Goal: Book appointment/travel/reservation

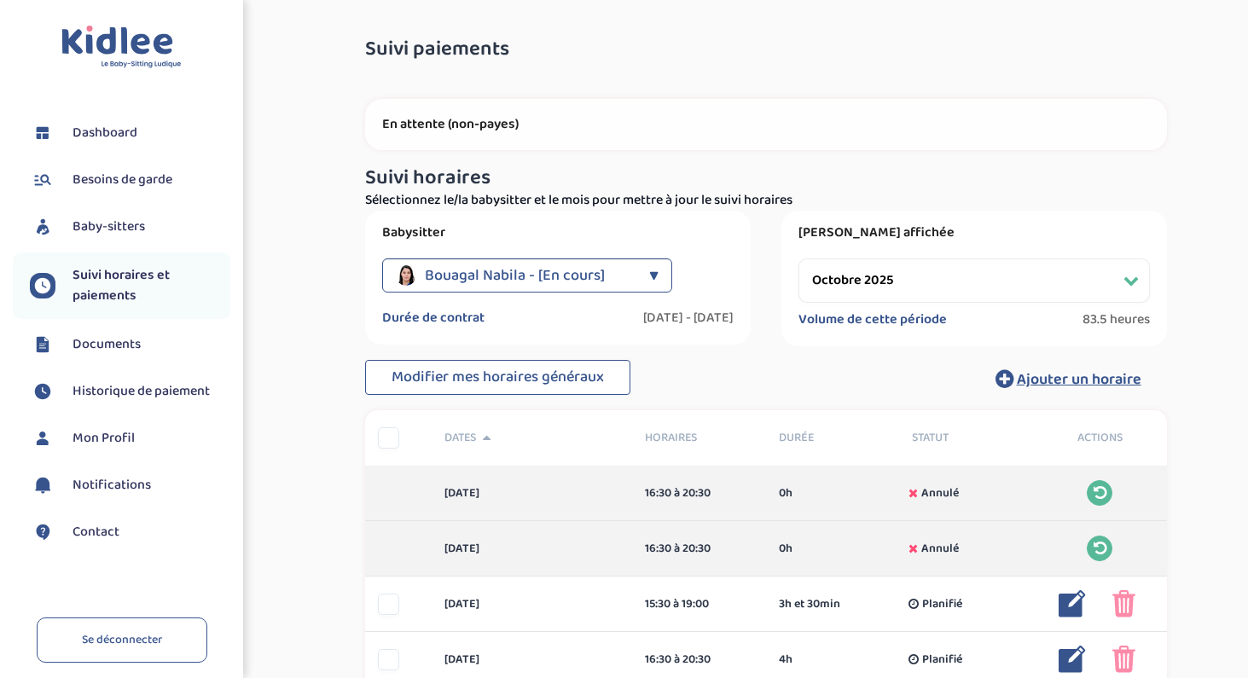
select select "octobre 2025"
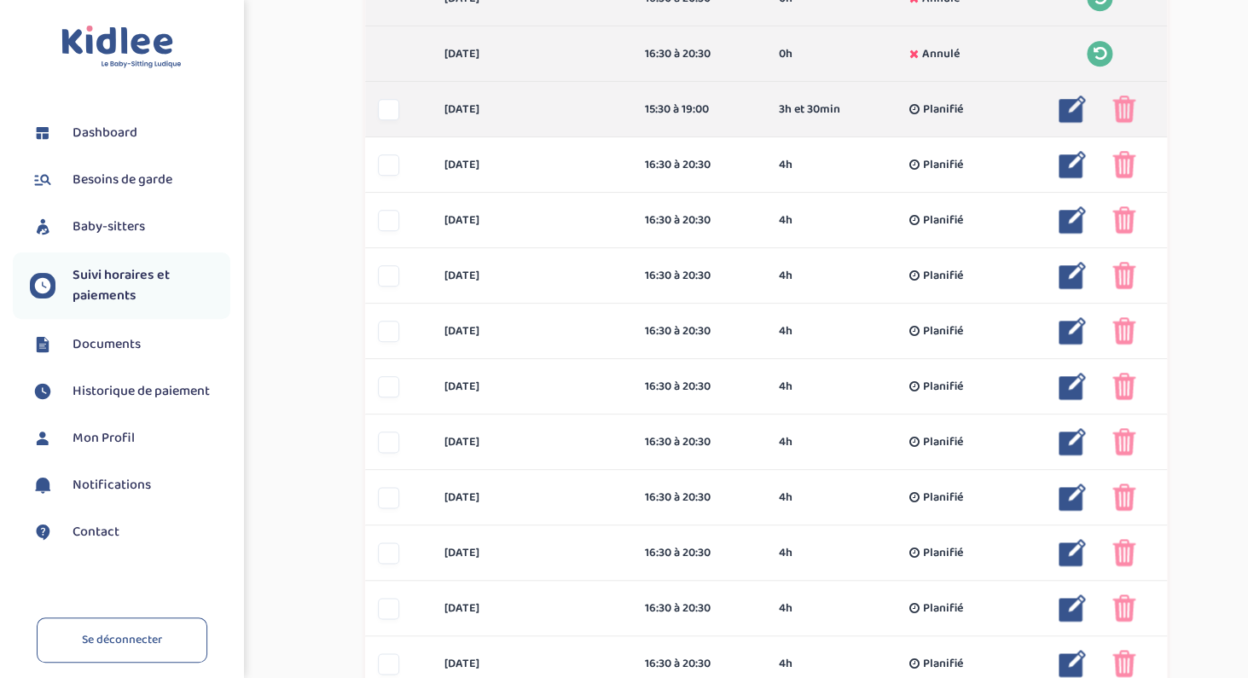
scroll to position [496, 0]
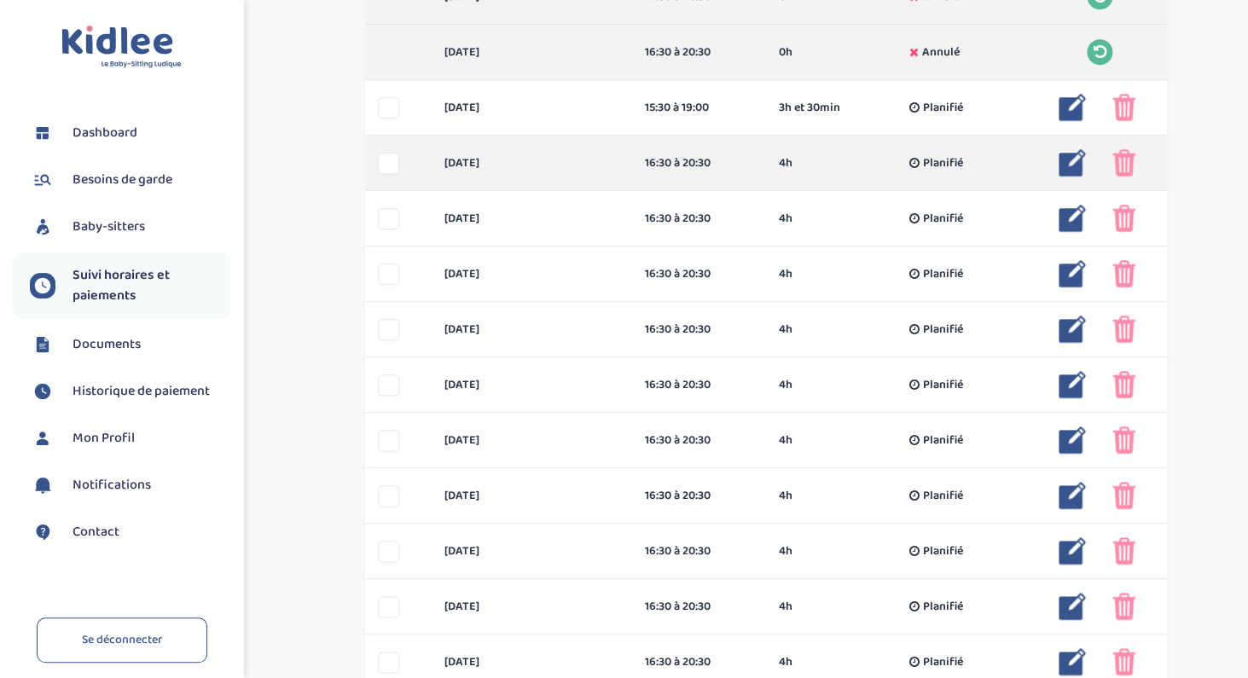
click at [1072, 166] on img at bounding box center [1072, 162] width 27 height 27
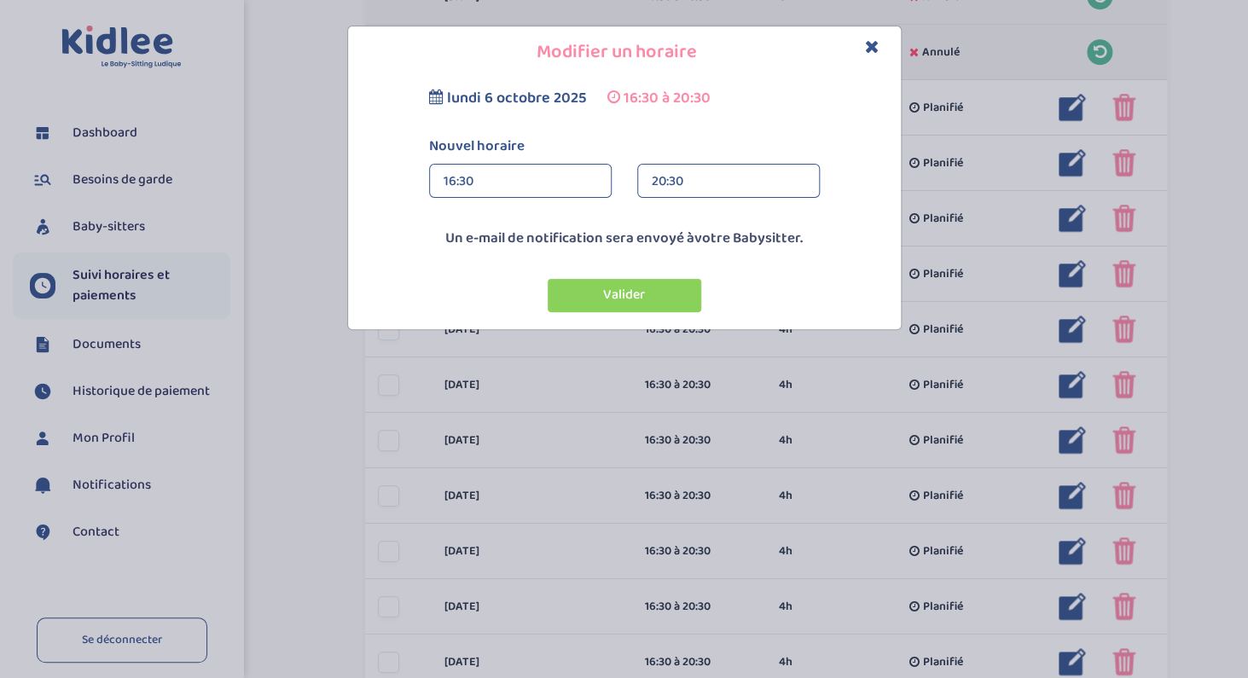
click at [503, 178] on div "16:30" at bounding box center [521, 182] width 154 height 34
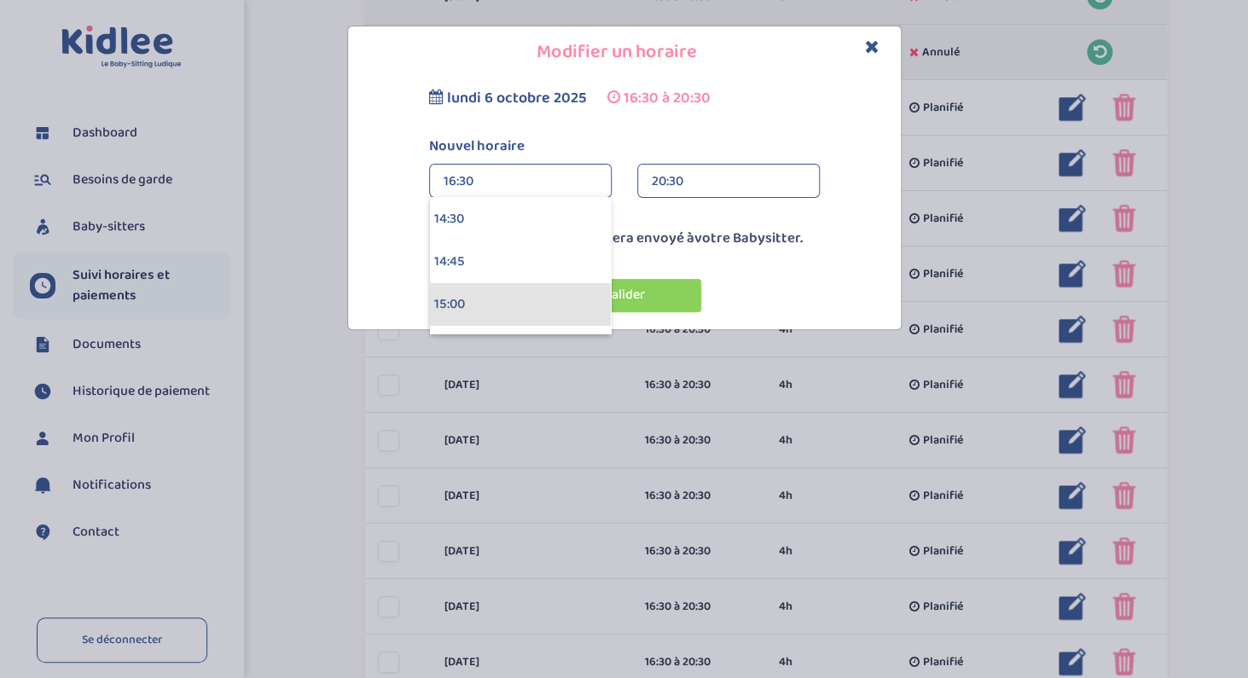
scroll to position [2449, 0]
click at [461, 235] on div "14:30" at bounding box center [520, 243] width 181 height 43
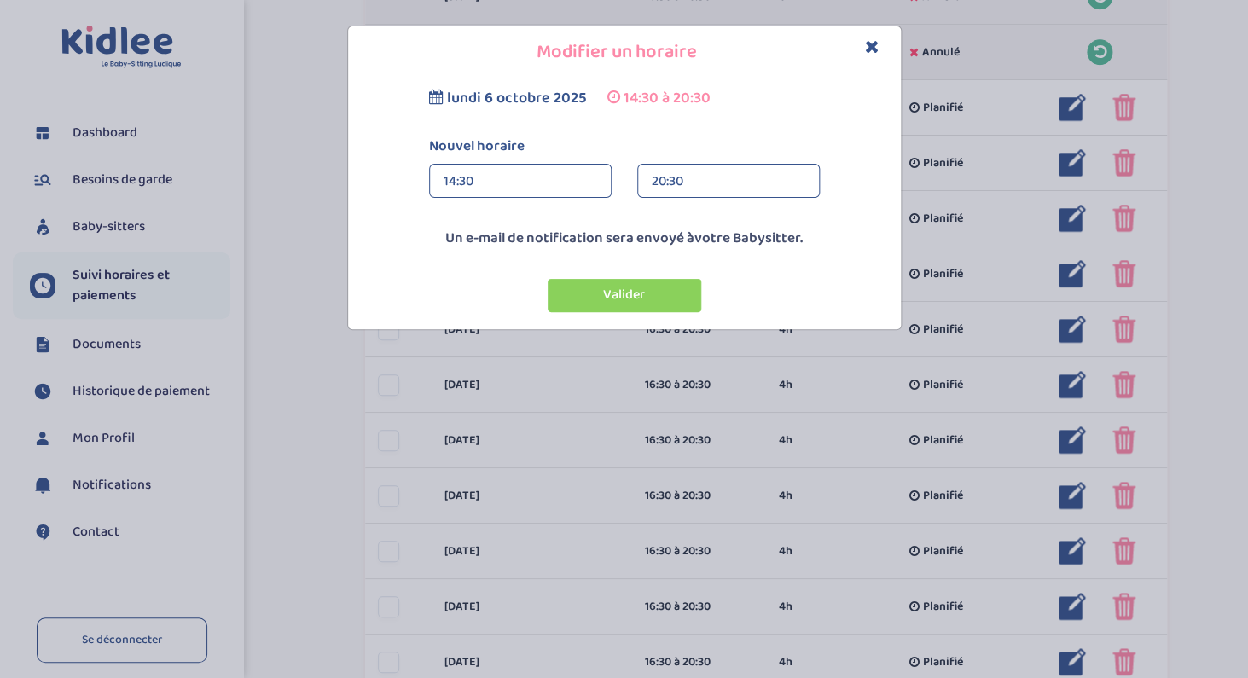
click at [670, 183] on div "20:30" at bounding box center [729, 182] width 154 height 34
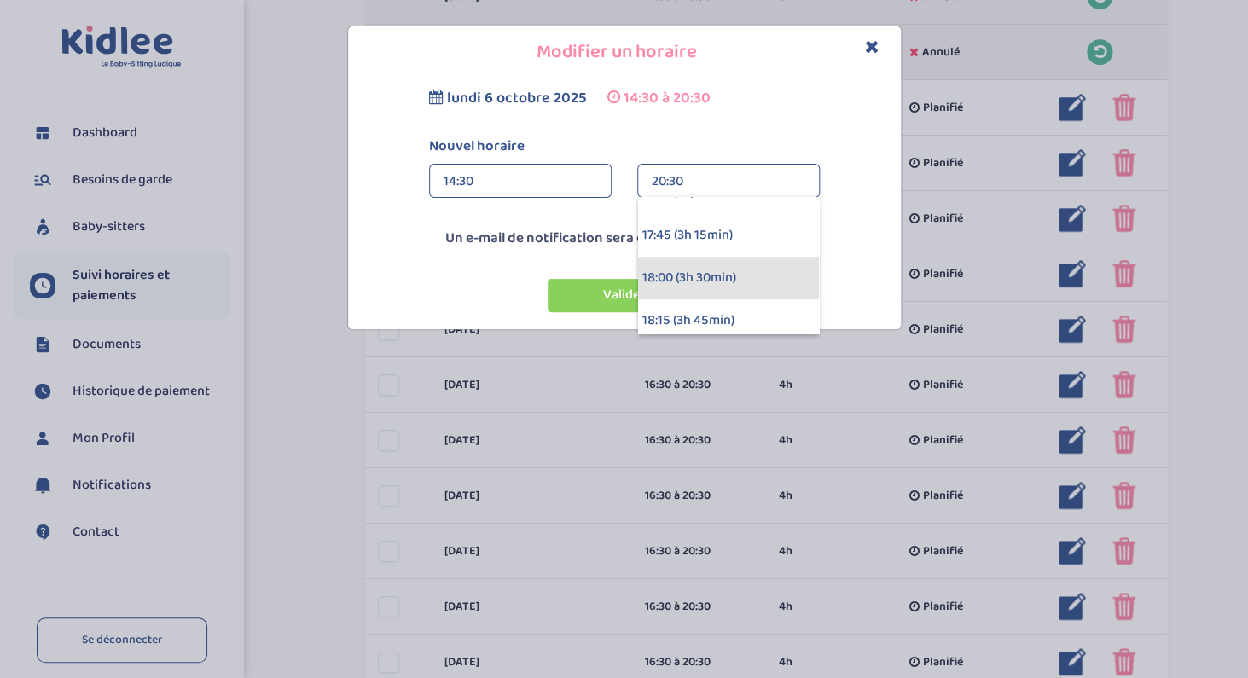
click at [677, 274] on div "18:00 (3h 30min)" at bounding box center [728, 278] width 181 height 43
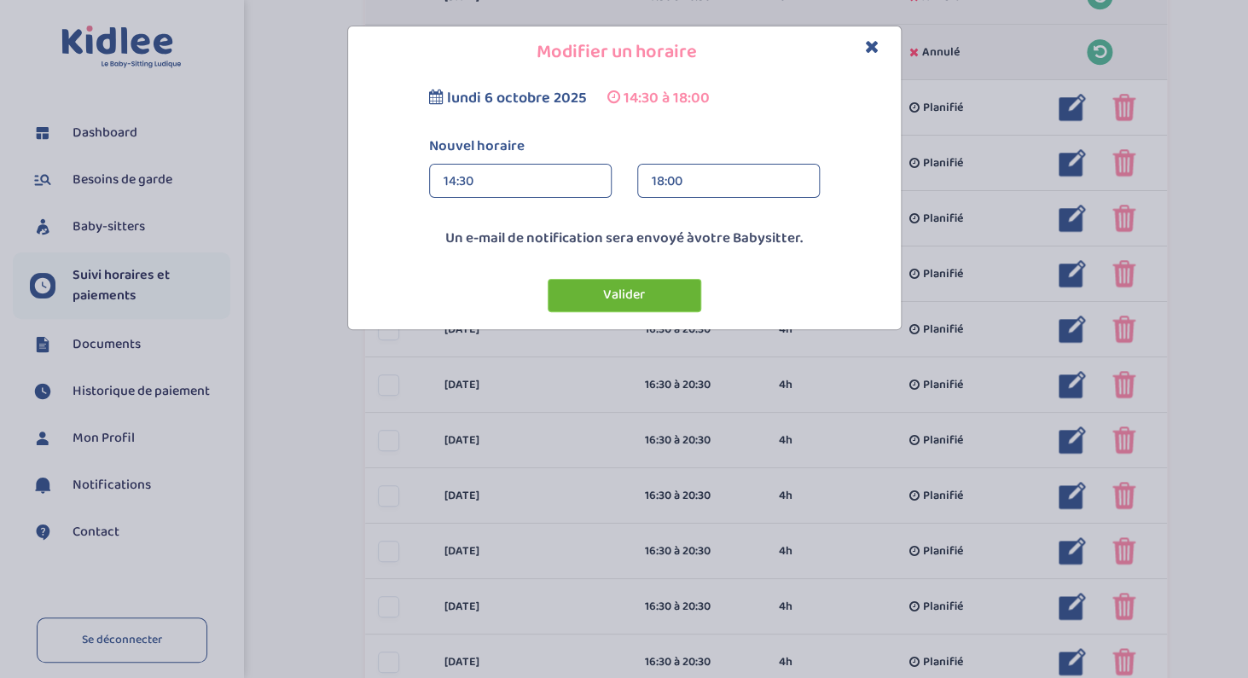
click at [653, 305] on button "Valider" at bounding box center [625, 295] width 154 height 33
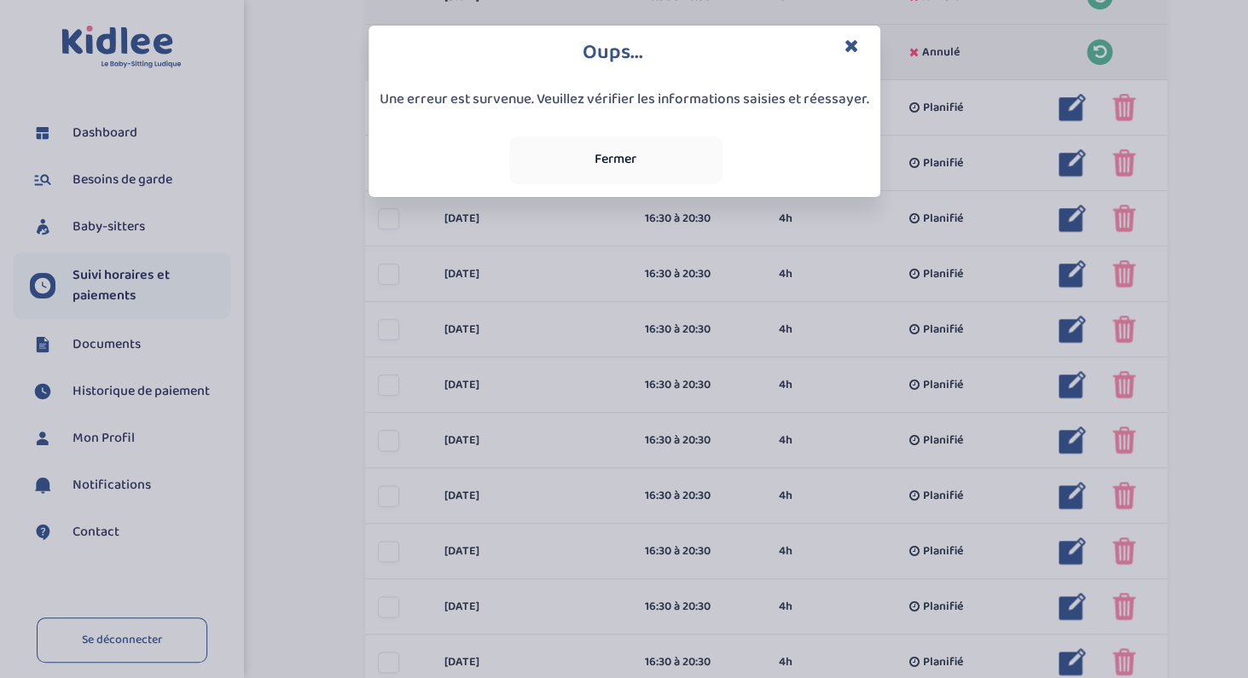
click at [1072, 223] on div "Oups... Une erreur est survenue. Veuillez vérifier les informations saisies et …" at bounding box center [624, 339] width 1248 height 678
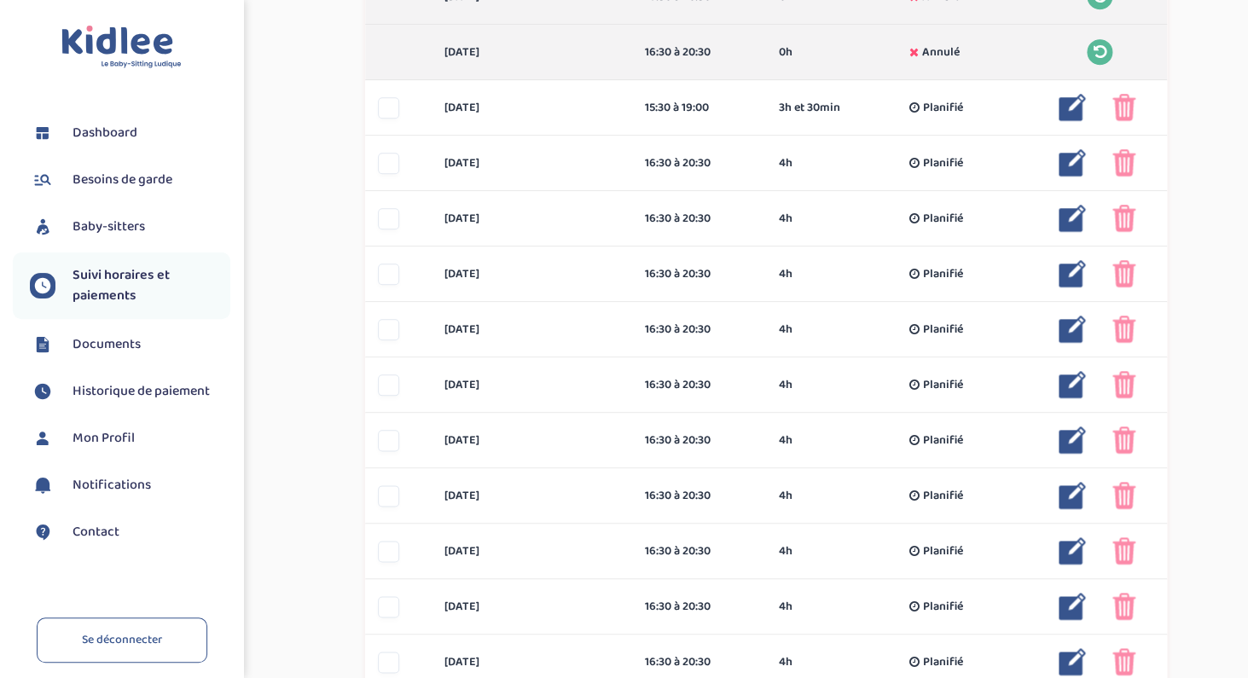
click at [1072, 223] on img at bounding box center [1072, 218] width 27 height 27
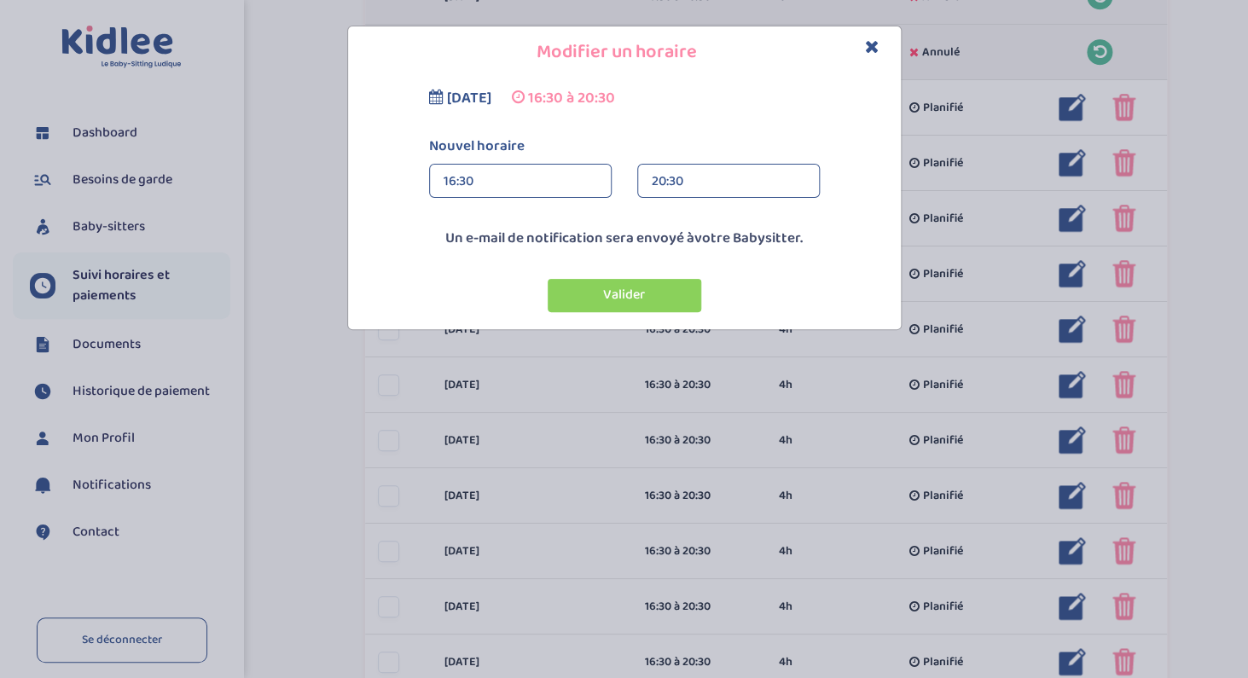
click at [510, 179] on div "16:30" at bounding box center [521, 182] width 154 height 34
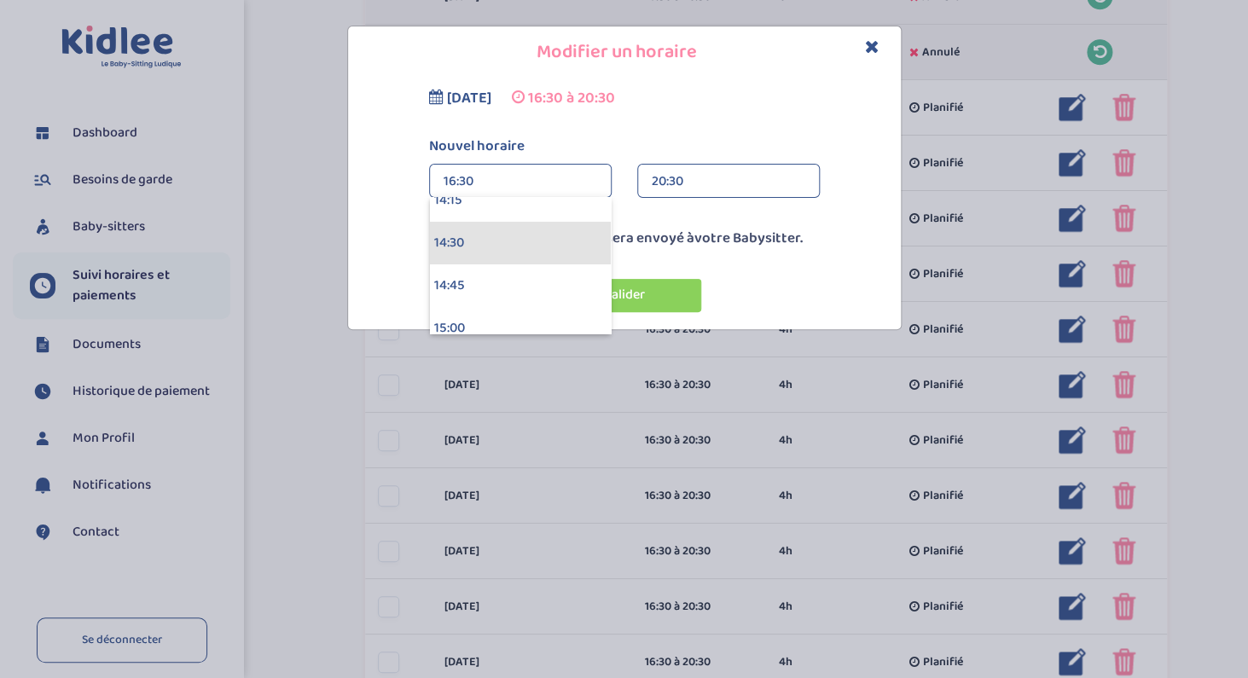
click at [478, 242] on div "14:30" at bounding box center [520, 243] width 181 height 43
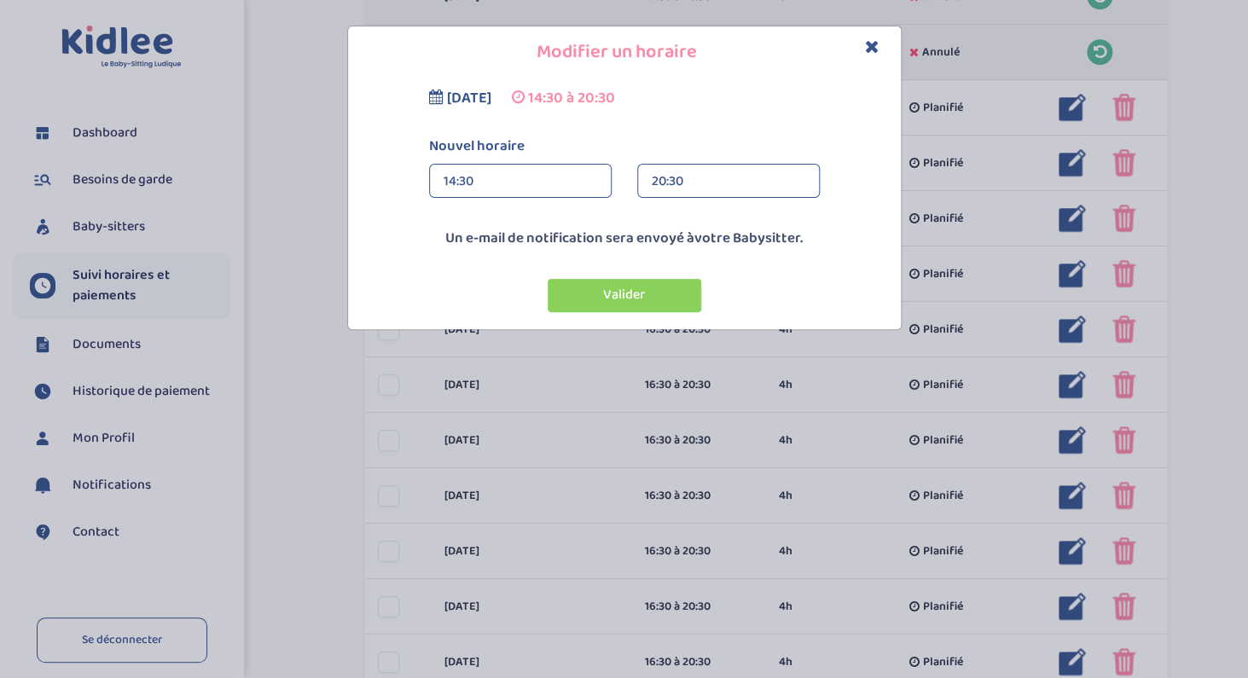
click at [691, 179] on div "20:30" at bounding box center [729, 182] width 154 height 34
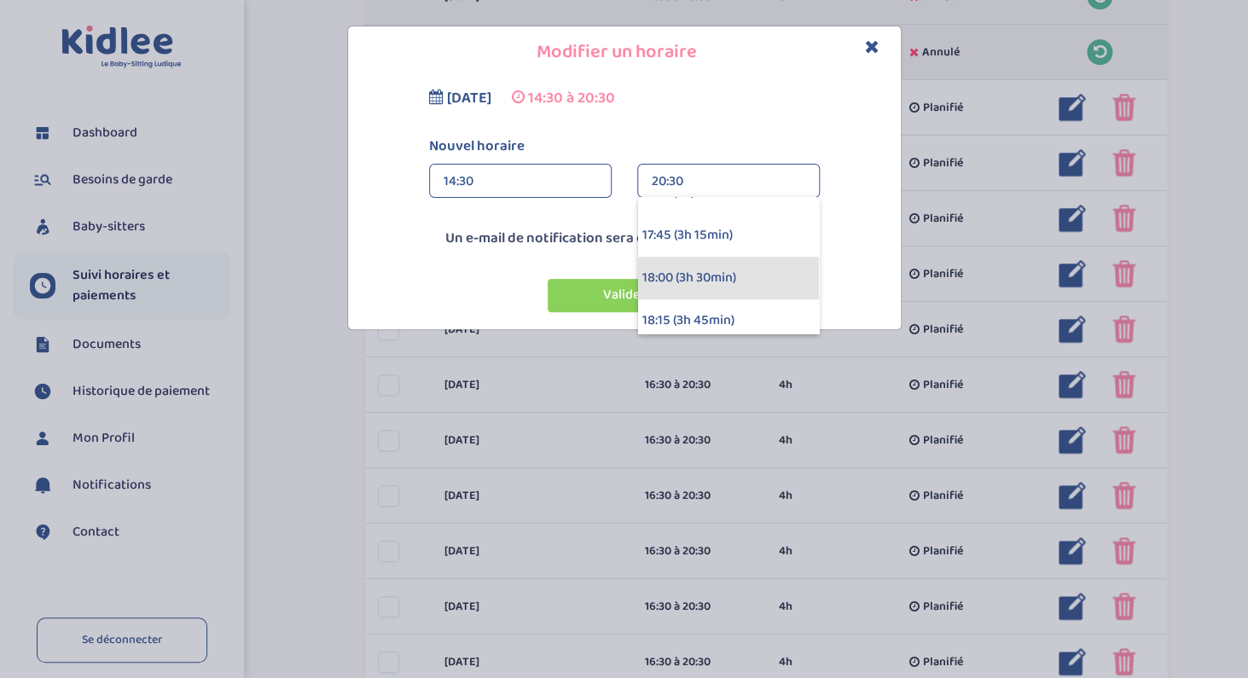
click at [671, 284] on div "18:00 (3h 30min)" at bounding box center [728, 278] width 181 height 43
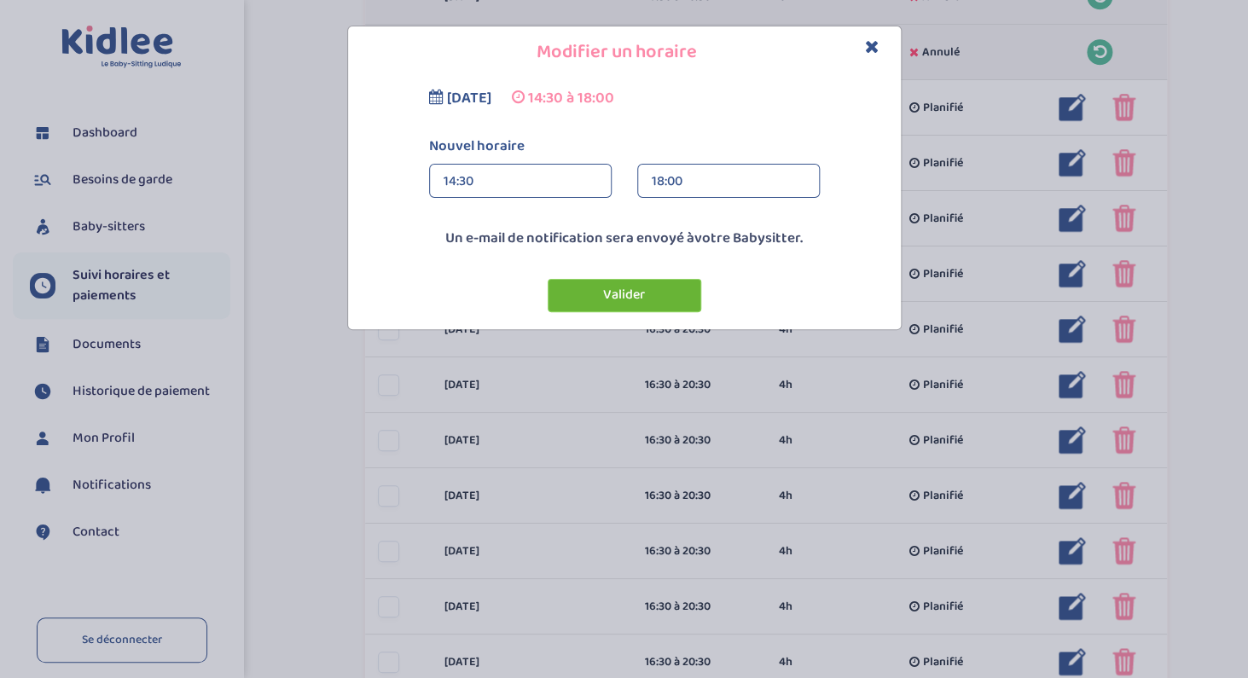
click at [670, 291] on button "Valider" at bounding box center [625, 295] width 154 height 33
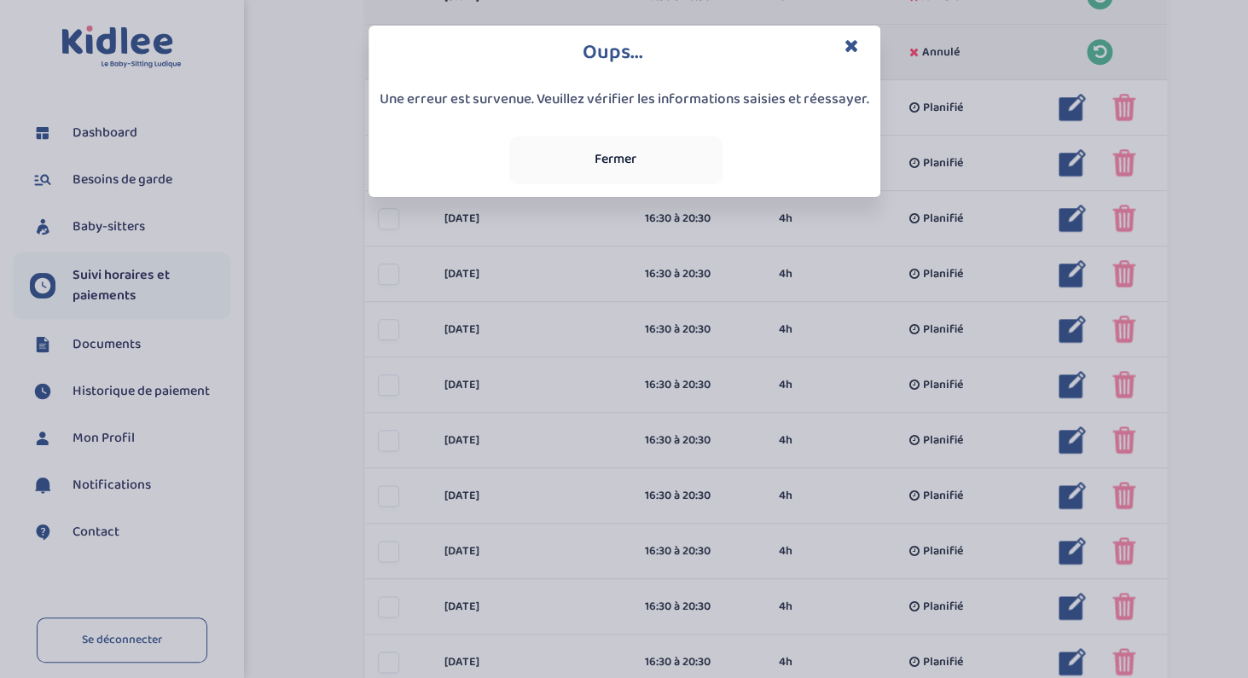
click at [607, 162] on button "Fermer" at bounding box center [615, 160] width 213 height 48
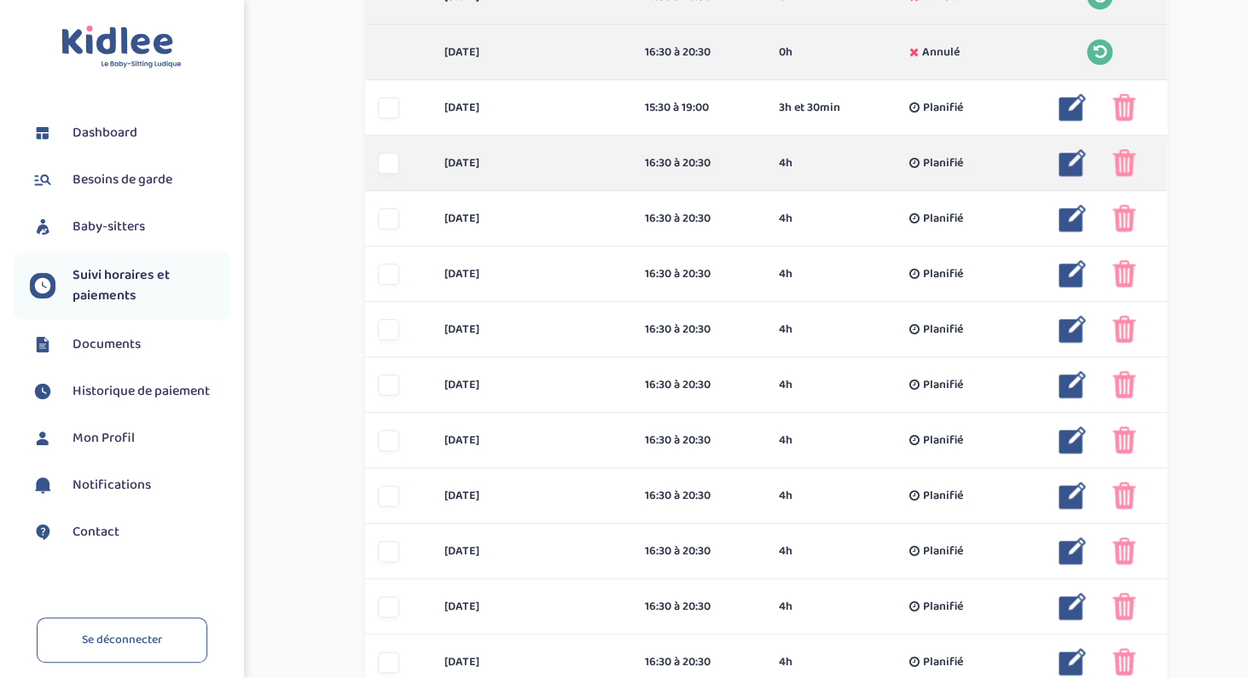
click at [1069, 161] on img at bounding box center [1072, 162] width 27 height 27
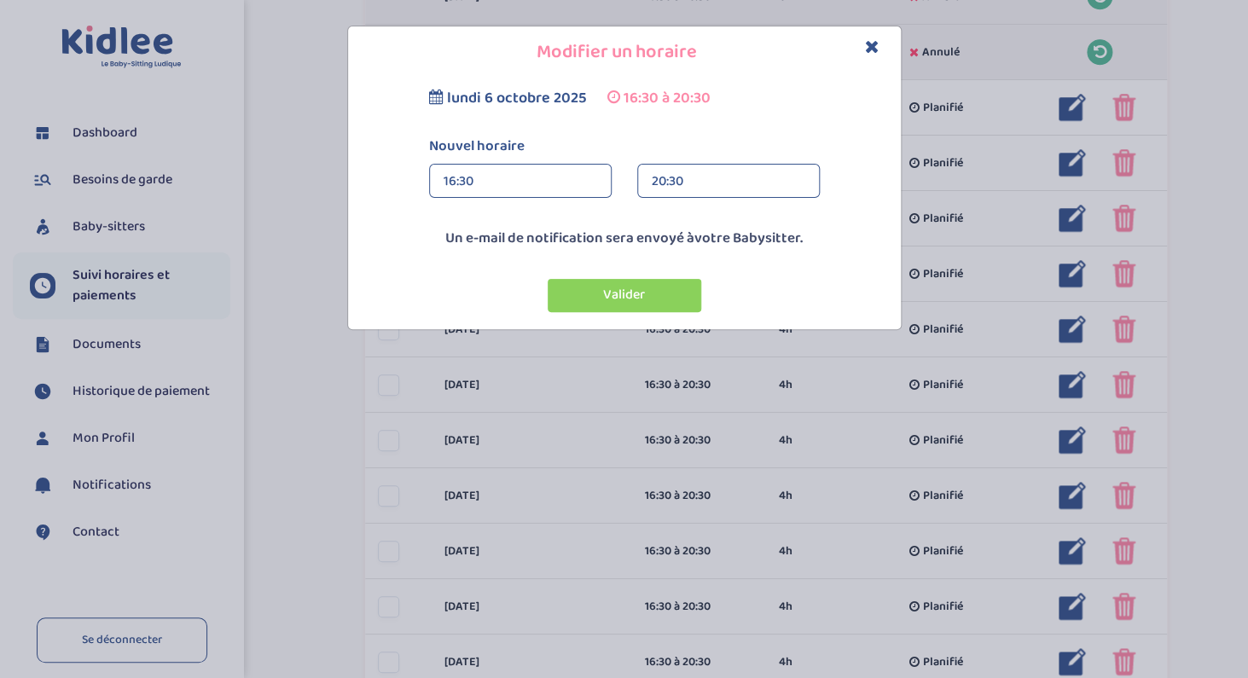
click at [502, 183] on div "16:30" at bounding box center [521, 182] width 154 height 34
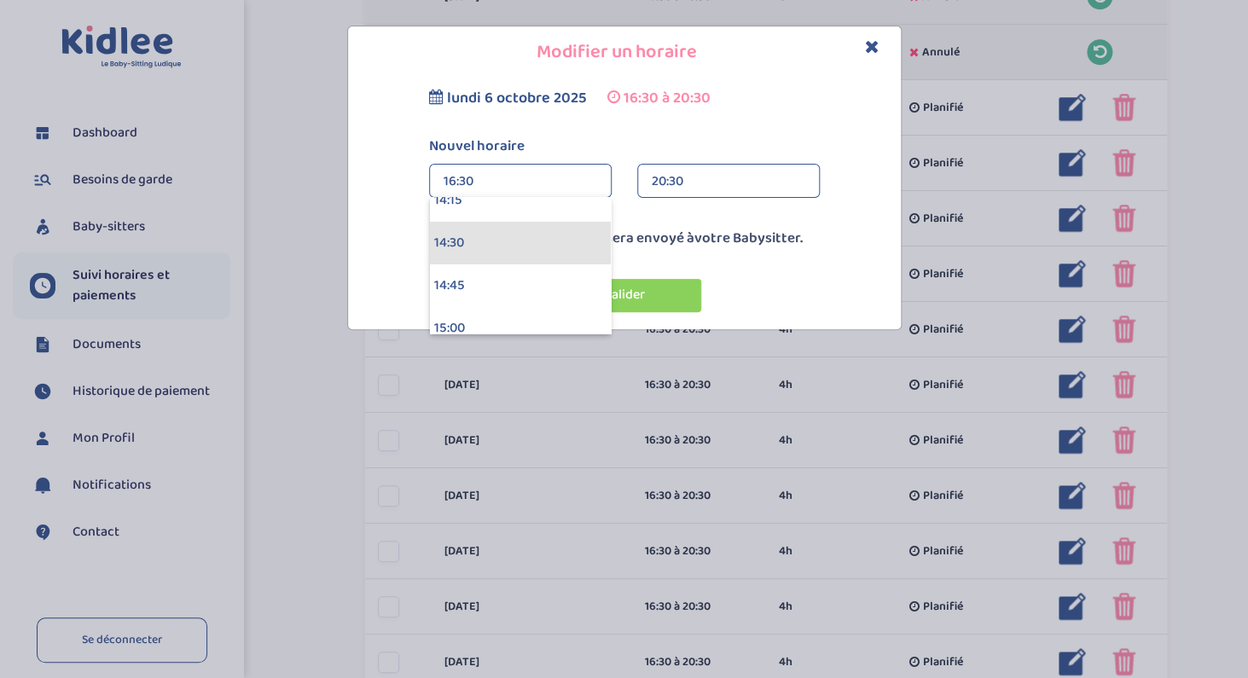
click at [476, 230] on div "14:30" at bounding box center [520, 243] width 181 height 43
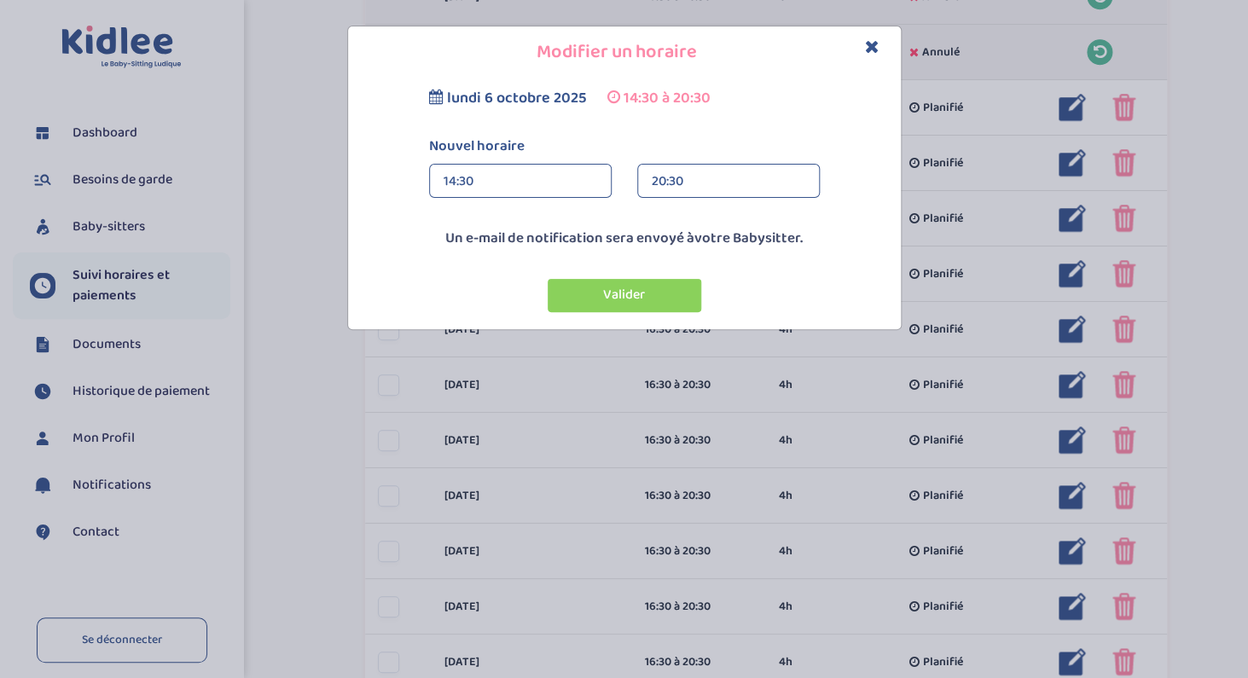
click at [681, 172] on div "20:30" at bounding box center [729, 182] width 154 height 34
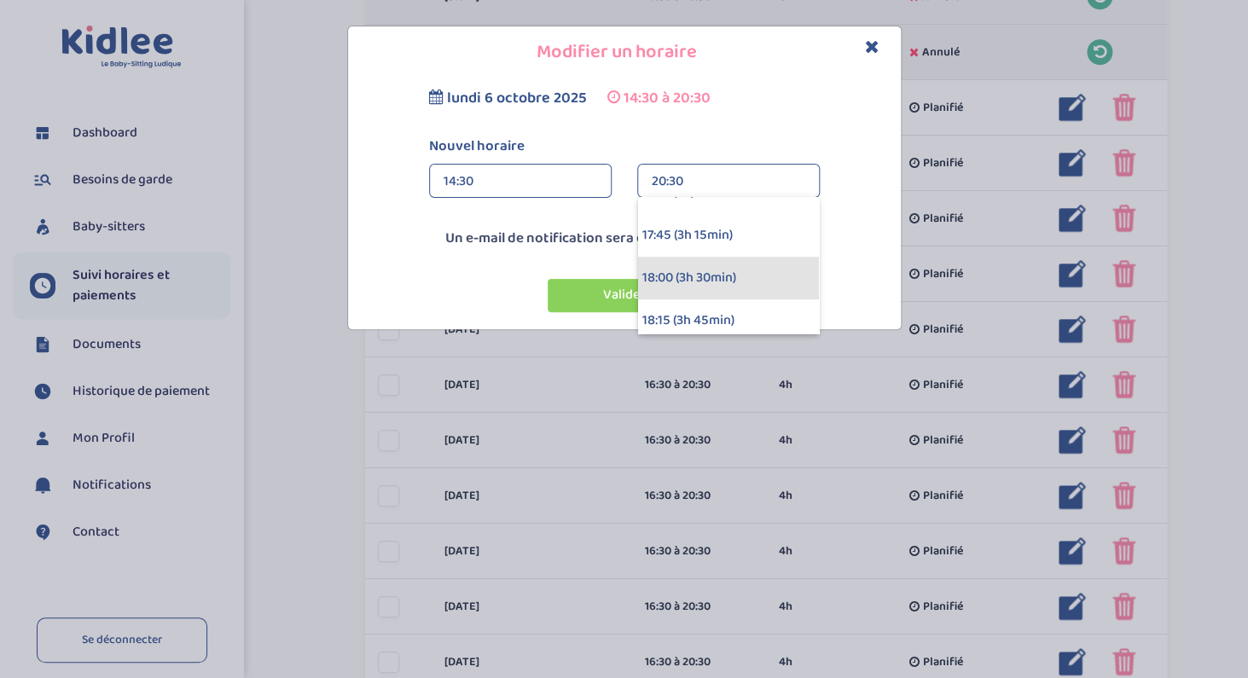
click at [676, 264] on div "18:00 (3h 30min)" at bounding box center [728, 278] width 181 height 43
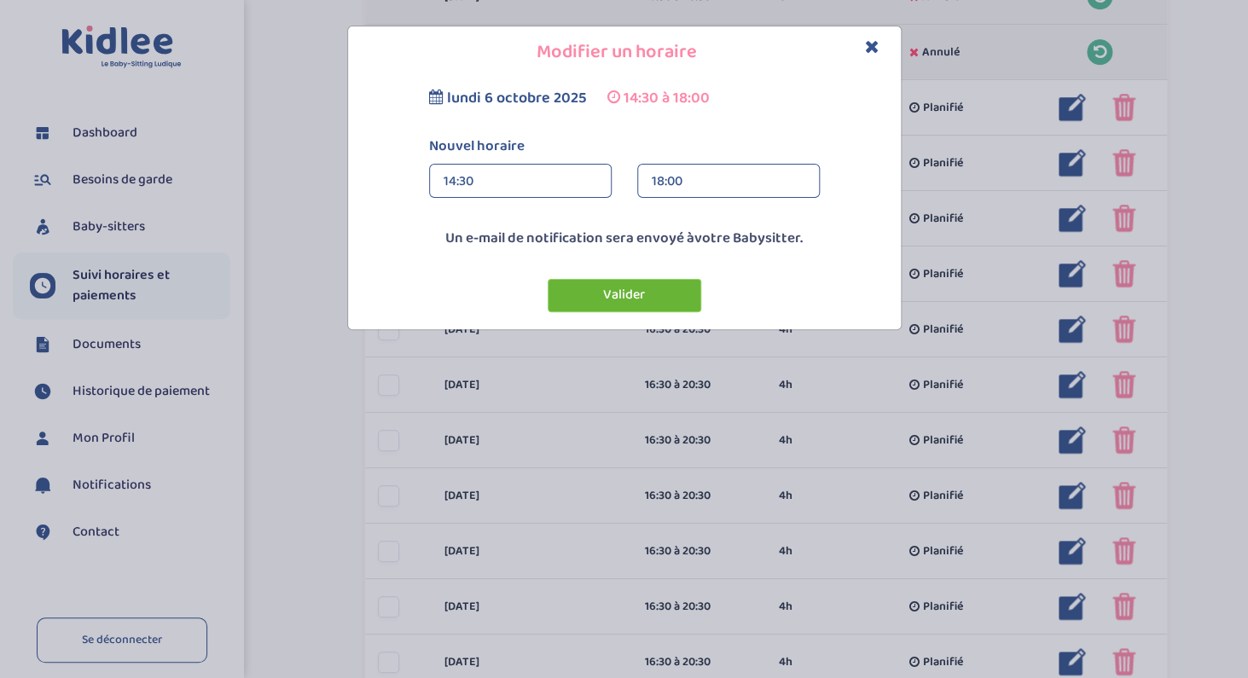
click at [638, 308] on button "Valider" at bounding box center [625, 295] width 154 height 33
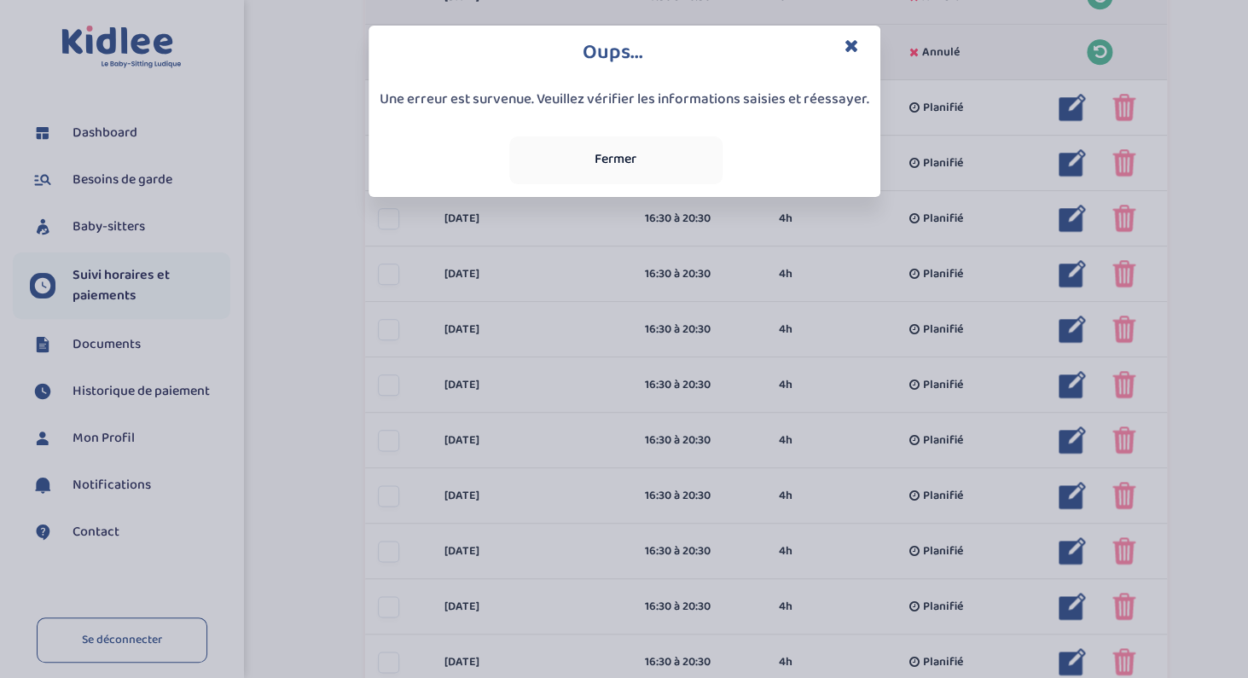
click at [857, 45] on icon "Close" at bounding box center [852, 46] width 15 height 18
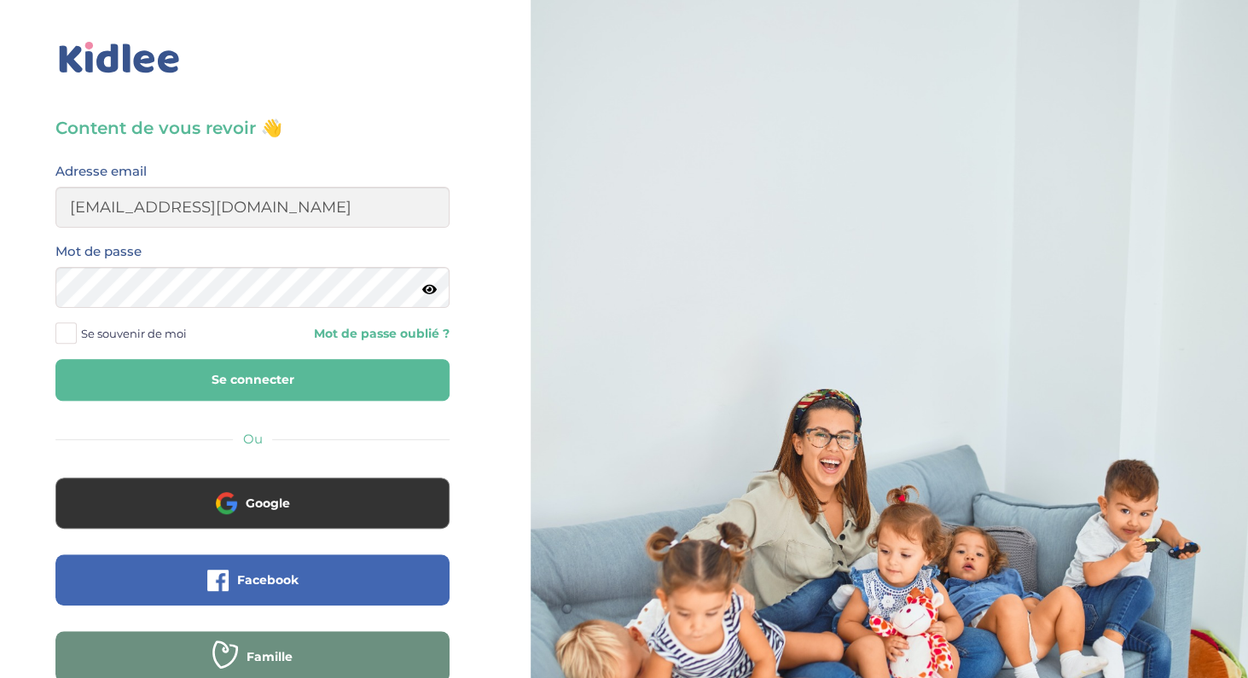
click at [268, 380] on button "Se connecter" at bounding box center [252, 380] width 394 height 42
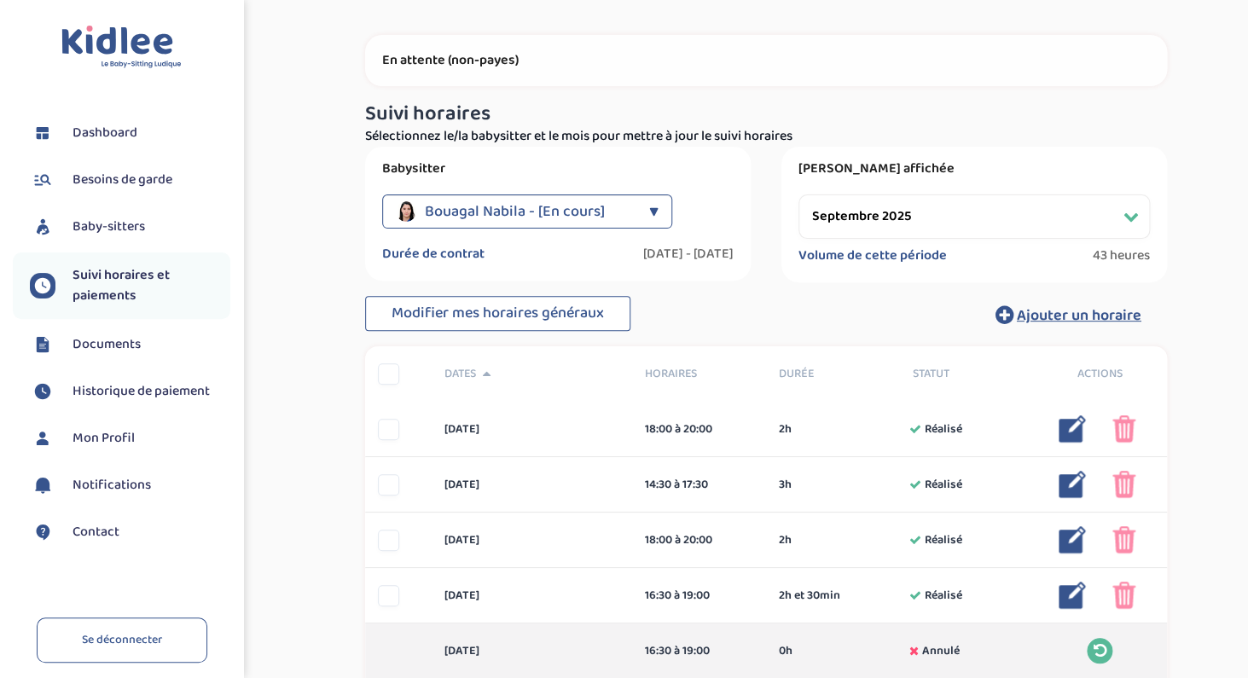
scroll to position [78, 0]
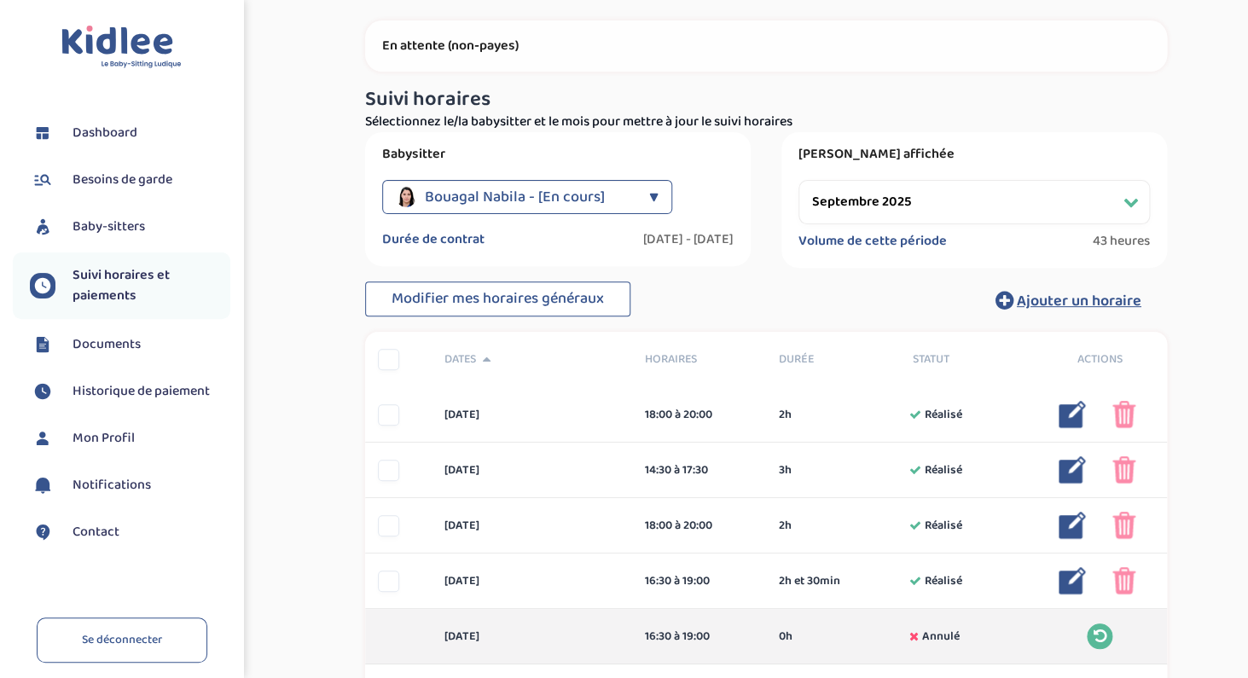
select select "octobre 2025"
click option "octobre 2025" at bounding box center [0, 0] width 0 height 0
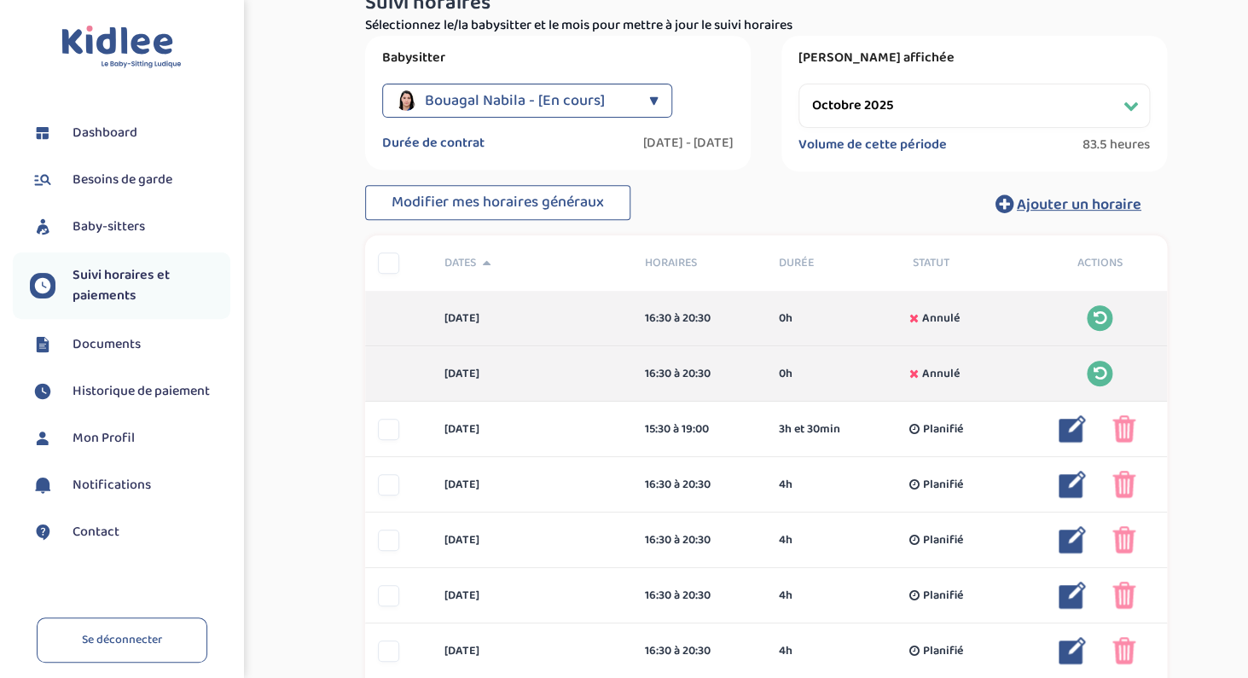
scroll to position [198, 0]
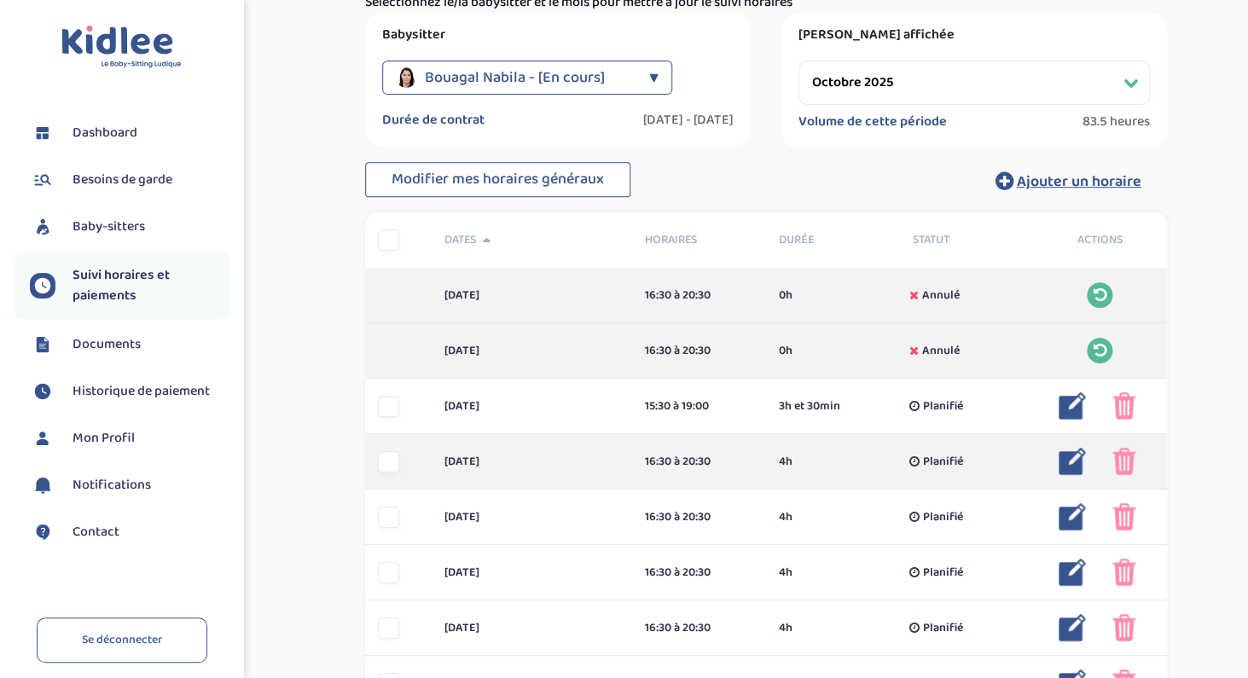
click at [1067, 466] on img at bounding box center [1072, 461] width 27 height 27
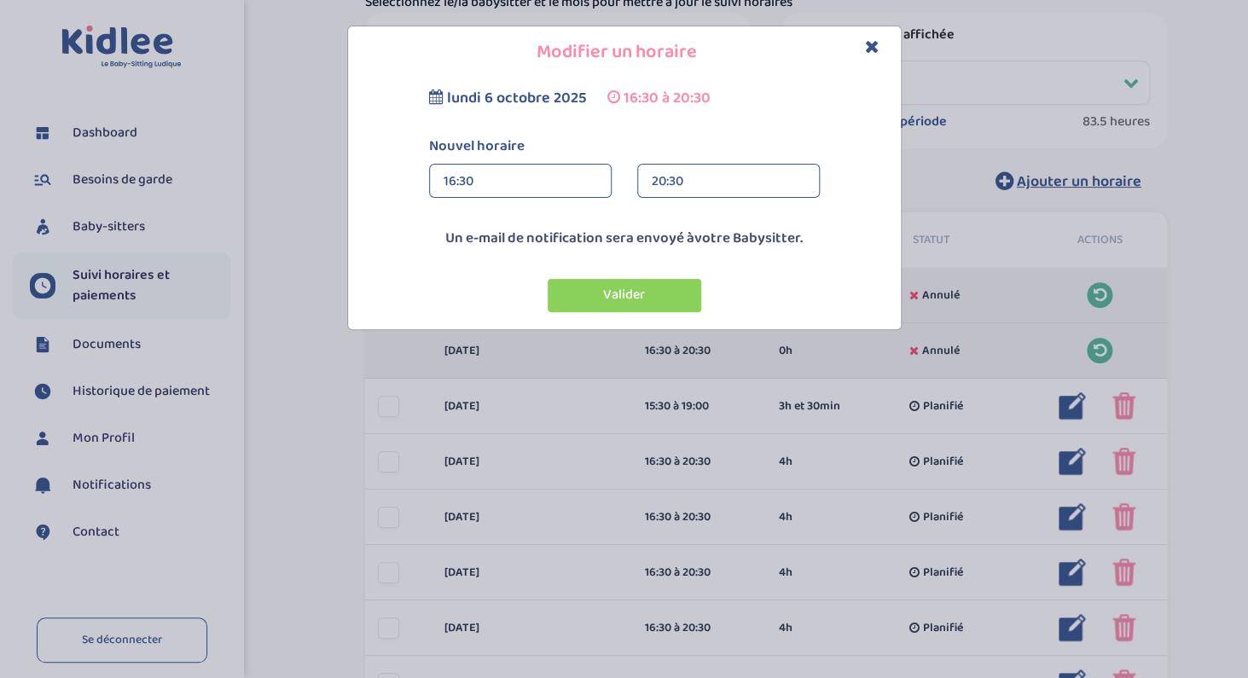
click at [520, 173] on div "16:30" at bounding box center [521, 182] width 154 height 34
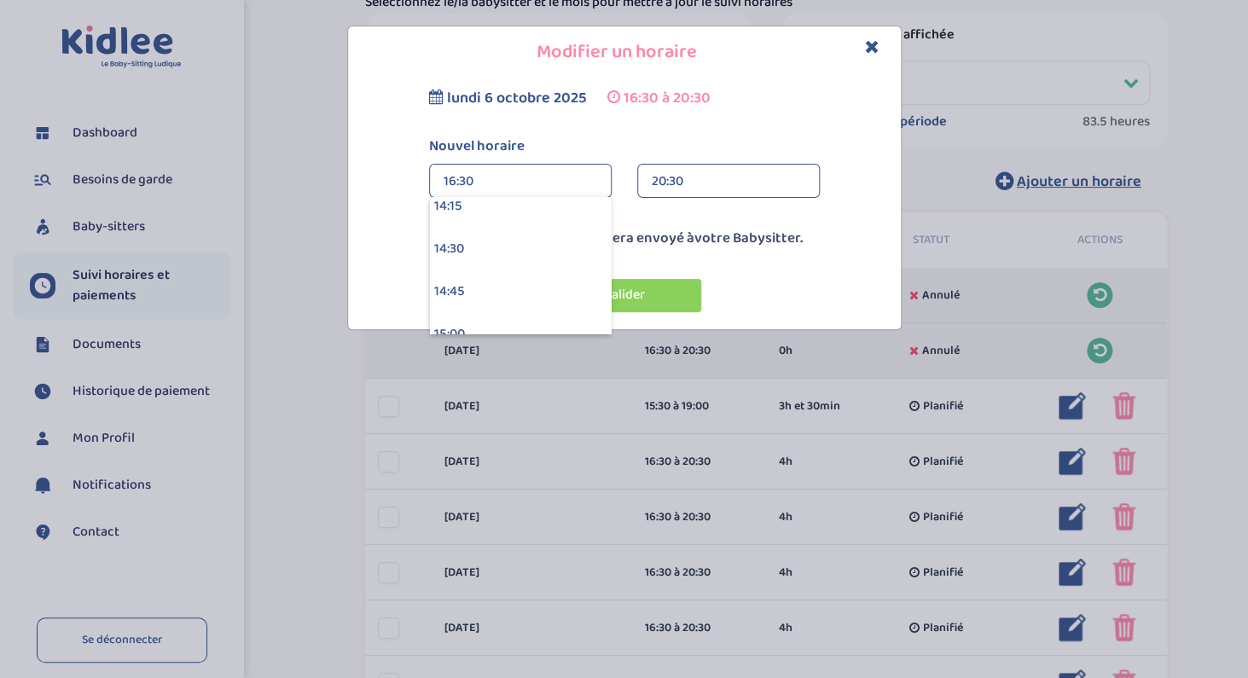
scroll to position [2416, 0]
click at [485, 283] on div "14:30" at bounding box center [520, 276] width 181 height 43
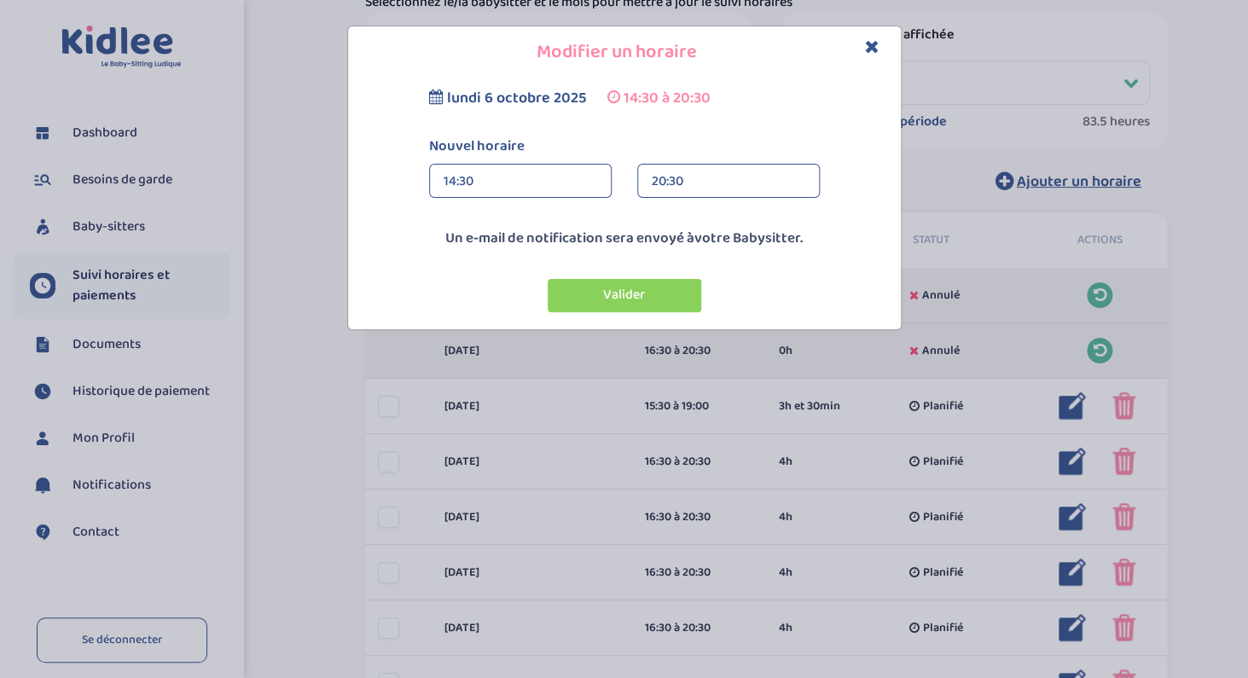
click at [676, 168] on div "20:30" at bounding box center [729, 182] width 154 height 34
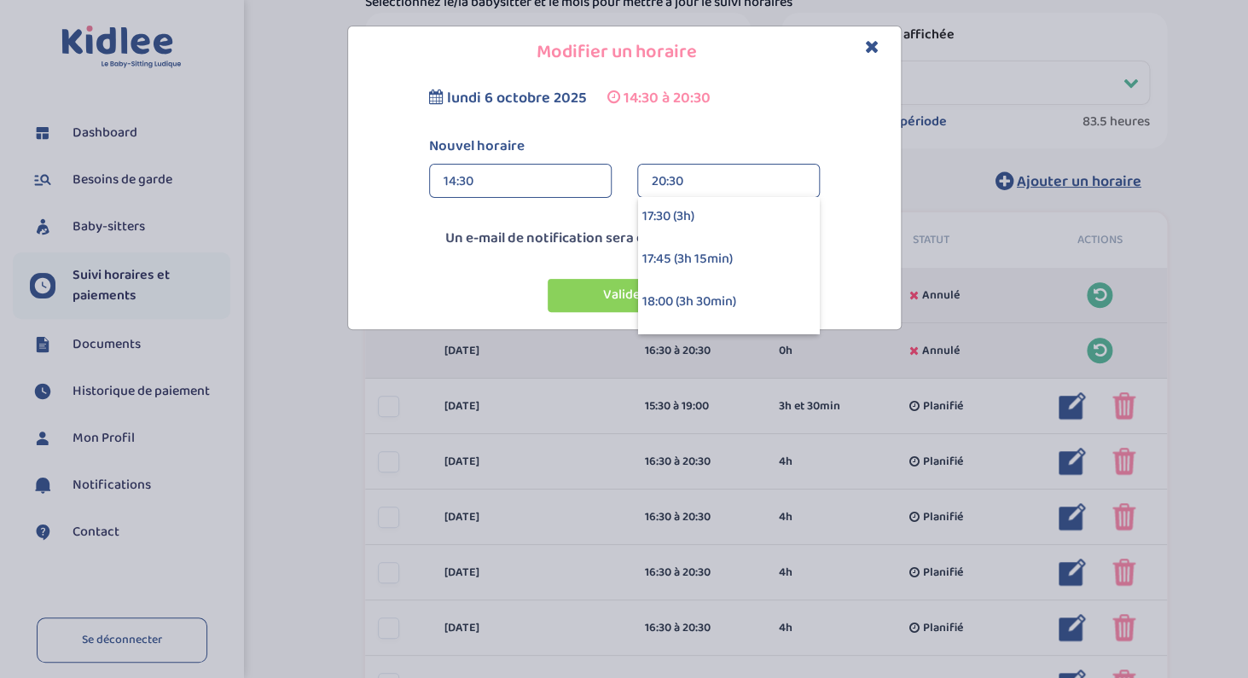
scroll to position [500, 0]
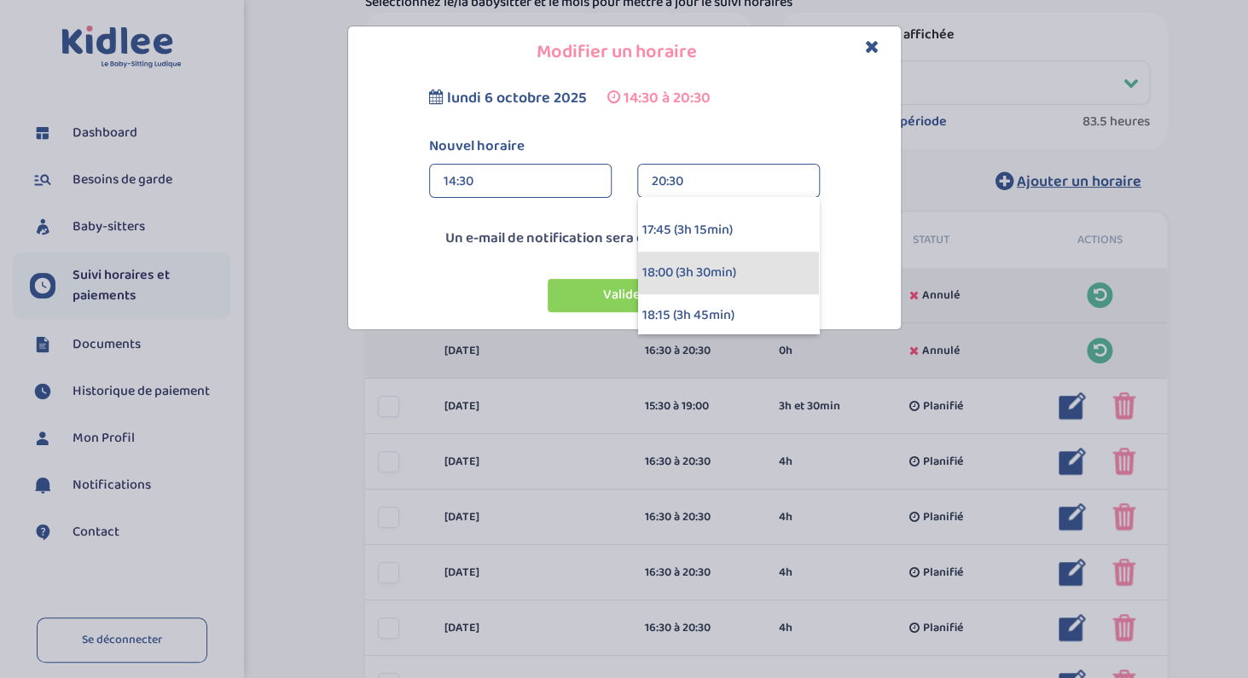
click at [670, 270] on div "18:00 (3h 30min)" at bounding box center [728, 273] width 181 height 43
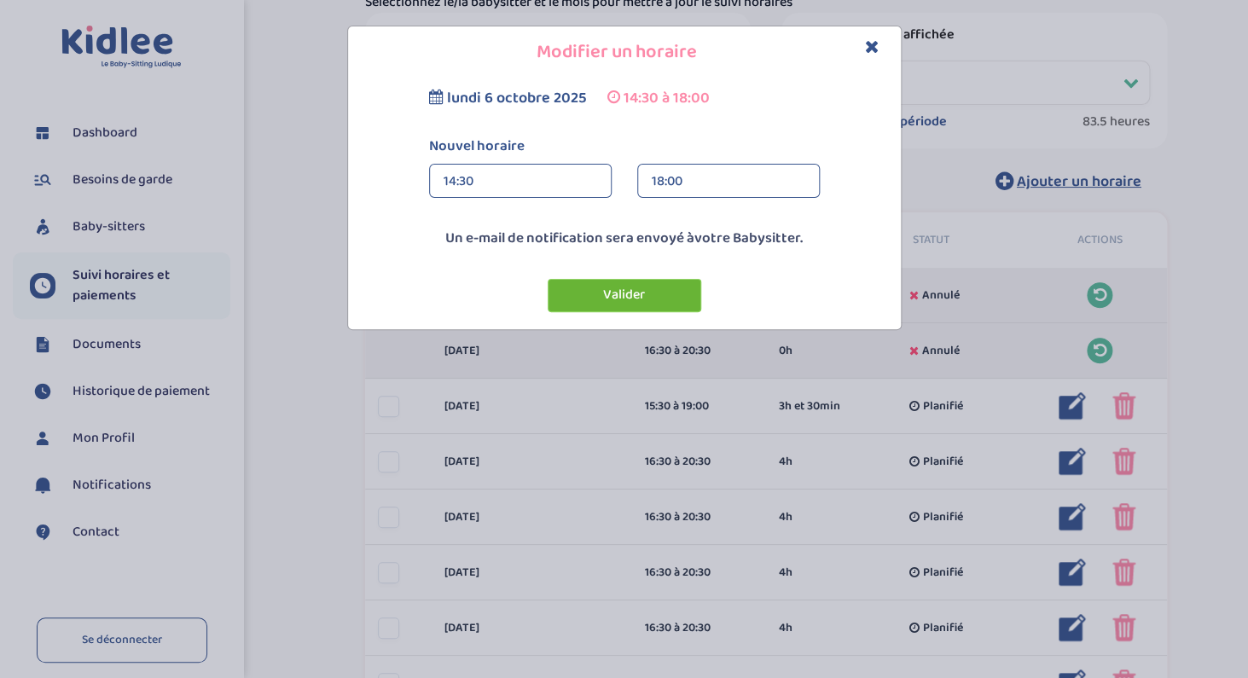
click at [660, 289] on button "Valider" at bounding box center [625, 295] width 154 height 33
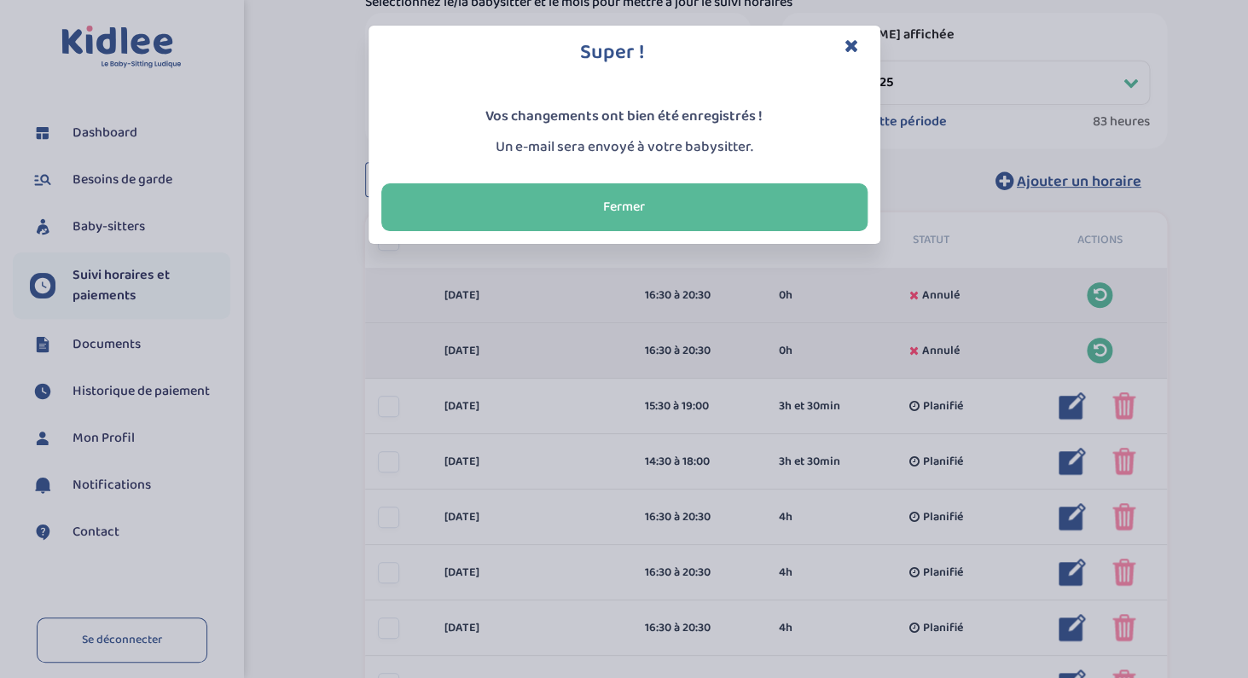
click at [852, 36] on div "Super !" at bounding box center [625, 53] width 512 height 55
click at [845, 44] on icon "Close" at bounding box center [852, 46] width 15 height 18
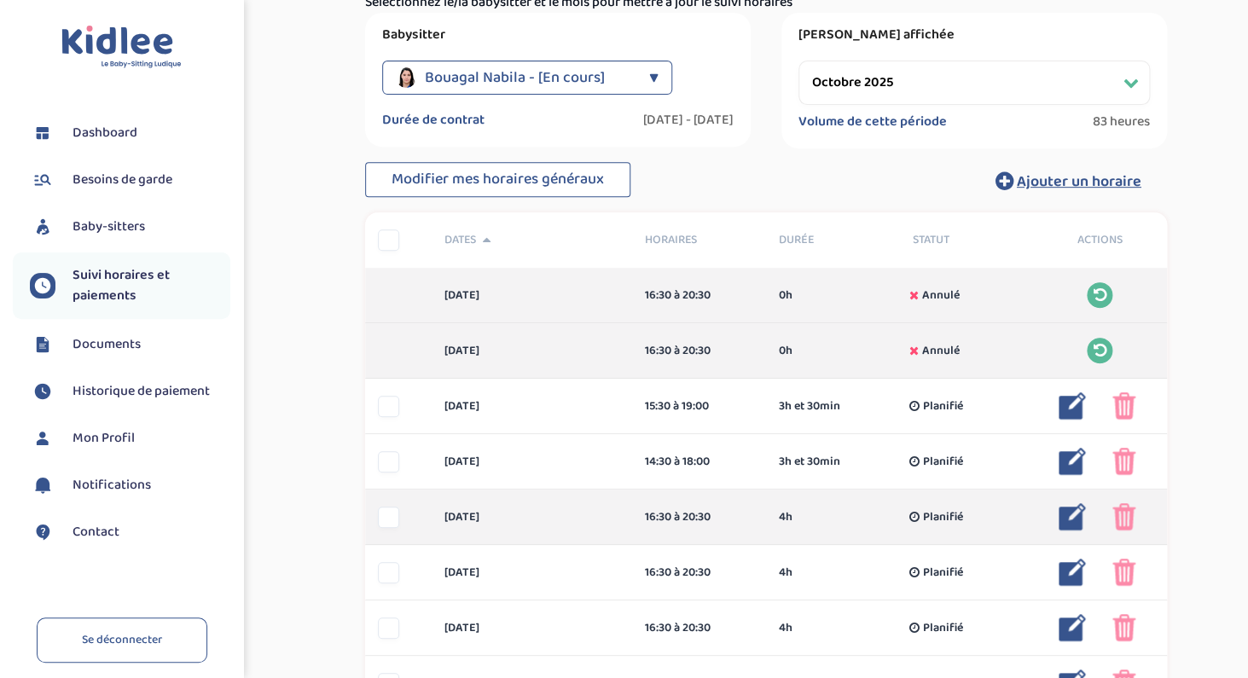
click at [1071, 519] on img at bounding box center [1072, 516] width 27 height 27
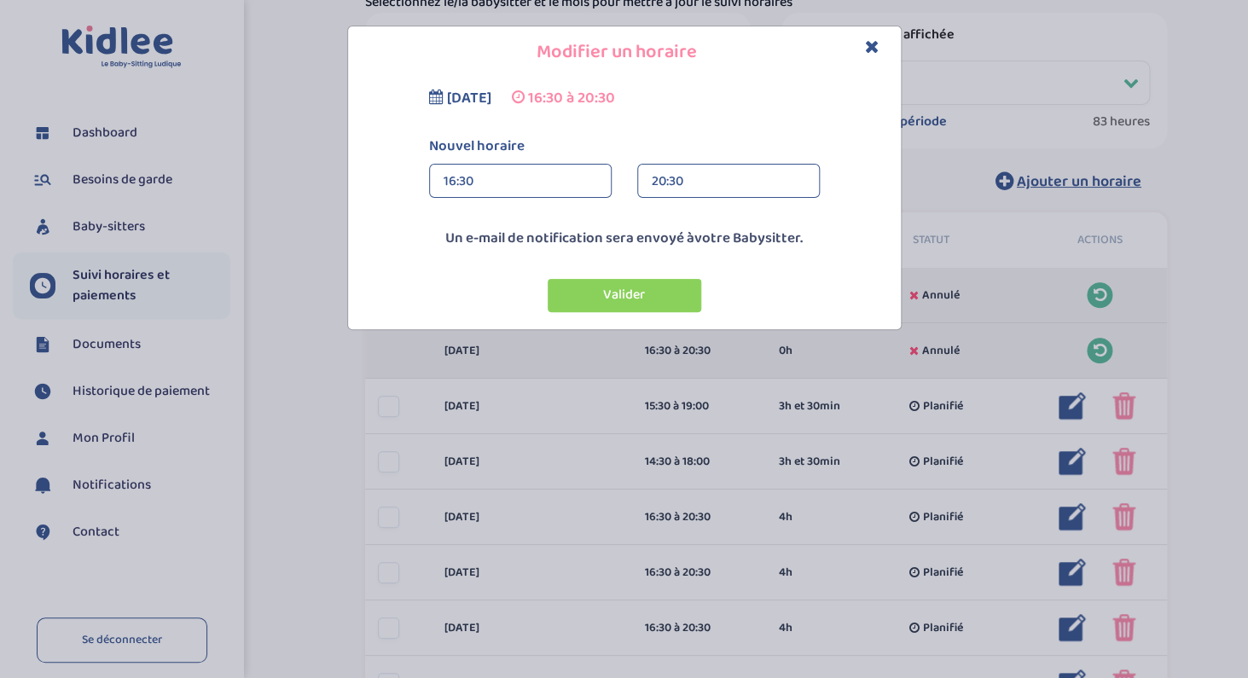
click at [520, 184] on div "16:30" at bounding box center [521, 182] width 154 height 34
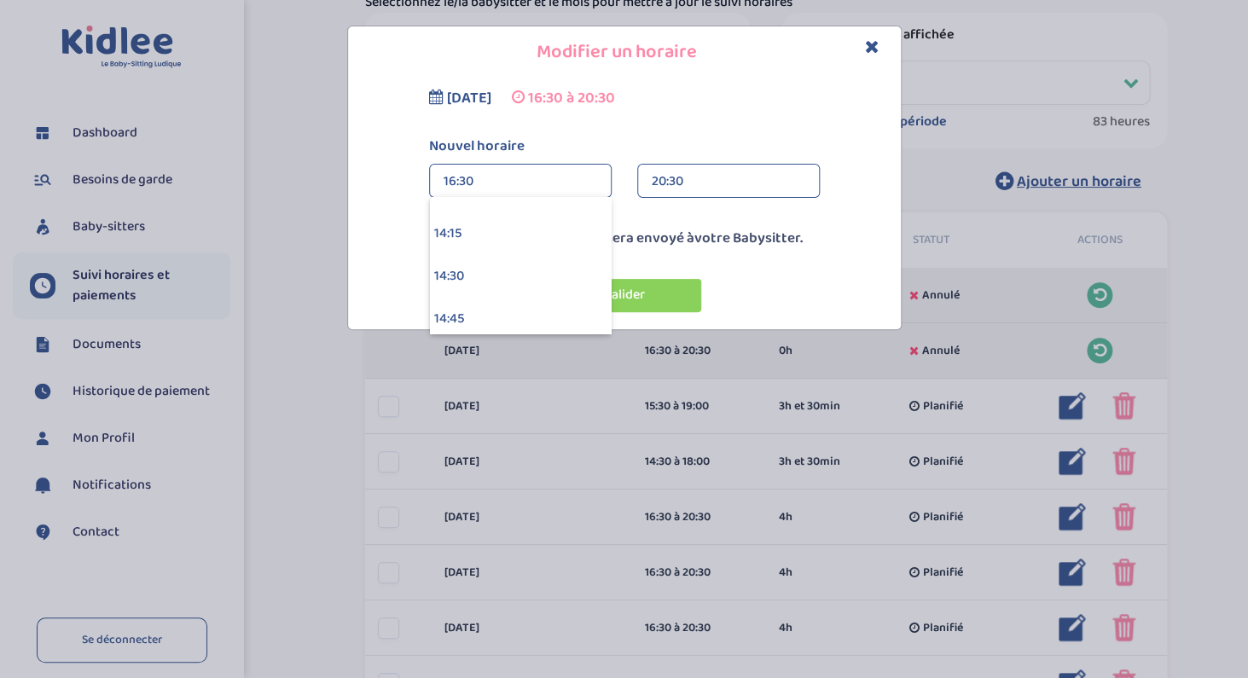
scroll to position [2416, 0]
click at [495, 267] on div "14:30" at bounding box center [520, 276] width 181 height 43
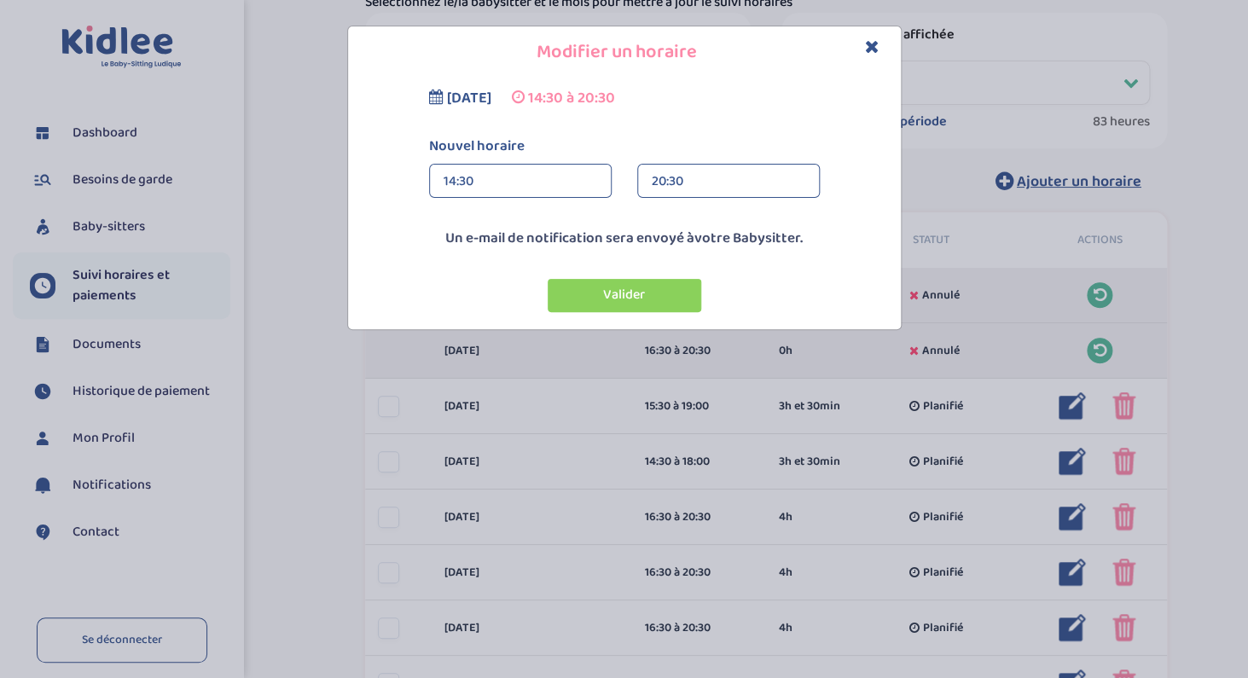
click at [710, 180] on div "20:30" at bounding box center [729, 182] width 154 height 34
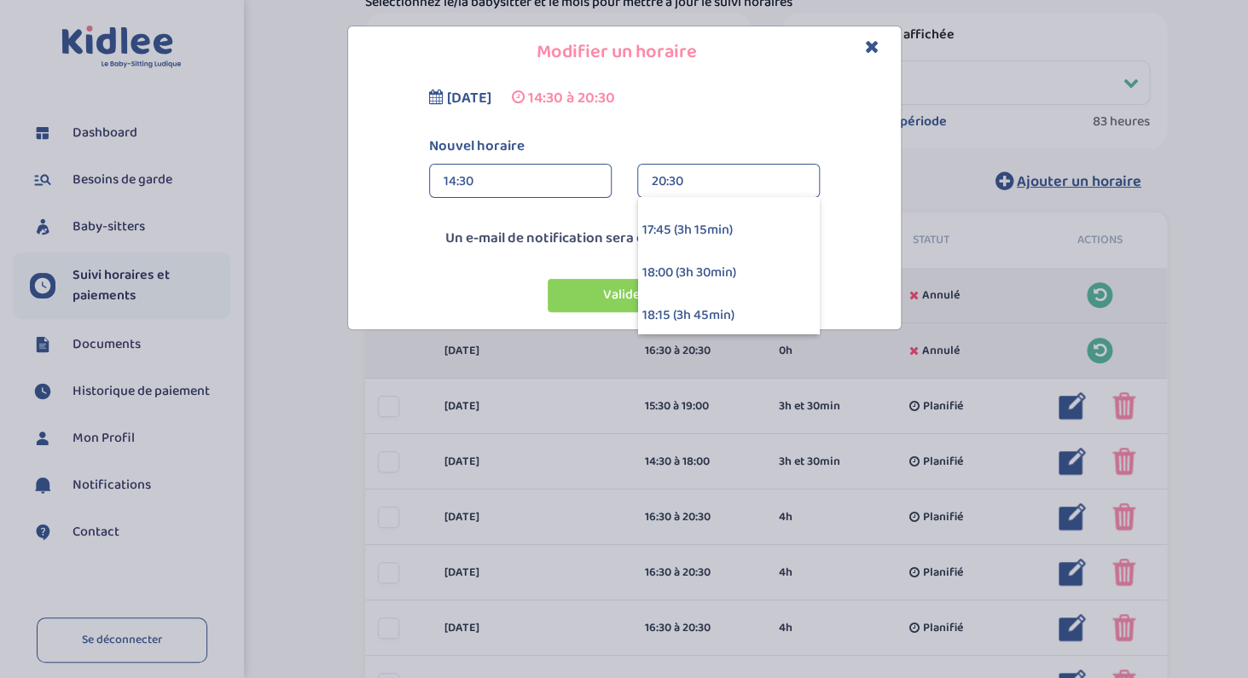
scroll to position [500, 0]
click at [693, 276] on div "18:00 (3h 30min)" at bounding box center [728, 273] width 181 height 43
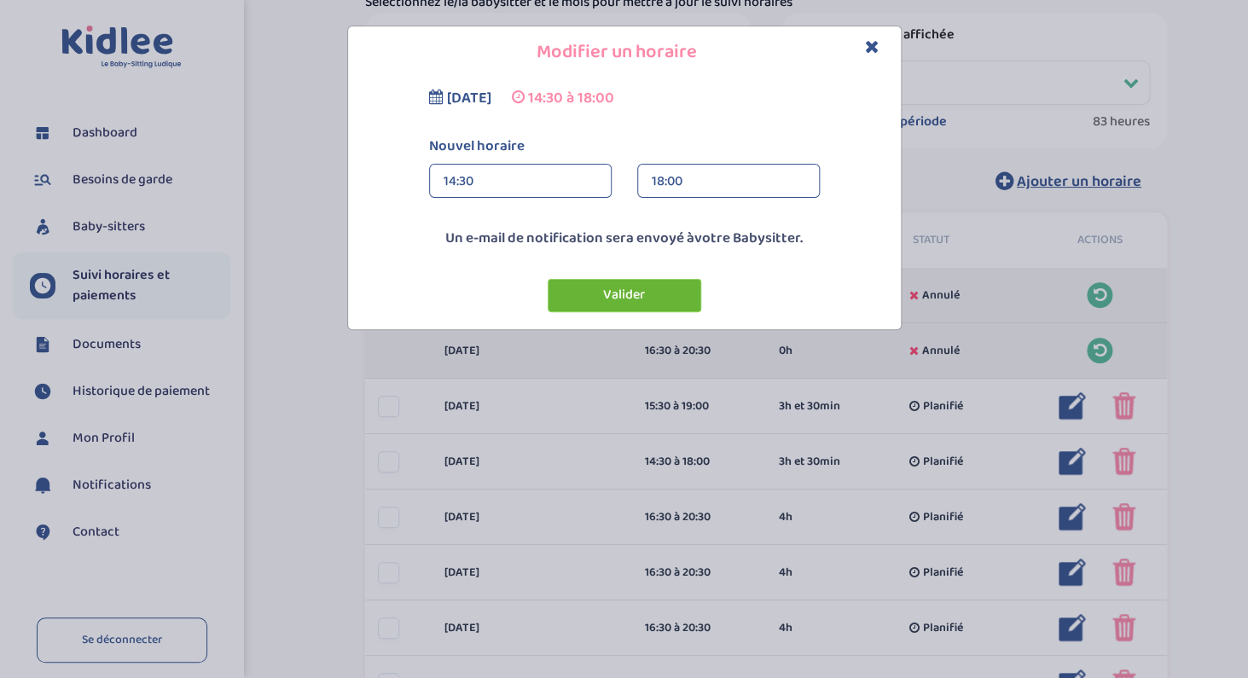
click at [652, 297] on button "Valider" at bounding box center [625, 295] width 154 height 33
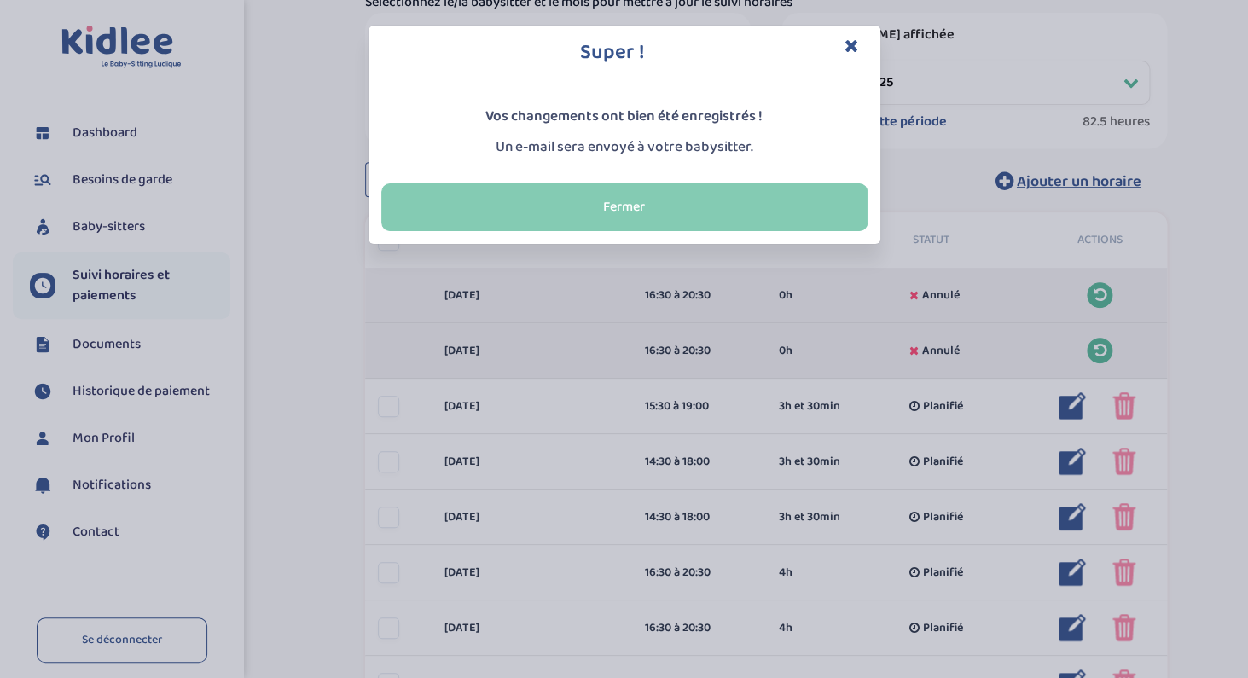
click at [684, 204] on button "Fermer" at bounding box center [624, 207] width 486 height 48
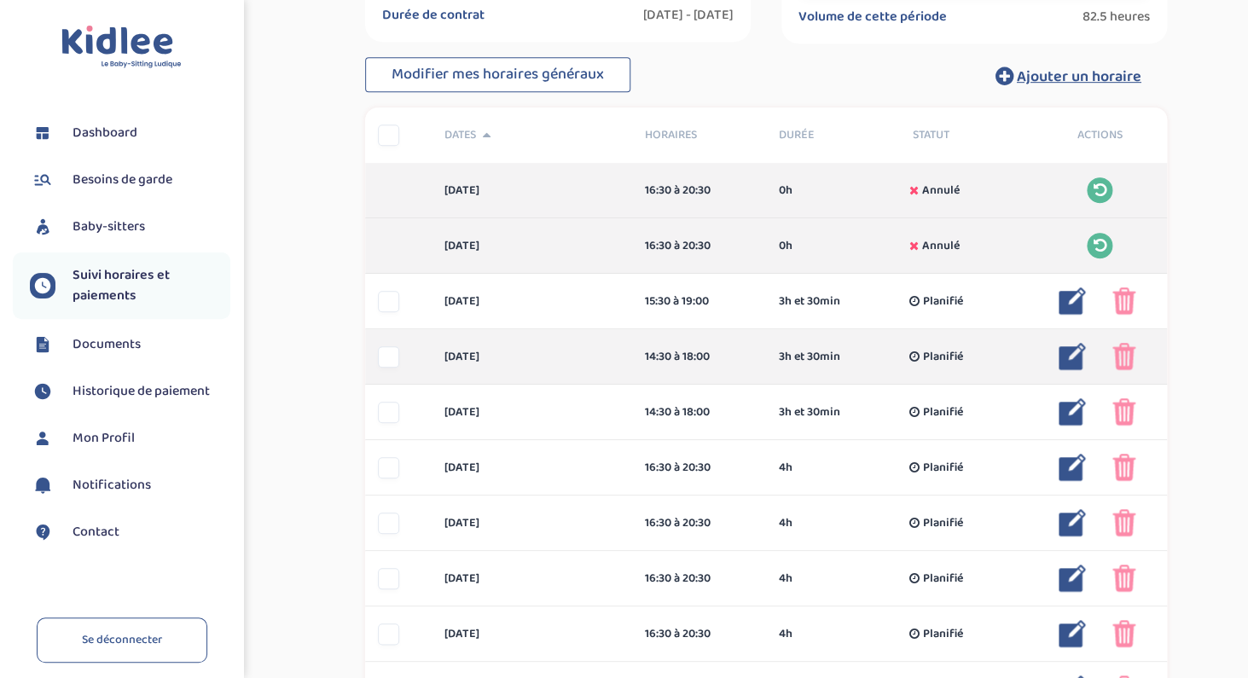
scroll to position [319, 0]
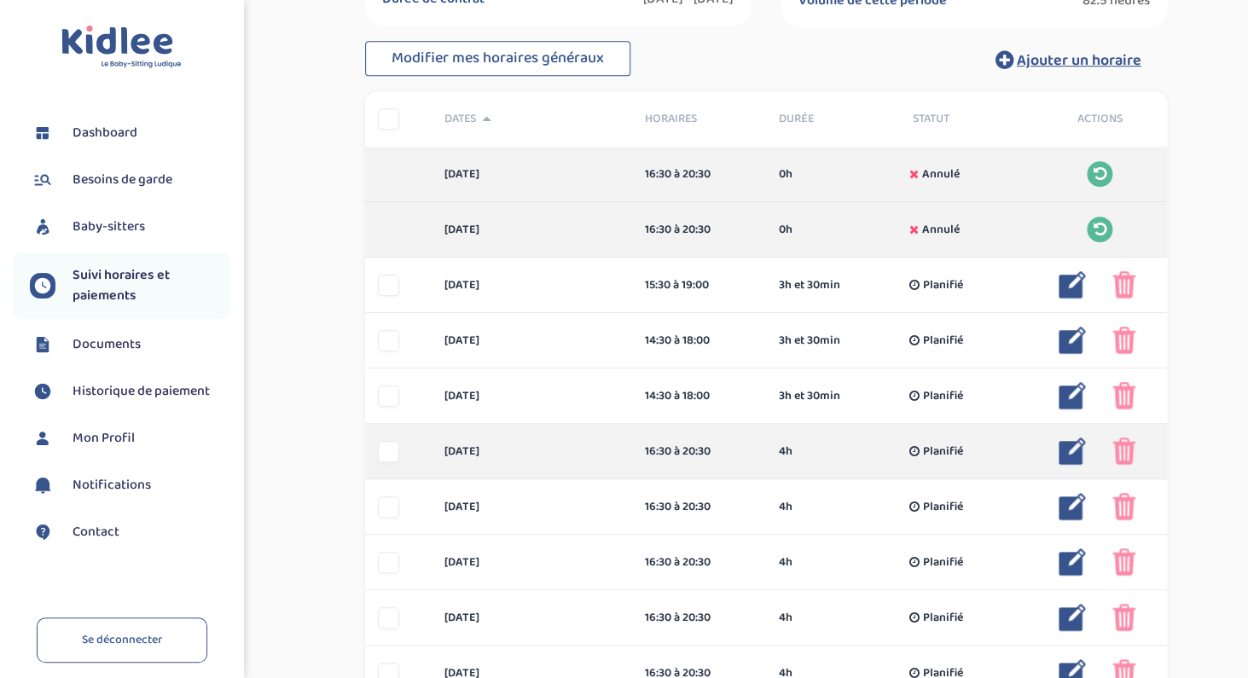
click at [1073, 454] on img at bounding box center [1072, 451] width 27 height 27
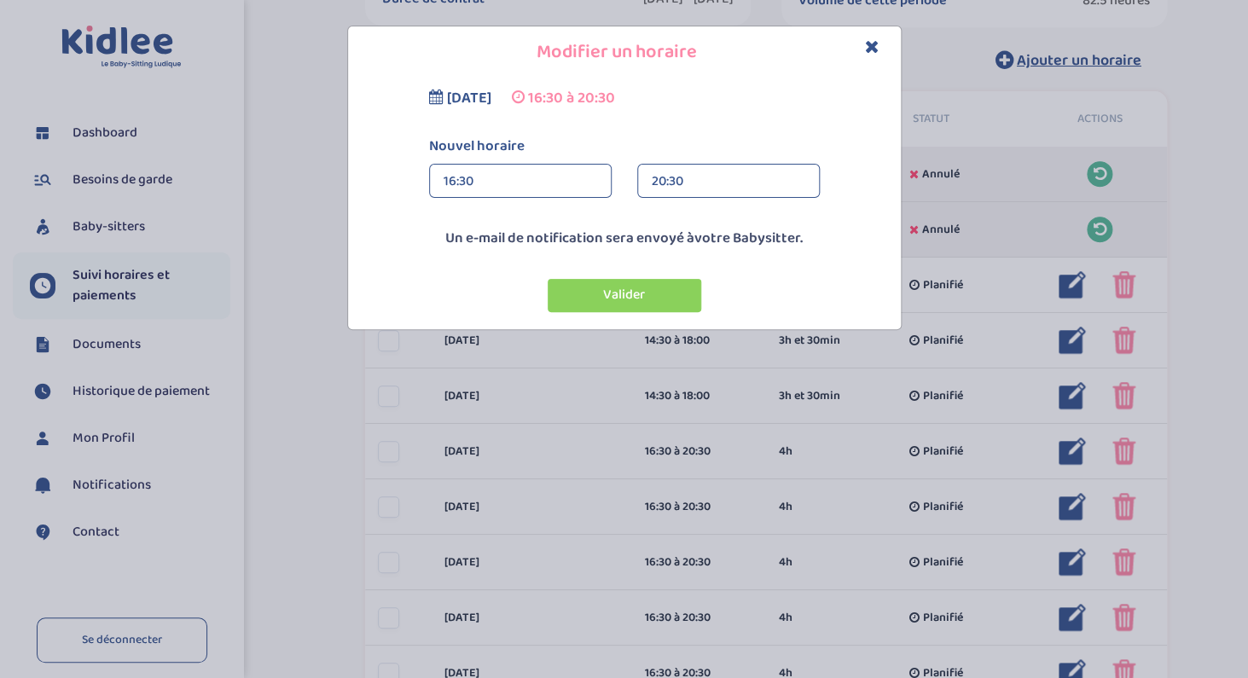
click at [489, 185] on div "16:30" at bounding box center [521, 182] width 154 height 34
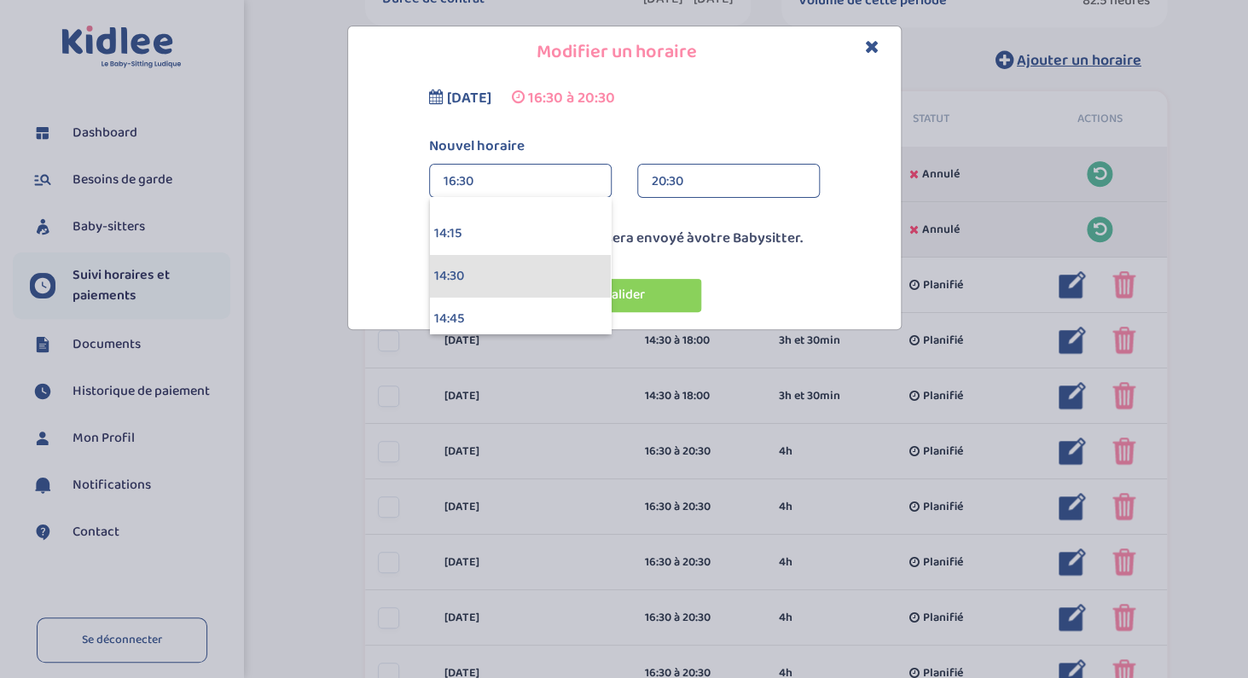
click at [460, 270] on div "14:30" at bounding box center [520, 276] width 181 height 43
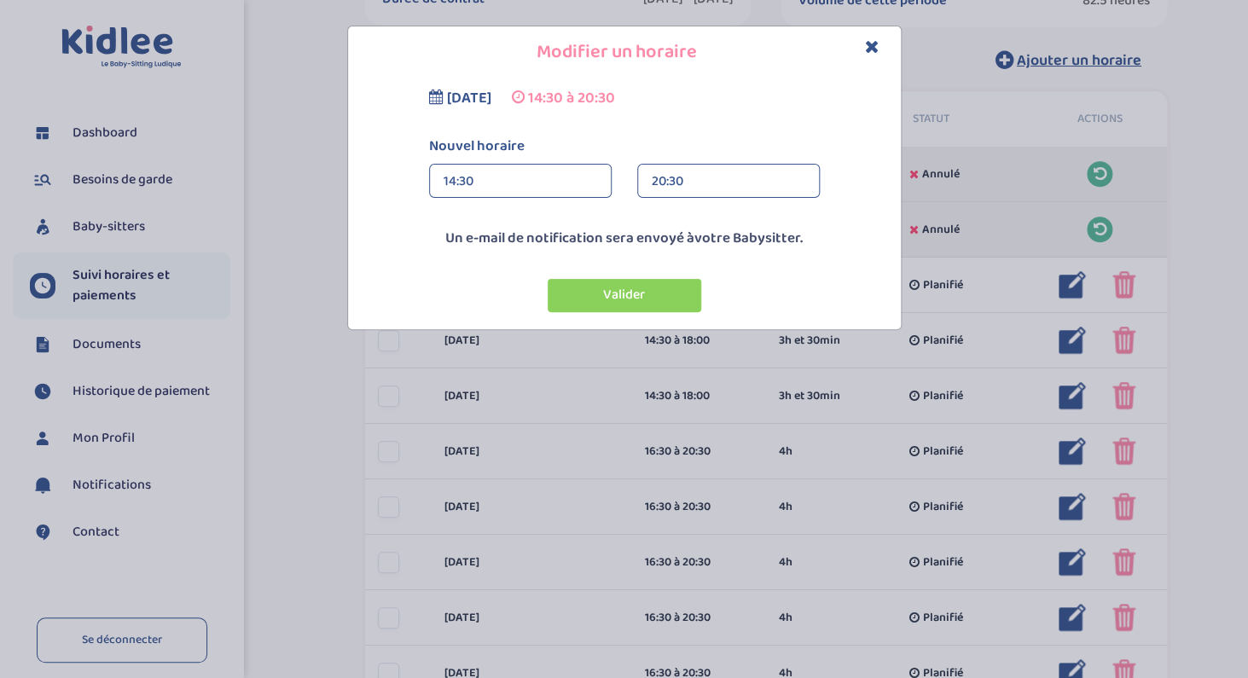
click at [671, 185] on div "20:30" at bounding box center [729, 182] width 154 height 34
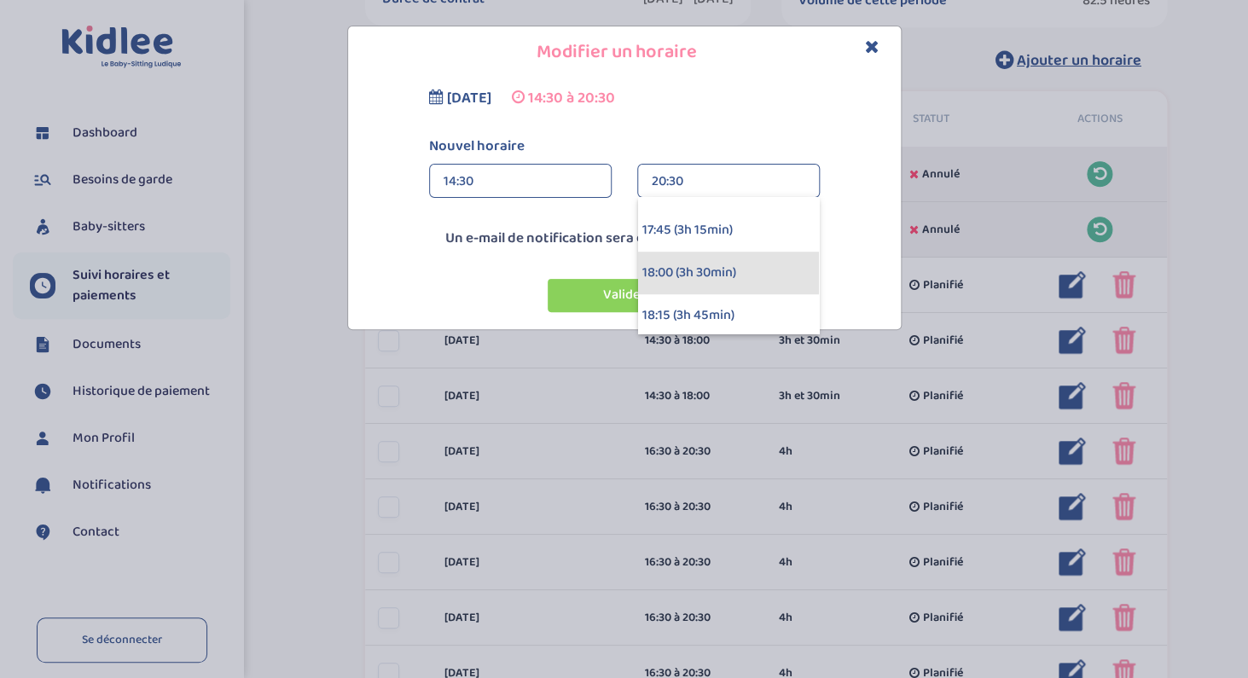
click at [676, 273] on div "18:00 (3h 30min)" at bounding box center [728, 273] width 181 height 43
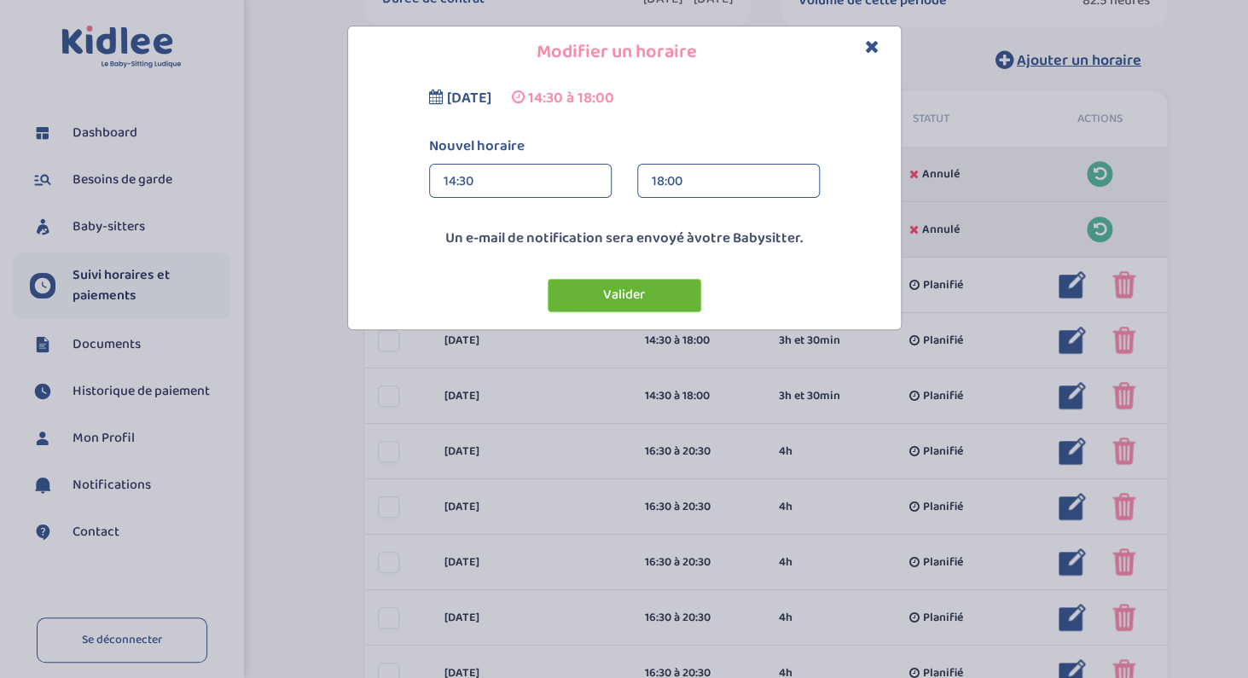
click at [670, 300] on button "Valider" at bounding box center [625, 295] width 154 height 33
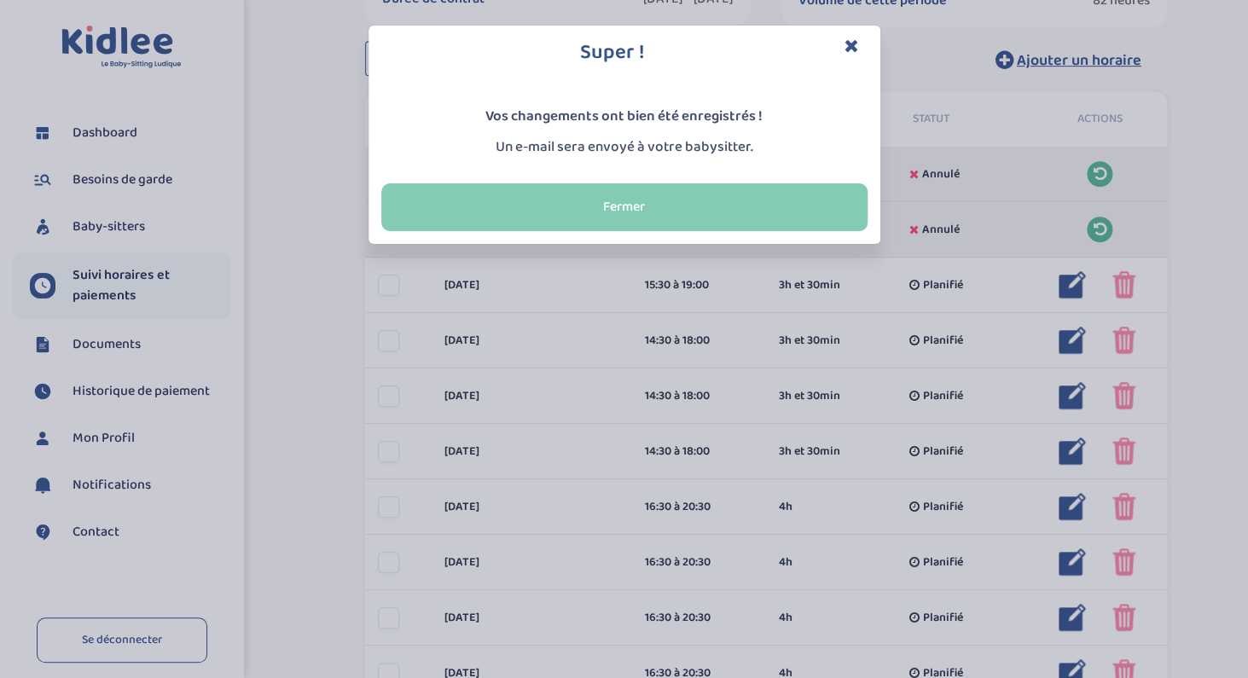
click at [699, 211] on button "Fermer" at bounding box center [624, 207] width 486 height 48
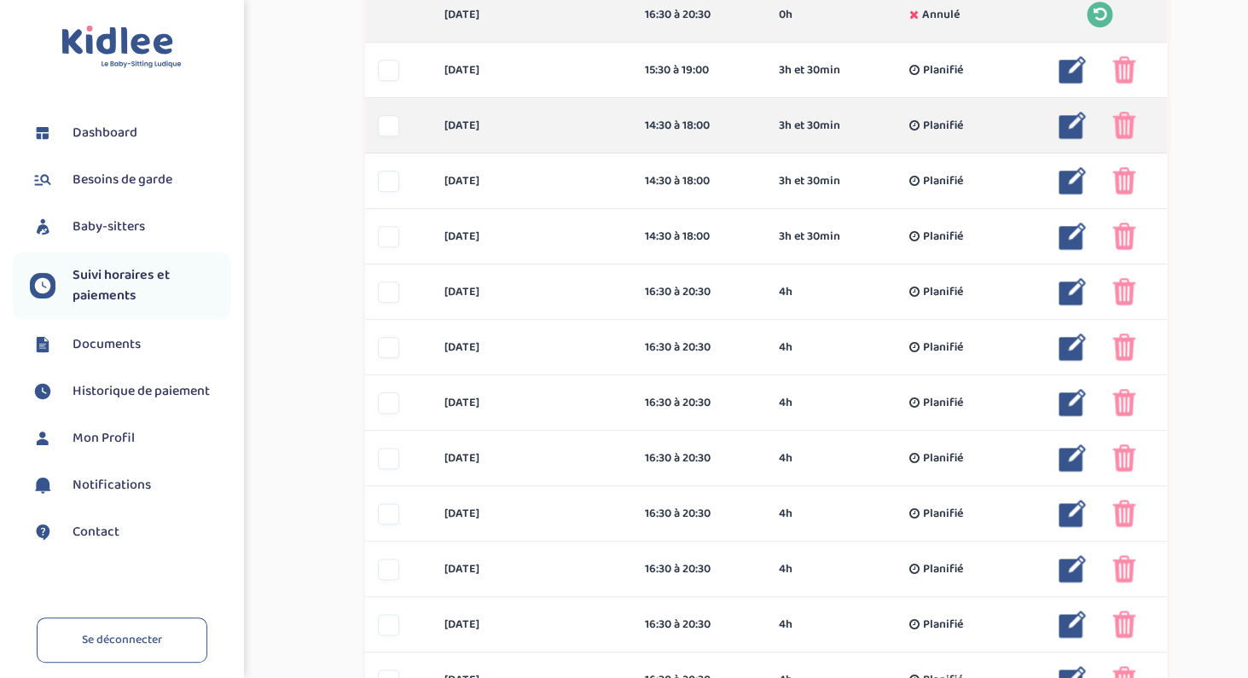
scroll to position [544, 0]
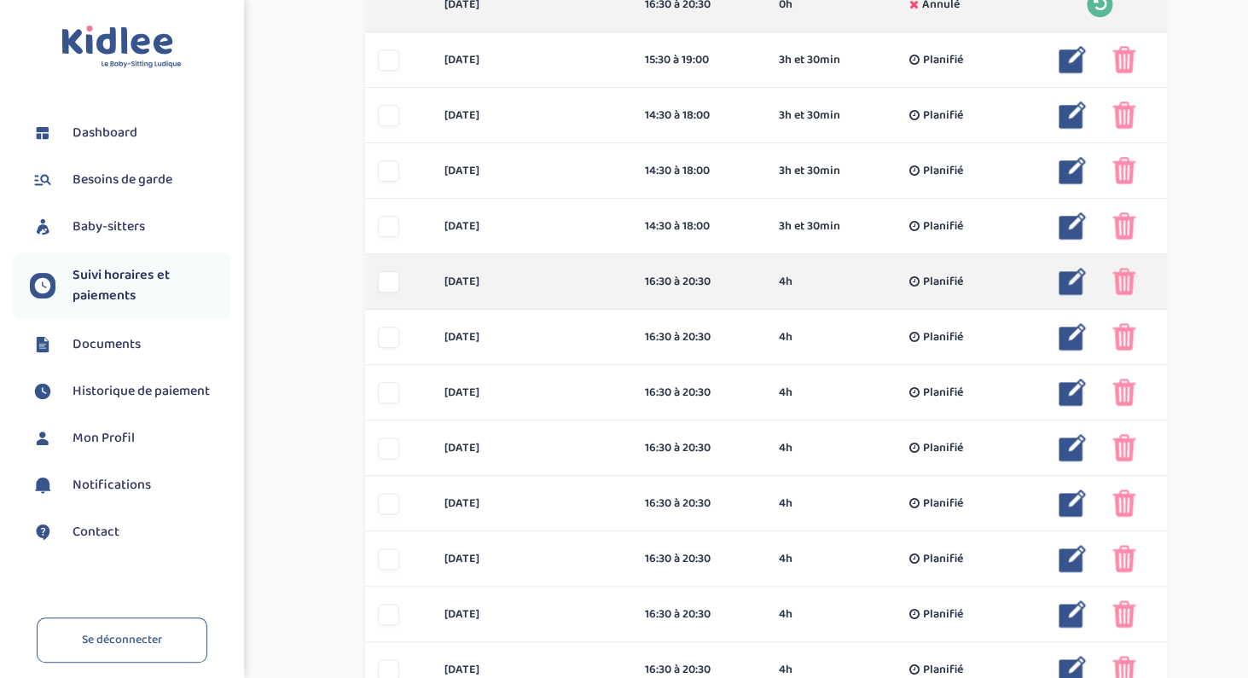
click at [1077, 296] on div "jeudi 9 oct 16:30 à 20:30 4h Planifié 4h Planifié ... Modifier Supprimer" at bounding box center [766, 281] width 802 height 55
click at [1077, 295] on img at bounding box center [1072, 281] width 27 height 27
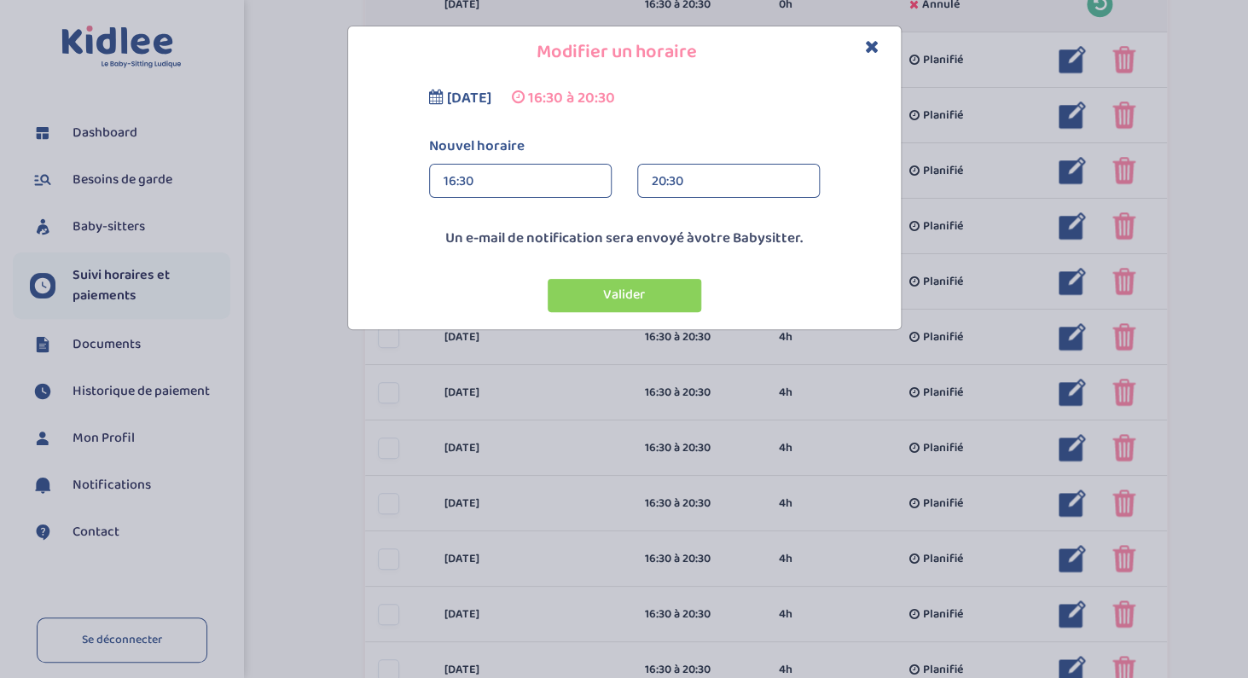
click at [533, 184] on div "16:30" at bounding box center [521, 182] width 154 height 34
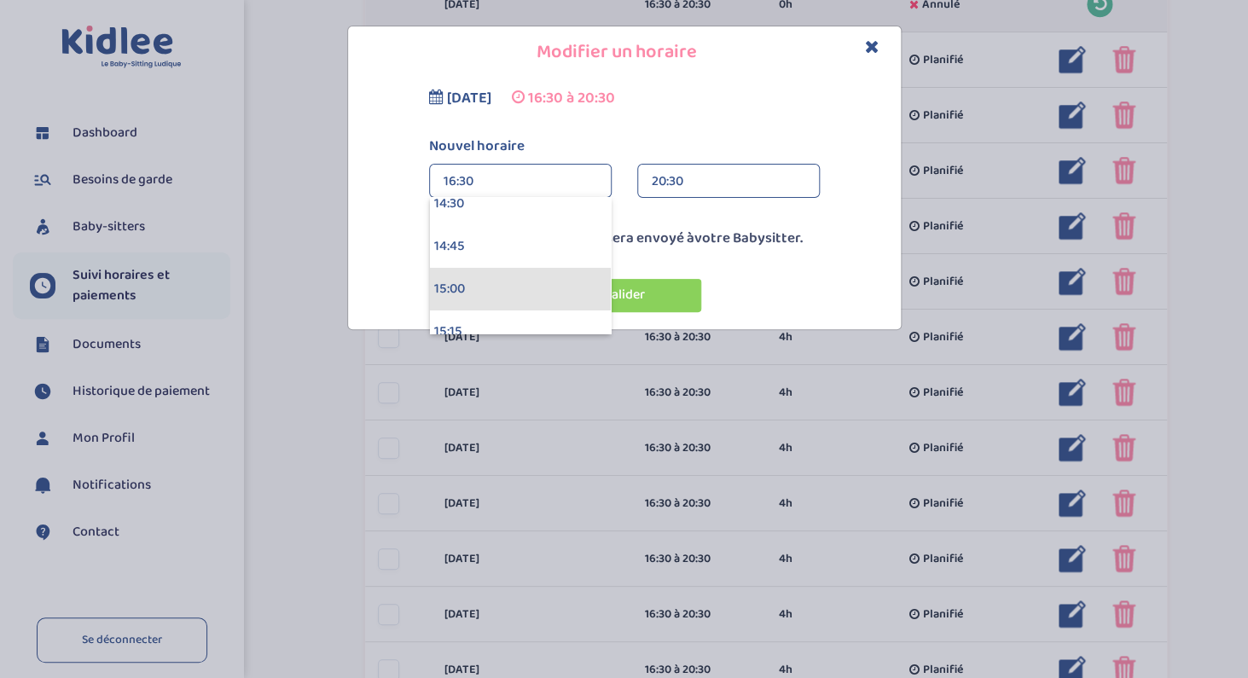
click at [470, 276] on div "15:00" at bounding box center [520, 289] width 181 height 43
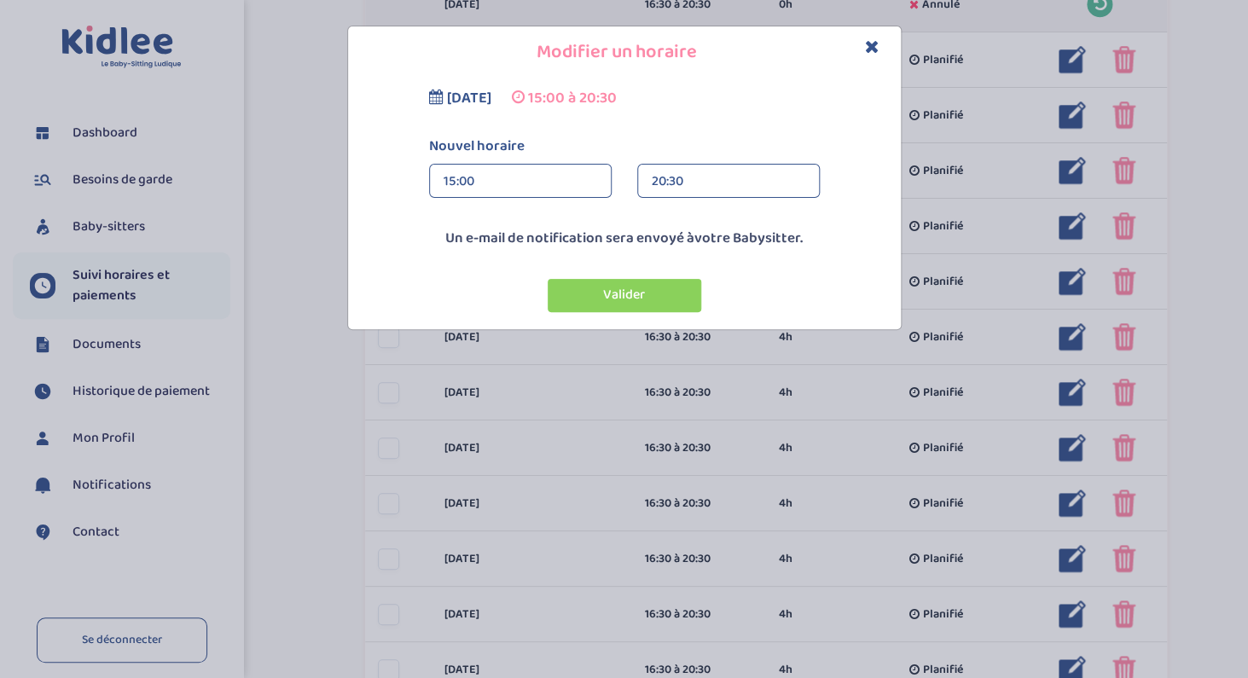
click at [684, 179] on div "20:30" at bounding box center [729, 182] width 154 height 34
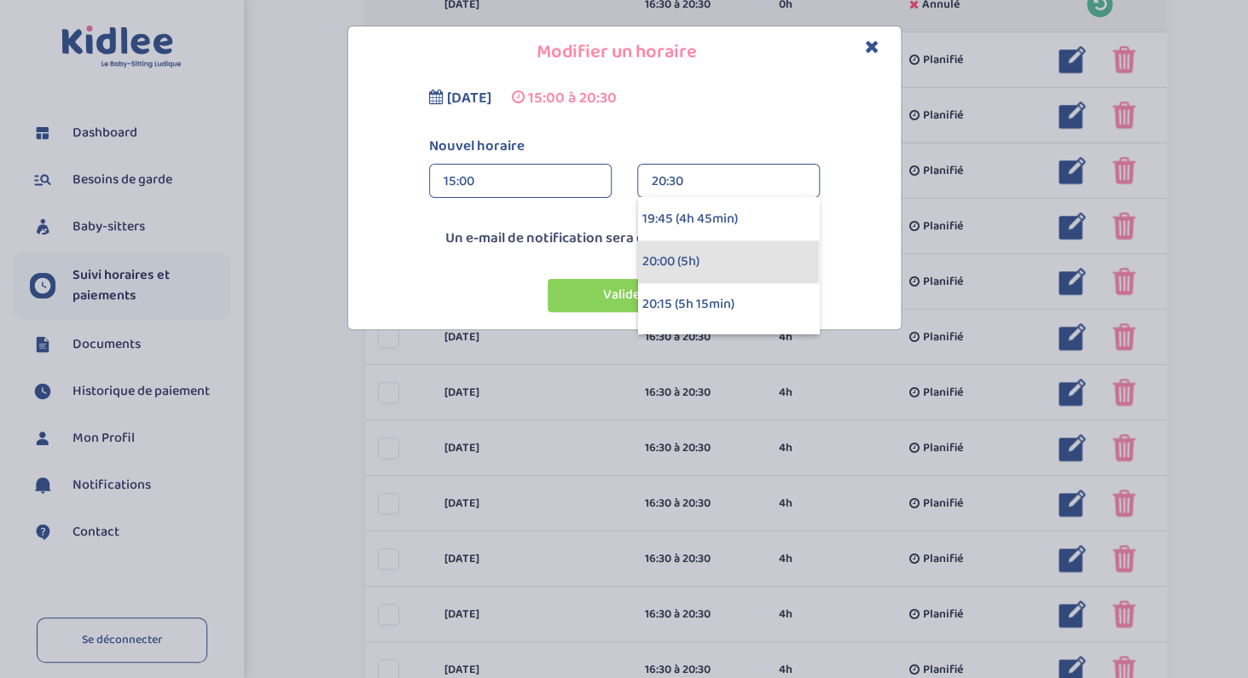
click at [676, 261] on div "20:00 (5h)" at bounding box center [728, 262] width 181 height 43
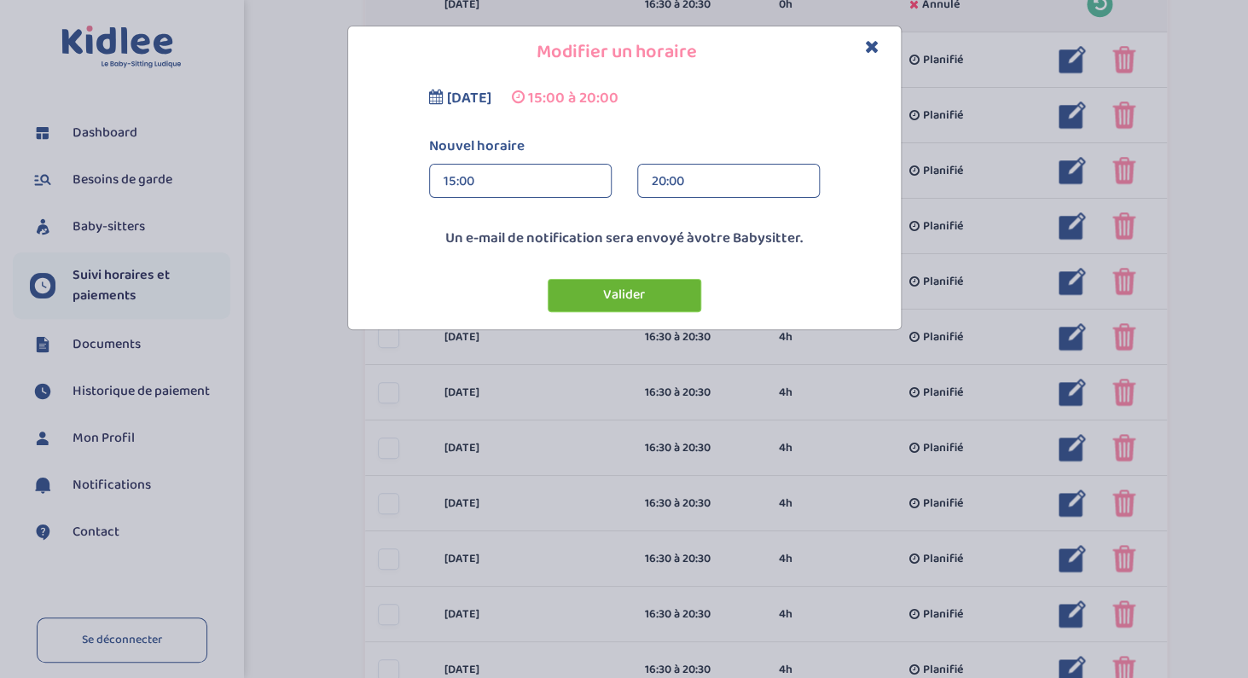
click at [651, 290] on button "Valider" at bounding box center [625, 295] width 154 height 33
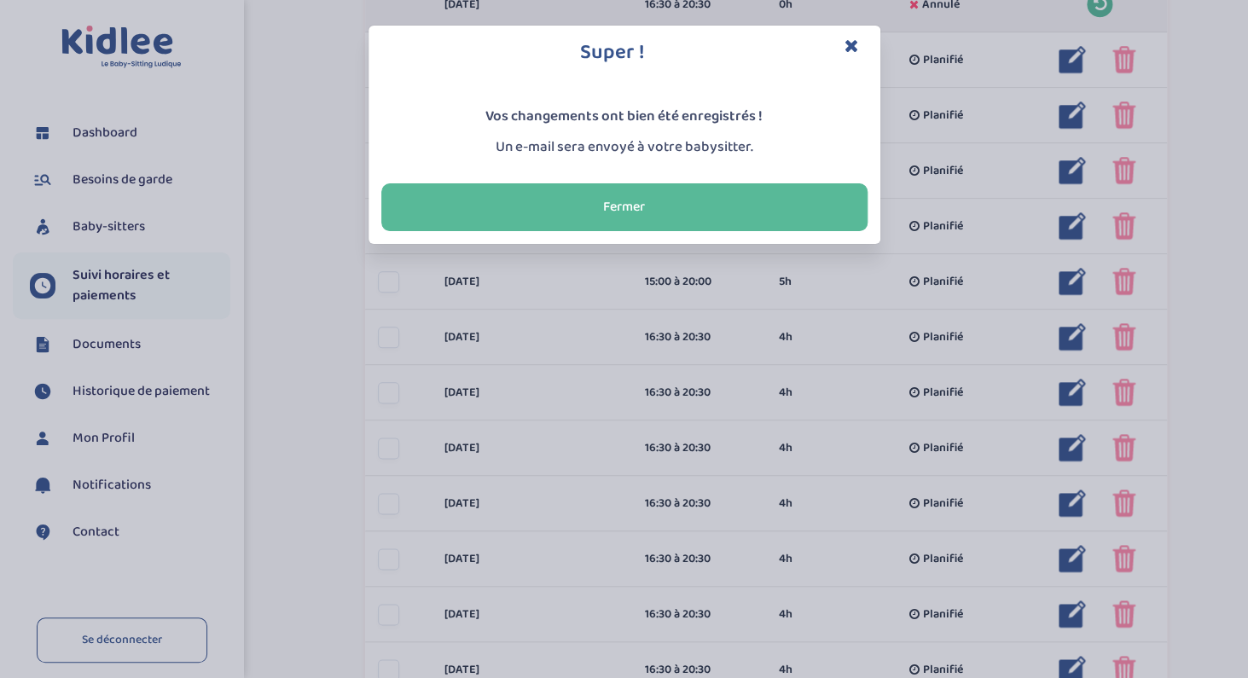
click at [851, 44] on icon "Close" at bounding box center [852, 46] width 15 height 18
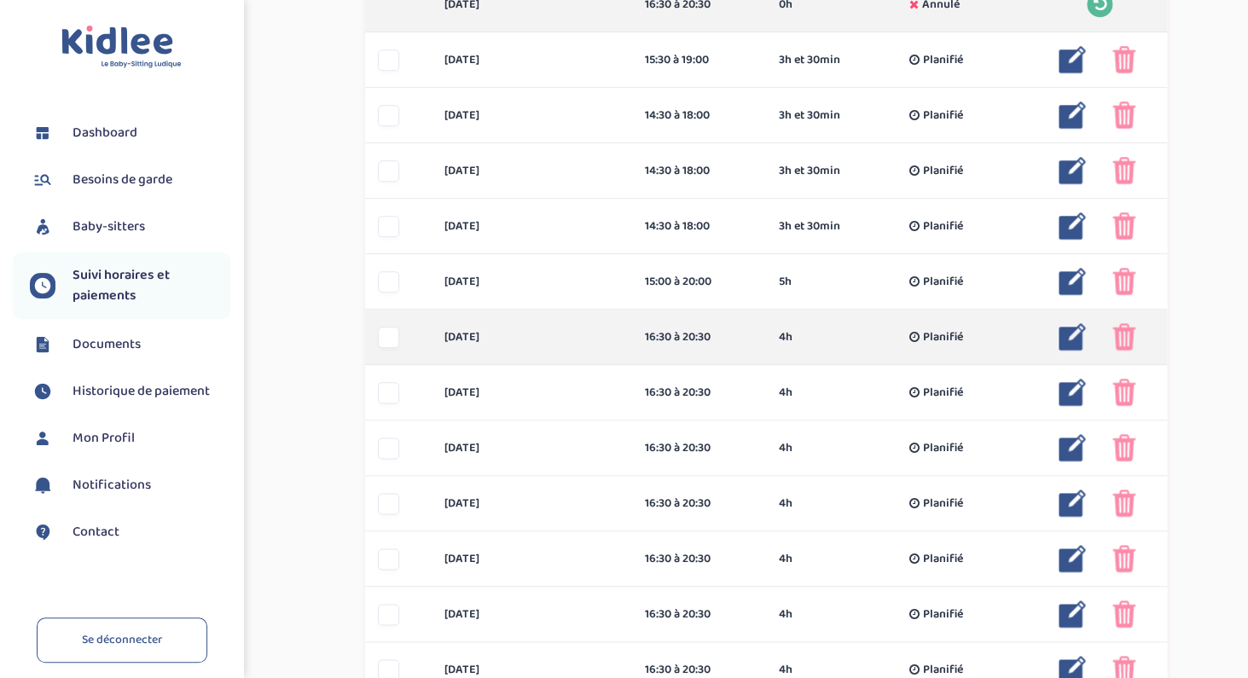
click at [1072, 334] on img at bounding box center [1072, 336] width 27 height 27
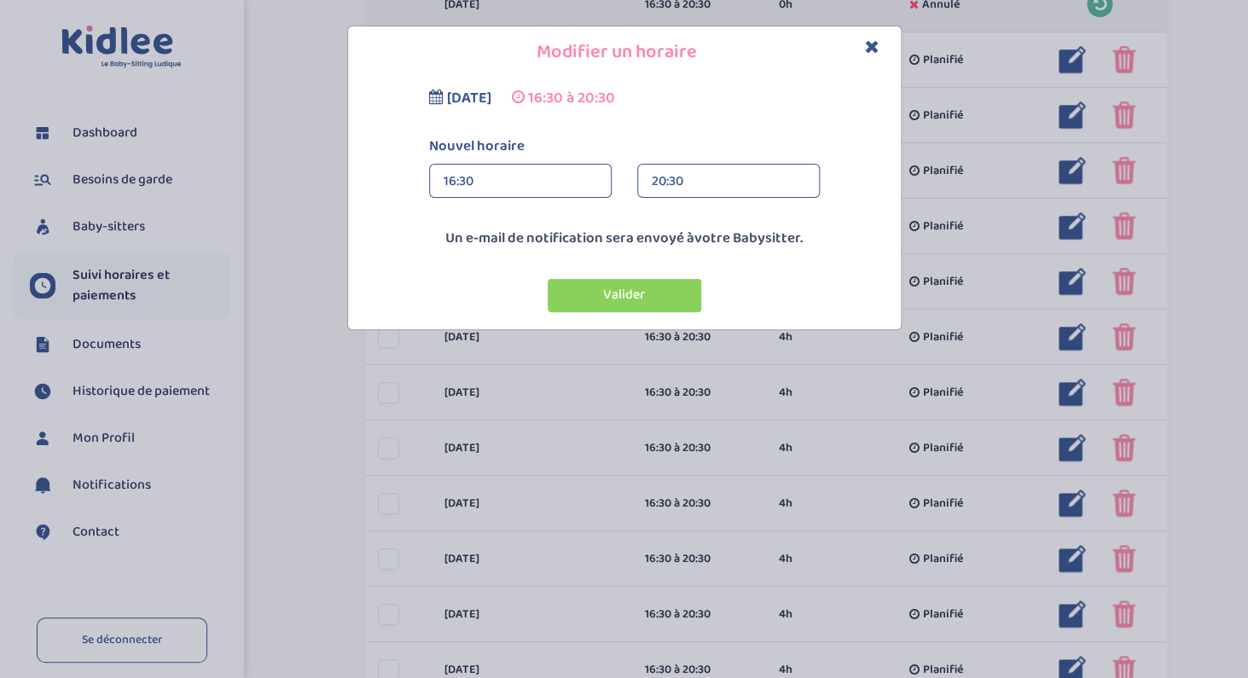
click at [502, 180] on div "16:30" at bounding box center [521, 182] width 154 height 34
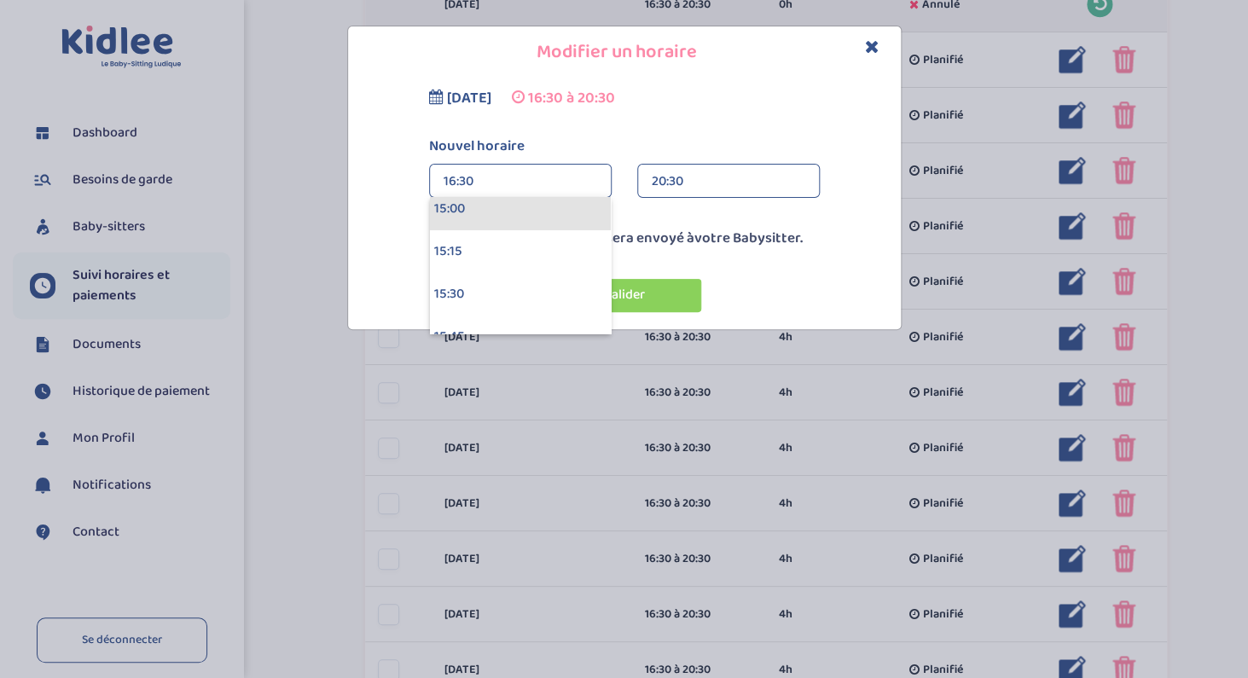
scroll to position [2594, 0]
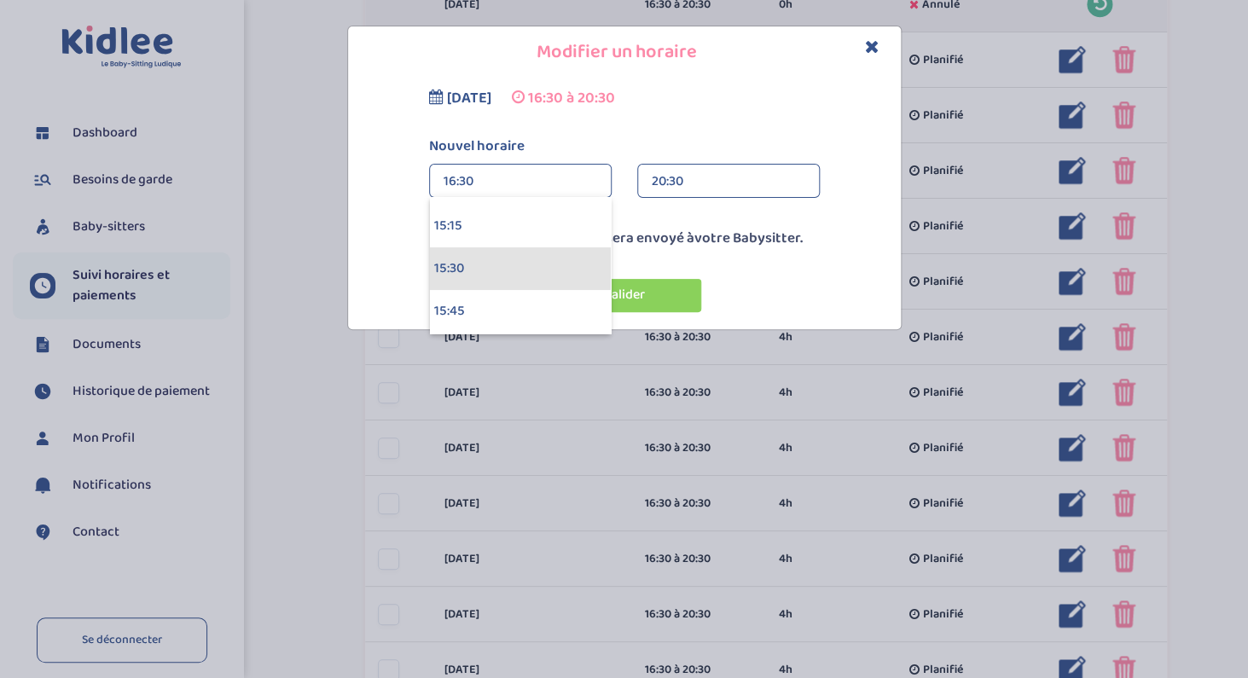
click at [485, 272] on div "15:30" at bounding box center [520, 268] width 181 height 43
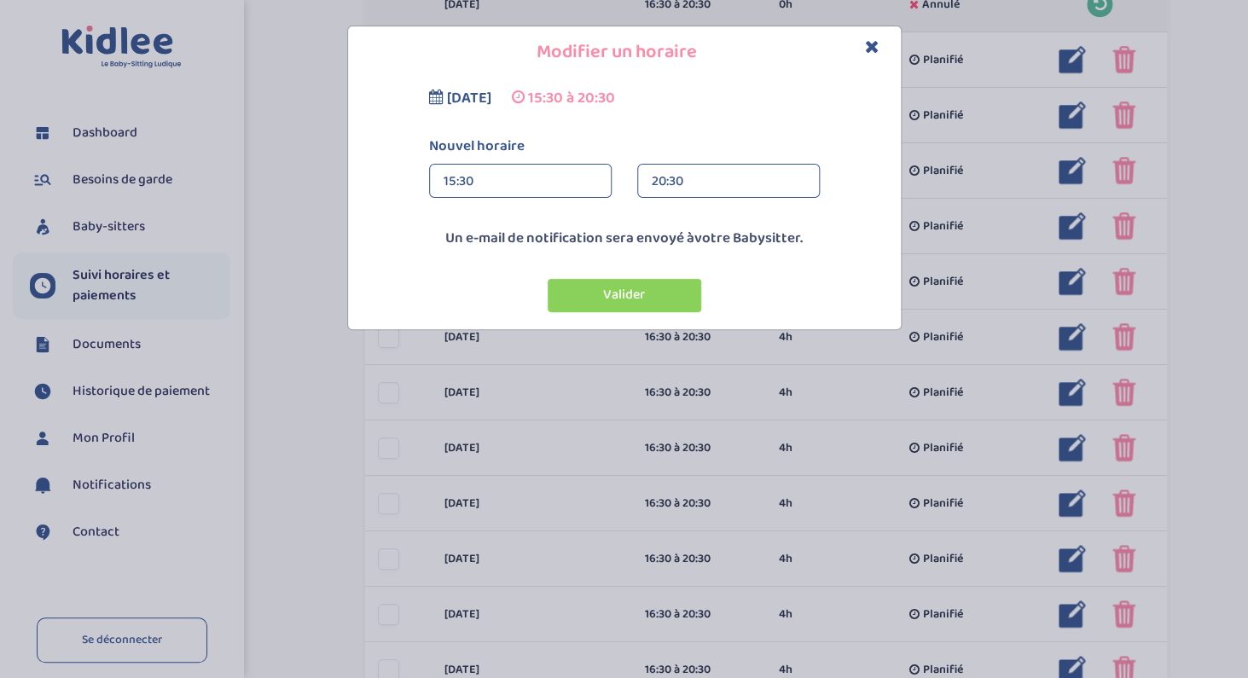
click at [684, 171] on div "20:30" at bounding box center [729, 182] width 154 height 34
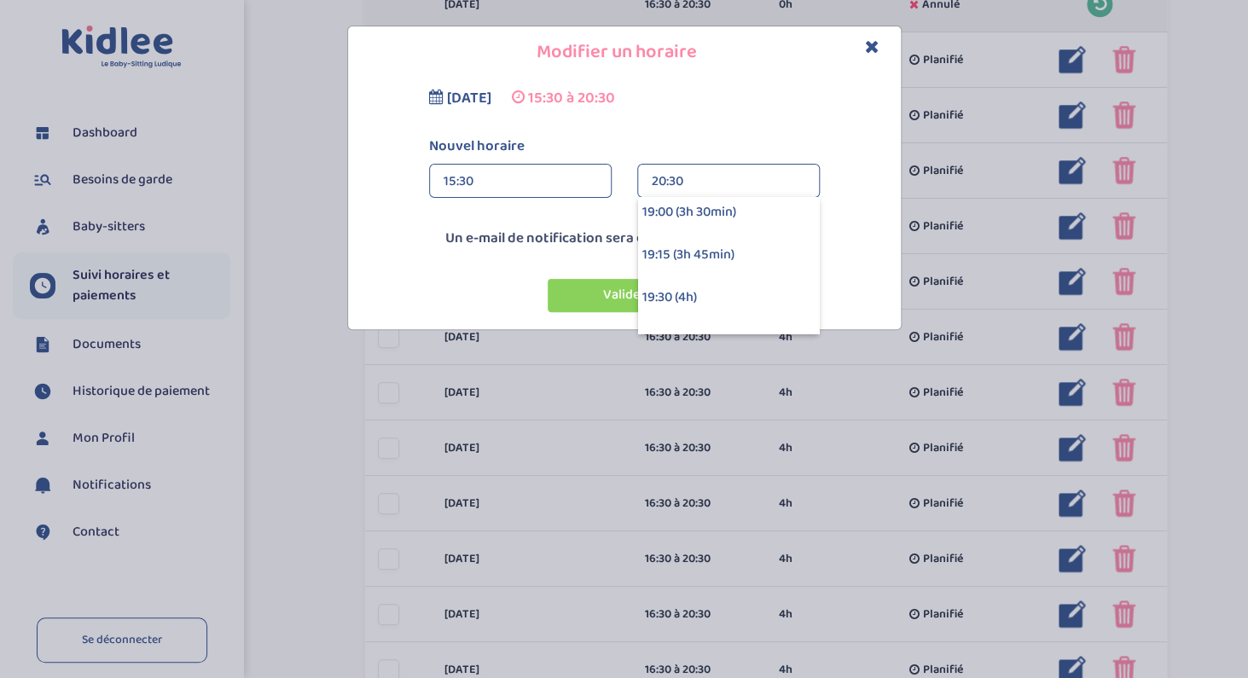
scroll to position [558, 0]
click at [674, 221] on div "19:00 (3h 30min)" at bounding box center [728, 215] width 181 height 43
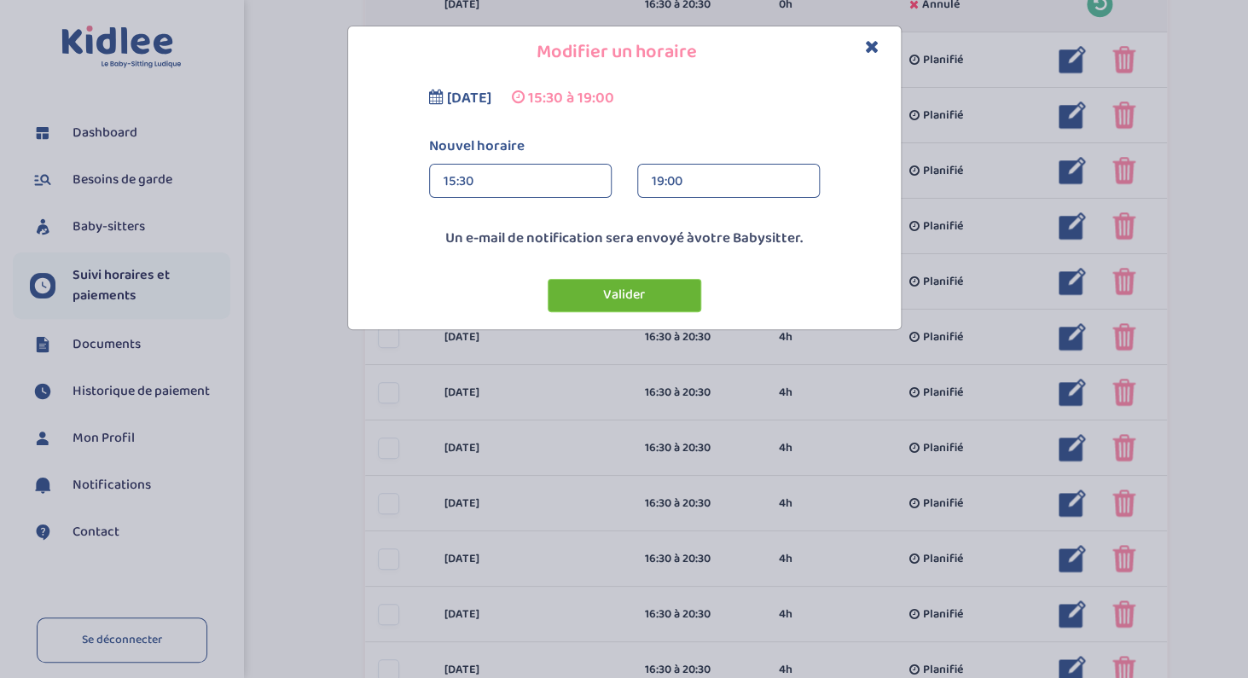
click at [652, 298] on button "Valider" at bounding box center [625, 295] width 154 height 33
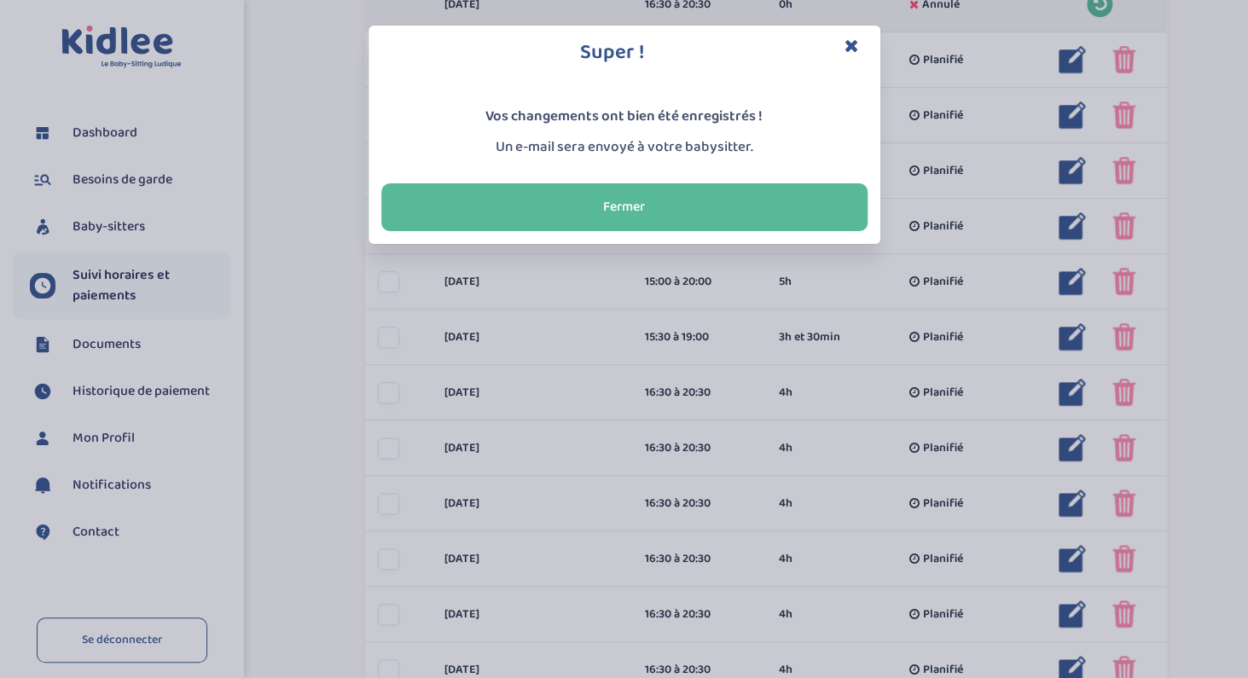
click at [856, 47] on icon "Close" at bounding box center [852, 46] width 15 height 18
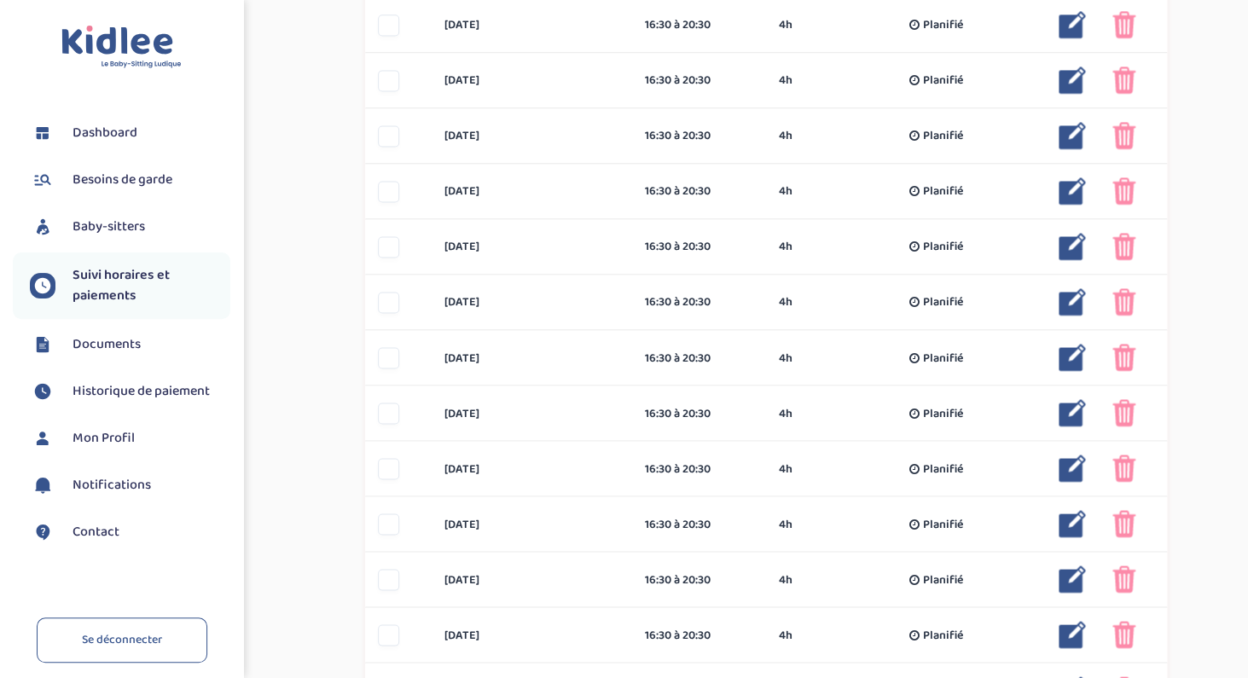
scroll to position [940, 0]
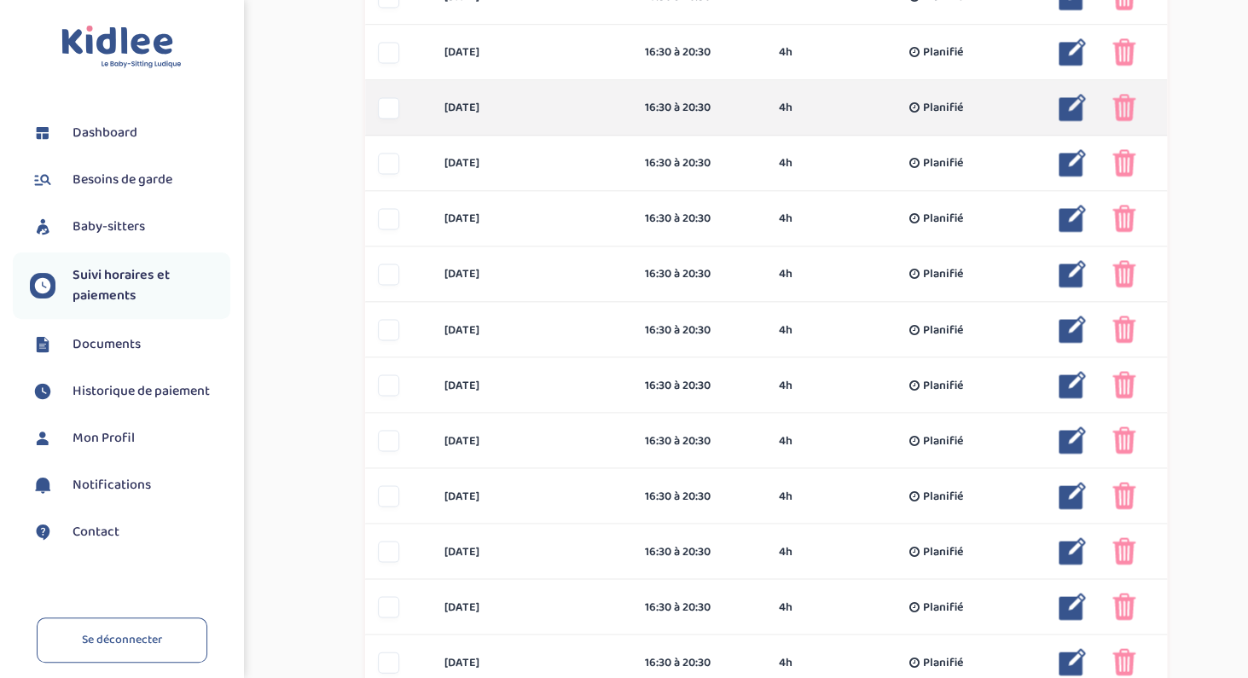
click at [1073, 107] on img at bounding box center [1072, 107] width 27 height 27
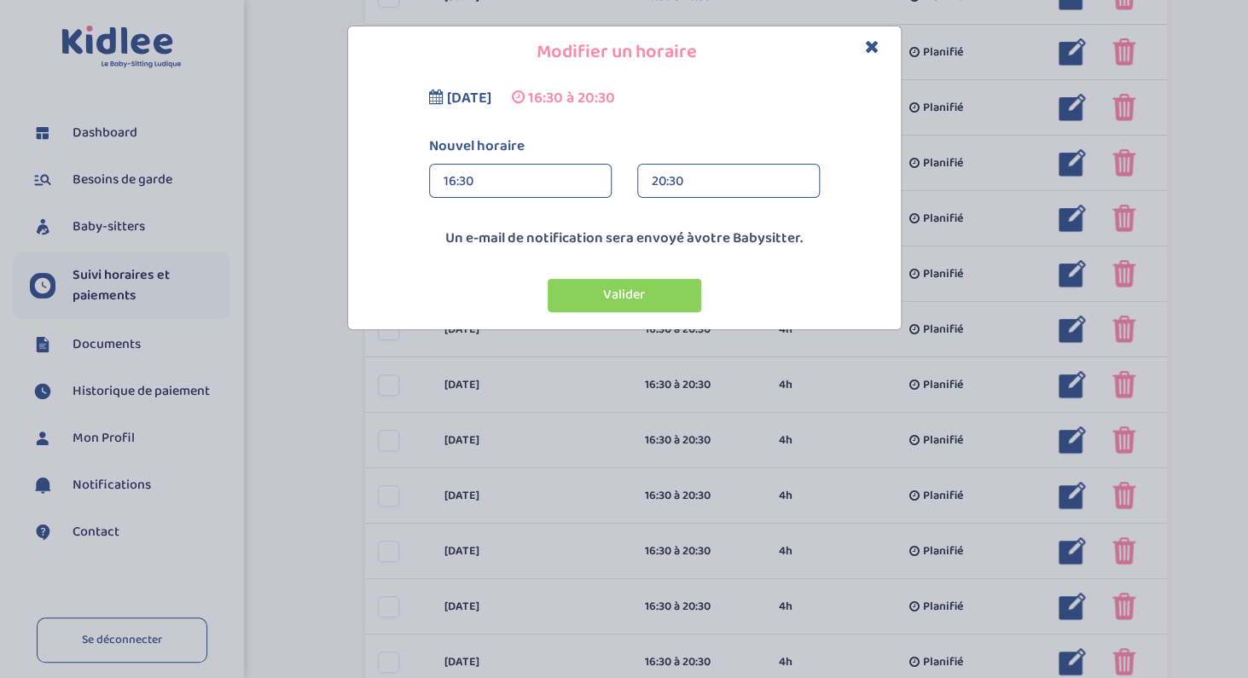
click at [670, 180] on div "20:30" at bounding box center [729, 182] width 154 height 34
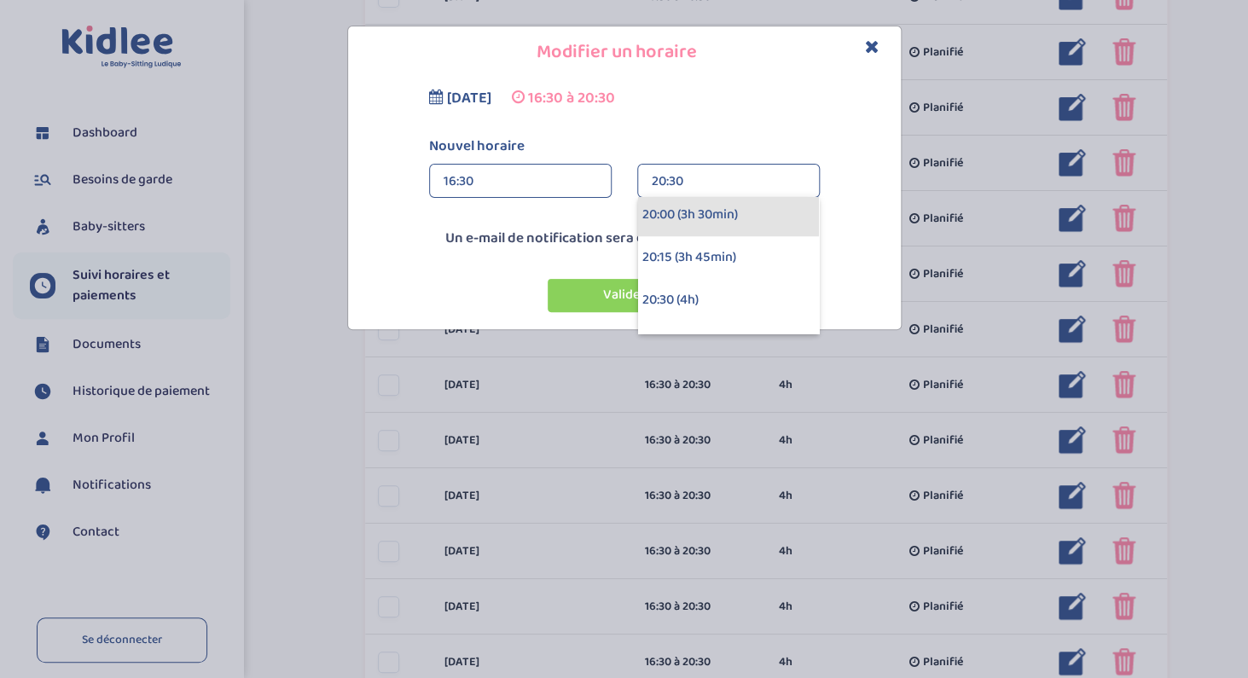
click at [671, 213] on div "20:00 (3h 30min)" at bounding box center [728, 215] width 181 height 43
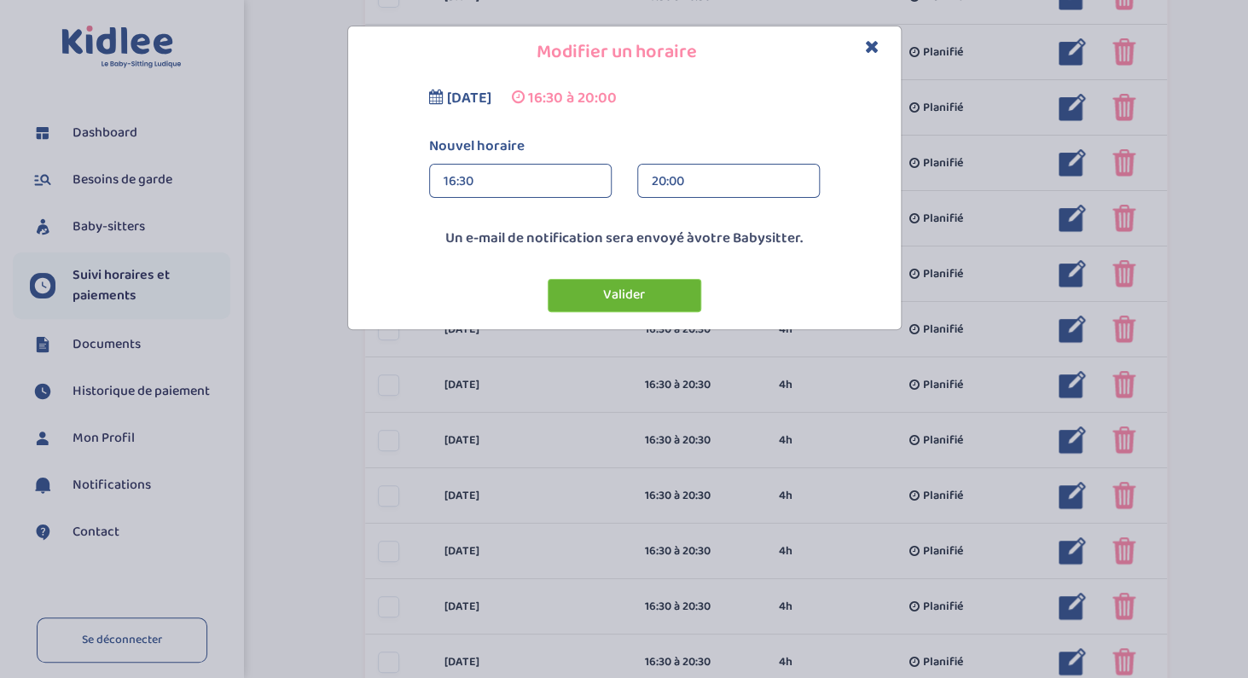
click at [623, 304] on button "Valider" at bounding box center [625, 295] width 154 height 33
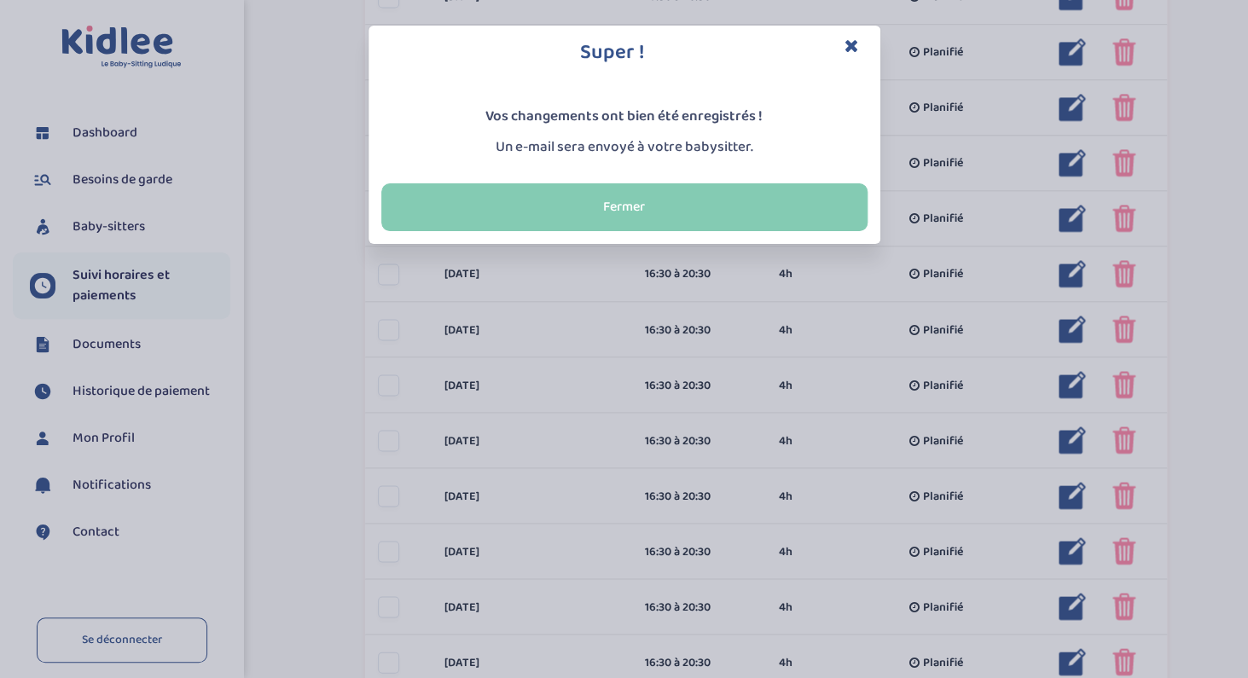
click at [647, 206] on button "Fermer" at bounding box center [624, 207] width 486 height 48
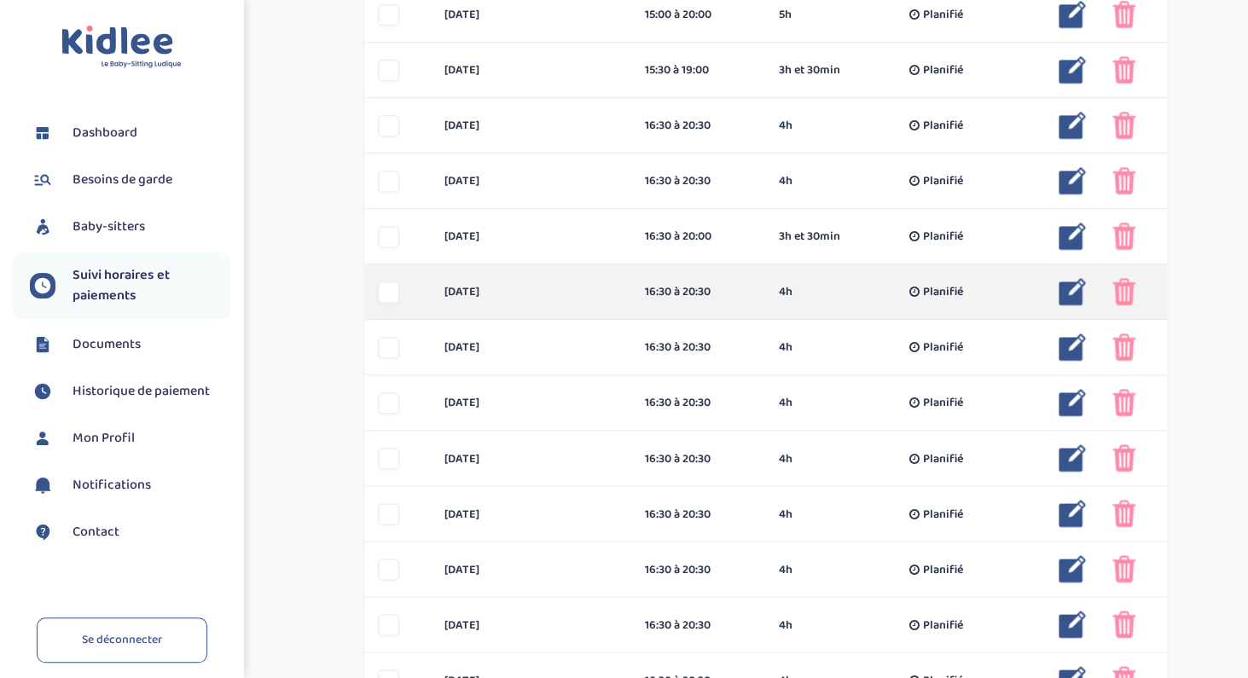
scroll to position [806, 0]
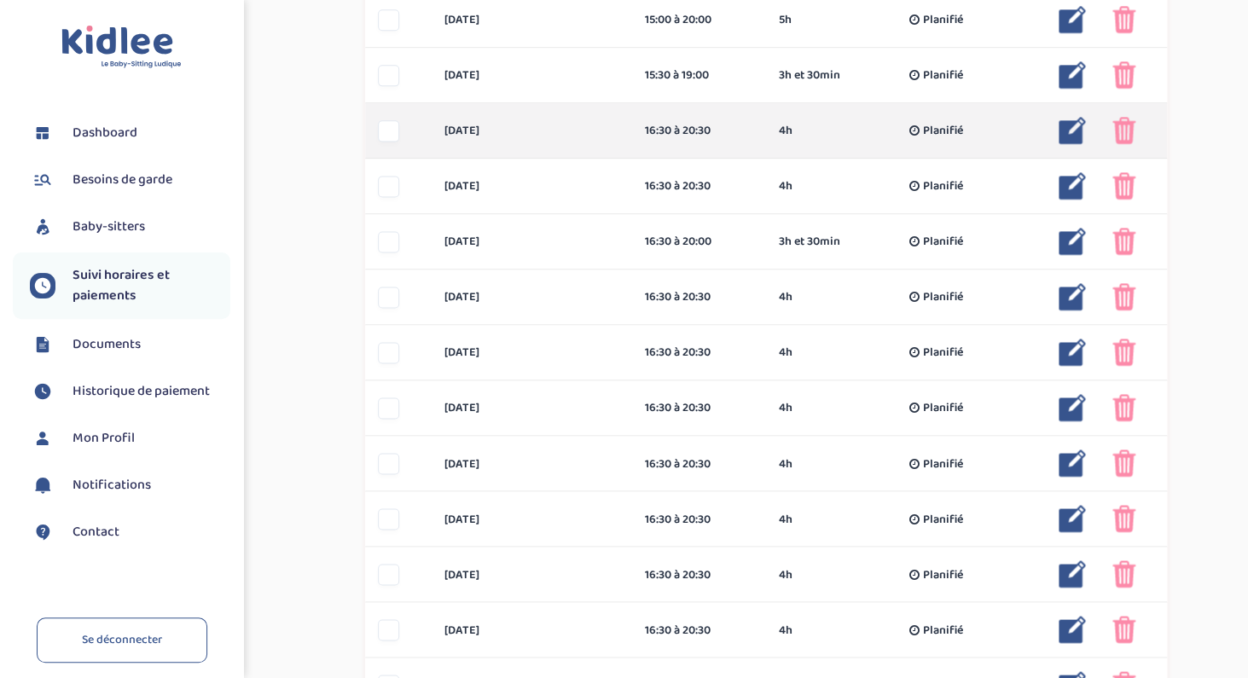
click at [1070, 131] on img at bounding box center [1072, 130] width 27 height 27
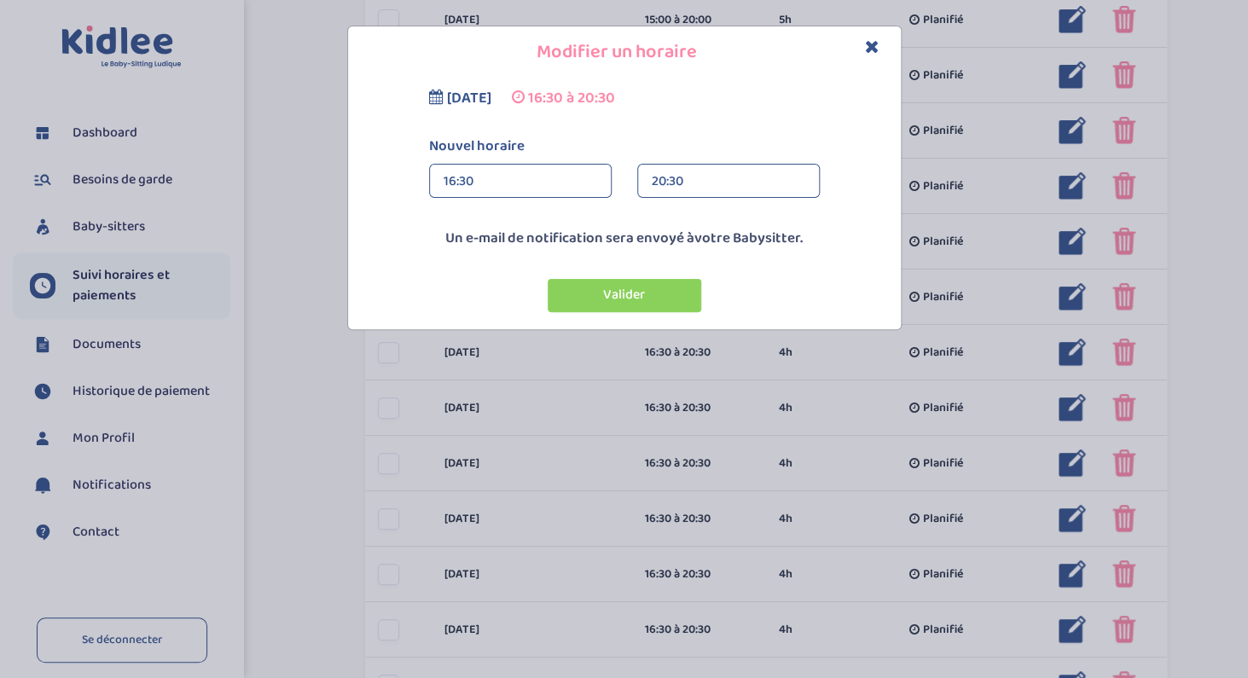
click at [502, 183] on div "16:30" at bounding box center [521, 182] width 154 height 34
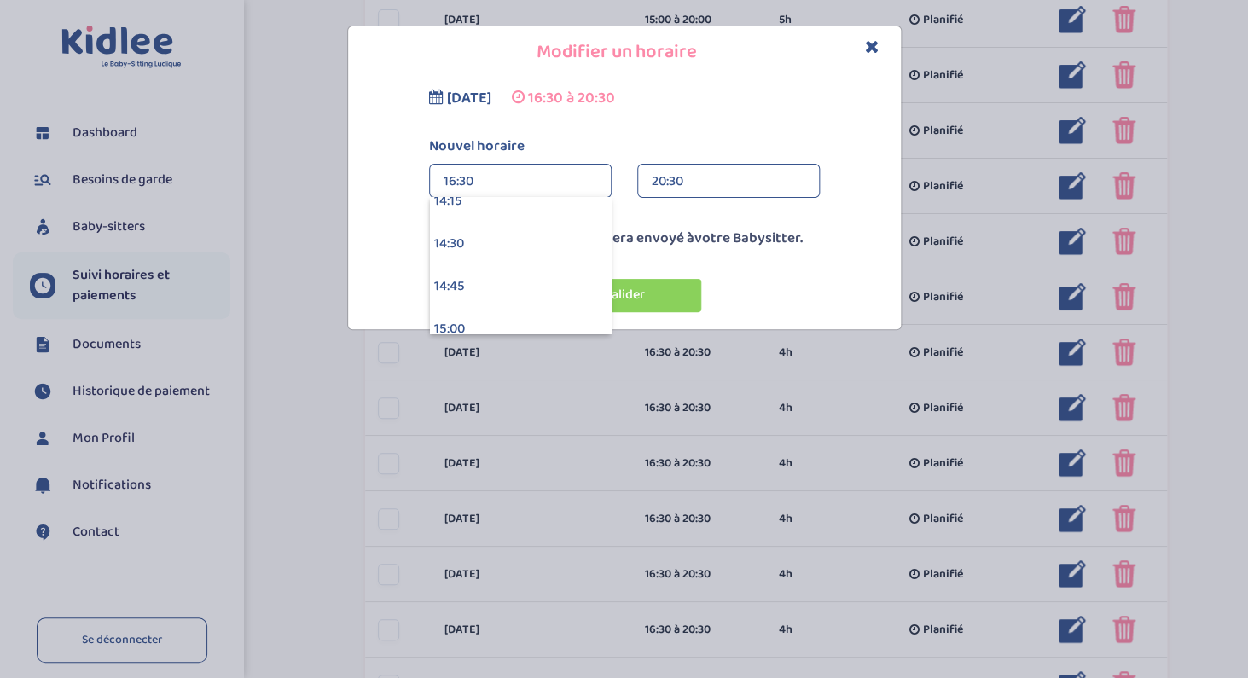
scroll to position [2444, 0]
click at [480, 236] on div "14:30" at bounding box center [520, 248] width 181 height 43
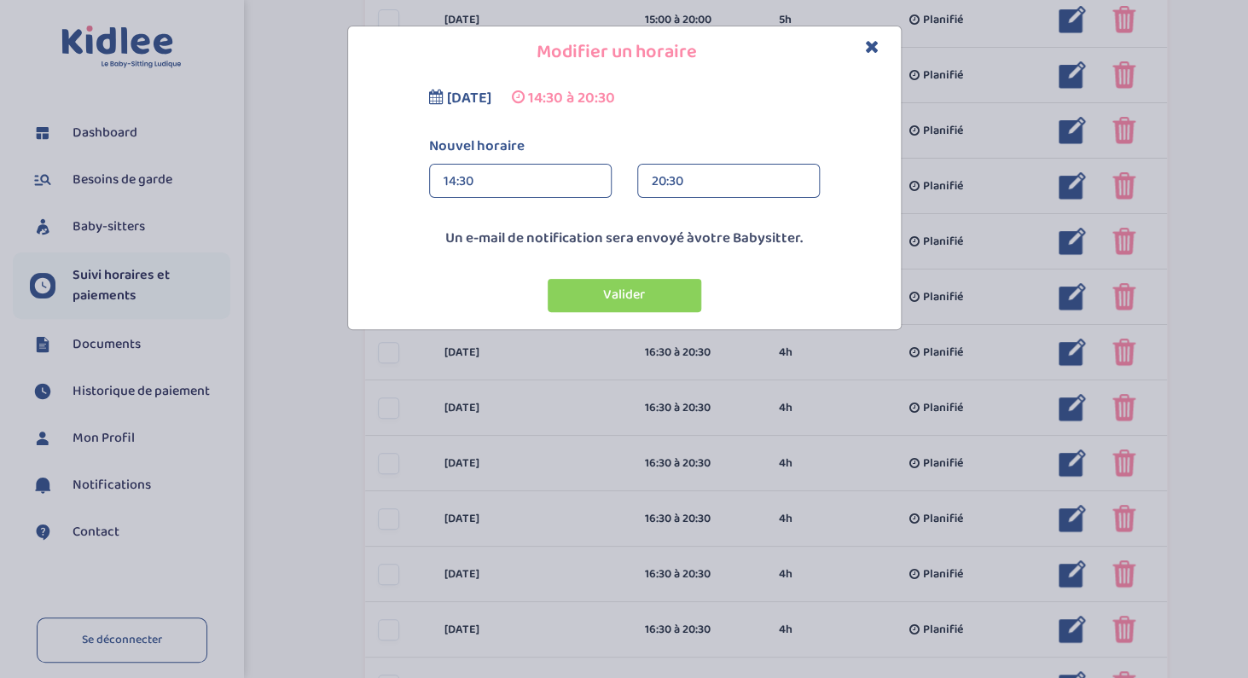
click at [682, 183] on div "20:30" at bounding box center [729, 182] width 154 height 34
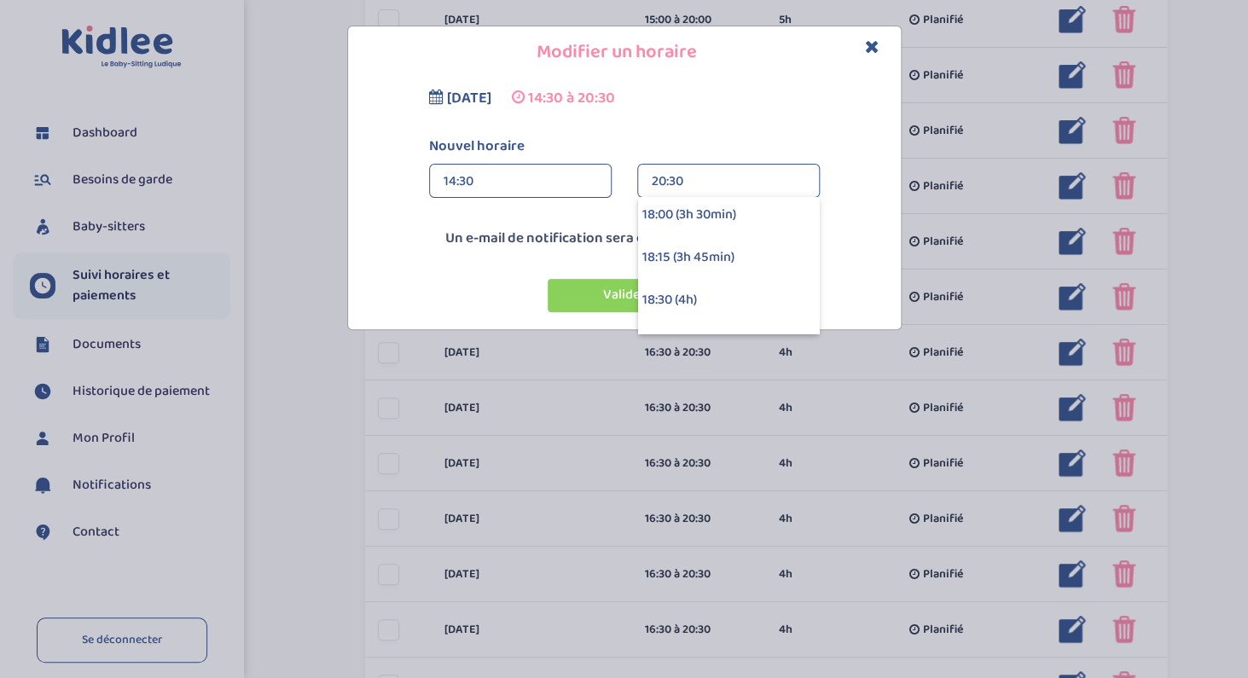
scroll to position [558, 0]
click at [679, 223] on div "18:00 (3h 30min)" at bounding box center [728, 215] width 181 height 43
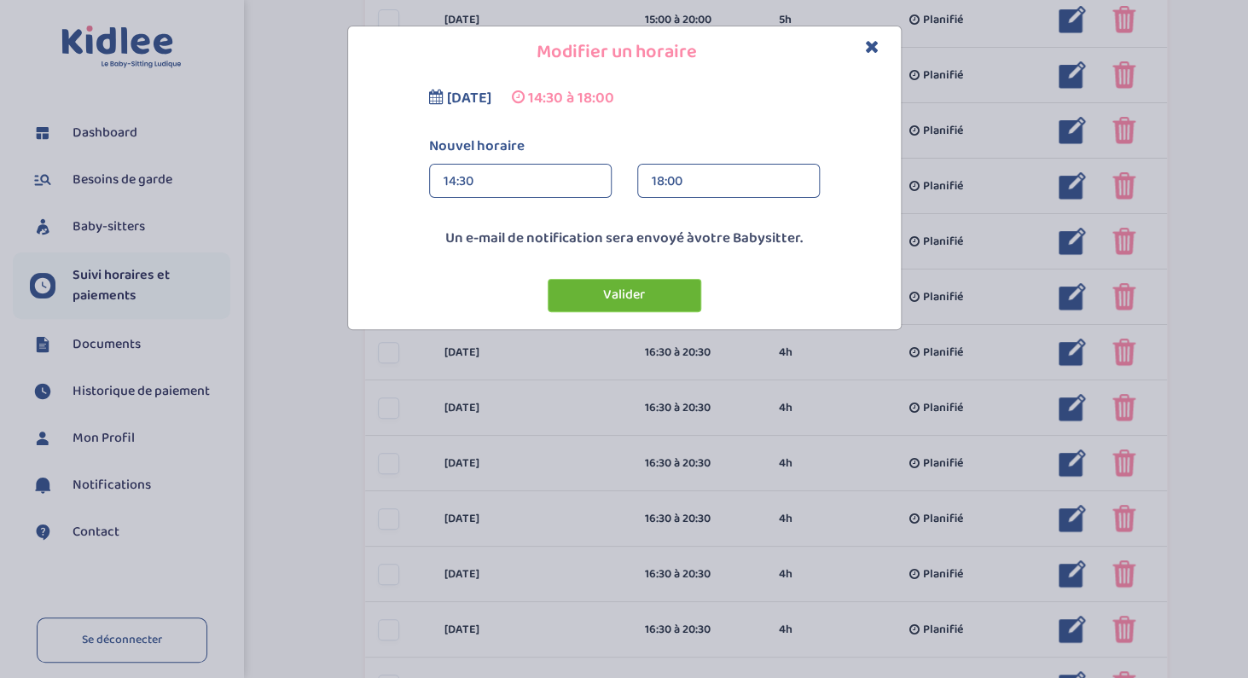
click at [640, 302] on button "Valider" at bounding box center [625, 295] width 154 height 33
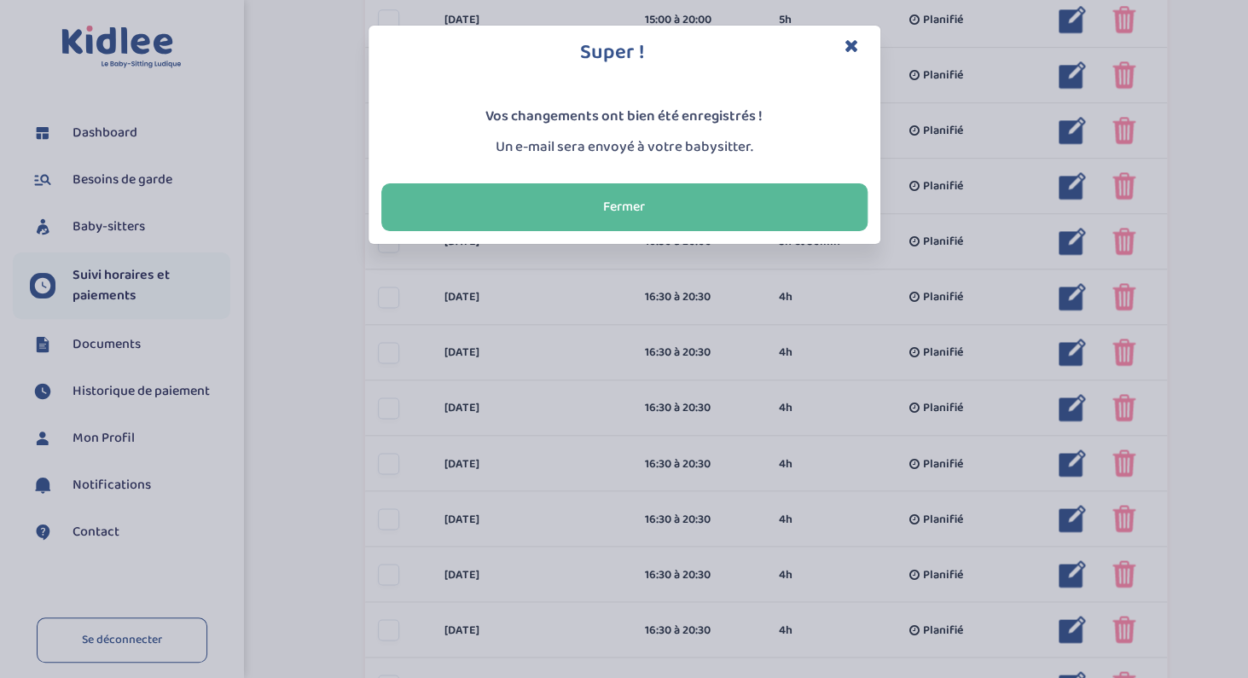
click at [854, 45] on icon "Close" at bounding box center [852, 46] width 15 height 18
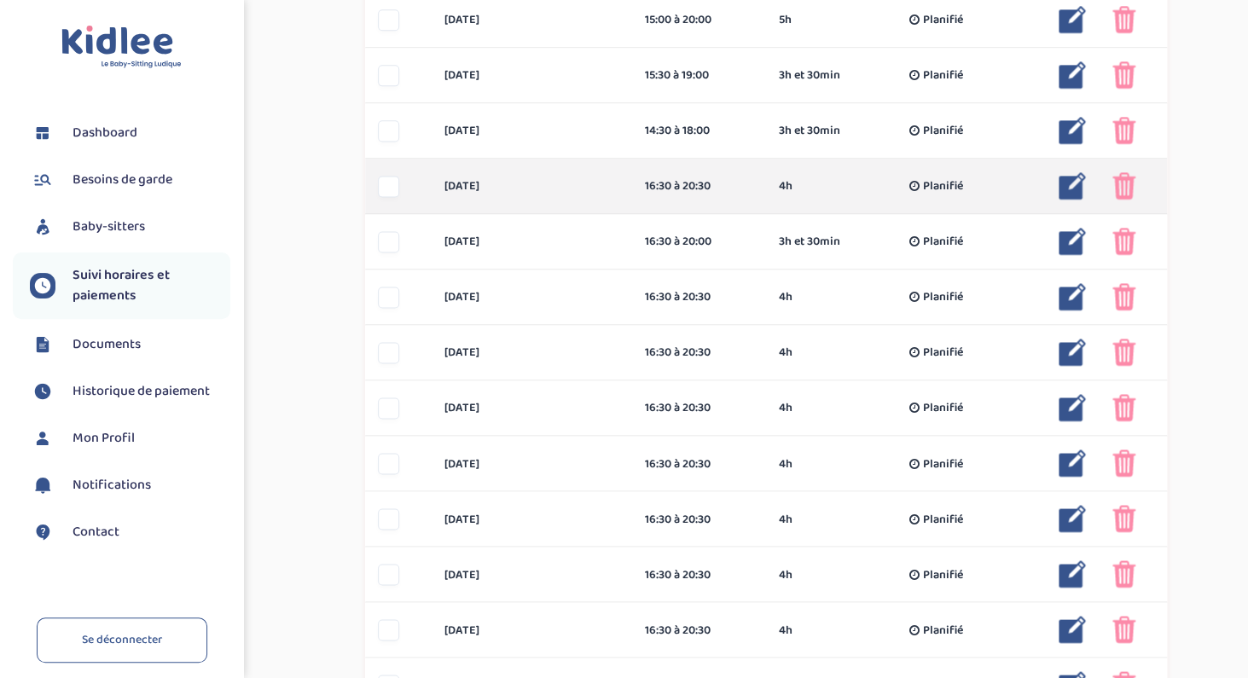
click at [1073, 190] on img at bounding box center [1072, 185] width 27 height 27
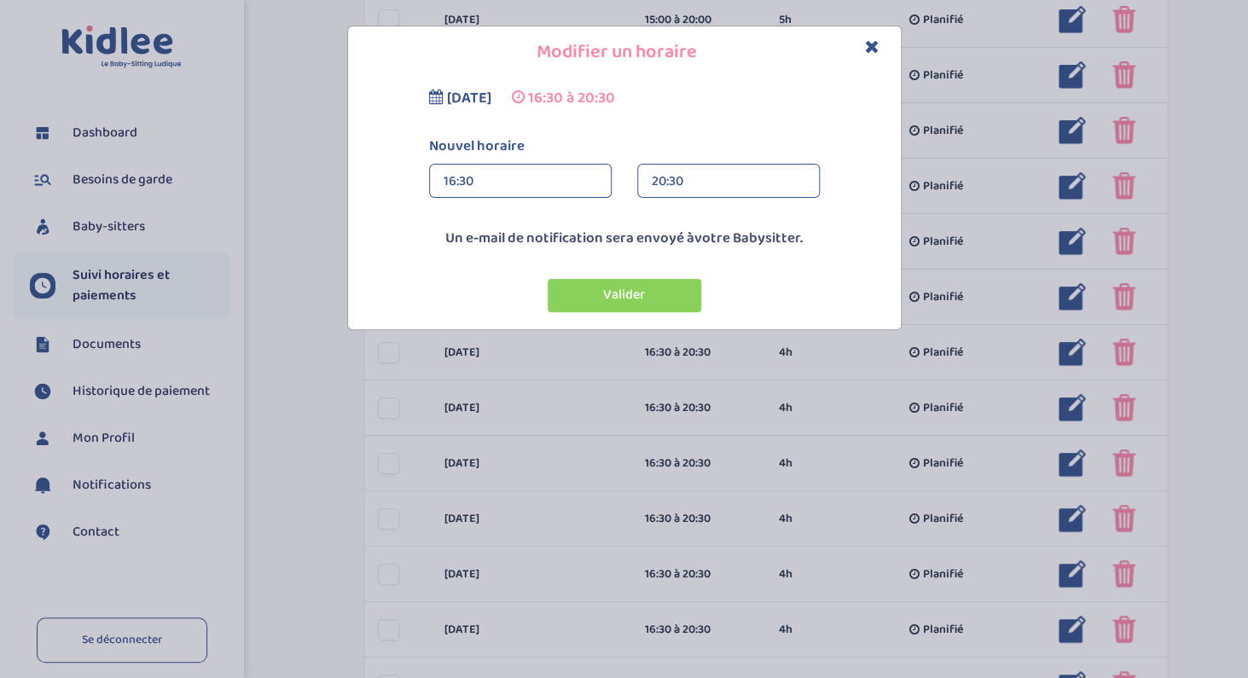
click at [526, 171] on div "16:30" at bounding box center [521, 182] width 154 height 34
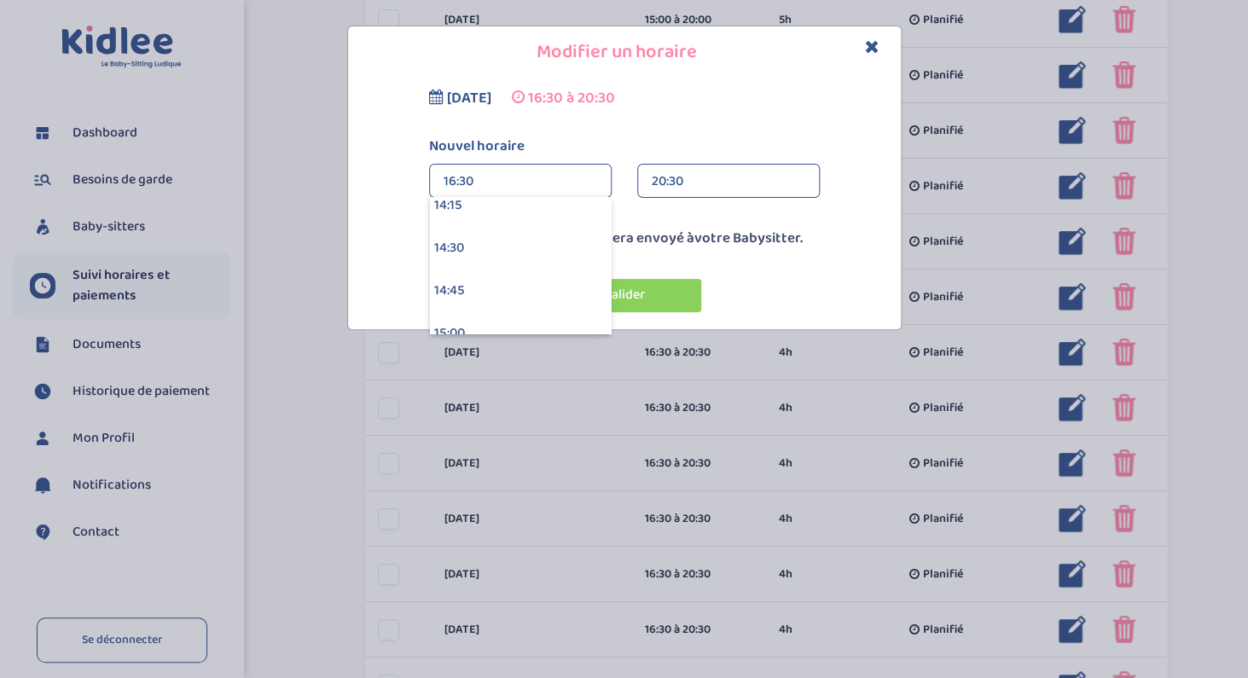
scroll to position [2444, 0]
click at [487, 241] on div "14:30" at bounding box center [520, 248] width 181 height 43
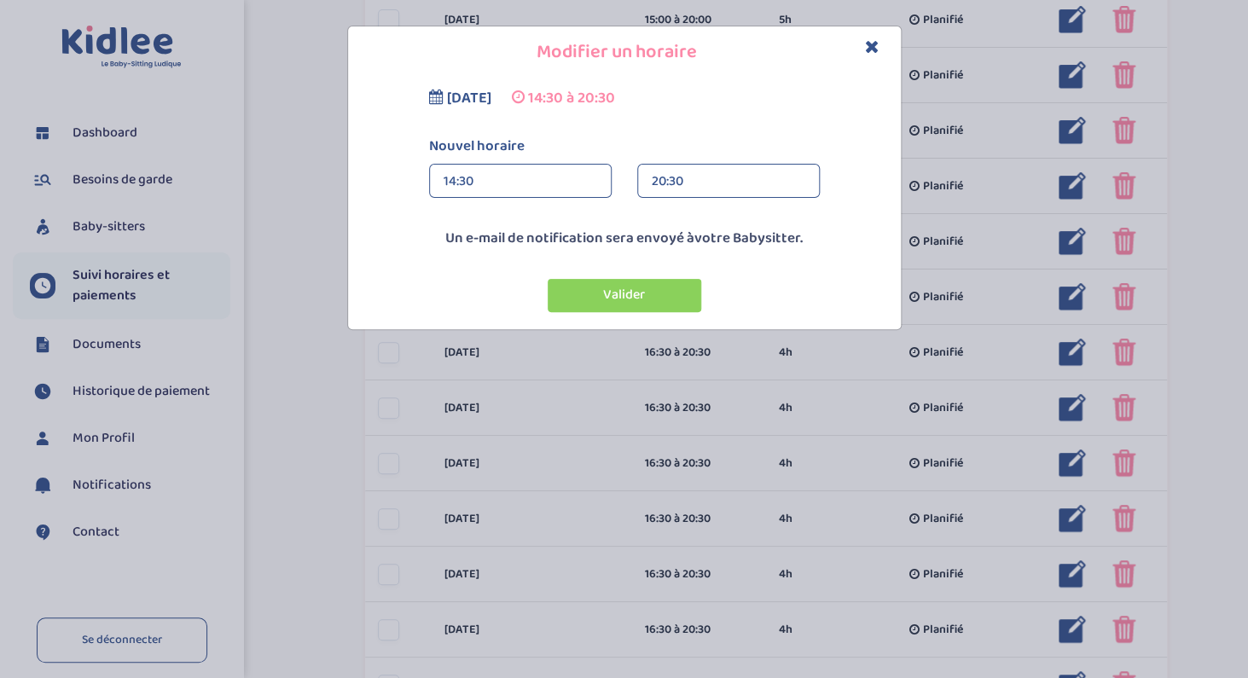
click at [674, 181] on div "20:30" at bounding box center [729, 182] width 154 height 34
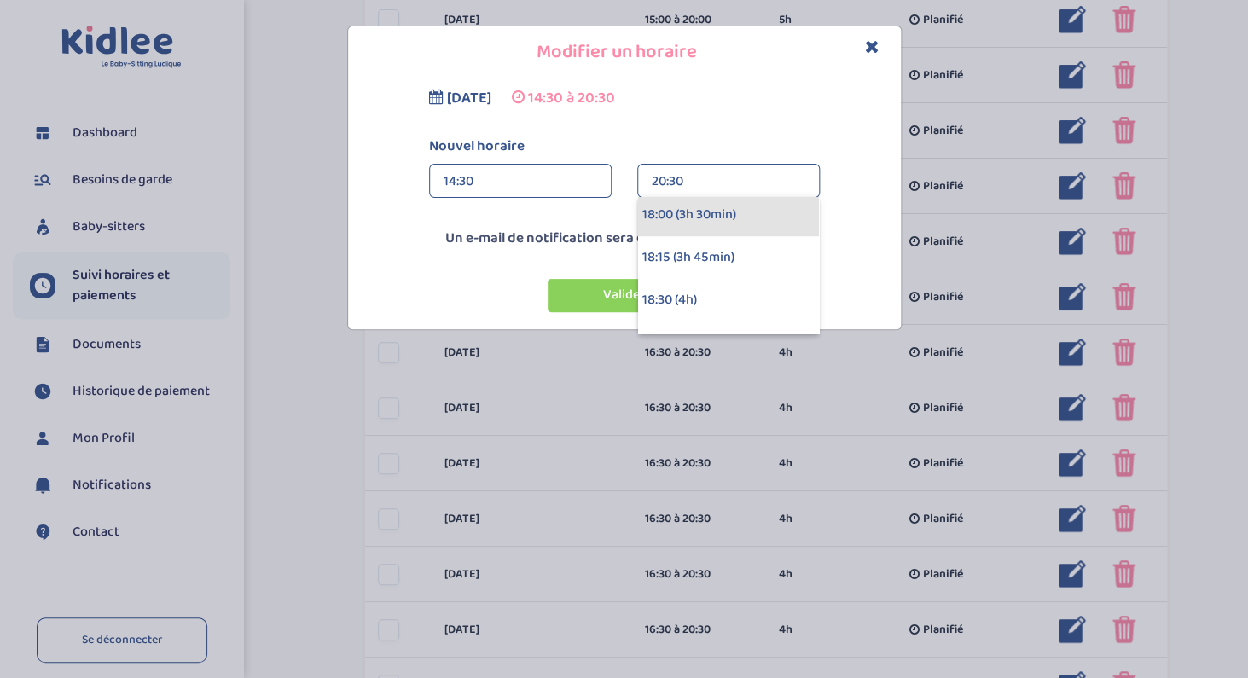
click at [671, 216] on div "18:00 (3h 30min)" at bounding box center [728, 215] width 181 height 43
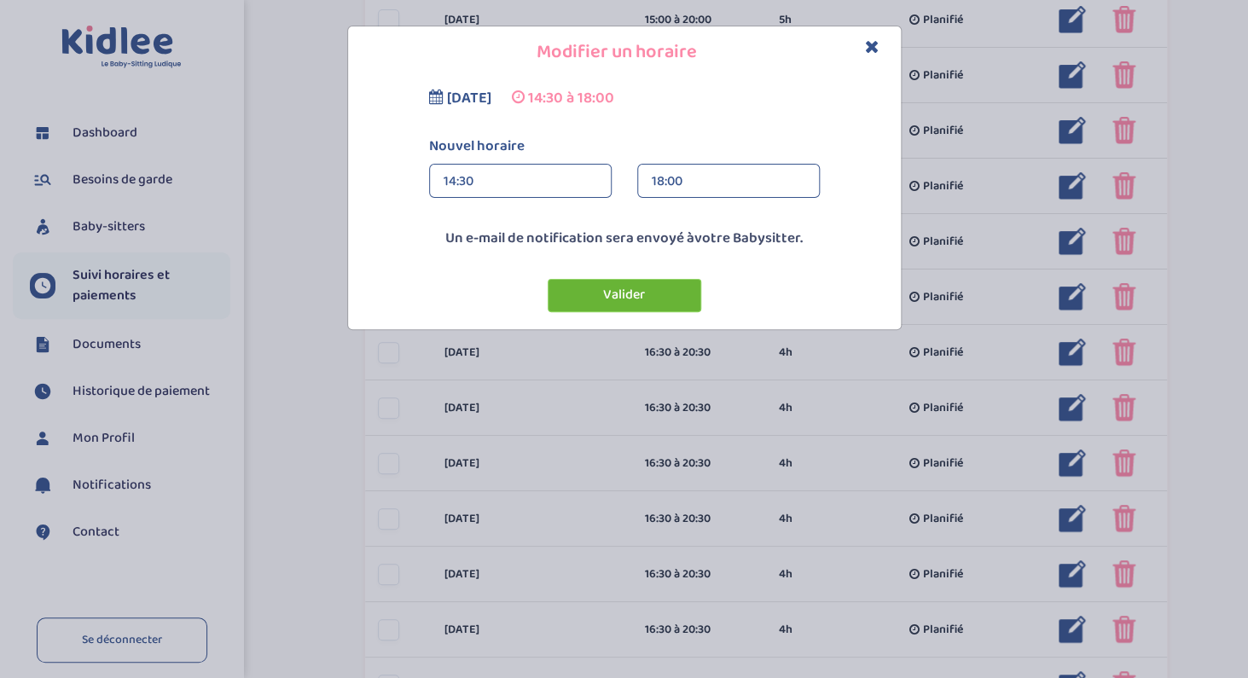
click at [626, 293] on button "Valider" at bounding box center [625, 295] width 154 height 33
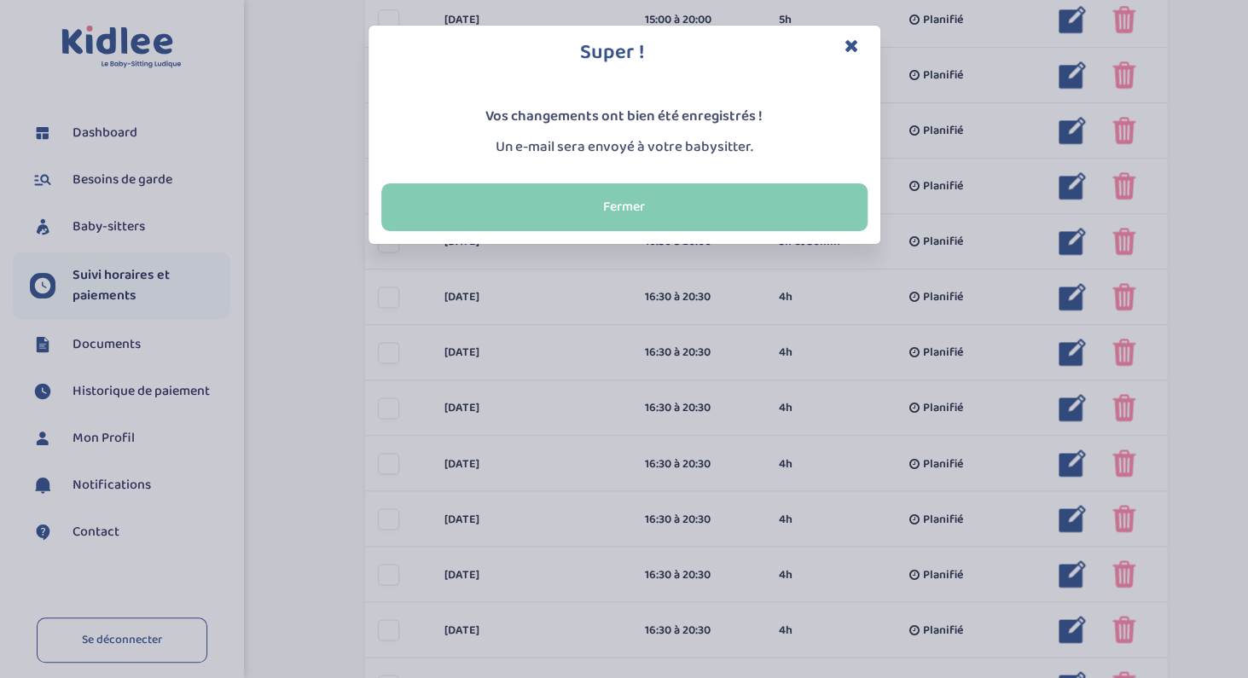
click at [639, 212] on button "Fermer" at bounding box center [624, 207] width 486 height 48
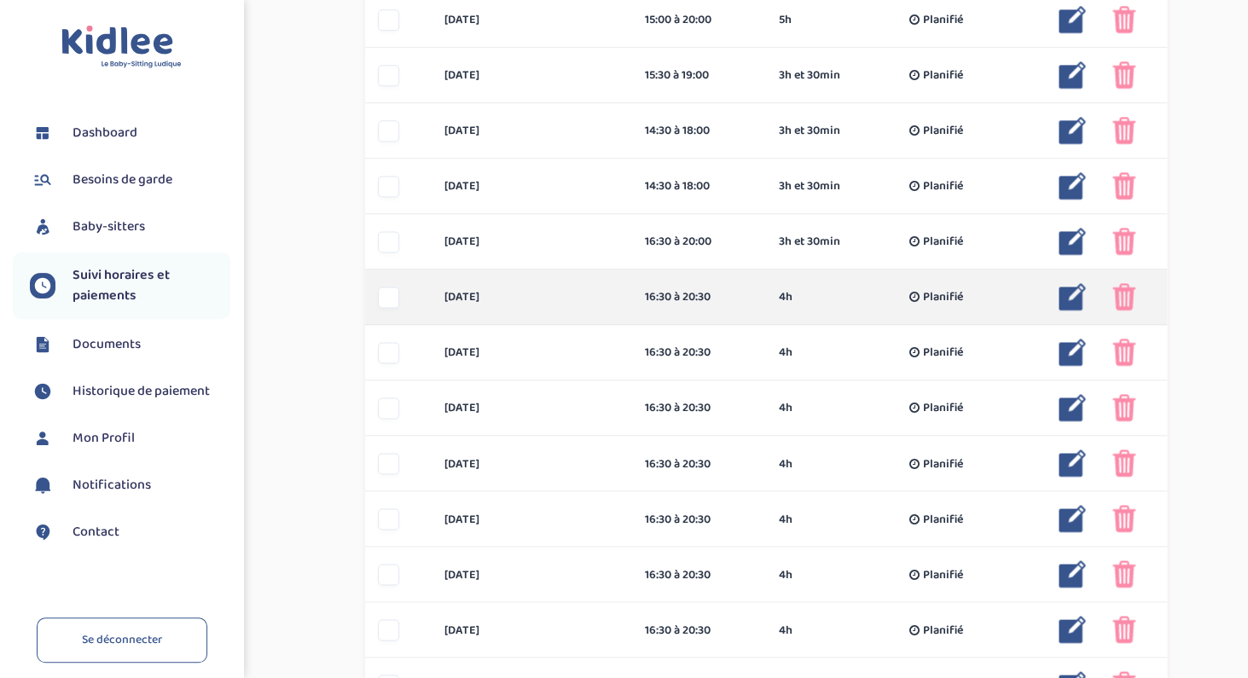
click at [1070, 296] on img at bounding box center [1072, 296] width 27 height 27
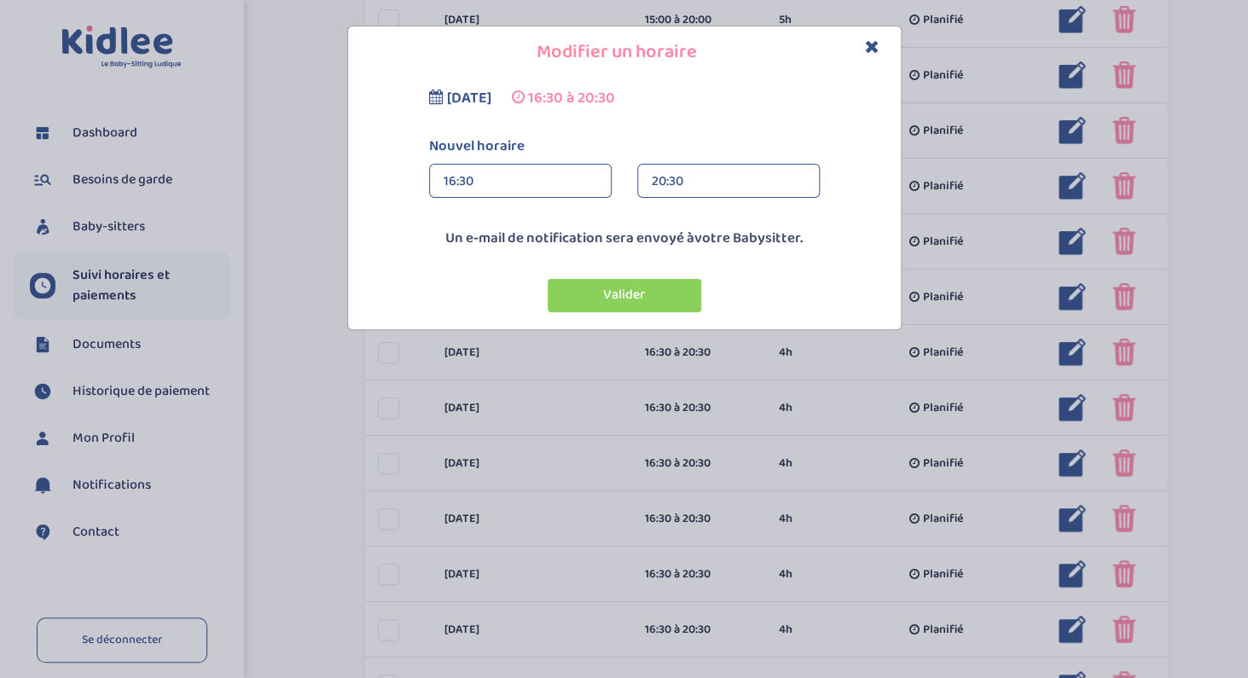
click at [524, 179] on div "16:30" at bounding box center [521, 182] width 154 height 34
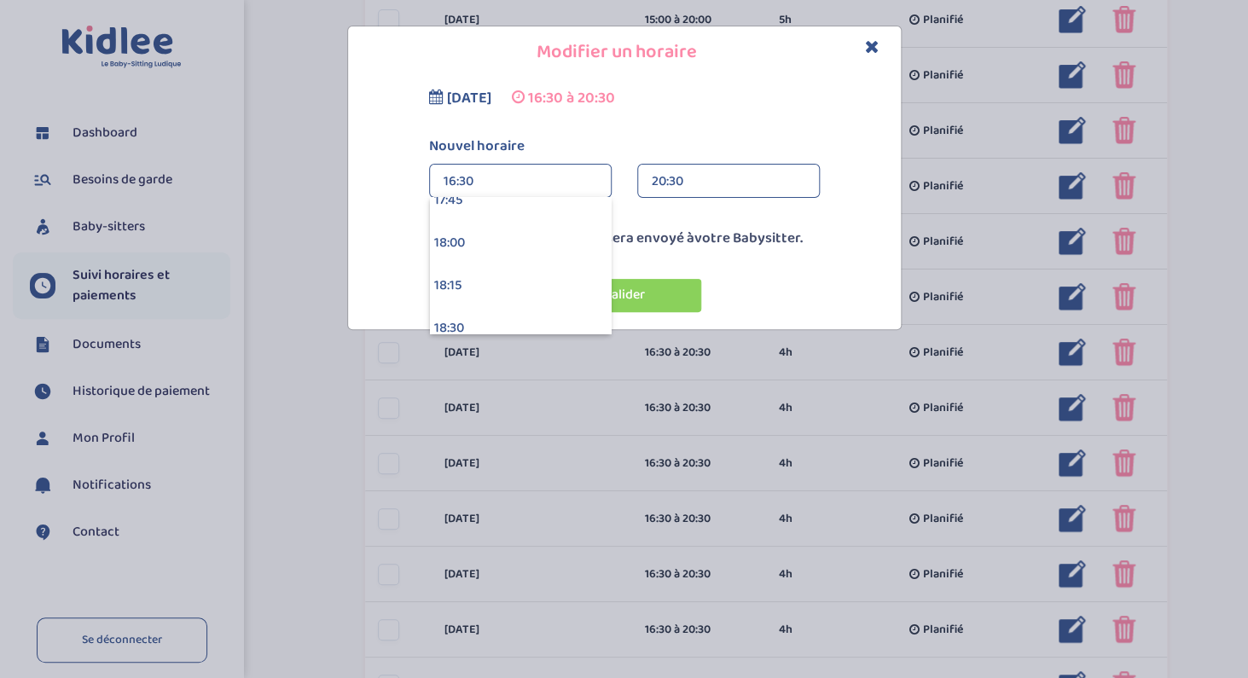
scroll to position [3049, 0]
click at [490, 236] on div "18:00" at bounding box center [520, 240] width 181 height 43
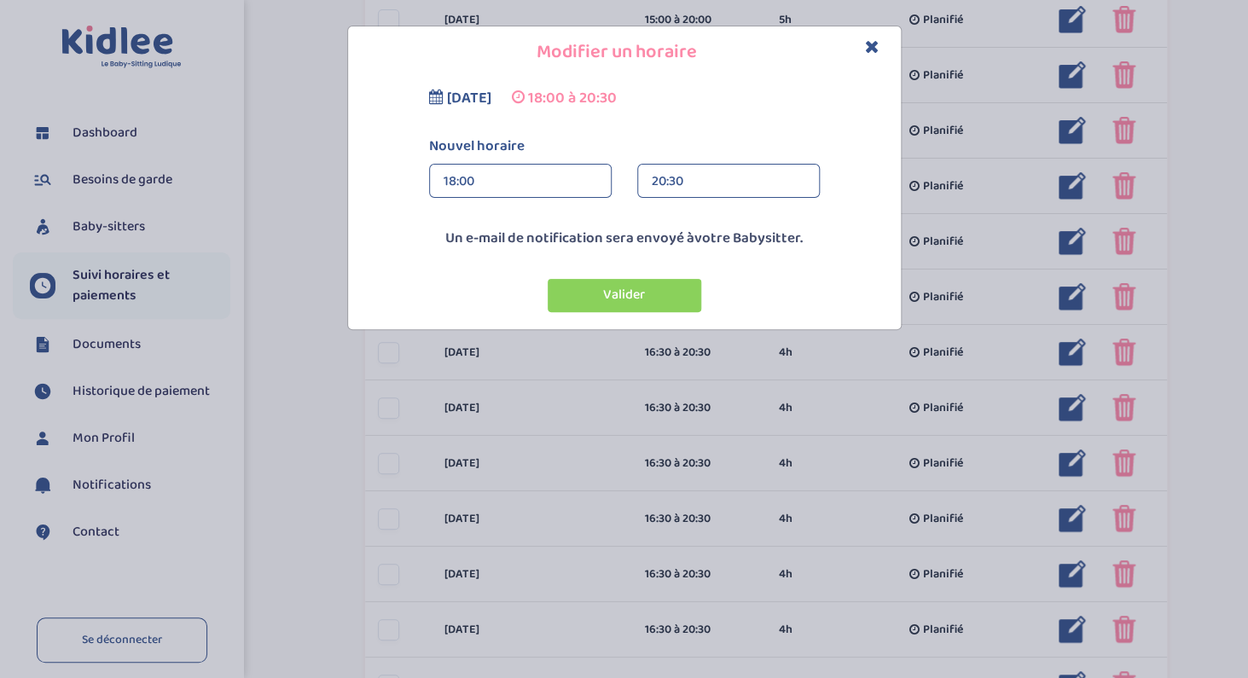
click at [679, 173] on div "20:30" at bounding box center [729, 182] width 154 height 34
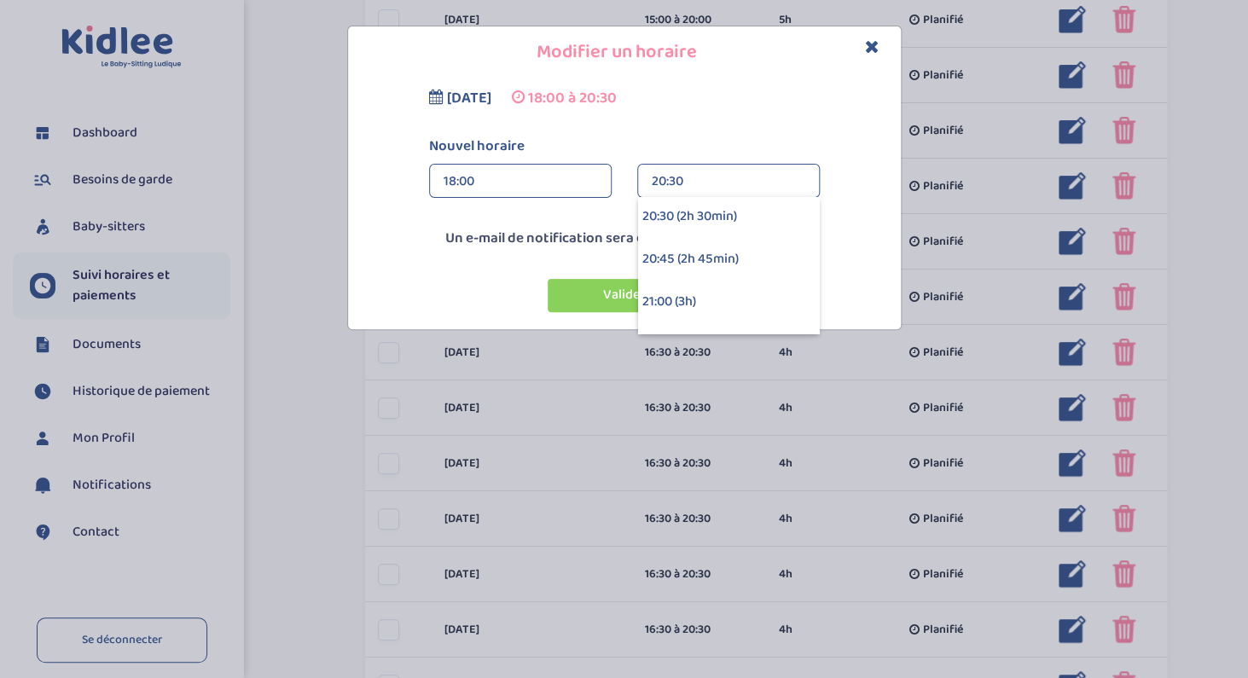
click at [677, 223] on div "20:30 (2h 30min)" at bounding box center [728, 216] width 181 height 43
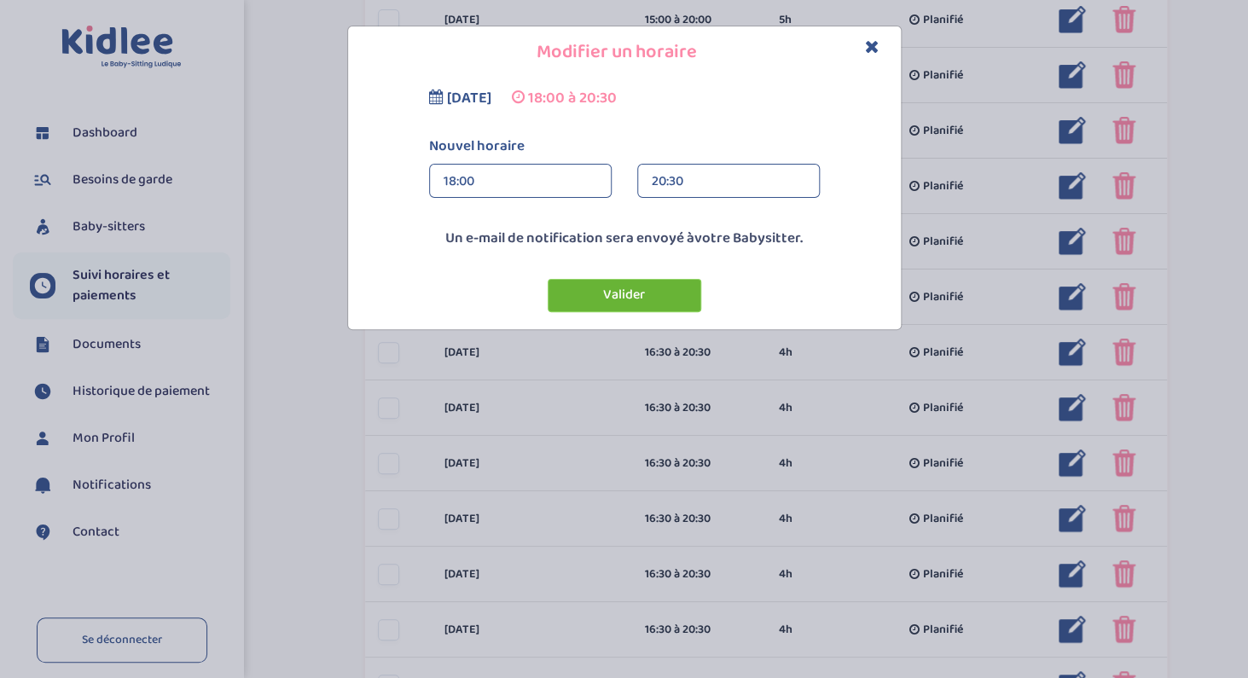
click at [647, 300] on button "Valider" at bounding box center [625, 295] width 154 height 33
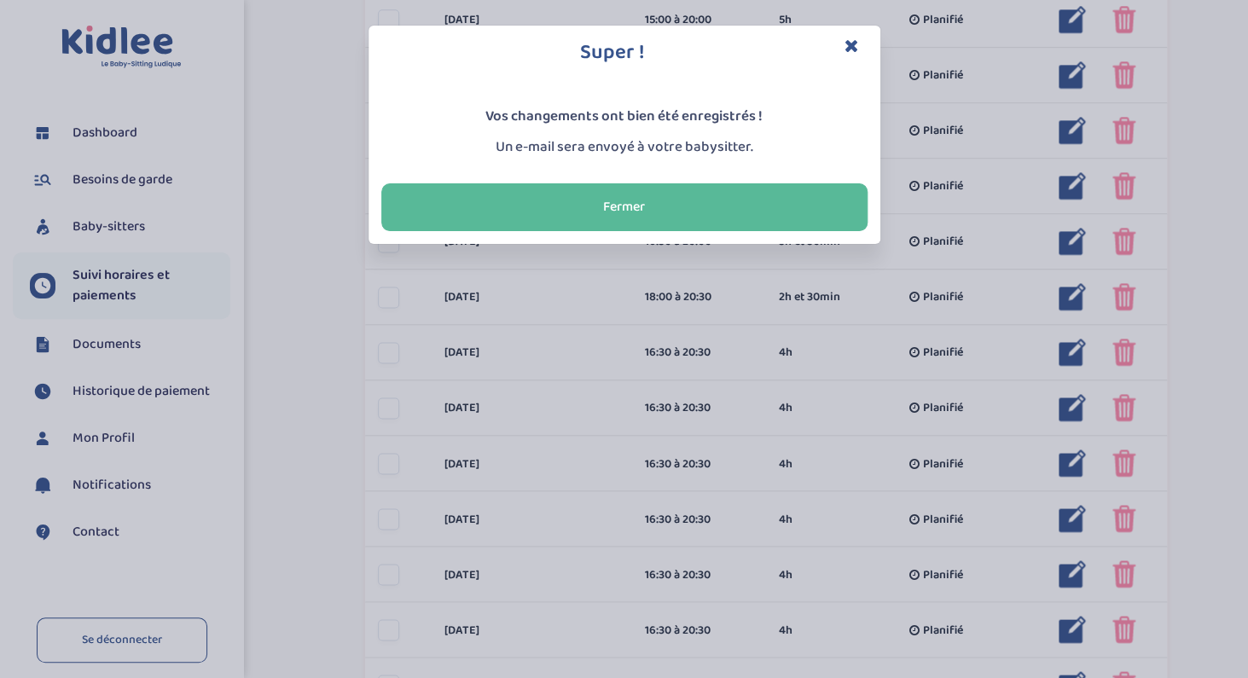
click at [855, 45] on icon "Close" at bounding box center [852, 46] width 15 height 18
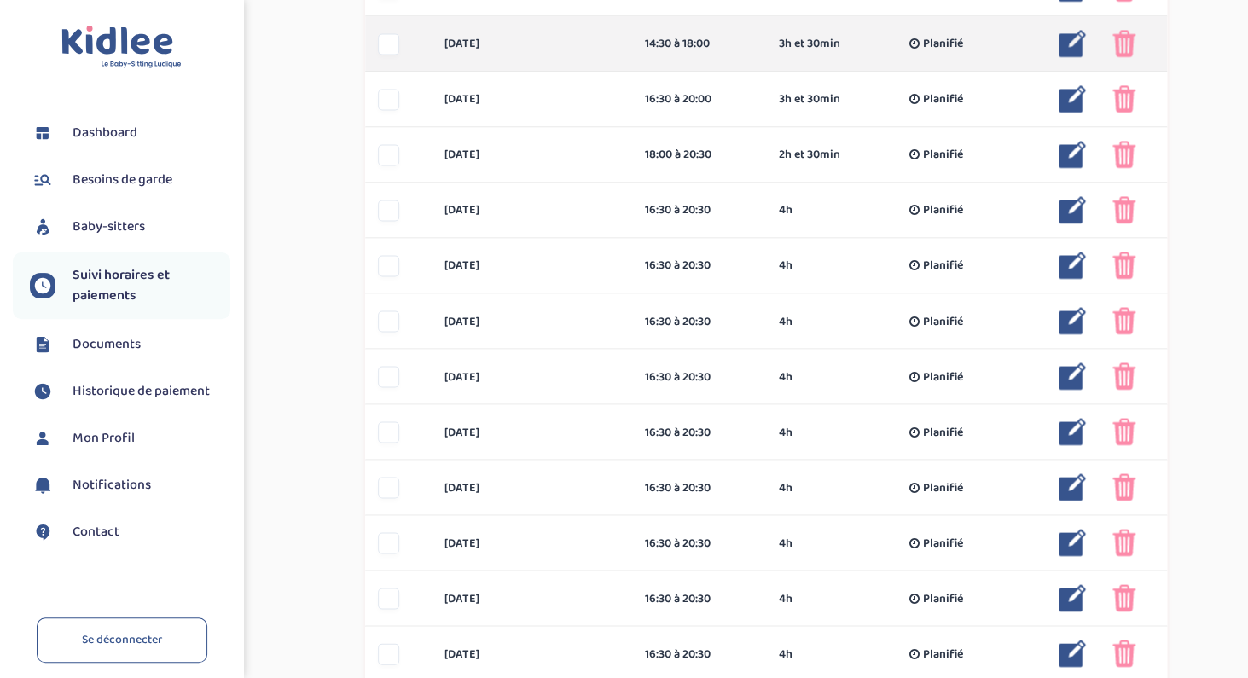
scroll to position [951, 0]
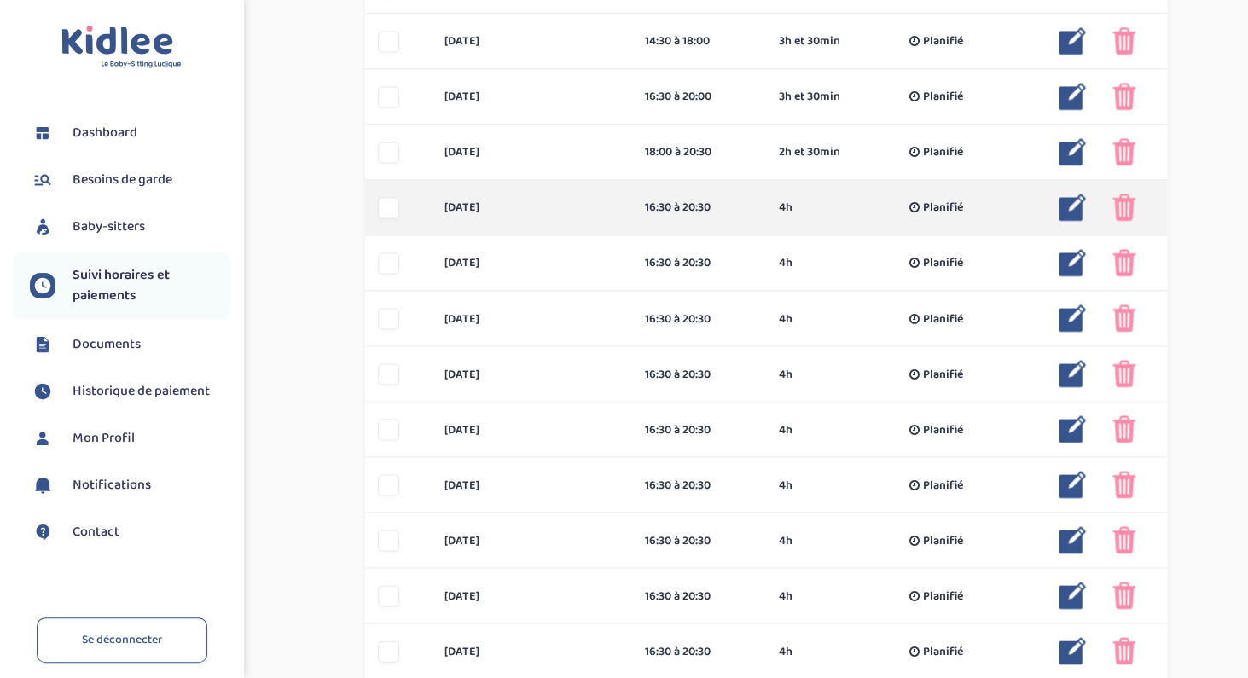
click at [1076, 208] on img at bounding box center [1072, 207] width 27 height 27
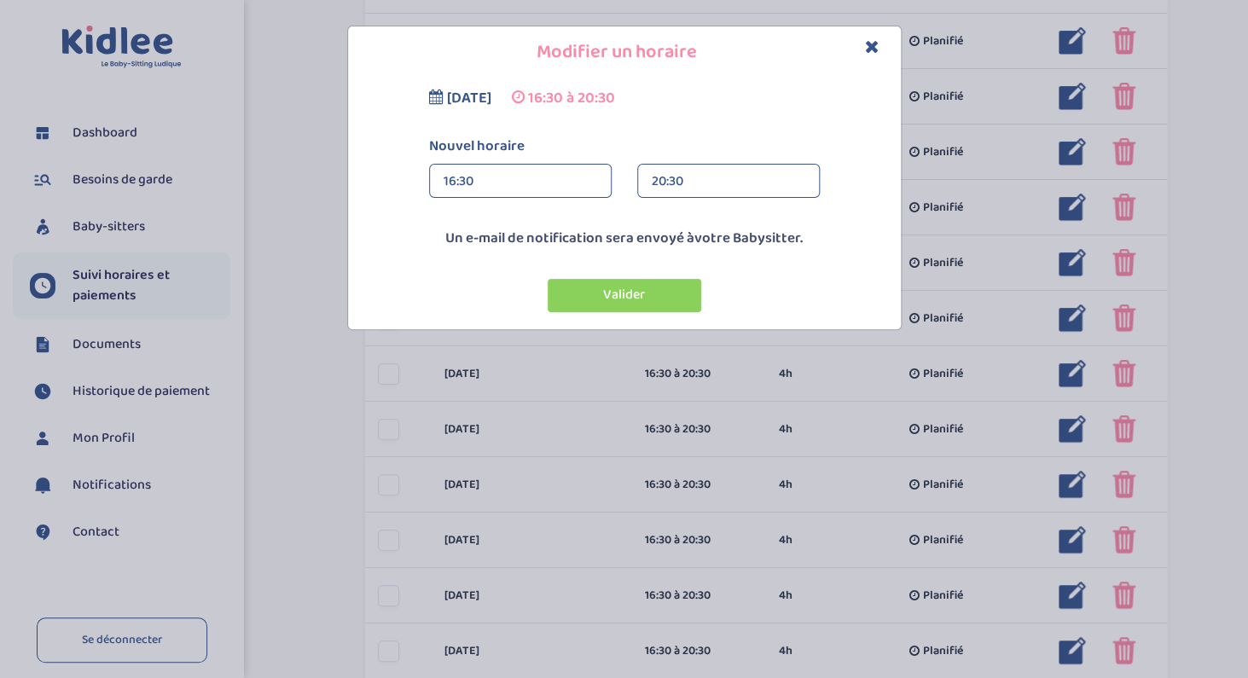
click at [512, 185] on div "16:30" at bounding box center [521, 182] width 154 height 34
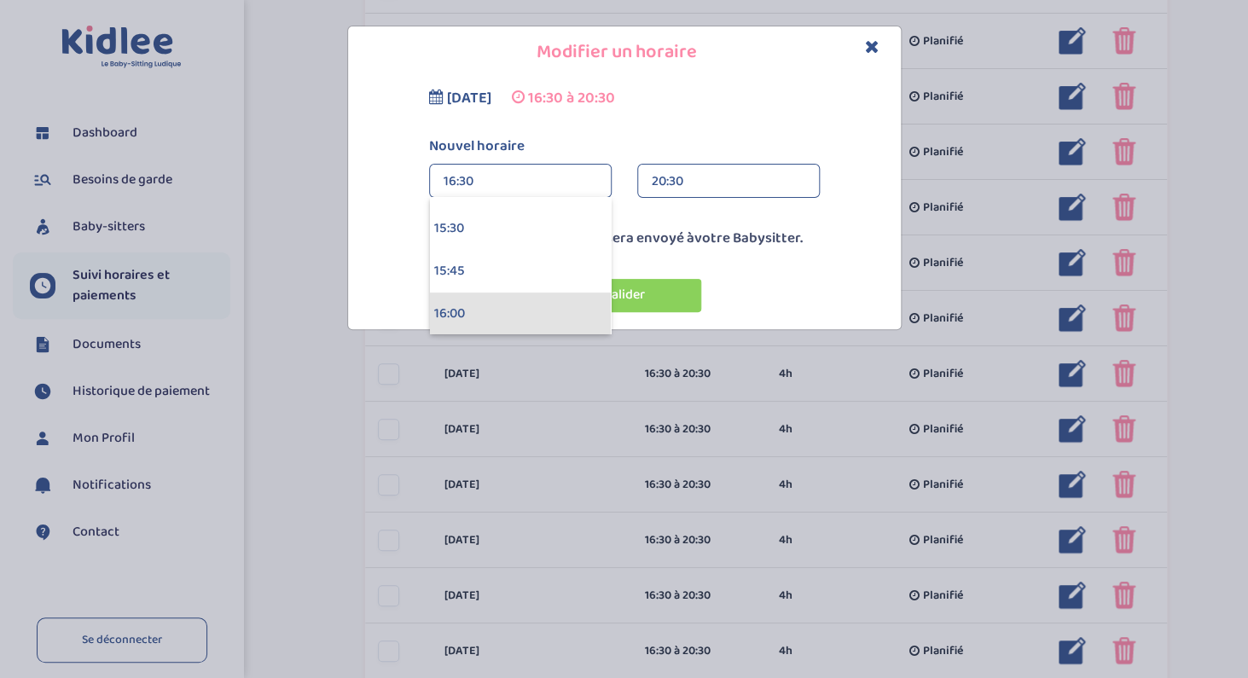
scroll to position [2627, 0]
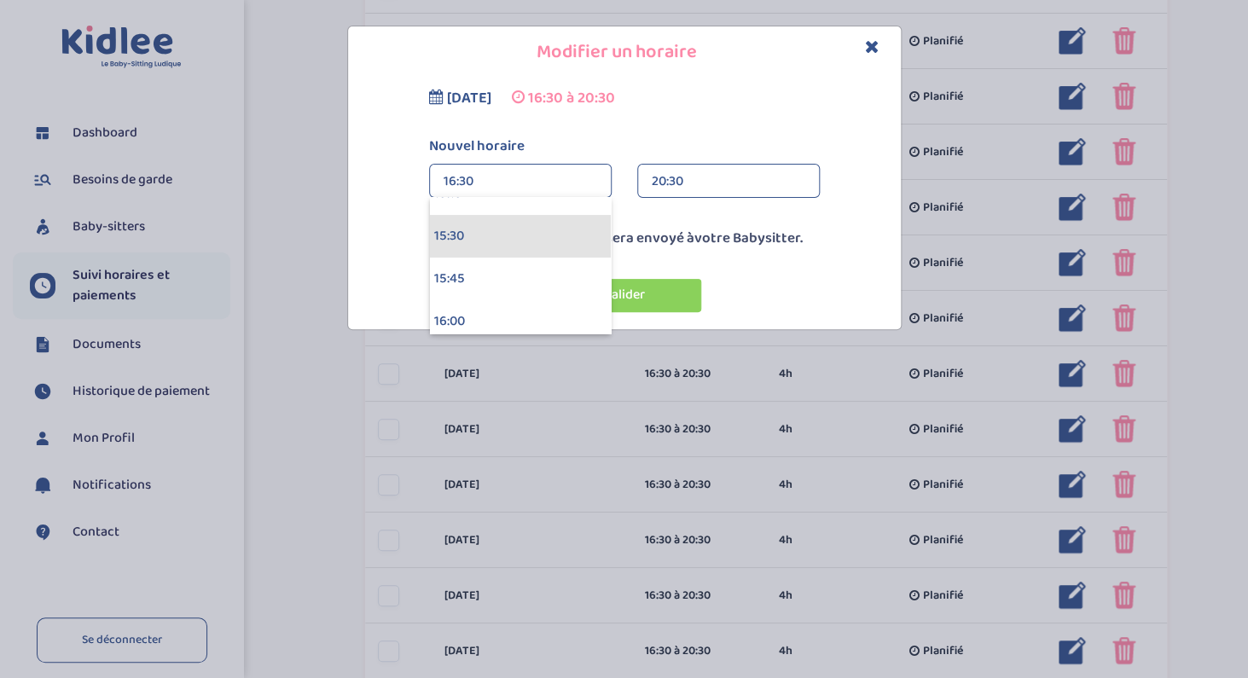
click at [488, 233] on div "15:30" at bounding box center [520, 236] width 181 height 43
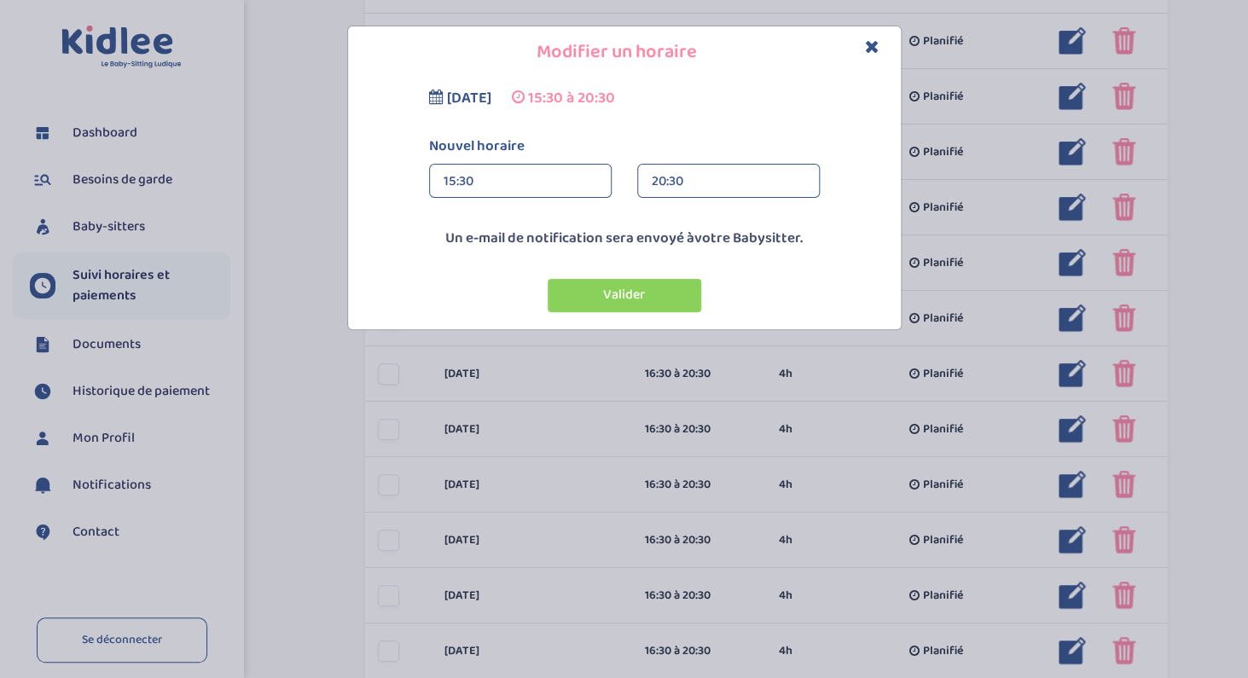
click at [684, 177] on div "20:30" at bounding box center [729, 182] width 154 height 34
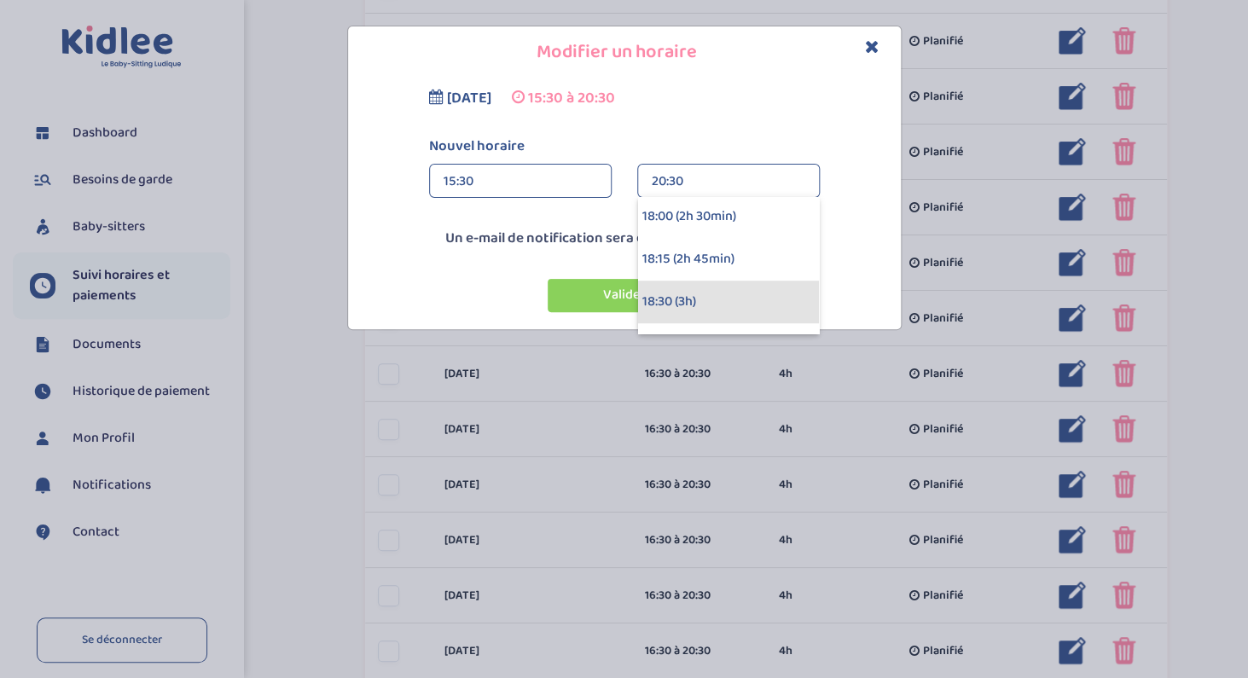
click at [672, 299] on div "18:30 (3h)" at bounding box center [728, 302] width 181 height 43
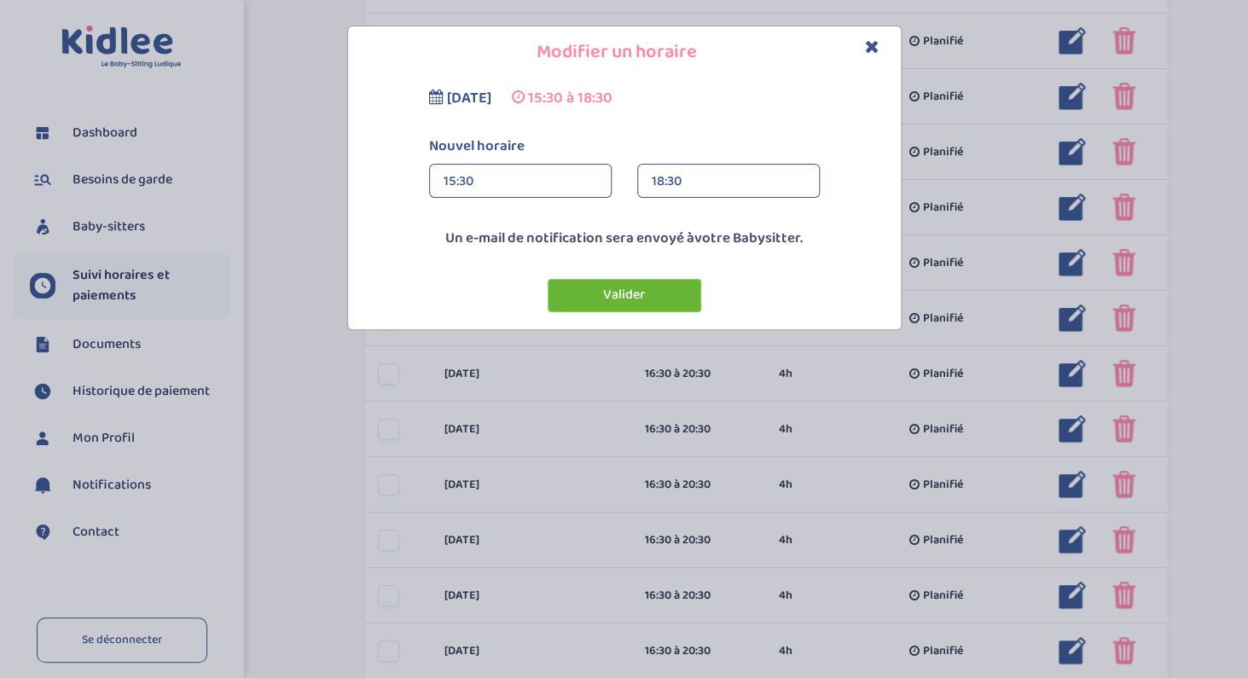
click at [650, 293] on button "Valider" at bounding box center [625, 295] width 154 height 33
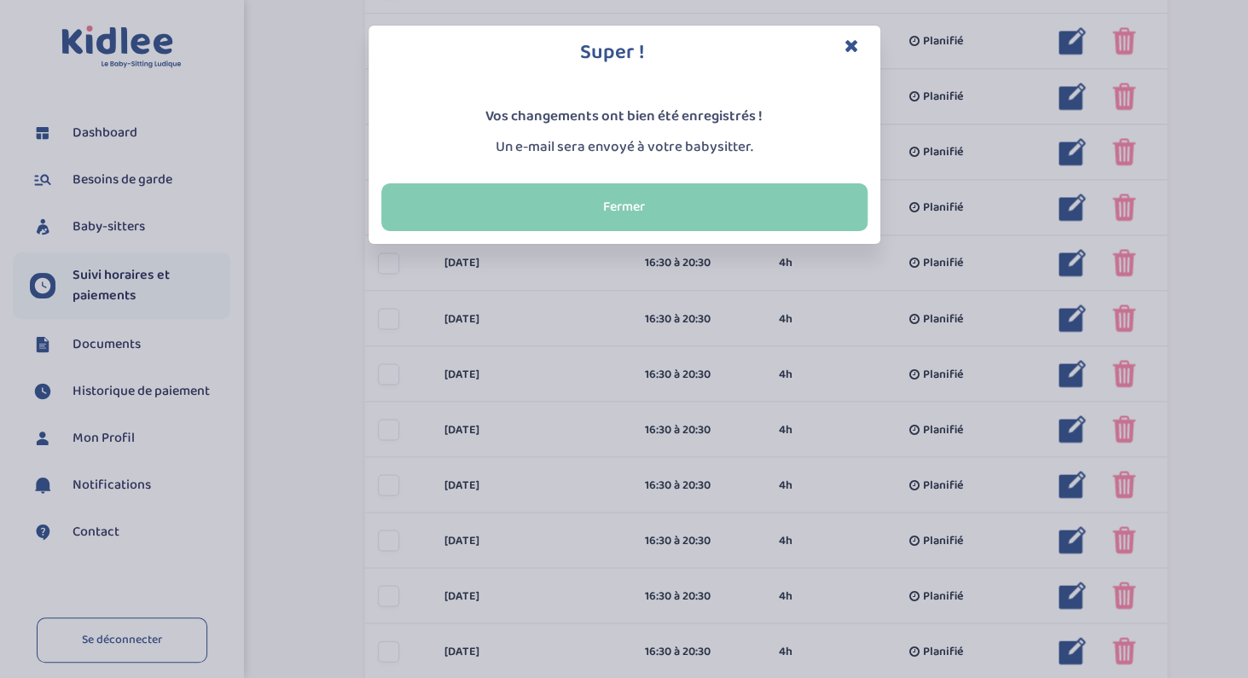
click at [700, 208] on button "Fermer" at bounding box center [624, 207] width 486 height 48
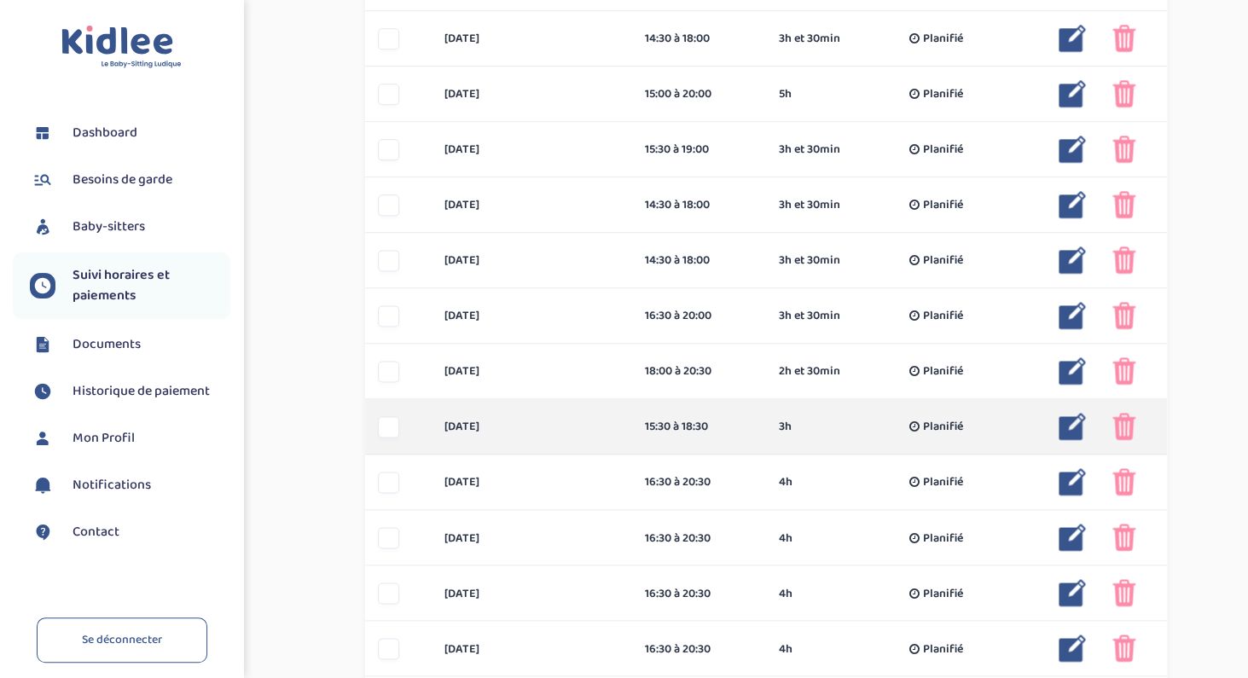
scroll to position [729, 0]
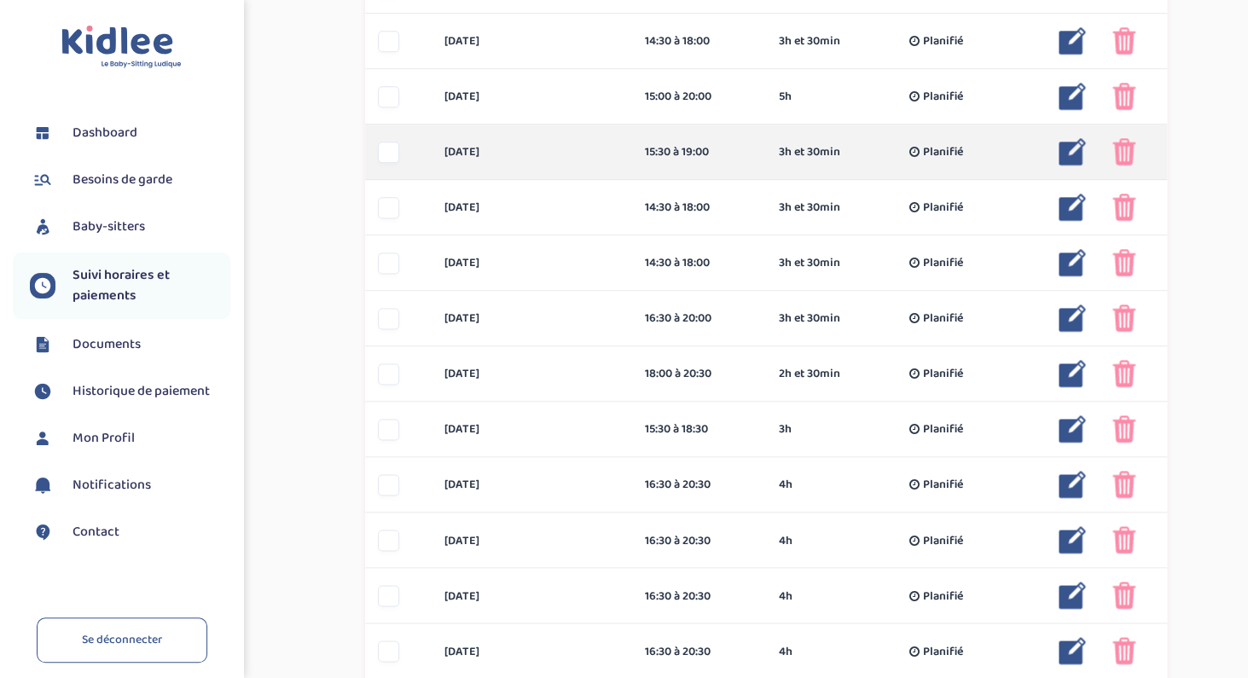
click at [1064, 156] on img at bounding box center [1072, 151] width 27 height 27
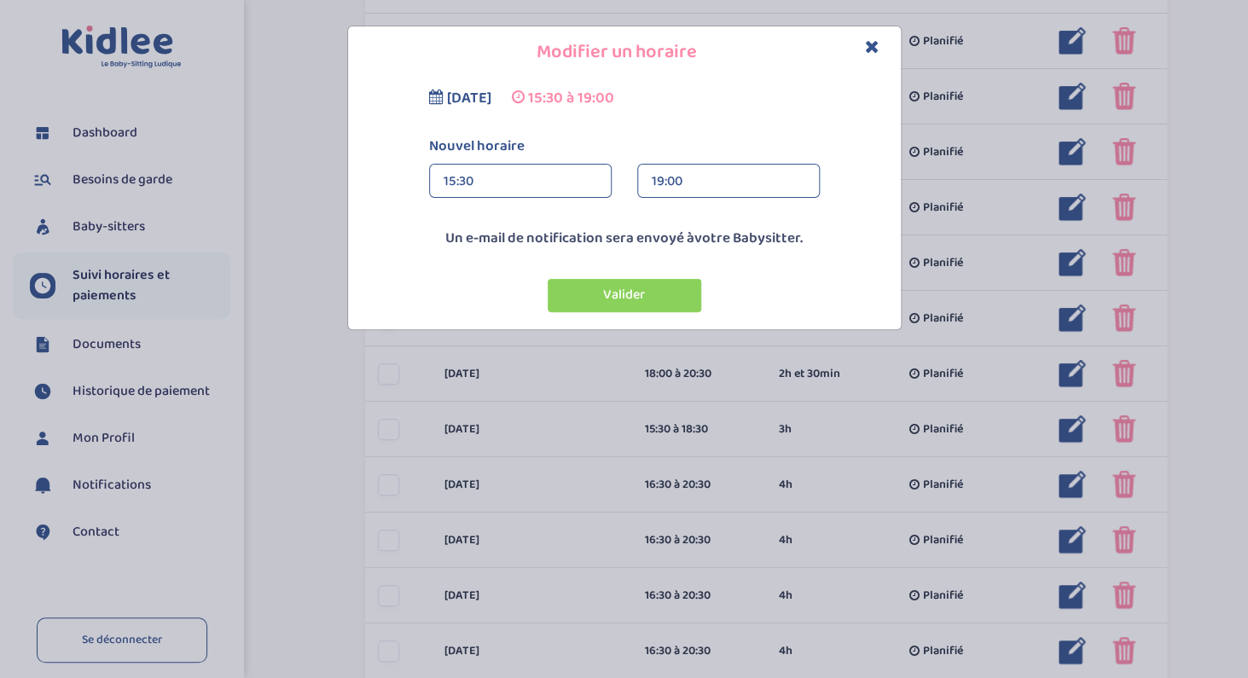
click at [698, 181] on div "19:00" at bounding box center [729, 182] width 154 height 34
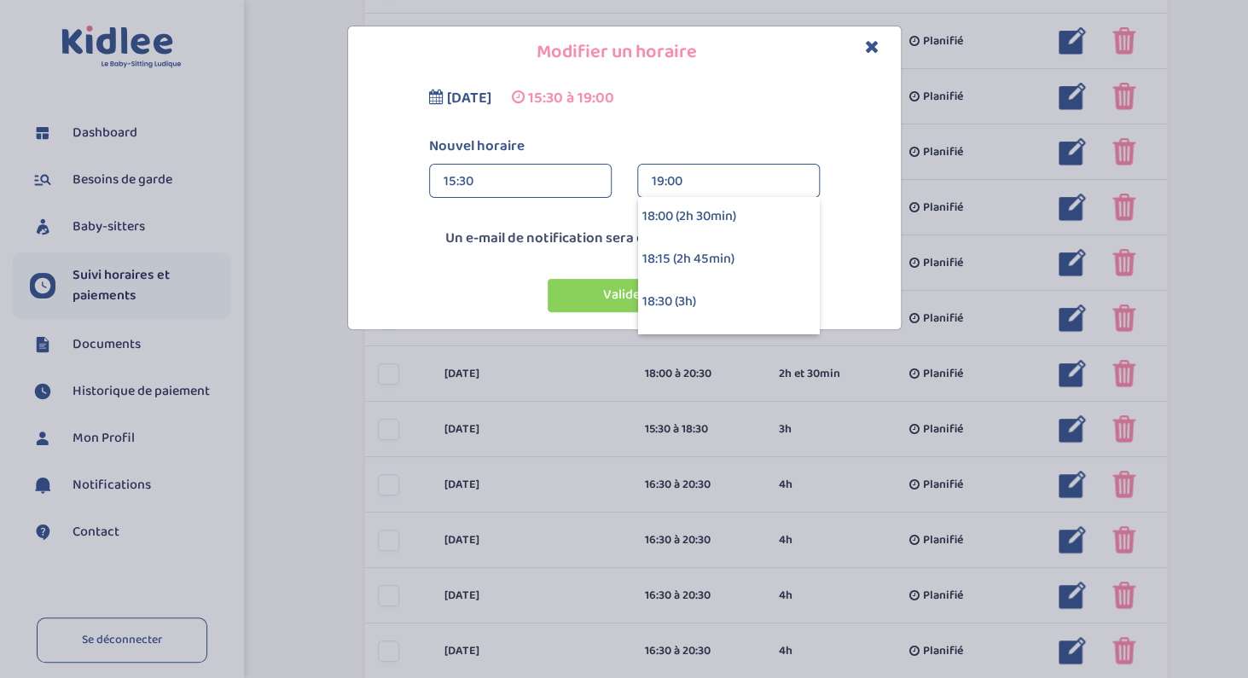
scroll to position [386, 0]
click at [678, 292] on div "18:30 (3h)" at bounding box center [728, 302] width 181 height 43
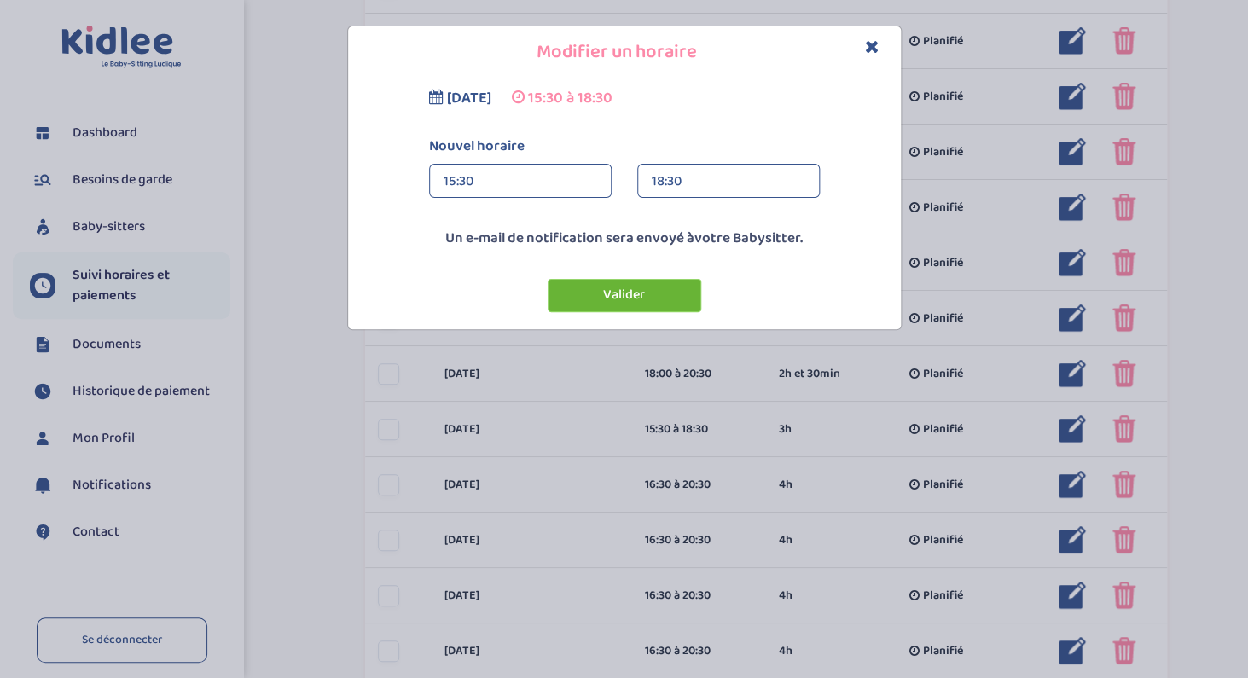
click at [634, 294] on button "Valider" at bounding box center [625, 295] width 154 height 33
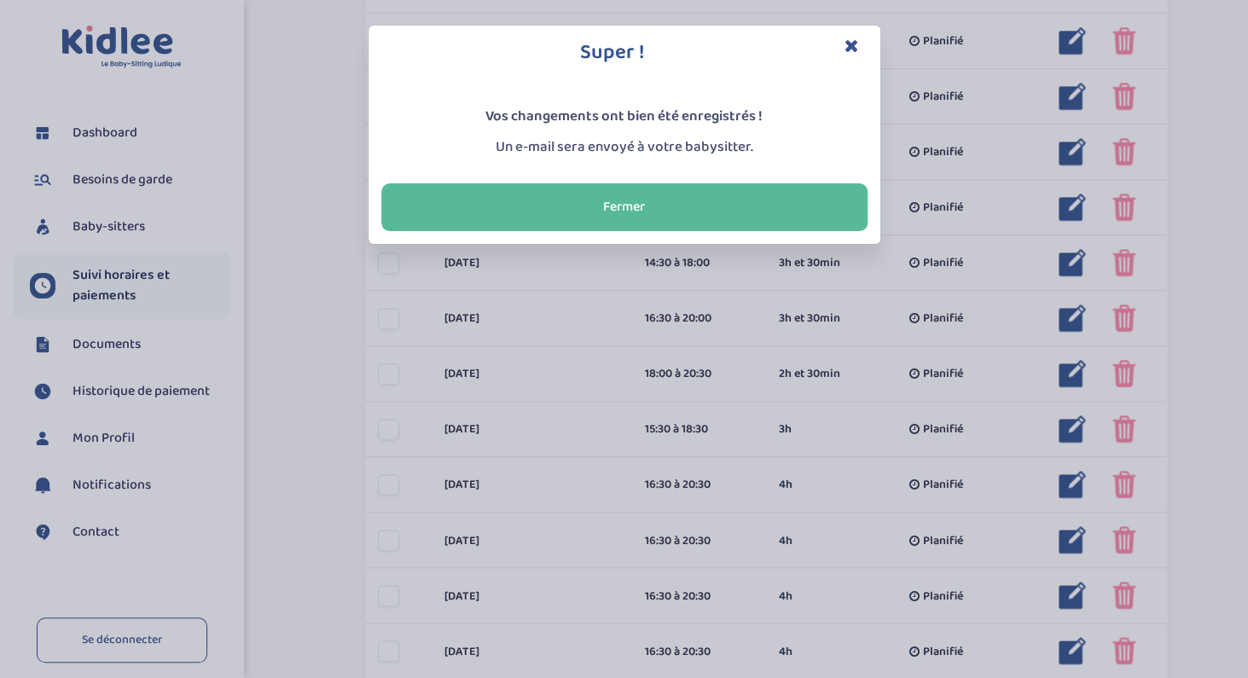
click at [850, 43] on icon "Close" at bounding box center [852, 46] width 15 height 18
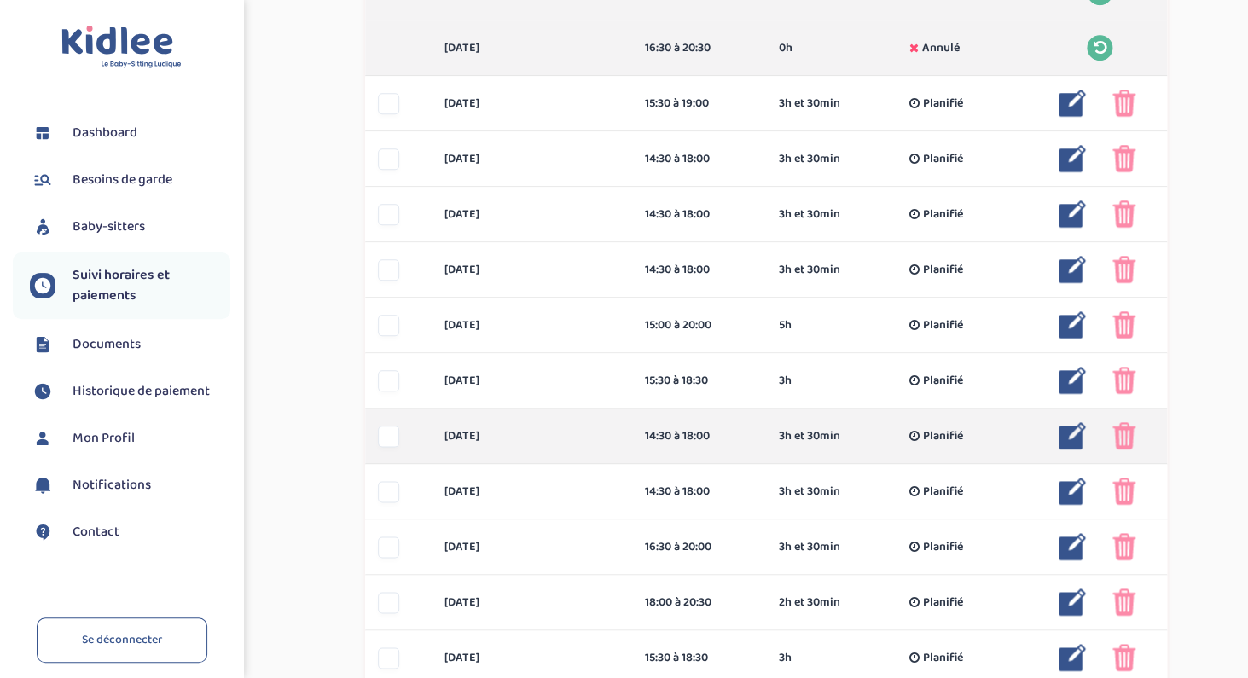
scroll to position [485, 0]
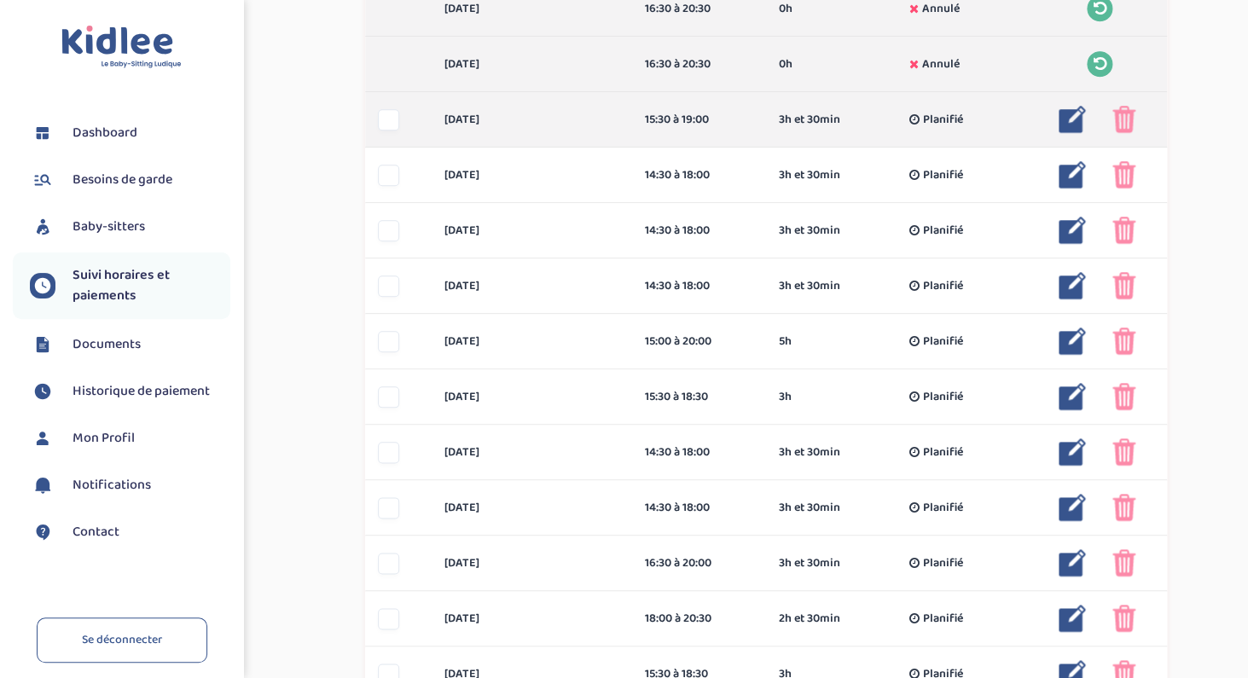
click at [1068, 121] on img at bounding box center [1072, 119] width 27 height 27
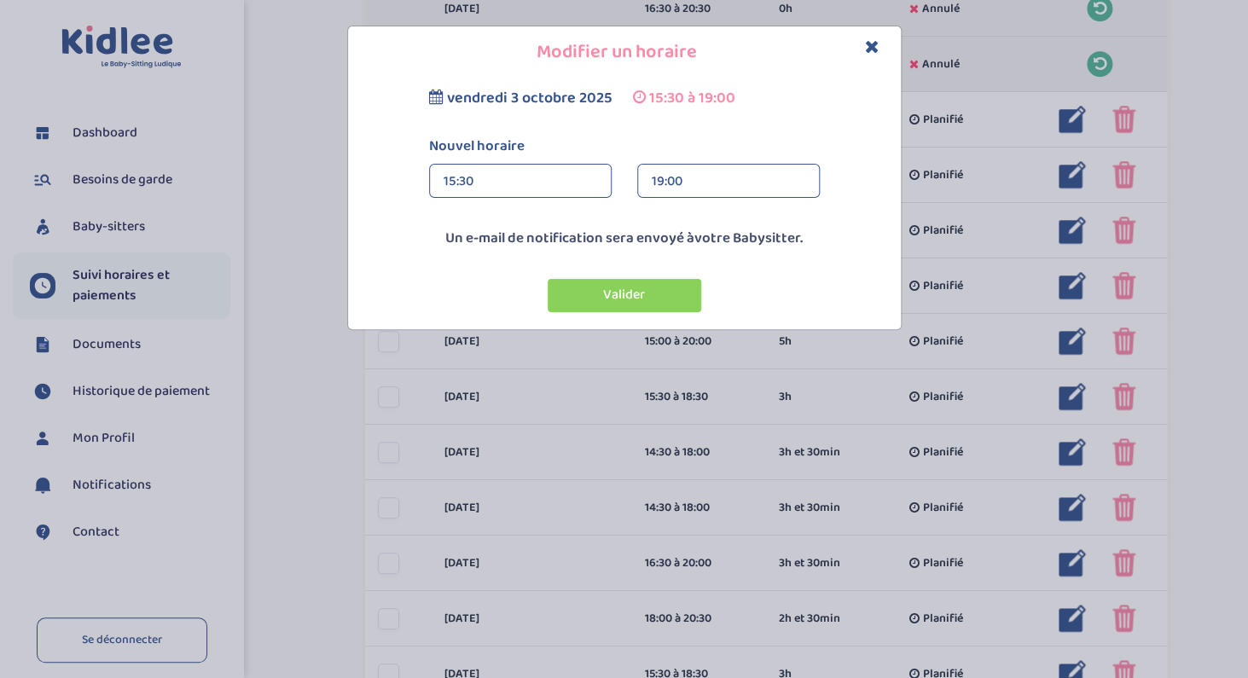
click at [677, 172] on div "19:00" at bounding box center [729, 182] width 154 height 34
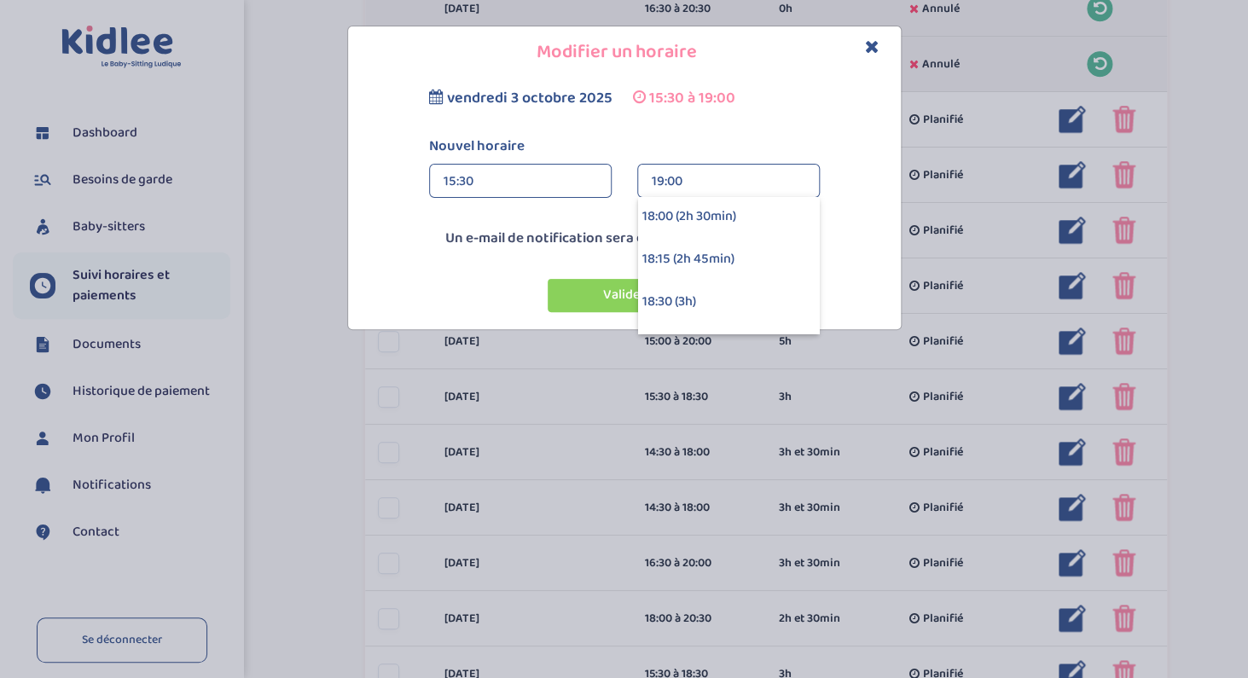
scroll to position [386, 0]
click at [670, 293] on div "18:30 (3h)" at bounding box center [728, 302] width 181 height 43
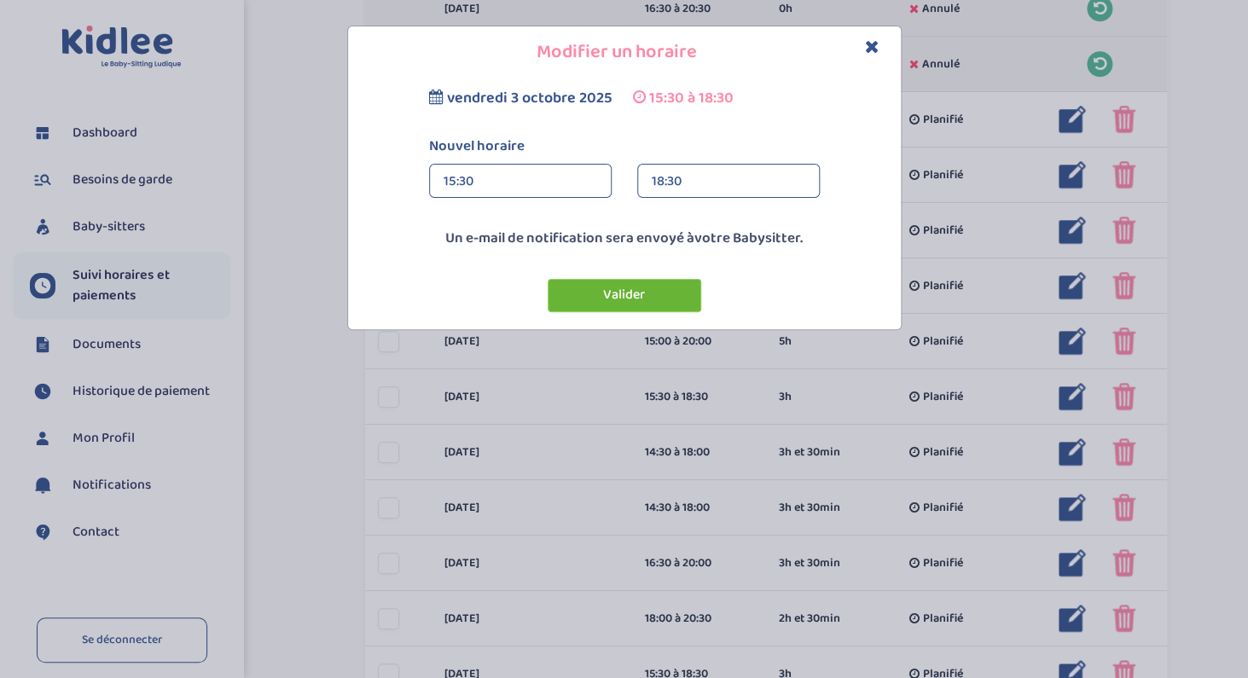
click at [643, 297] on button "Valider" at bounding box center [625, 295] width 154 height 33
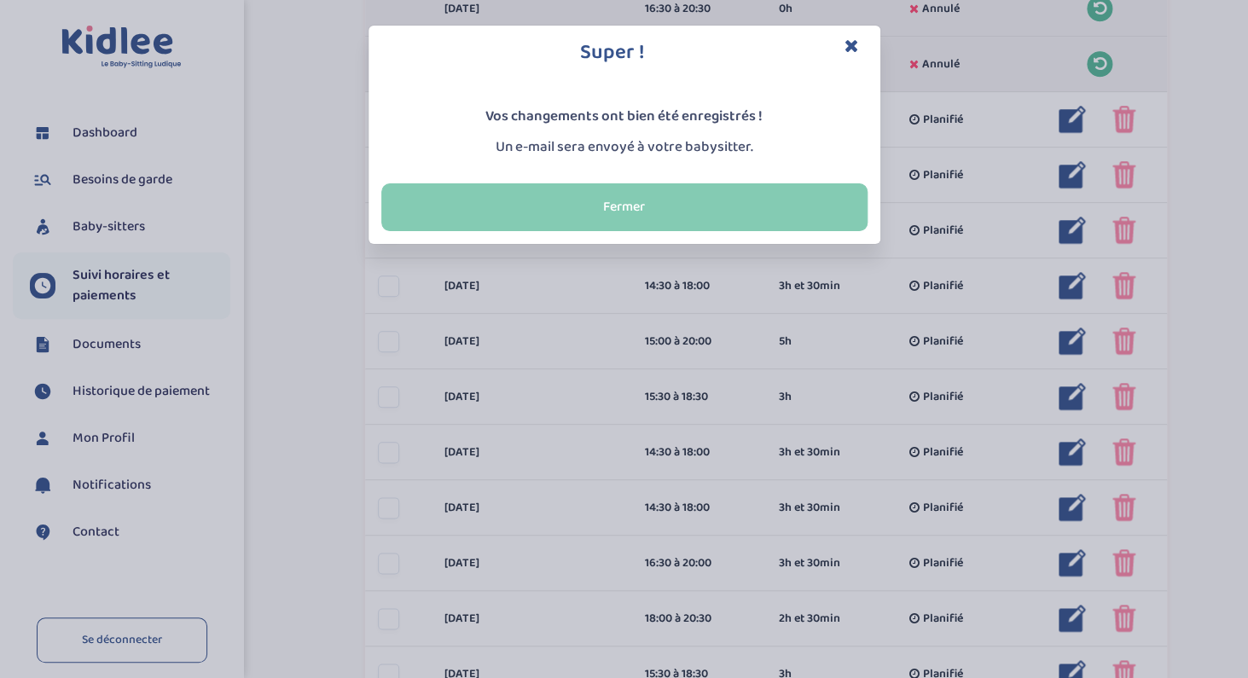
click at [785, 209] on button "Fermer" at bounding box center [624, 207] width 486 height 48
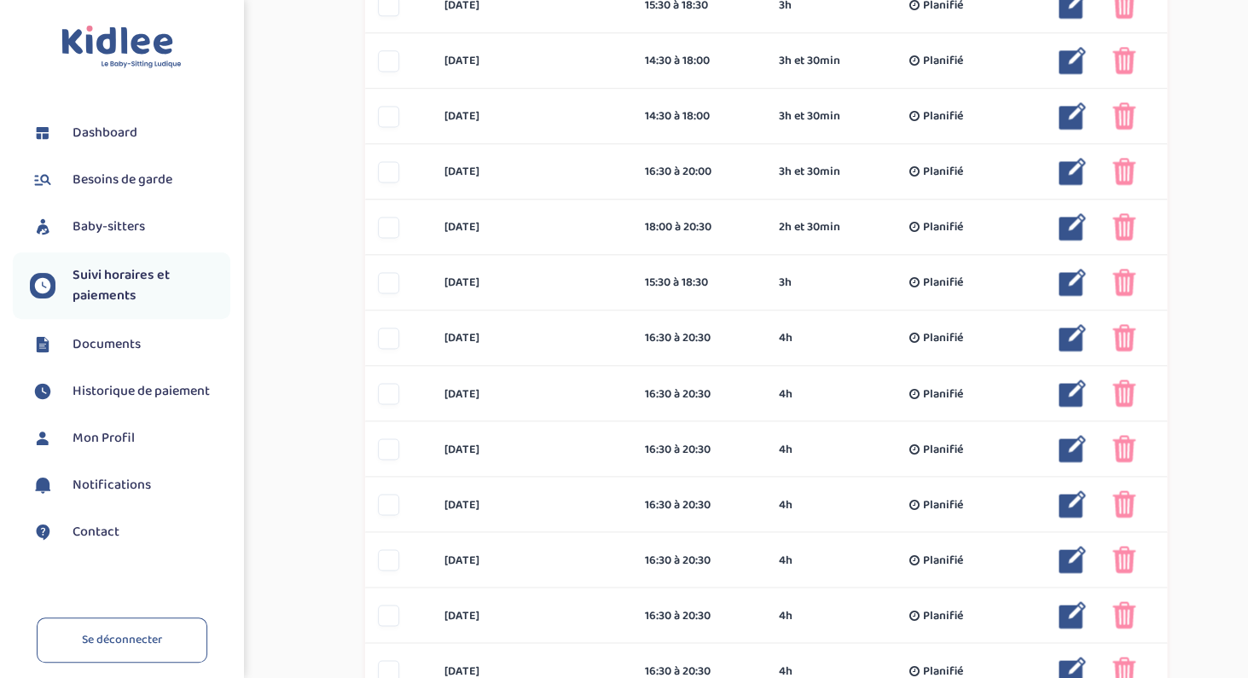
scroll to position [976, 0]
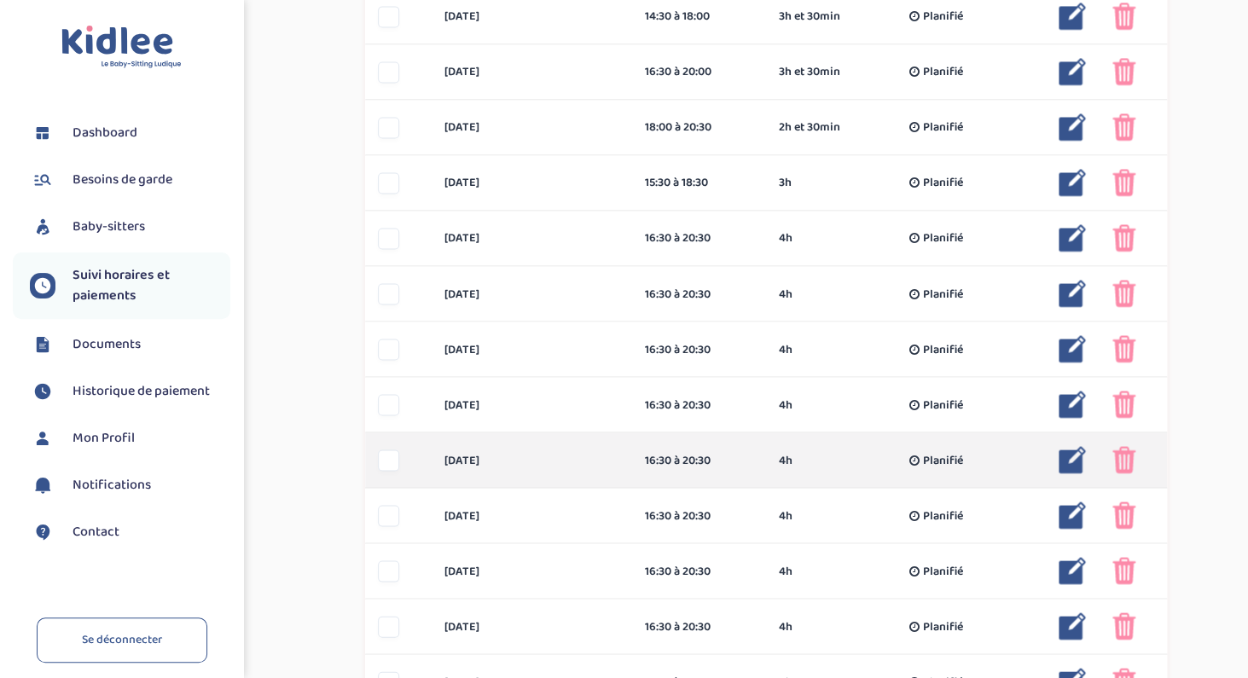
click at [1070, 463] on img at bounding box center [1072, 459] width 27 height 27
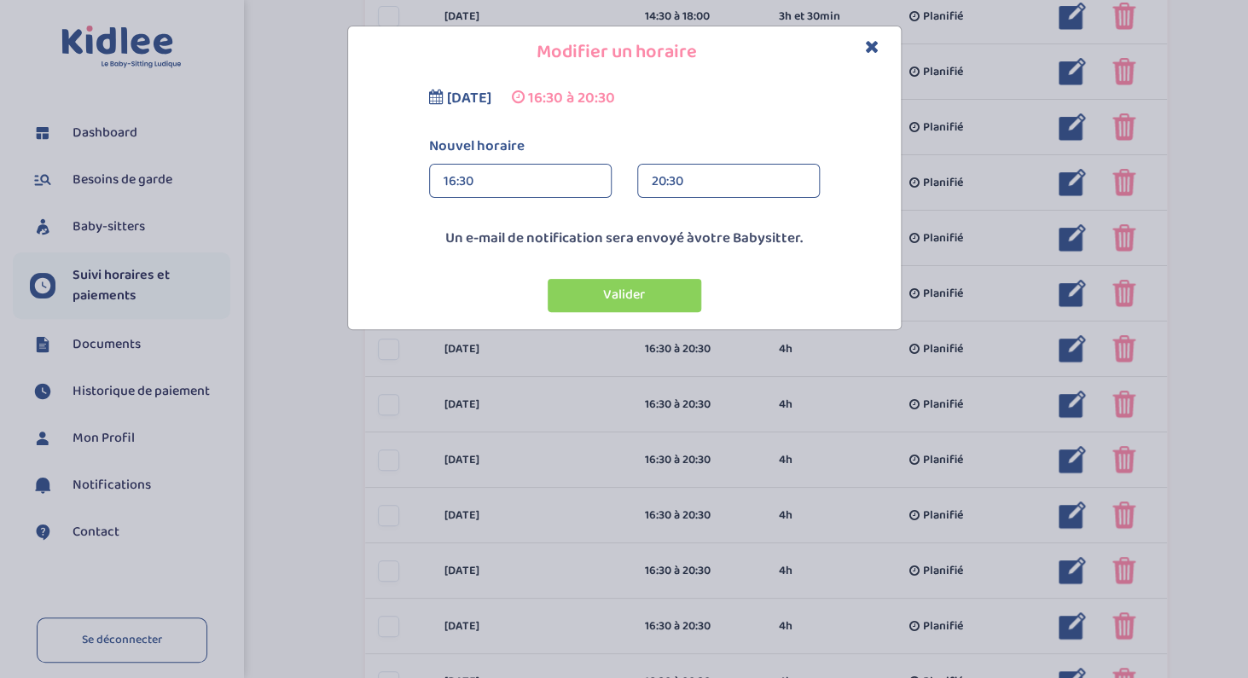
click at [510, 186] on div "16:30" at bounding box center [521, 182] width 154 height 34
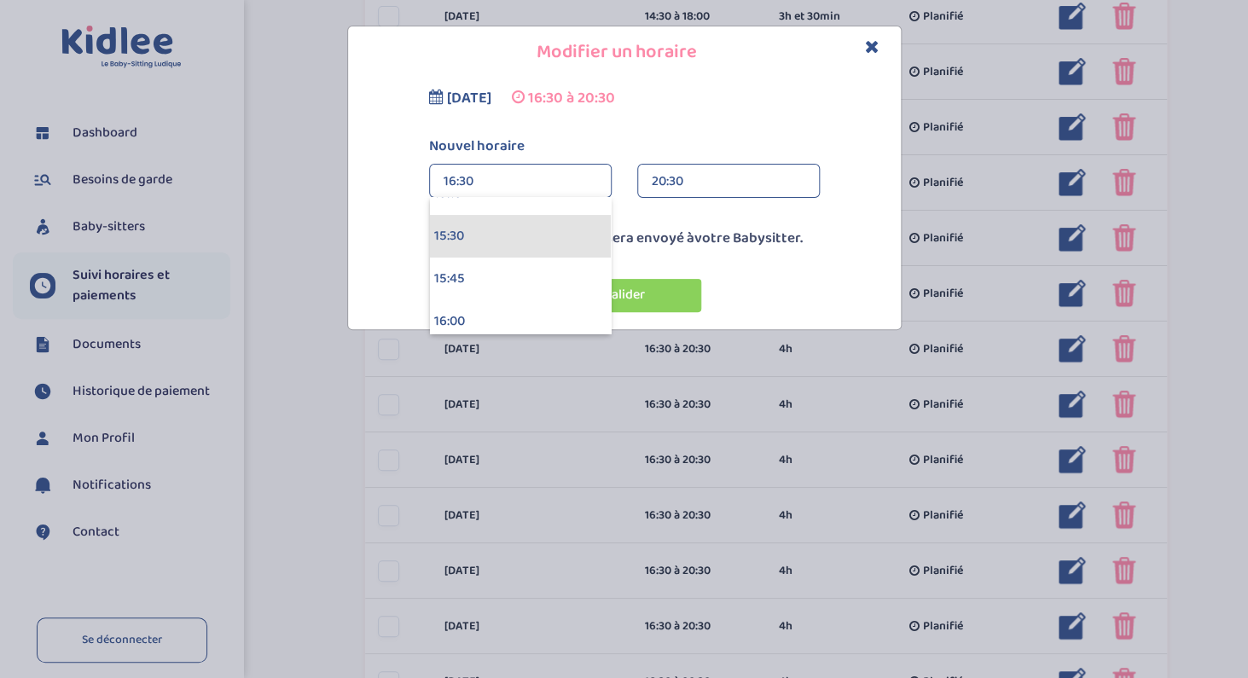
click at [498, 233] on div "15:30" at bounding box center [520, 236] width 181 height 43
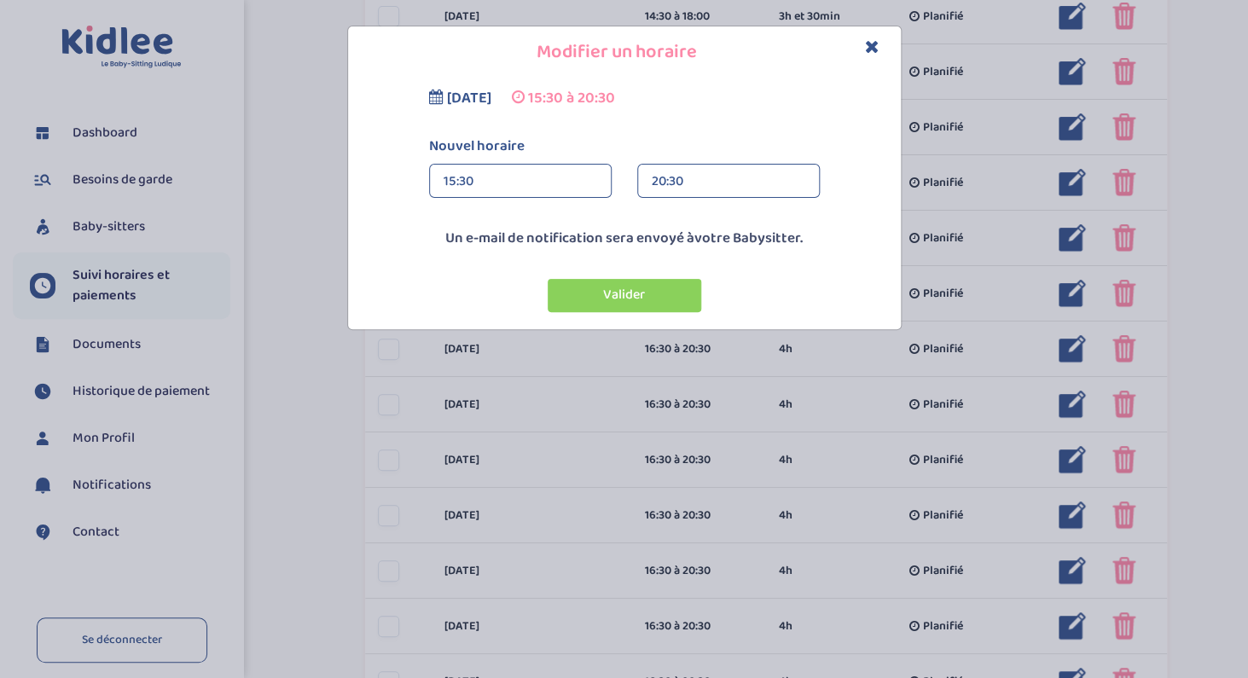
click at [664, 179] on div "20:30" at bounding box center [729, 182] width 154 height 34
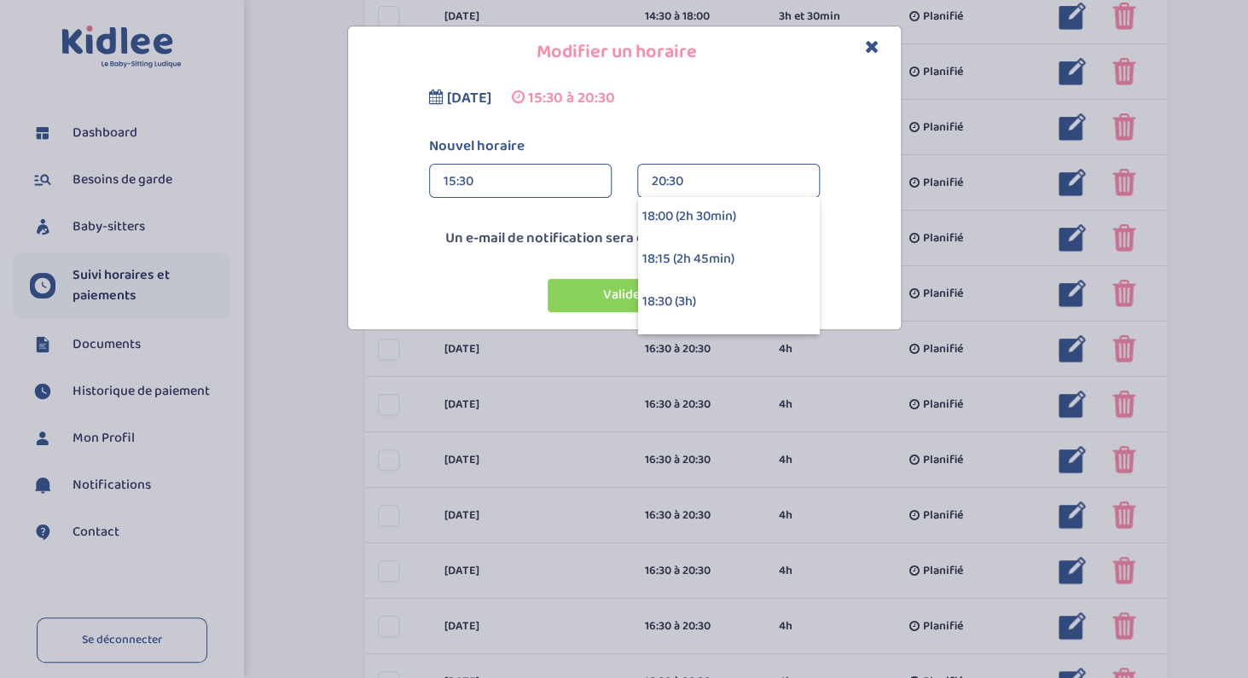
scroll to position [386, 0]
click at [669, 300] on div "18:30 (3h)" at bounding box center [728, 302] width 181 height 43
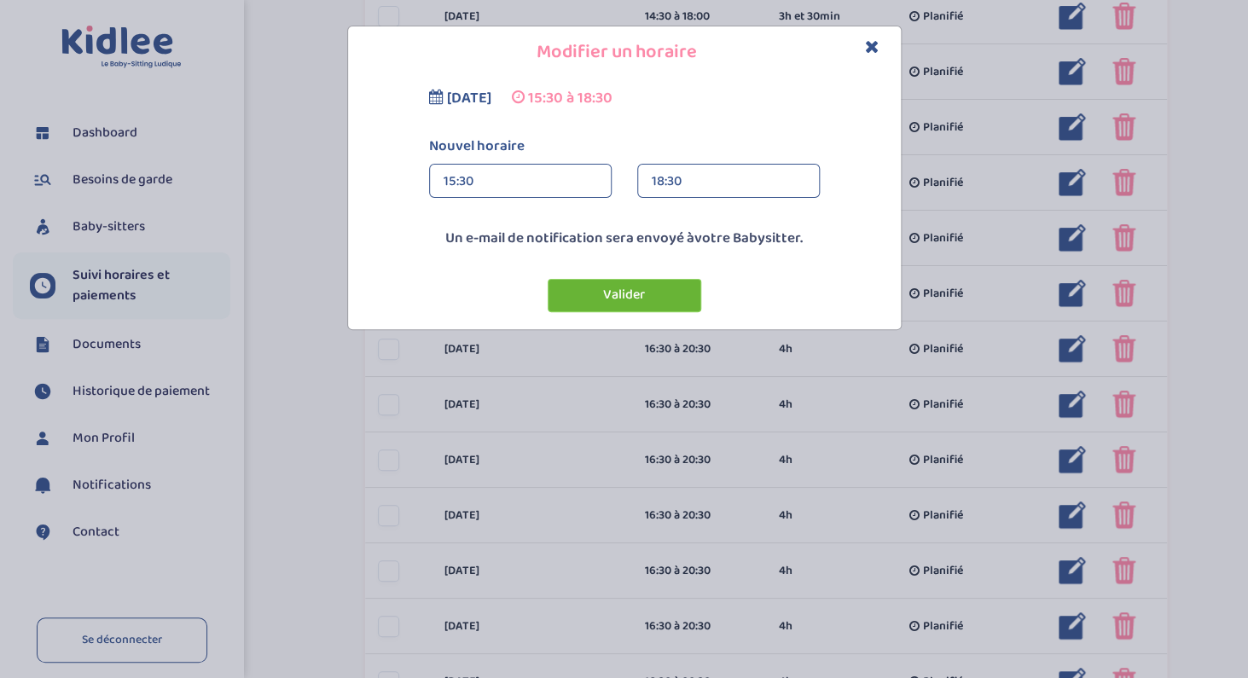
click at [658, 291] on button "Valider" at bounding box center [625, 295] width 154 height 33
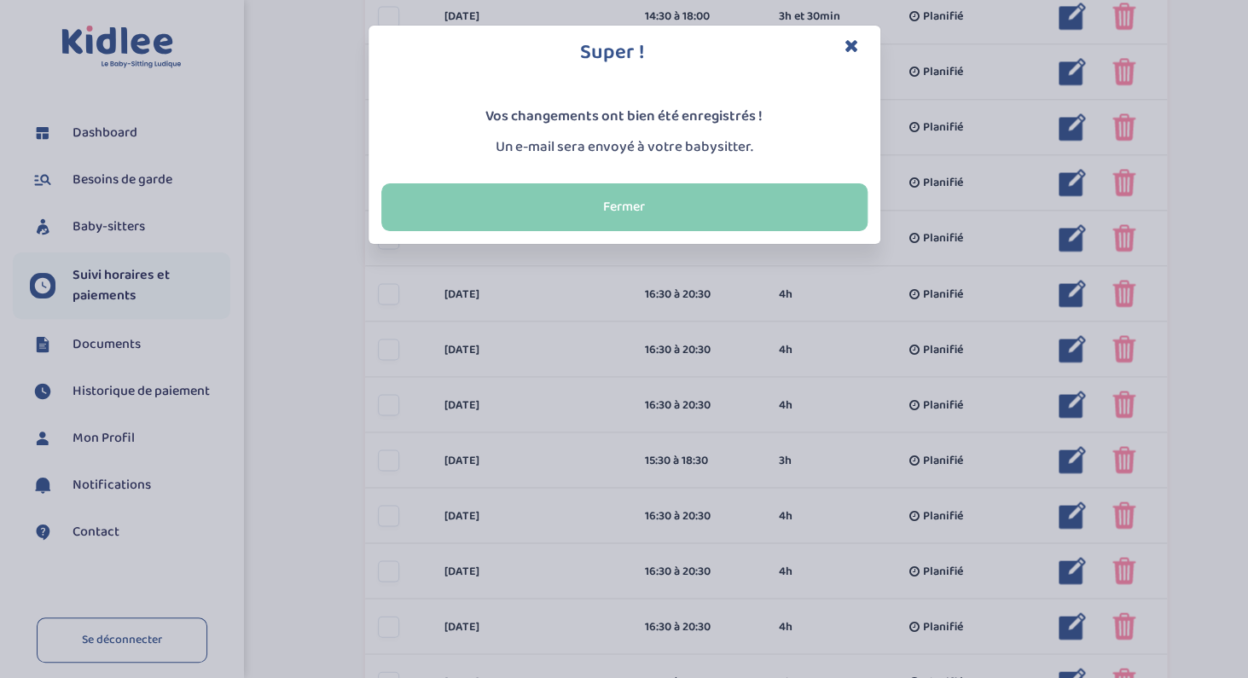
click at [659, 208] on button "Fermer" at bounding box center [624, 207] width 486 height 48
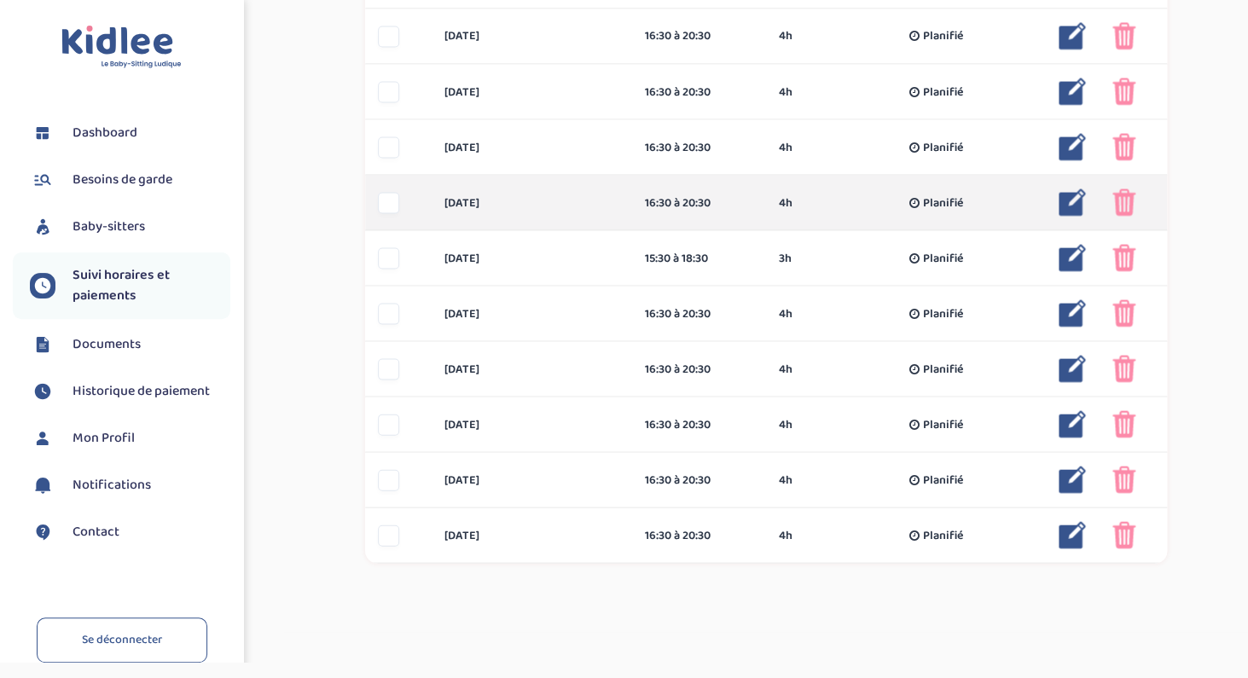
scroll to position [1217, 0]
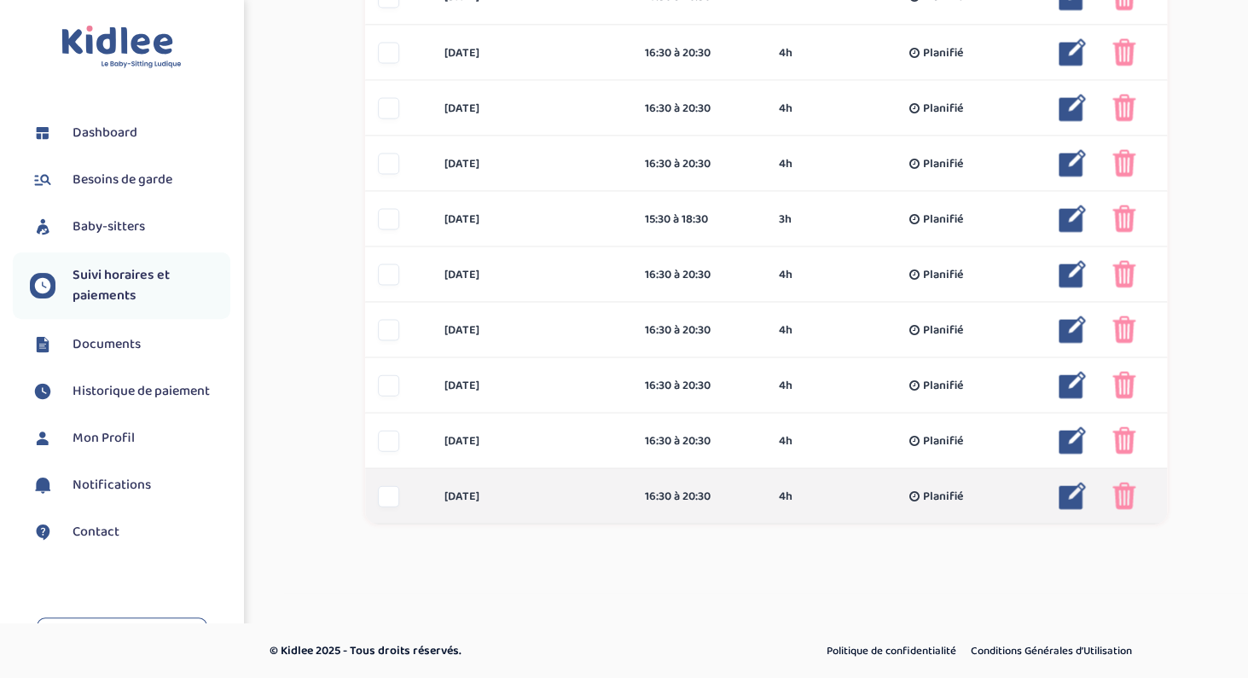
click at [1071, 495] on img at bounding box center [1072, 495] width 27 height 27
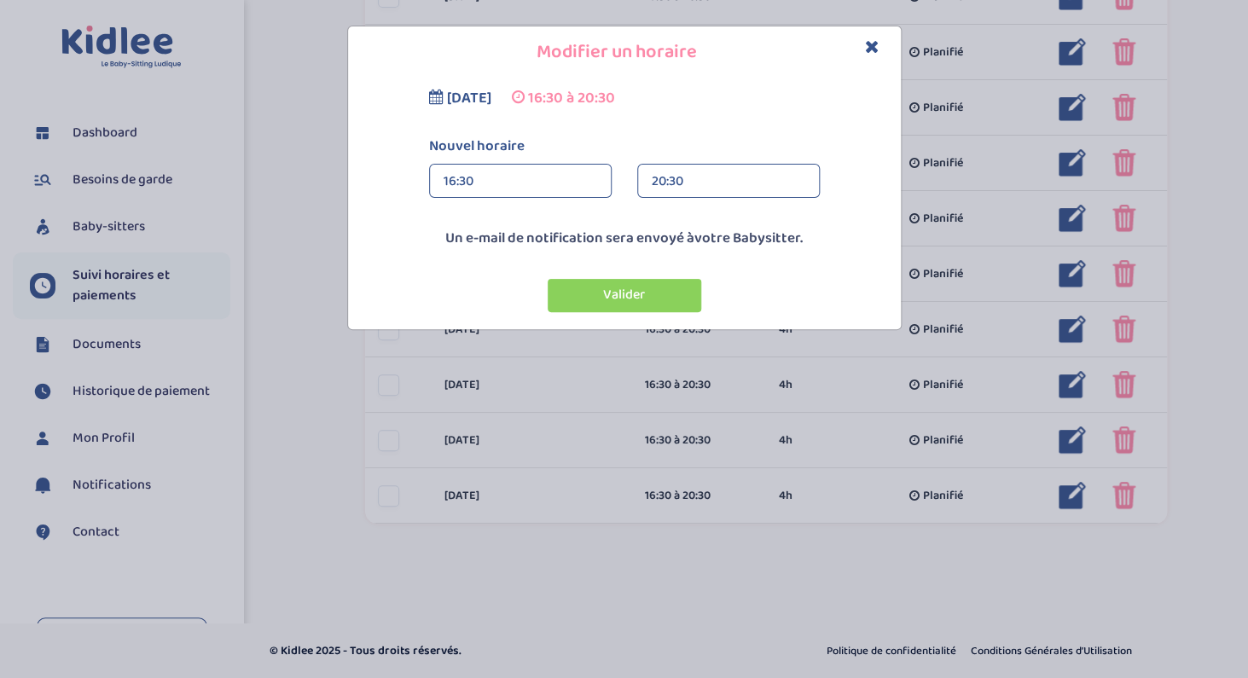
click at [512, 185] on div "16:30" at bounding box center [521, 182] width 154 height 34
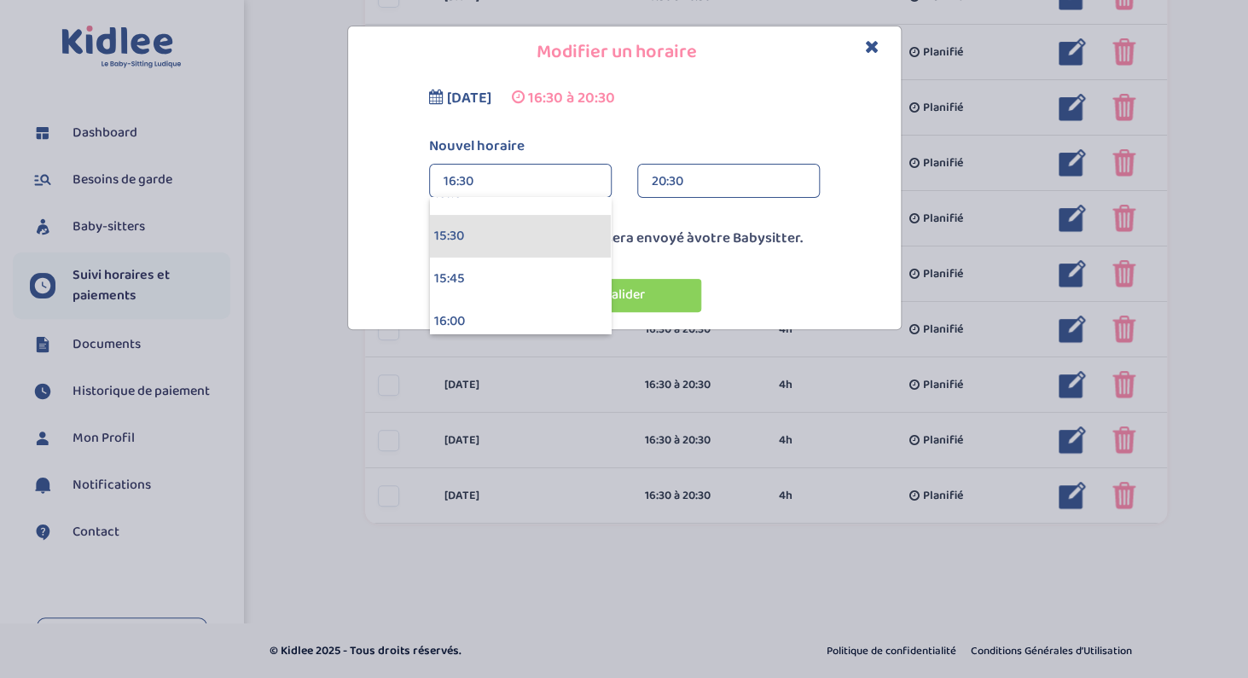
click at [500, 241] on div "15:30" at bounding box center [520, 236] width 181 height 43
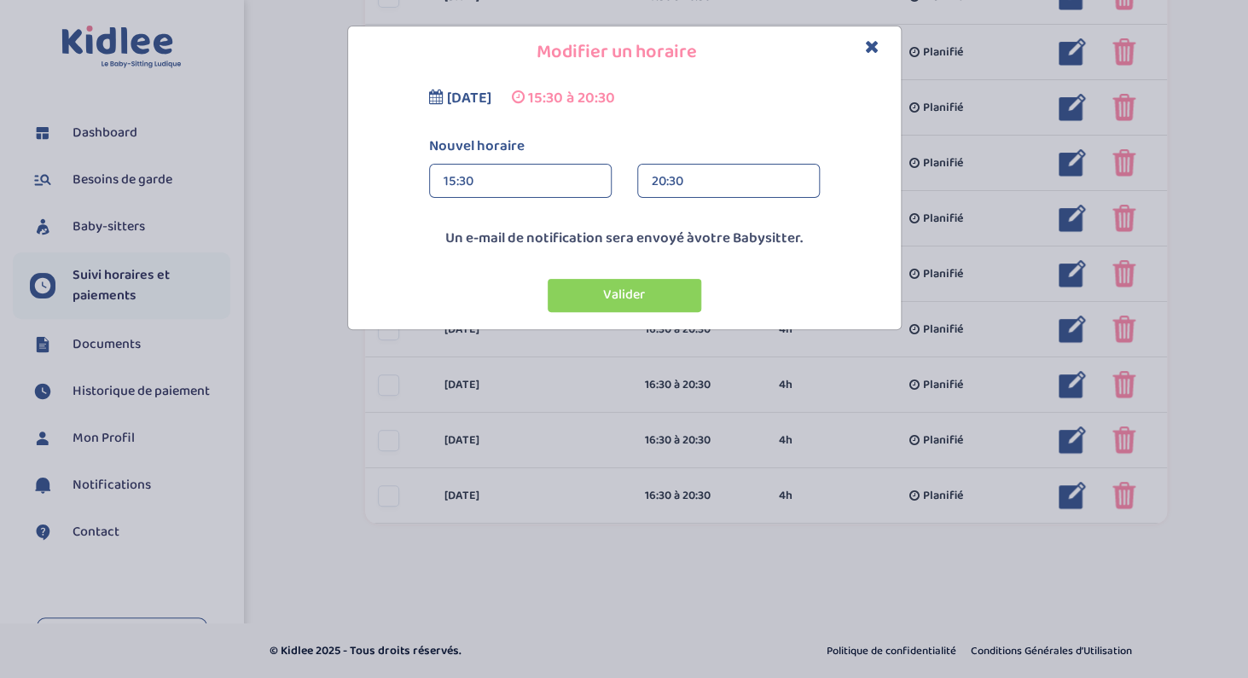
click at [665, 175] on div "20:30" at bounding box center [729, 182] width 154 height 34
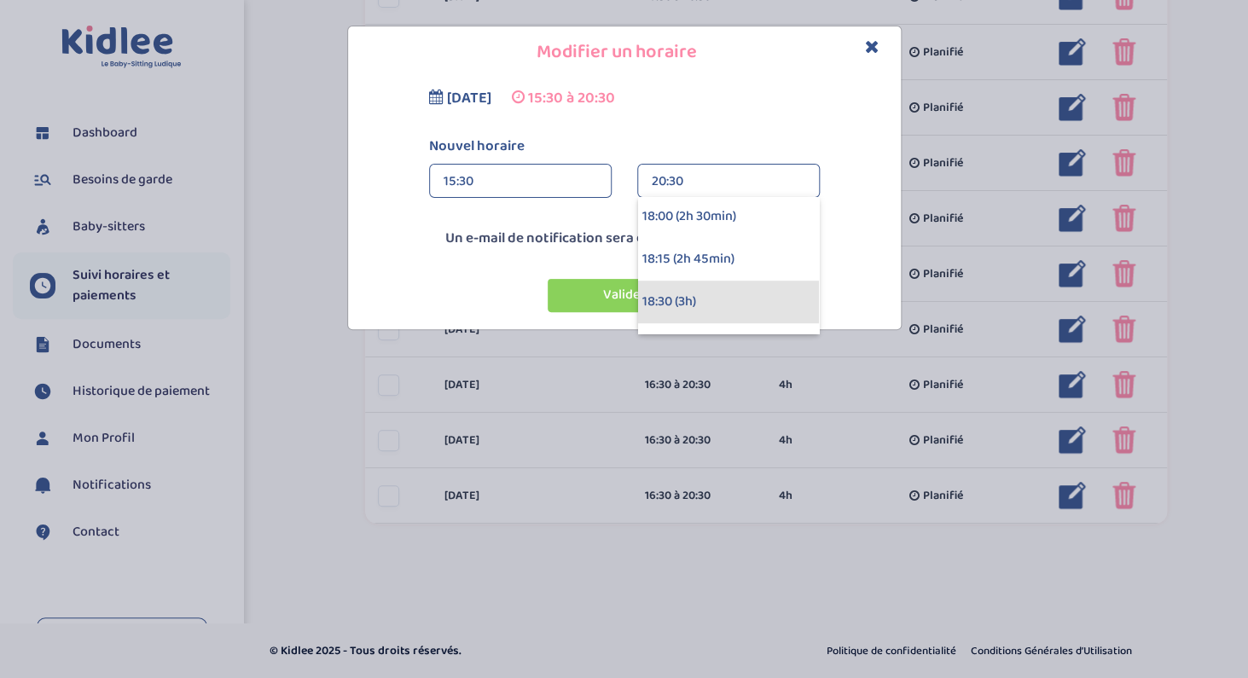
click at [665, 295] on div "18:30 (3h)" at bounding box center [728, 302] width 181 height 43
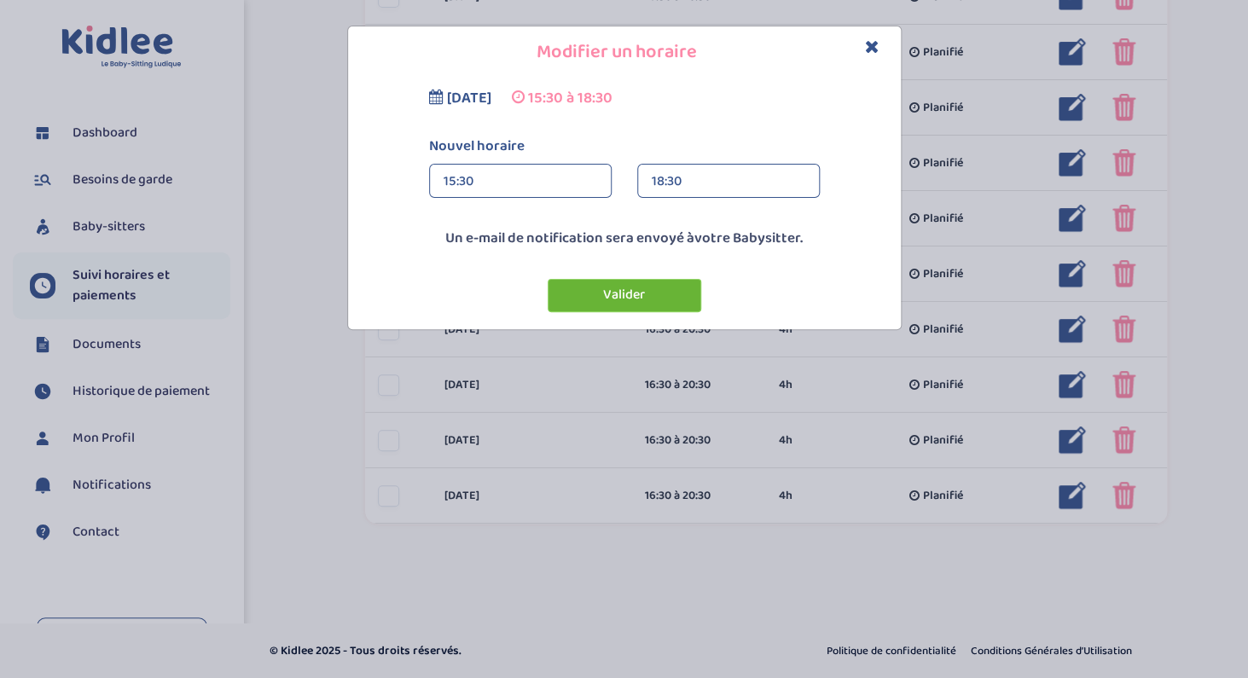
click at [659, 296] on button "Valider" at bounding box center [625, 295] width 154 height 33
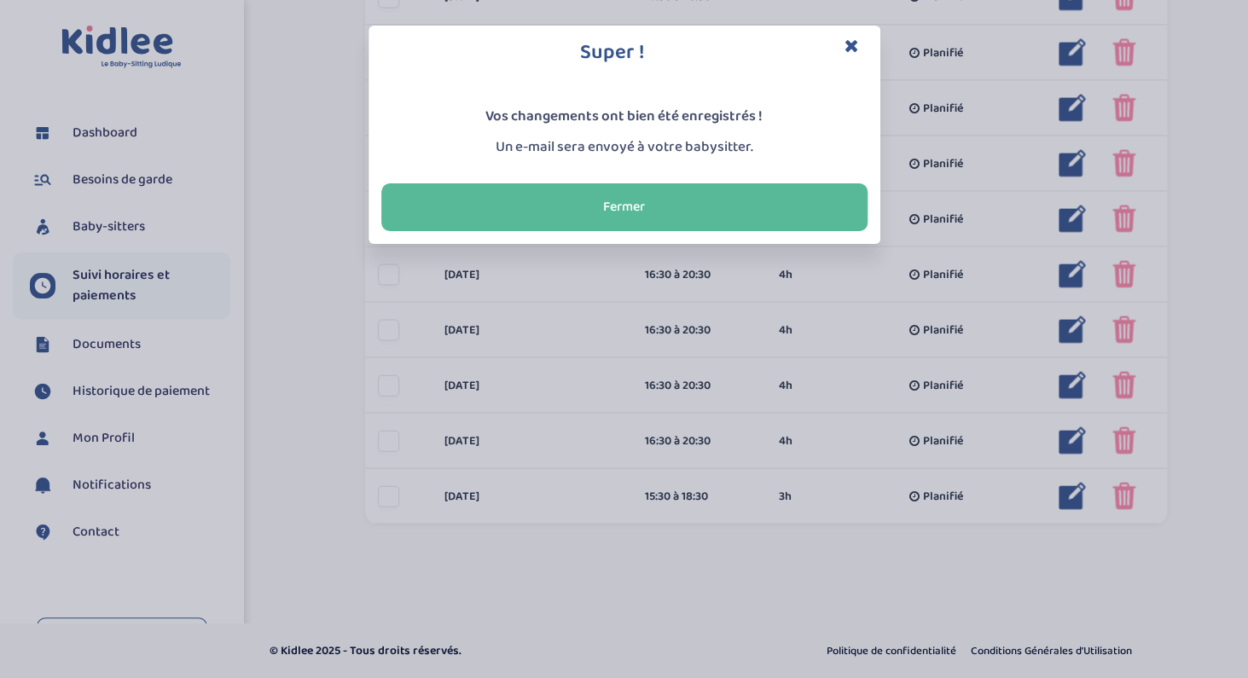
click at [857, 45] on icon "Close" at bounding box center [852, 46] width 15 height 18
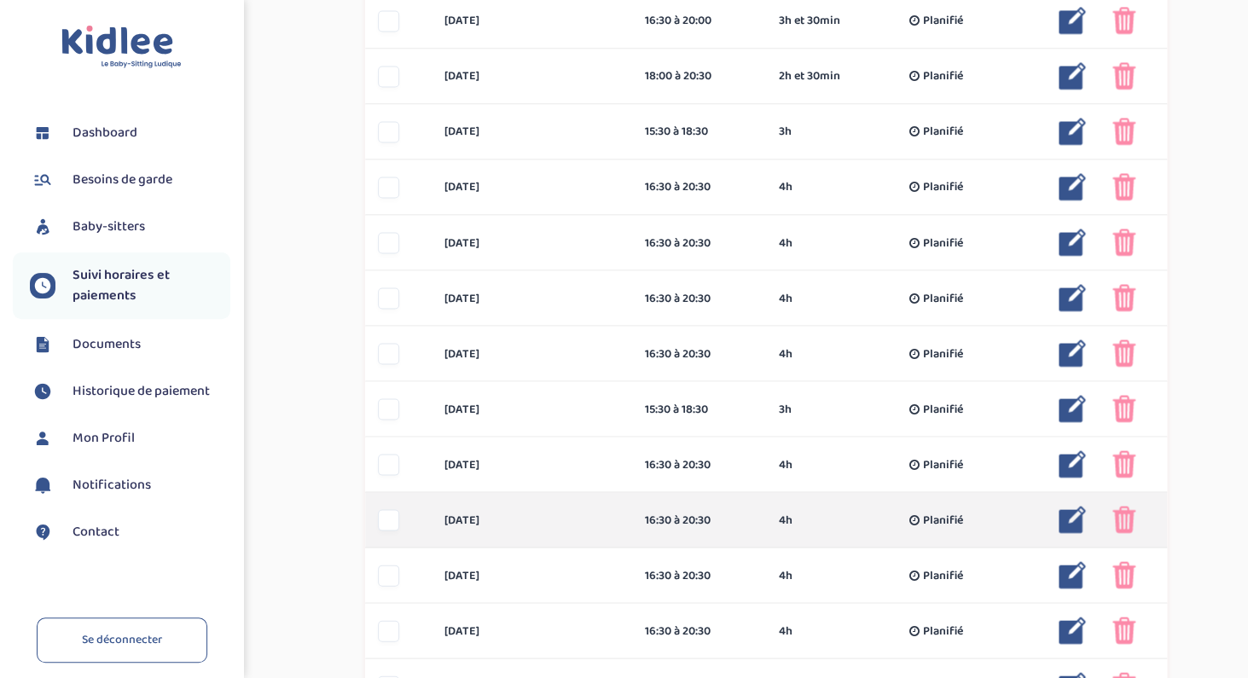
scroll to position [1017, 0]
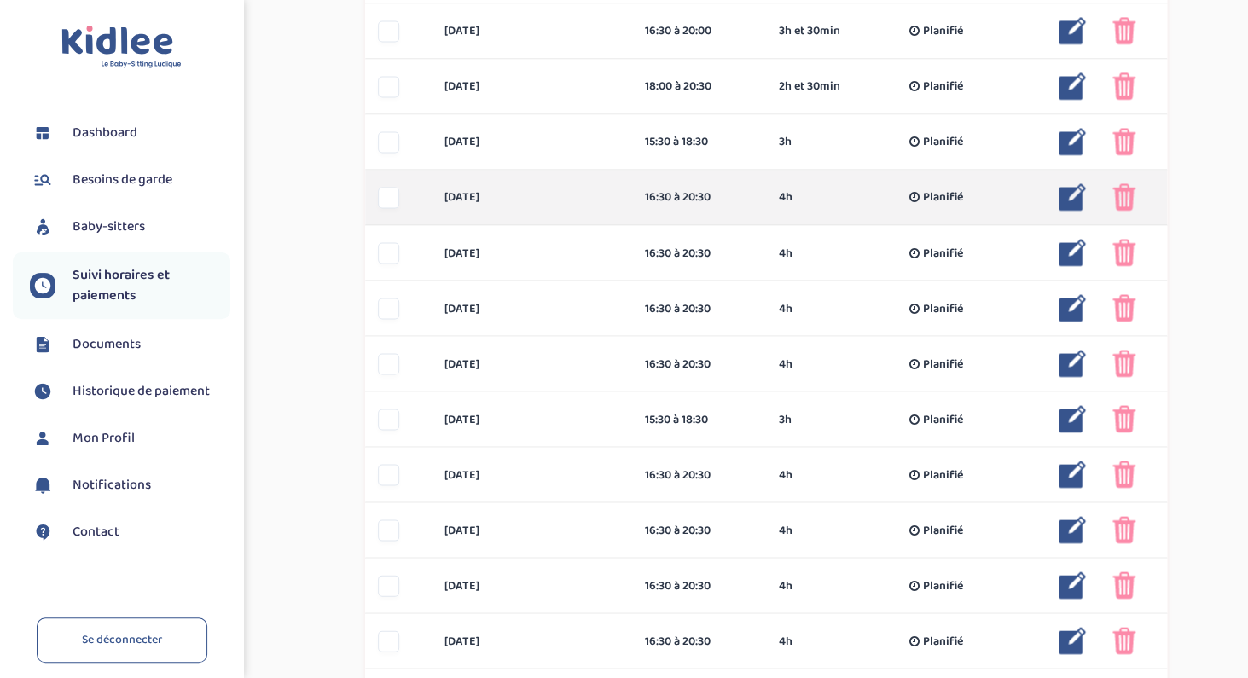
click at [1122, 201] on img at bounding box center [1123, 196] width 23 height 27
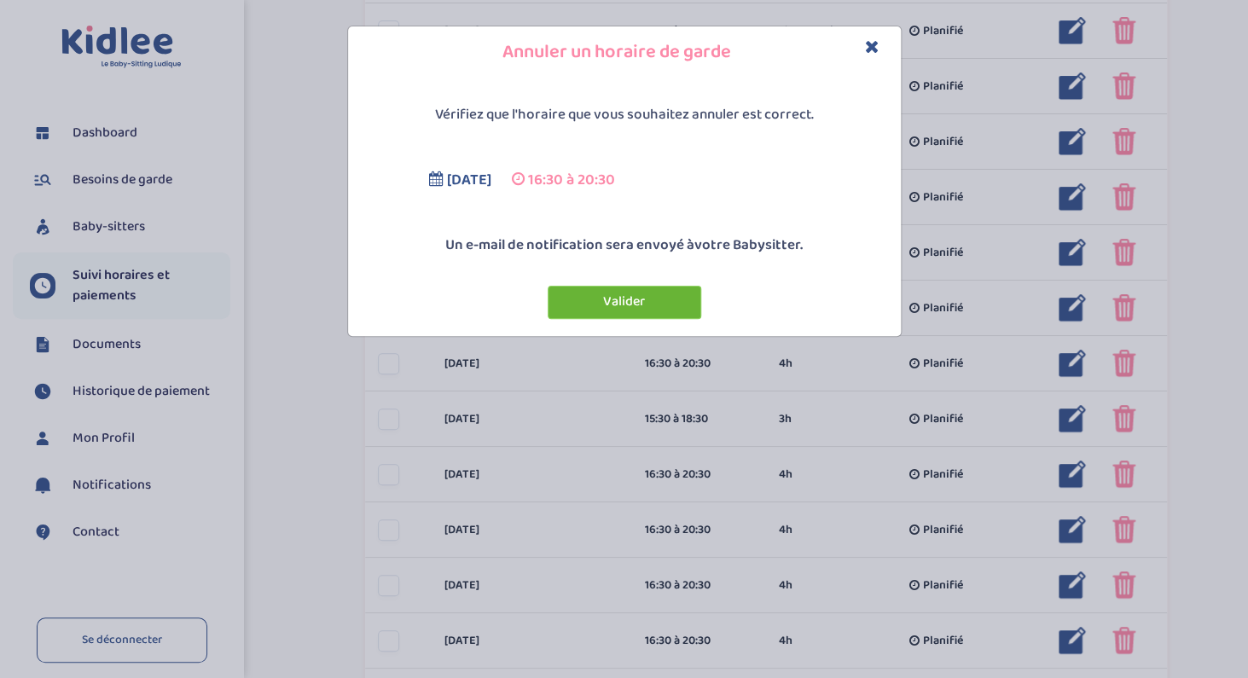
click at [670, 302] on button "Valider" at bounding box center [625, 302] width 154 height 33
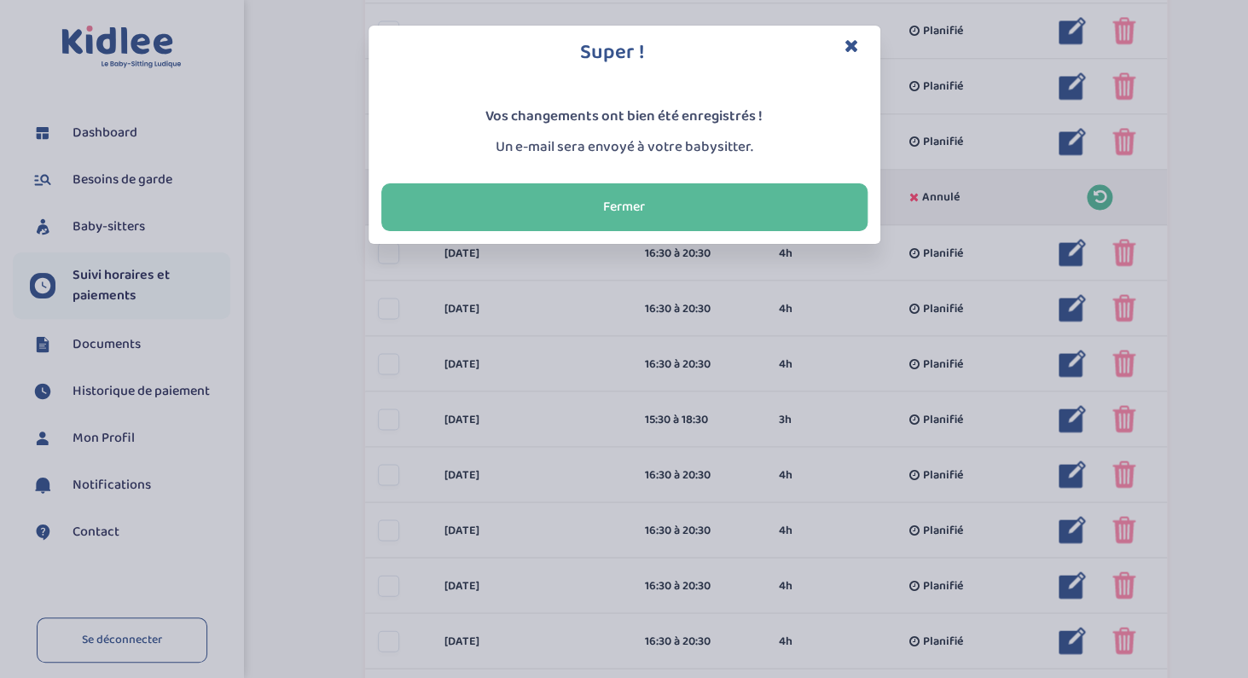
click at [1126, 255] on div "Super ! Vos changements ont bien été enregistrés ! Un e-mail sera envoyé à votr…" at bounding box center [624, 339] width 1248 height 678
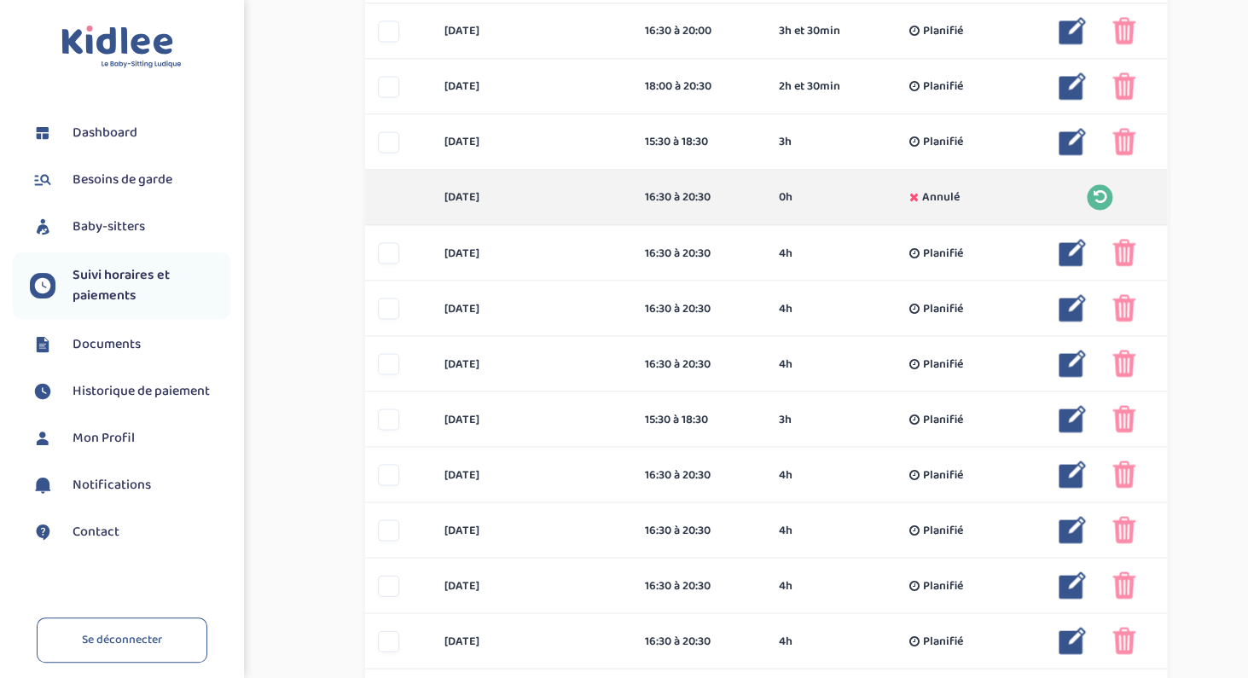
click at [1126, 255] on img at bounding box center [1123, 252] width 23 height 27
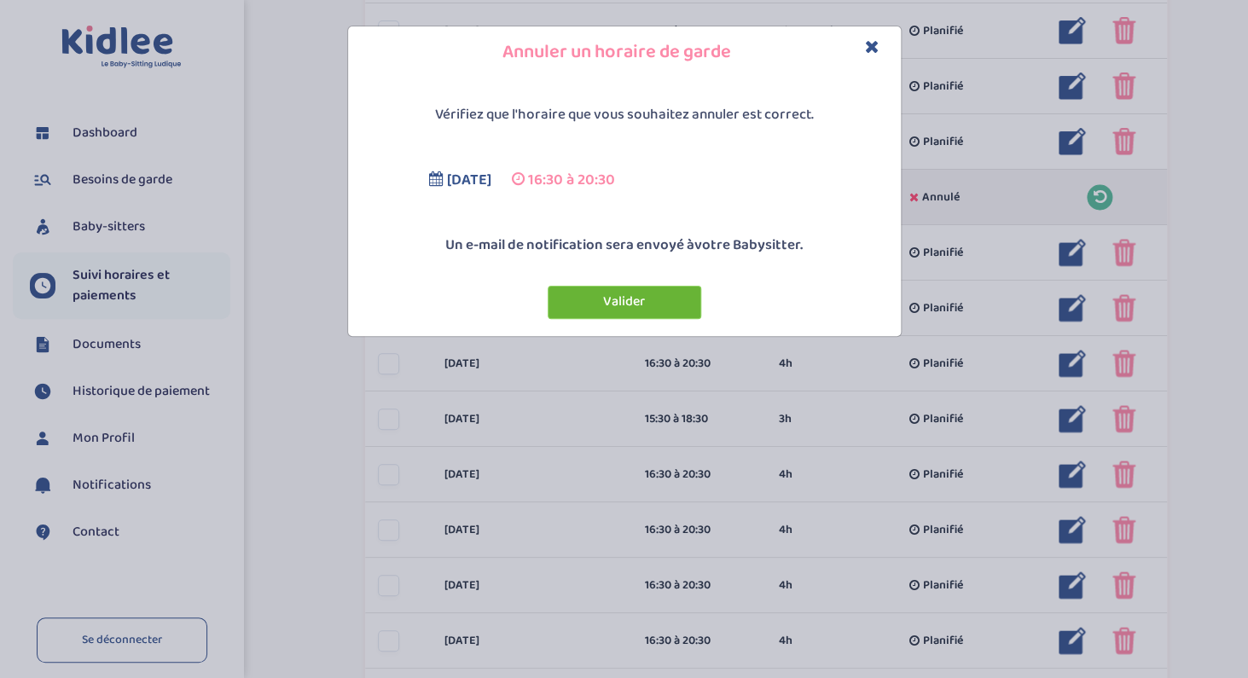
click at [637, 300] on button "Valider" at bounding box center [625, 302] width 154 height 33
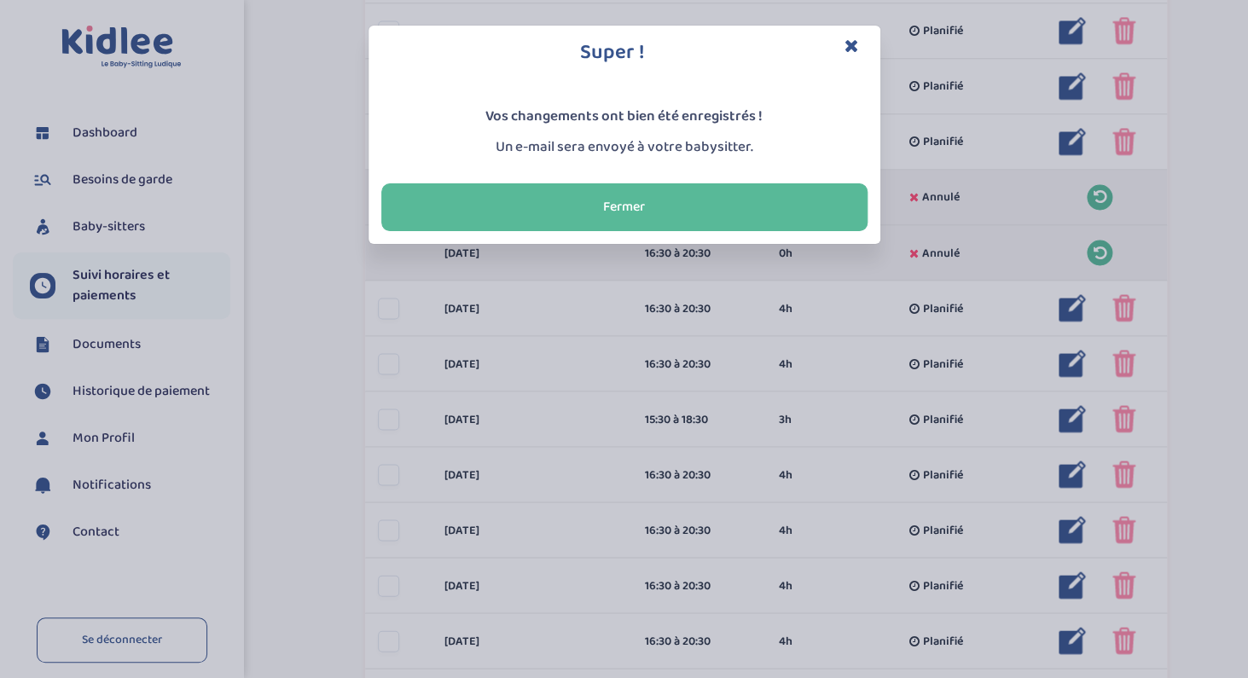
click at [851, 47] on icon "Close" at bounding box center [852, 46] width 15 height 18
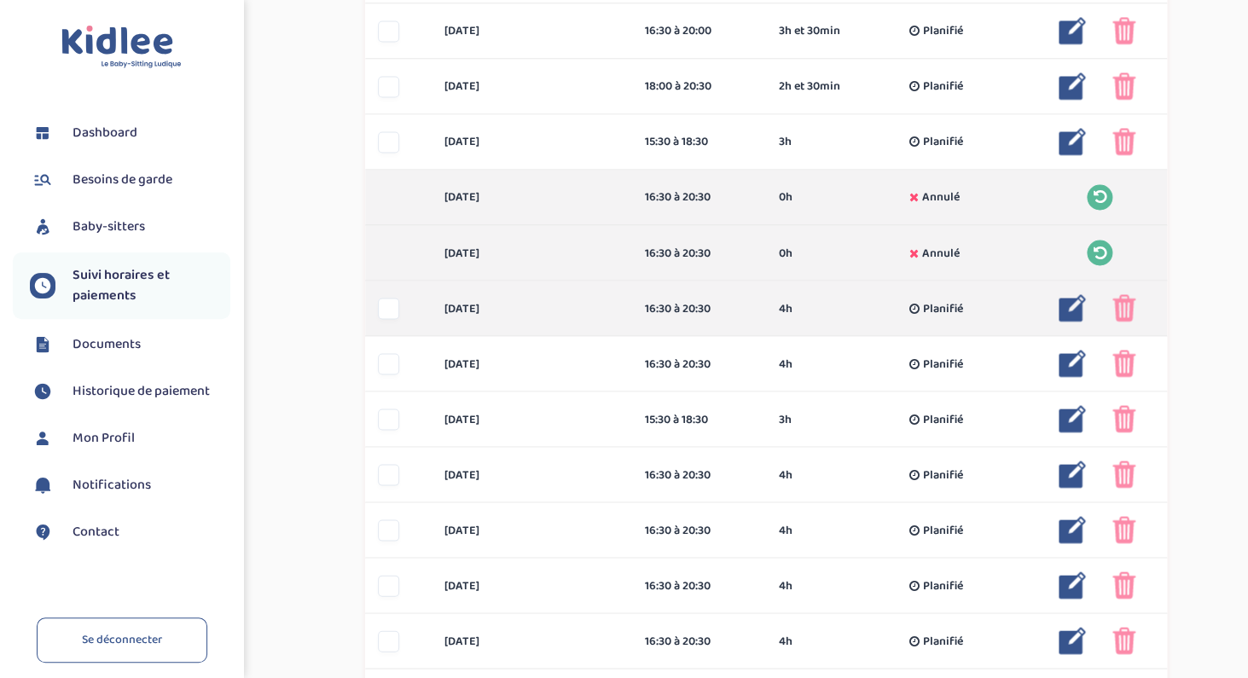
click at [1062, 310] on img at bounding box center [1072, 307] width 27 height 27
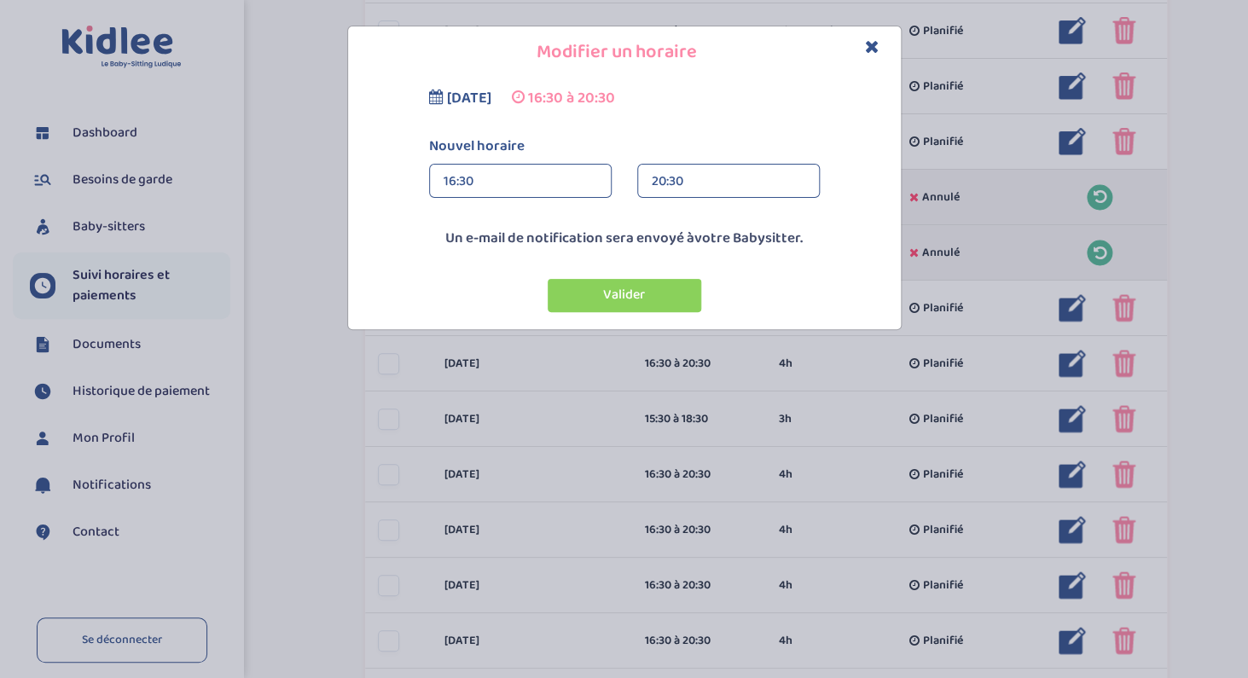
click at [676, 183] on div "20:30" at bounding box center [729, 182] width 154 height 34
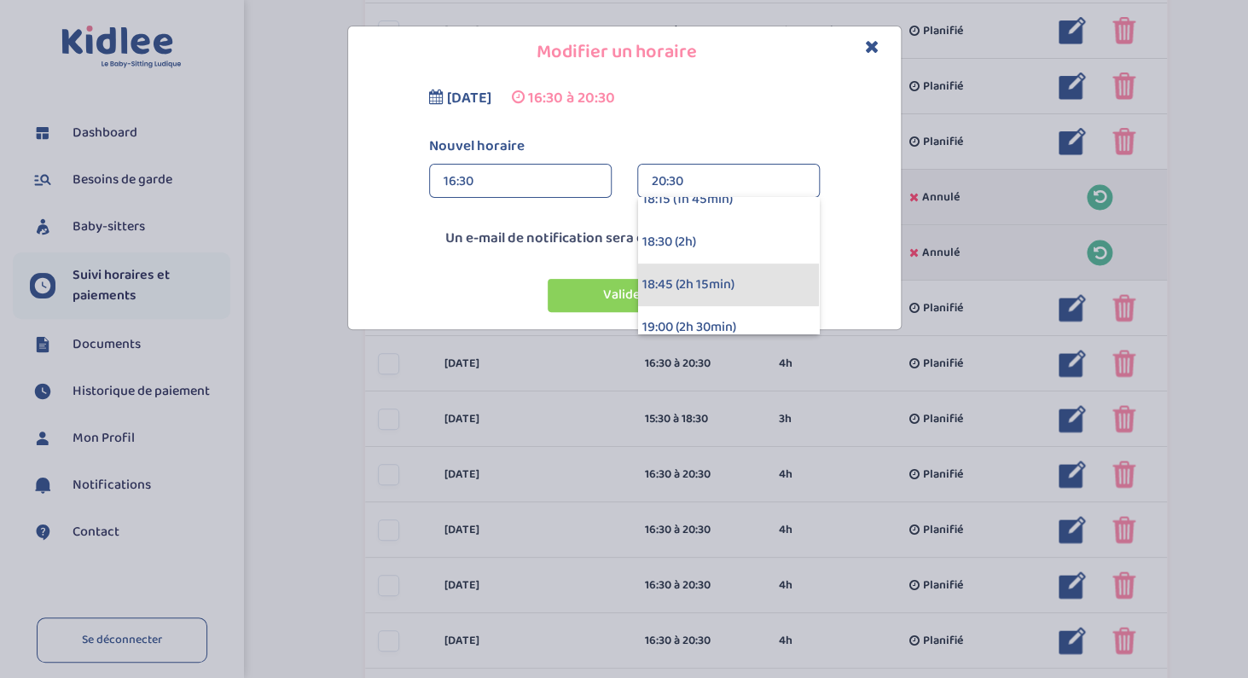
scroll to position [273, 0]
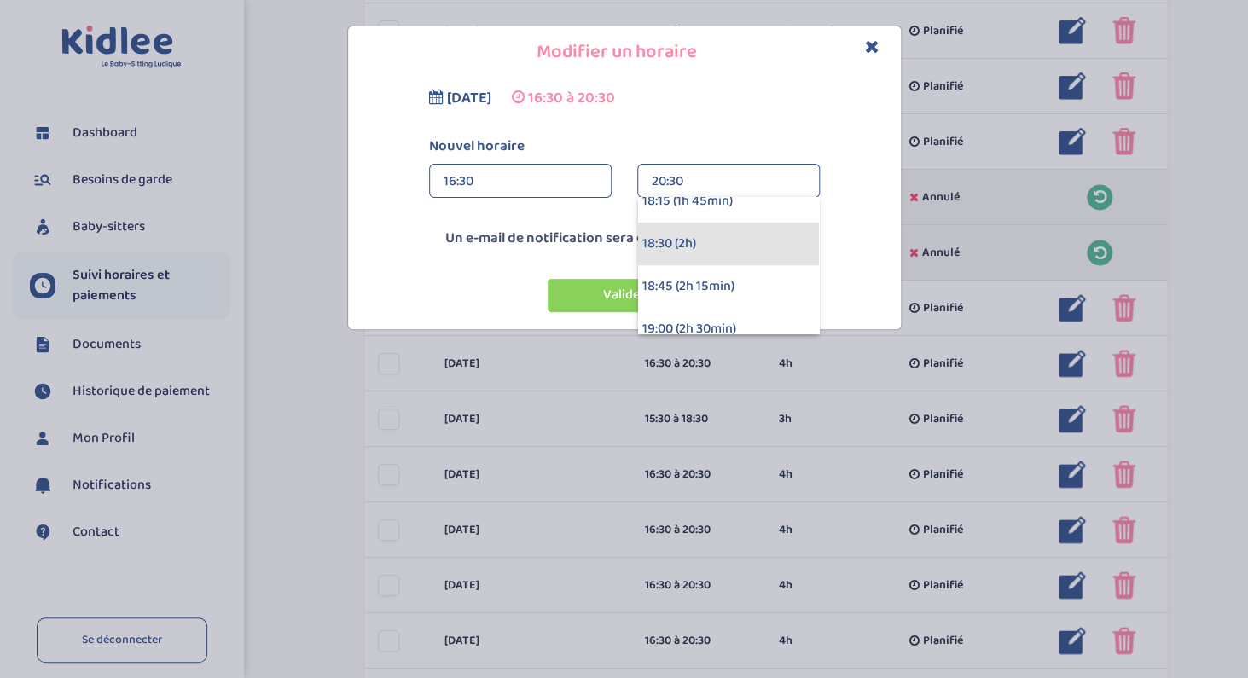
click at [670, 240] on div "18:30 (2h)" at bounding box center [728, 244] width 181 height 43
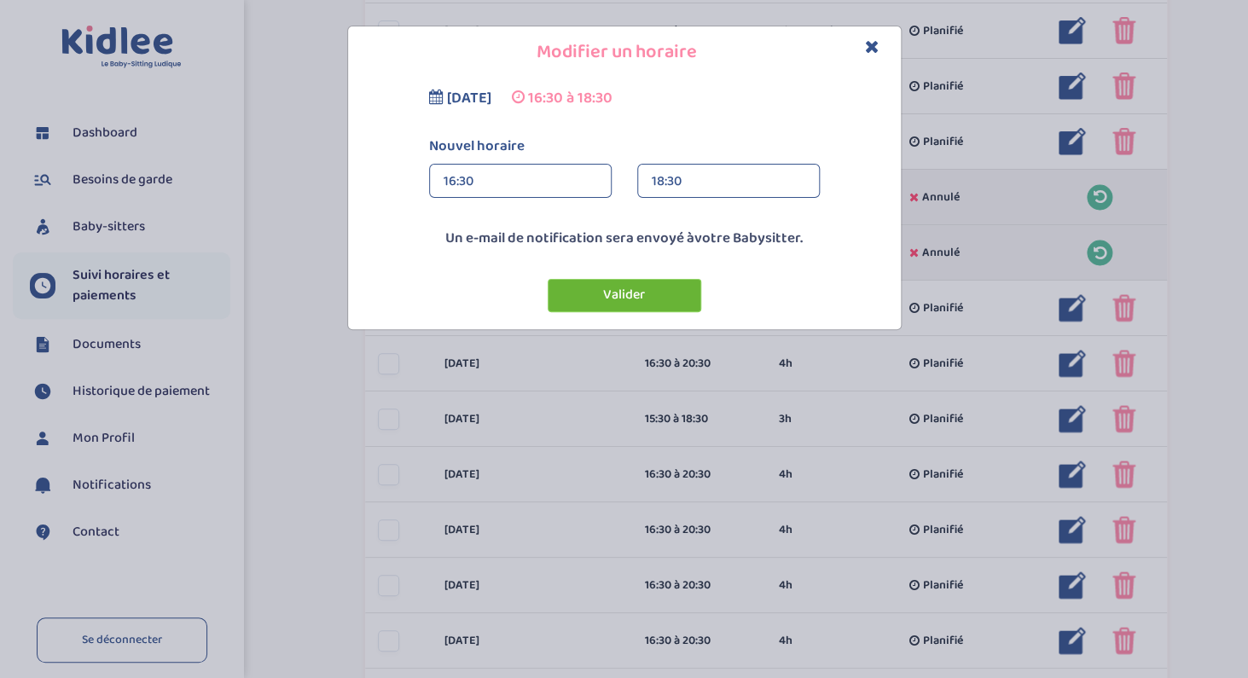
click at [647, 301] on button "Valider" at bounding box center [625, 295] width 154 height 33
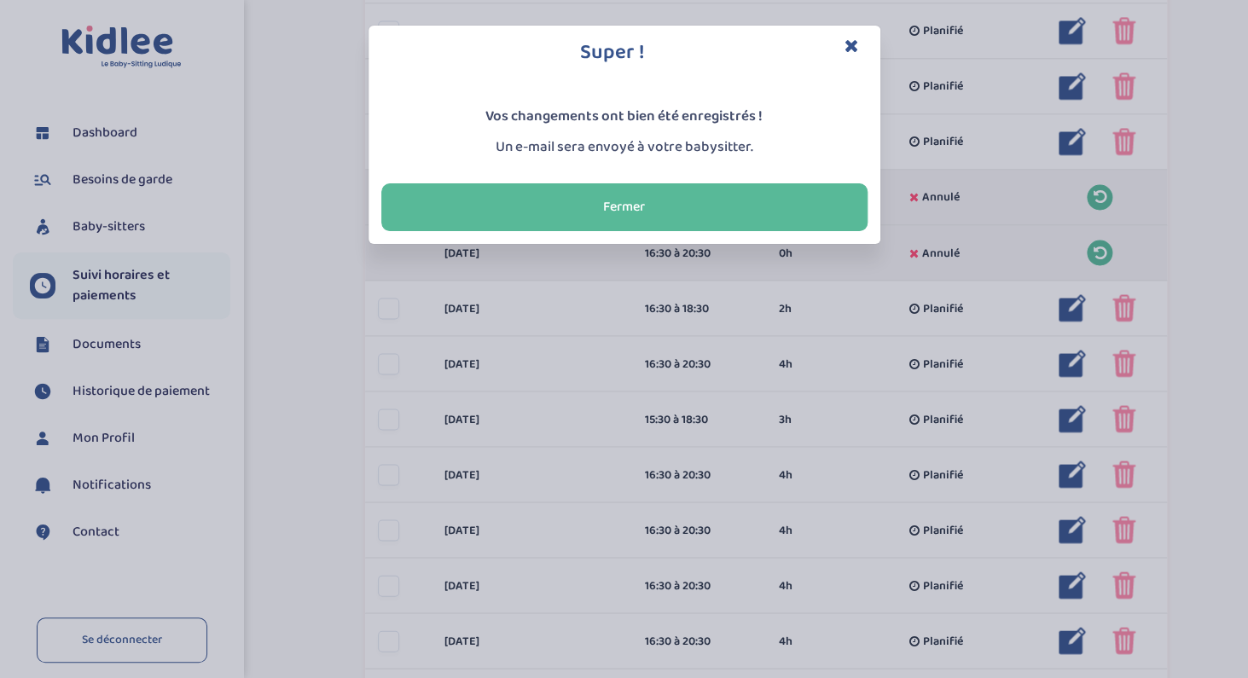
click at [850, 45] on icon "Close" at bounding box center [852, 46] width 15 height 18
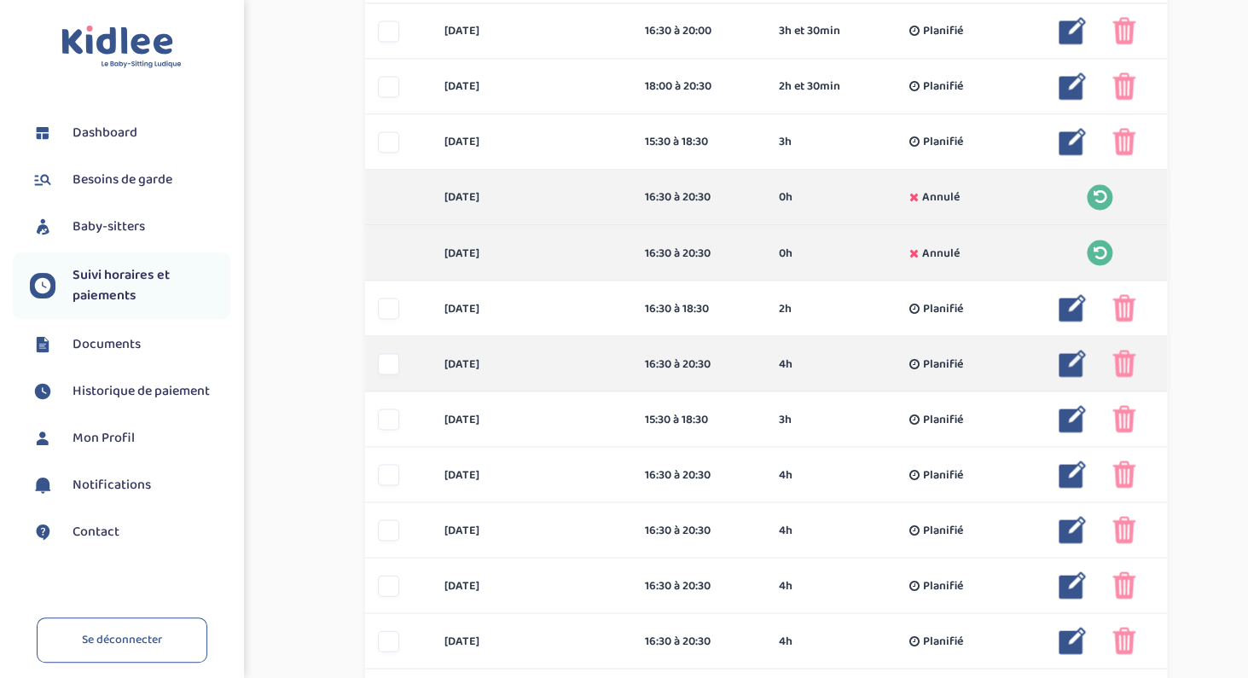
click at [1074, 364] on img at bounding box center [1072, 363] width 27 height 27
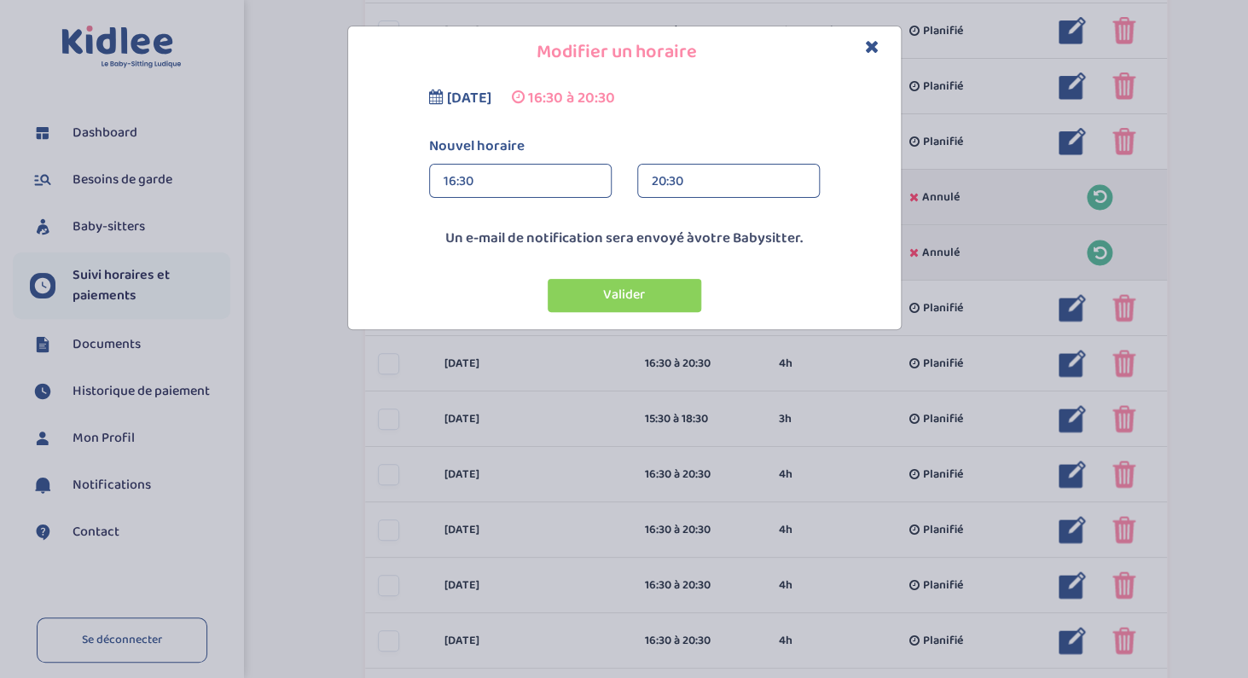
click at [539, 184] on div "16:30" at bounding box center [521, 182] width 154 height 34
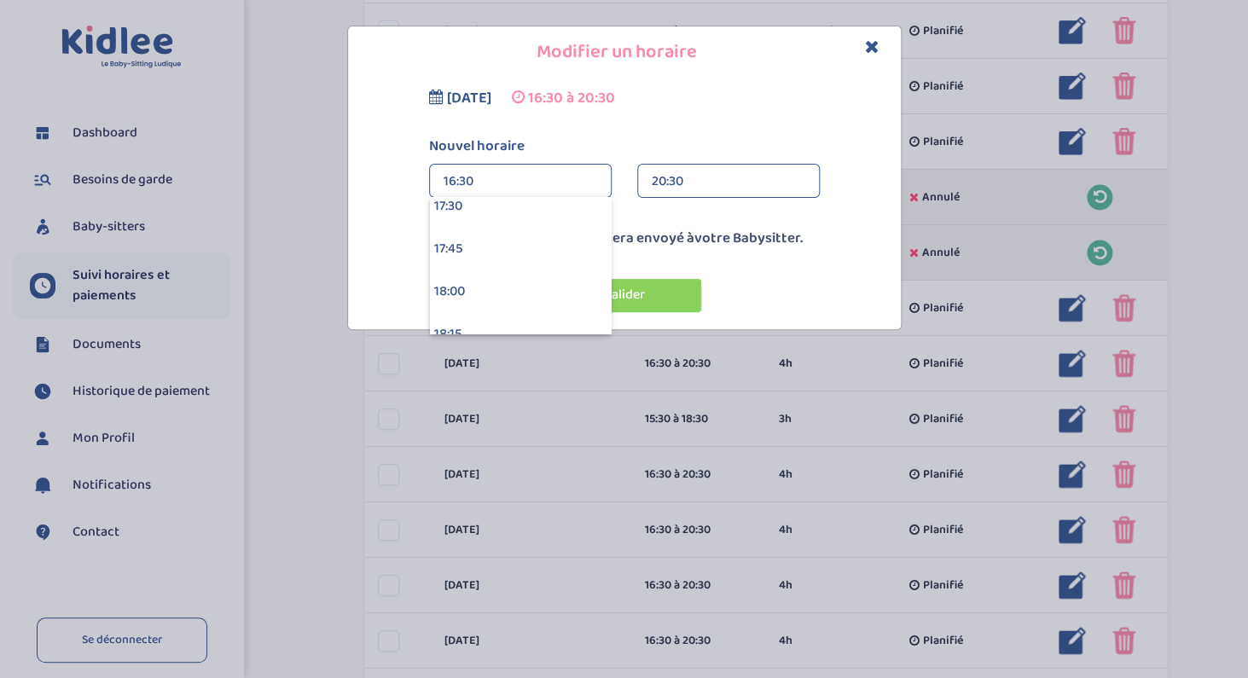
scroll to position [3012, 0]
click at [485, 276] on div "18:00" at bounding box center [520, 277] width 181 height 43
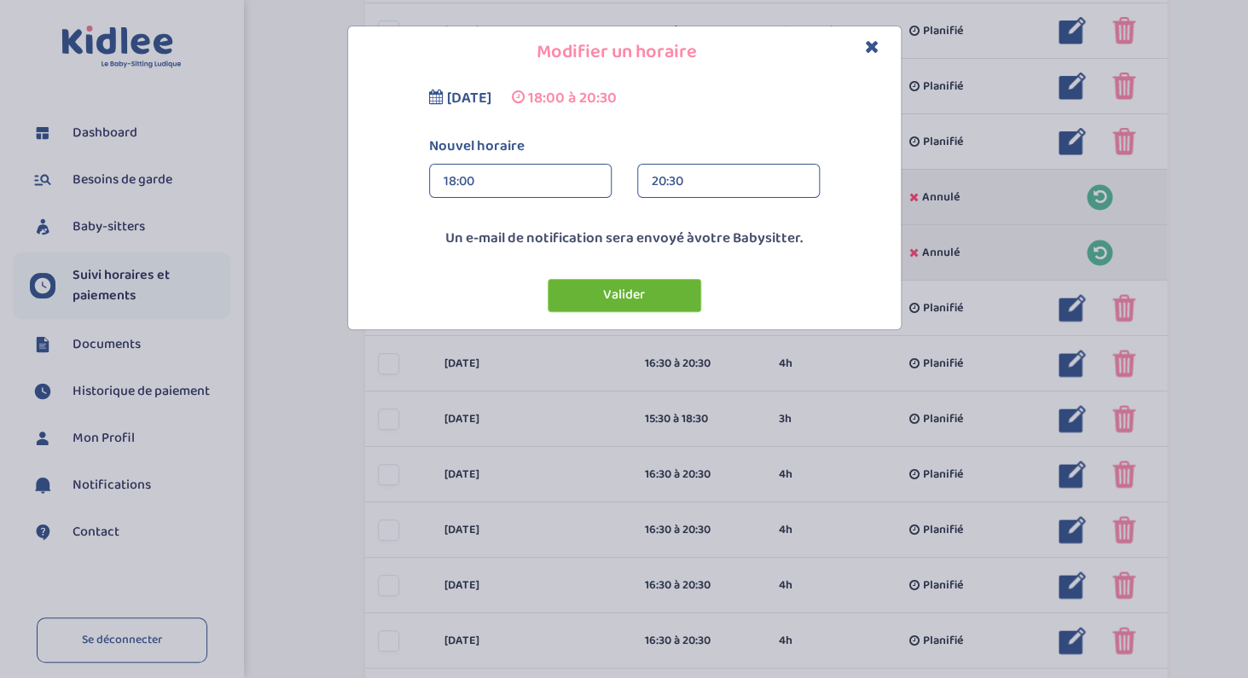
click at [630, 296] on button "Valider" at bounding box center [625, 295] width 154 height 33
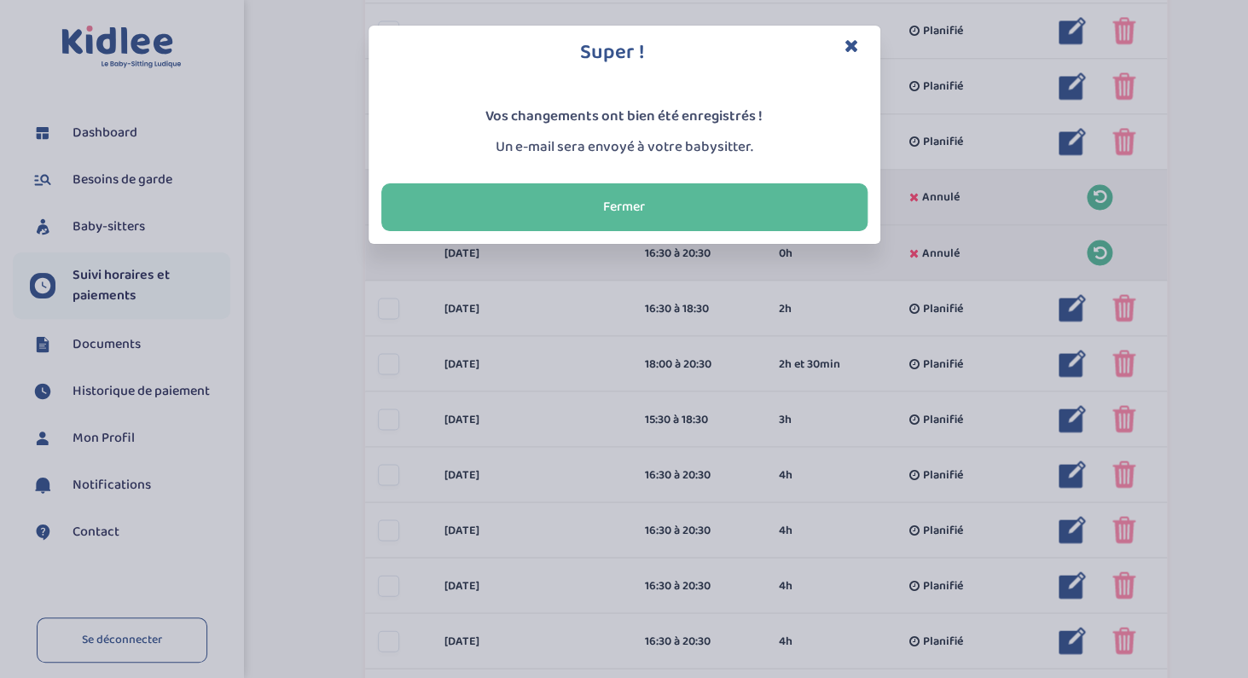
click at [851, 47] on icon "Close" at bounding box center [852, 46] width 15 height 18
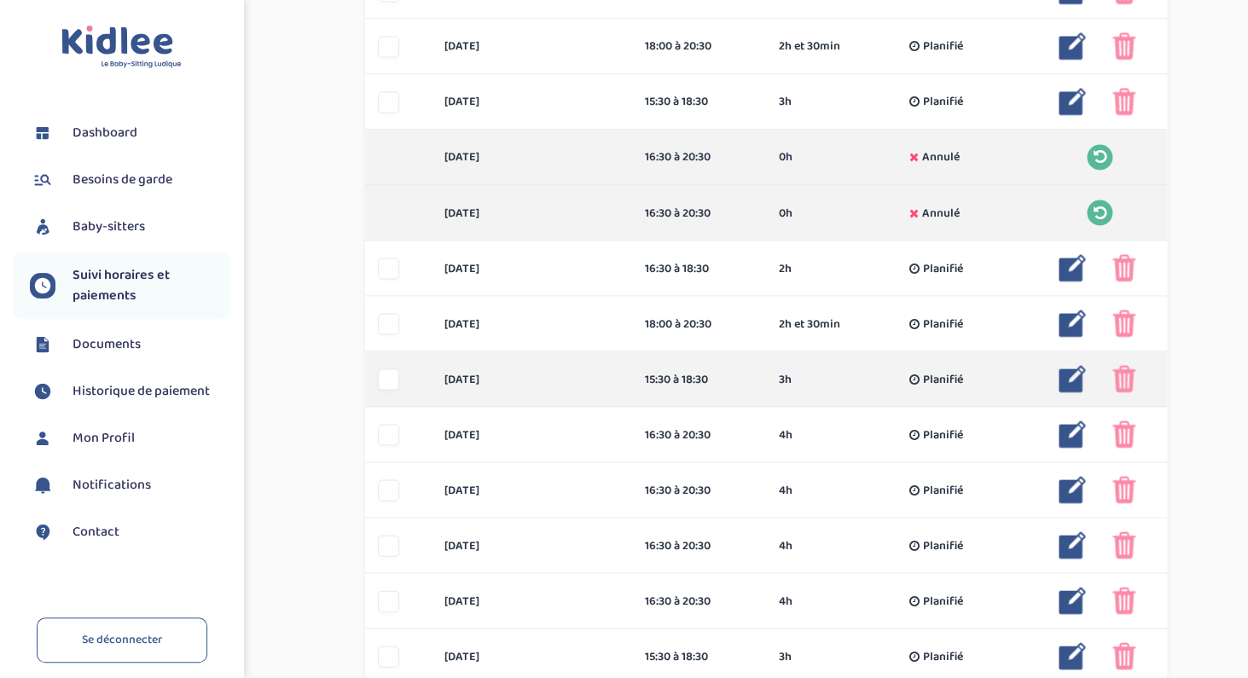
scroll to position [1065, 0]
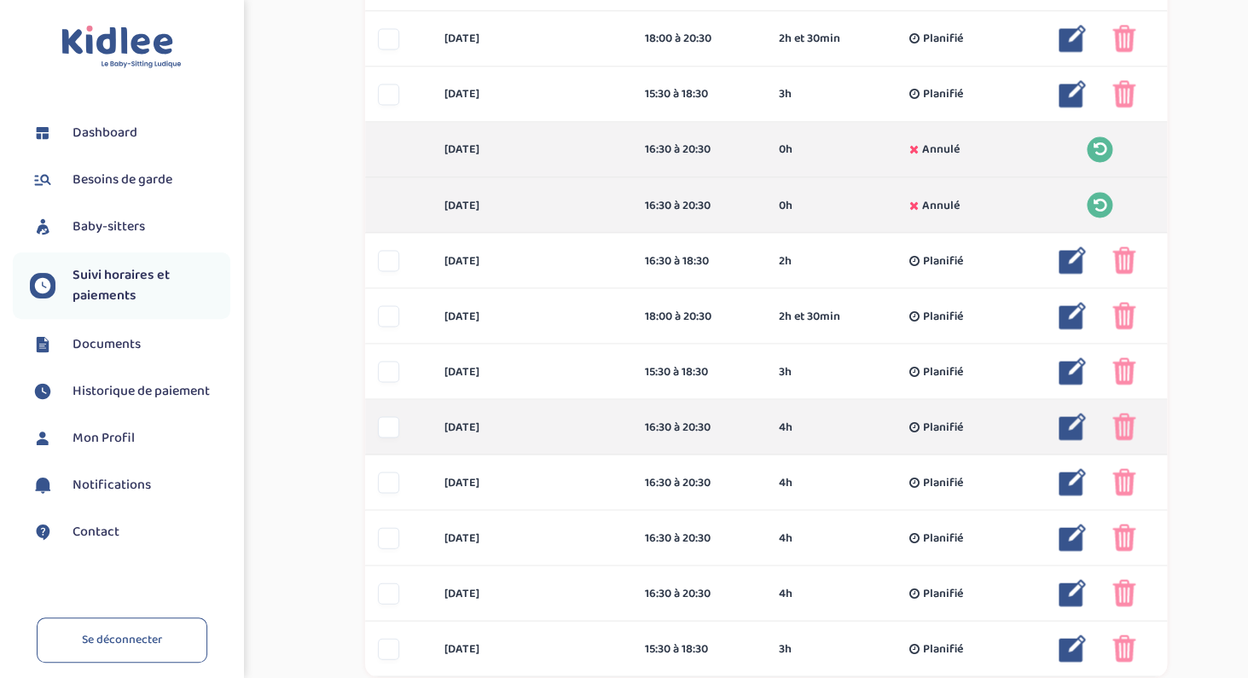
click at [1066, 428] on img at bounding box center [1072, 426] width 27 height 27
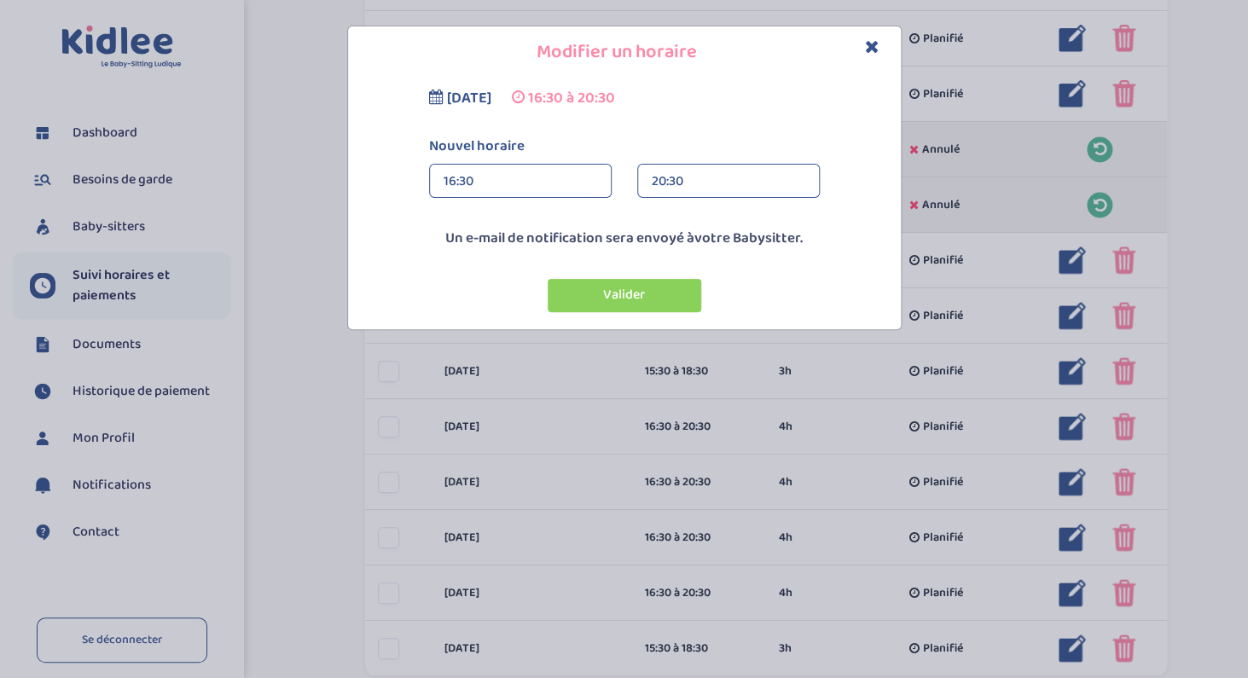
click at [513, 183] on div "16:30" at bounding box center [521, 182] width 154 height 34
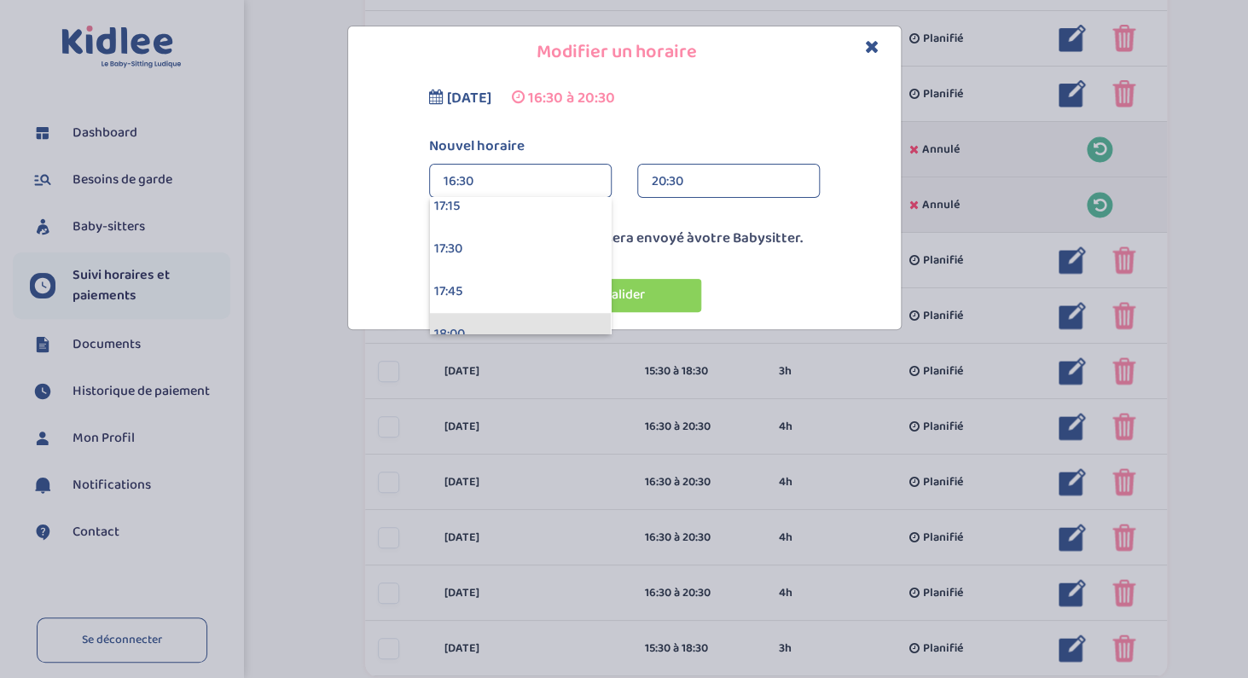
scroll to position [2946, 0]
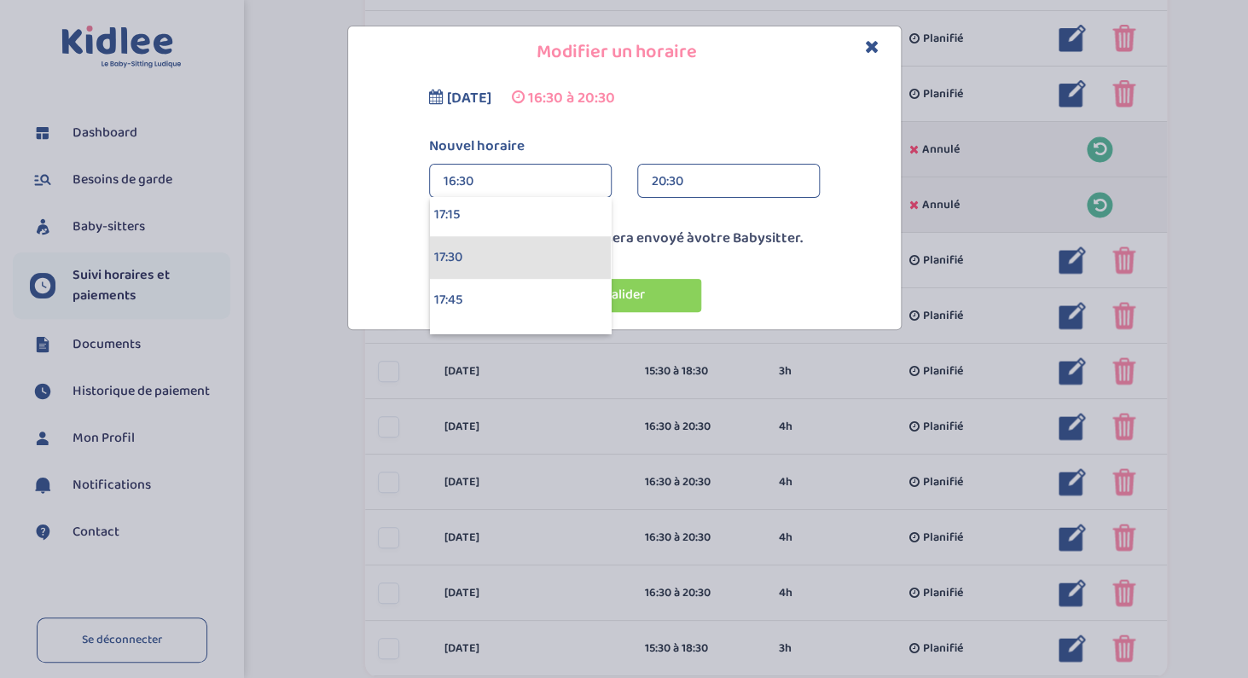
click at [480, 261] on div "17:30" at bounding box center [520, 257] width 181 height 43
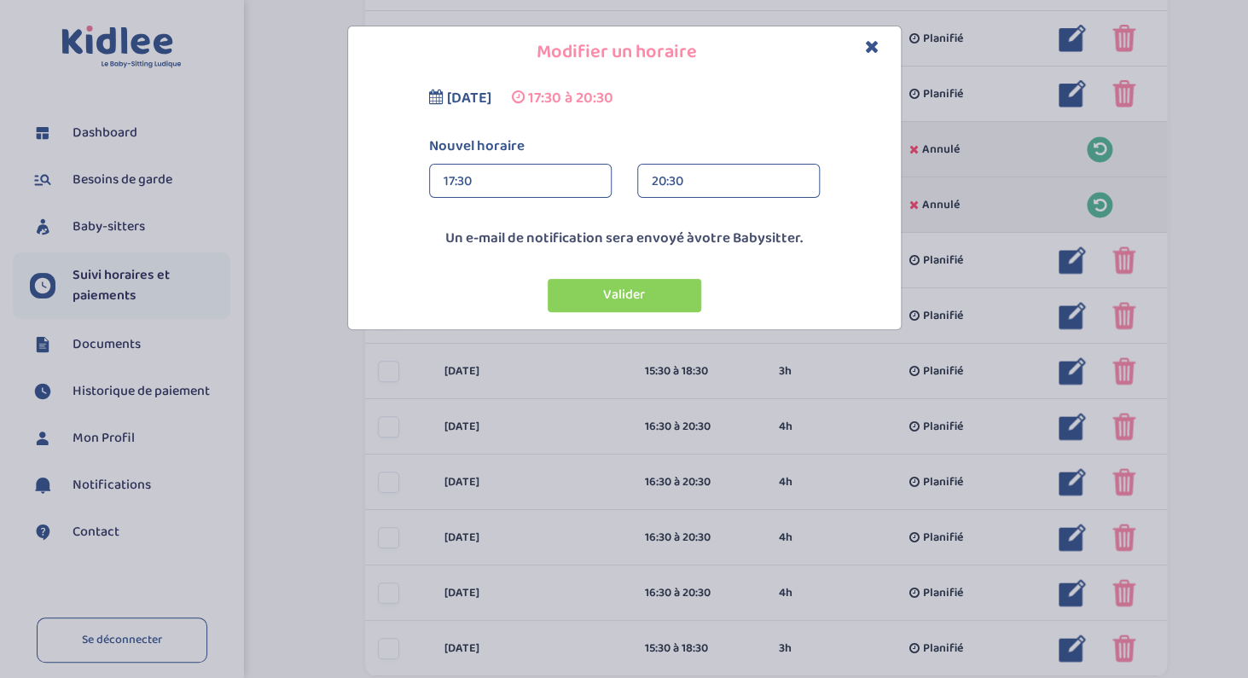
click at [668, 187] on div "20:30" at bounding box center [729, 182] width 154 height 34
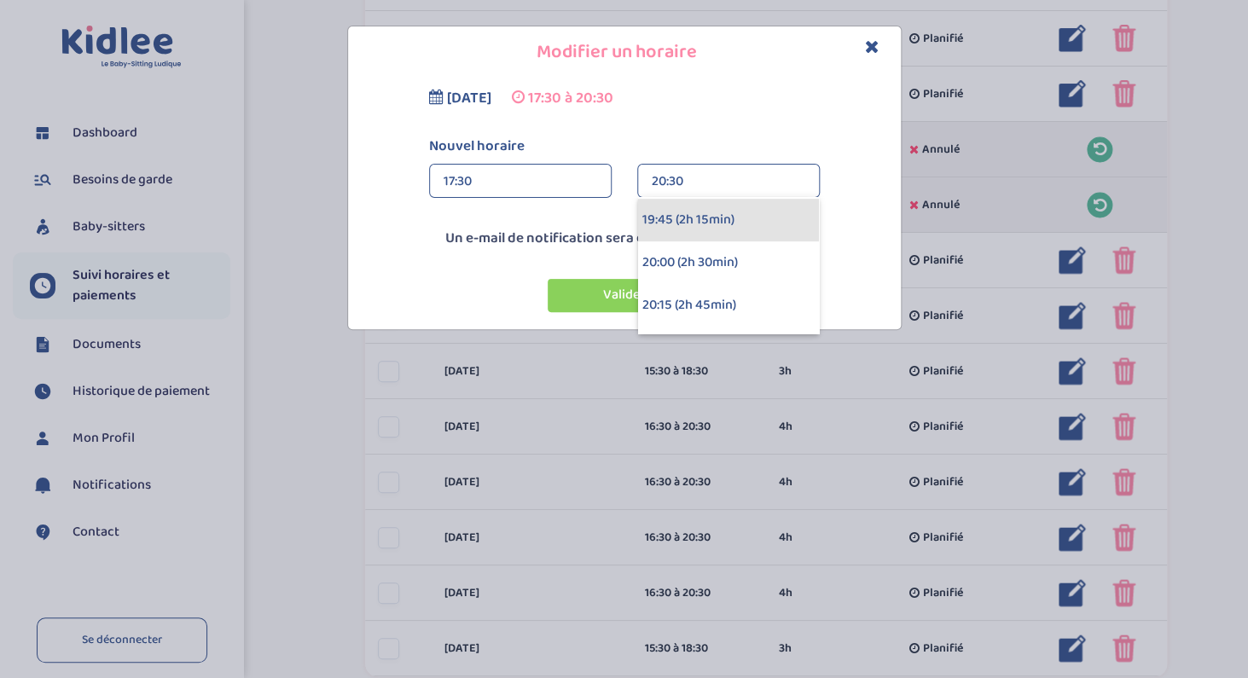
scroll to position [353, 0]
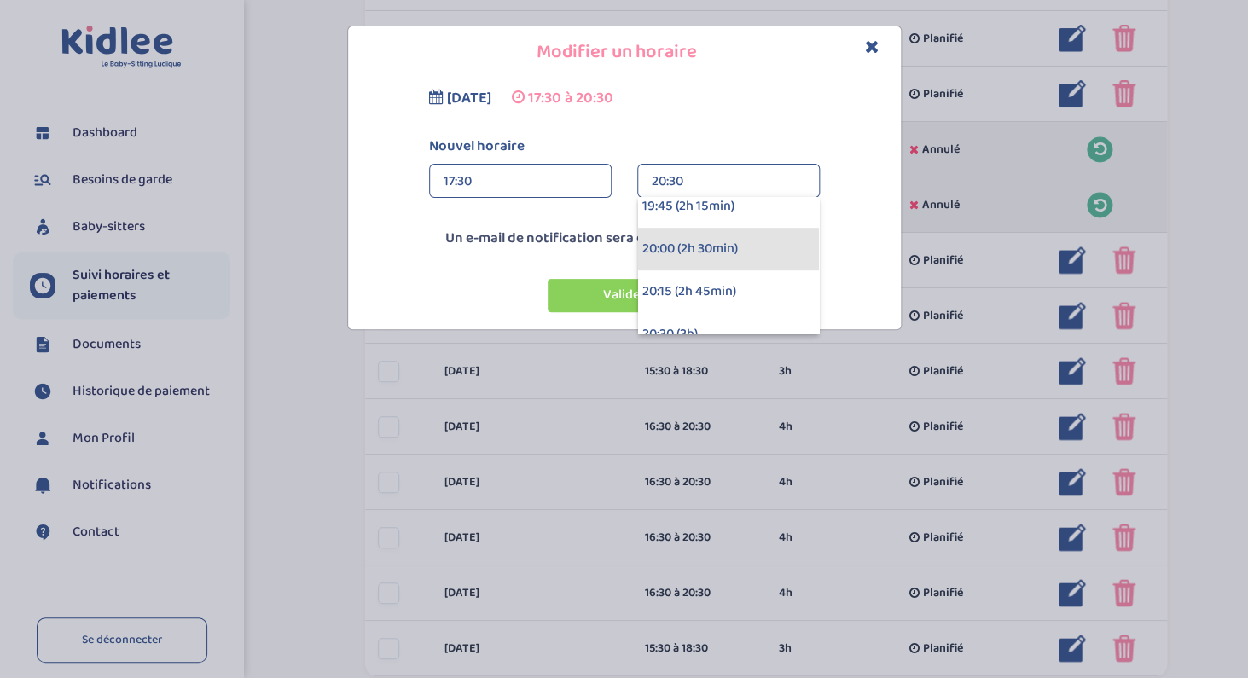
click at [676, 251] on div "20:00 (2h 30min)" at bounding box center [728, 249] width 181 height 43
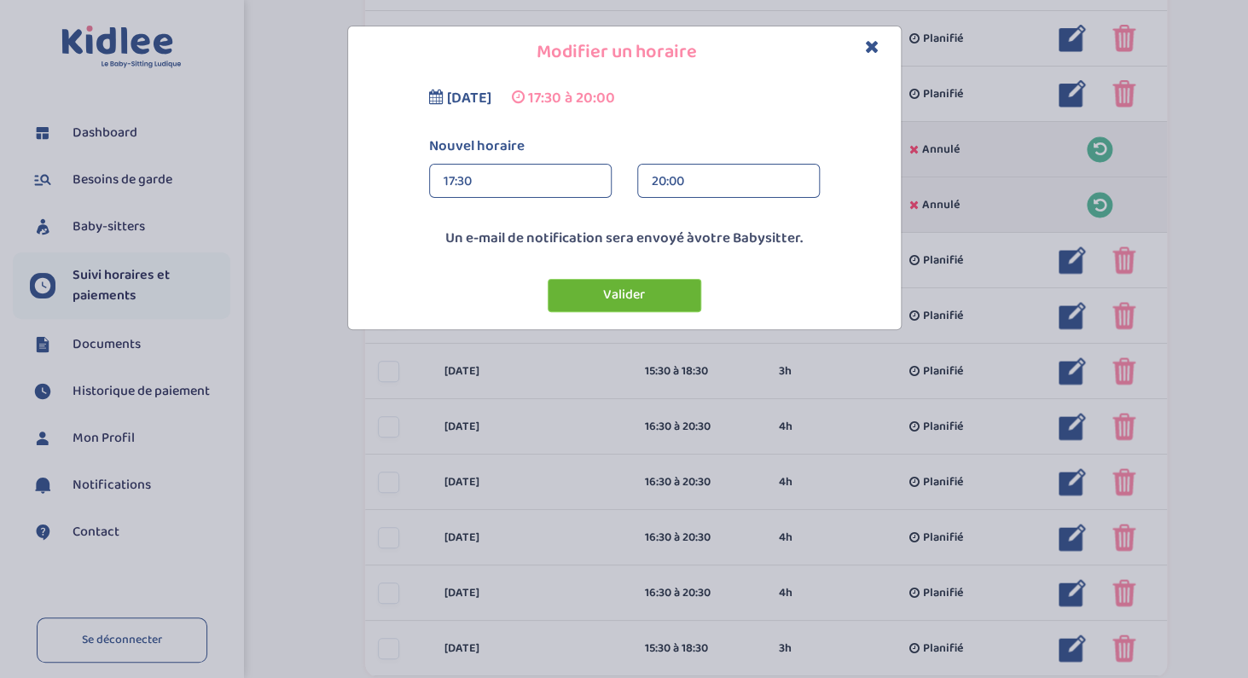
click at [655, 291] on button "Valider" at bounding box center [625, 295] width 154 height 33
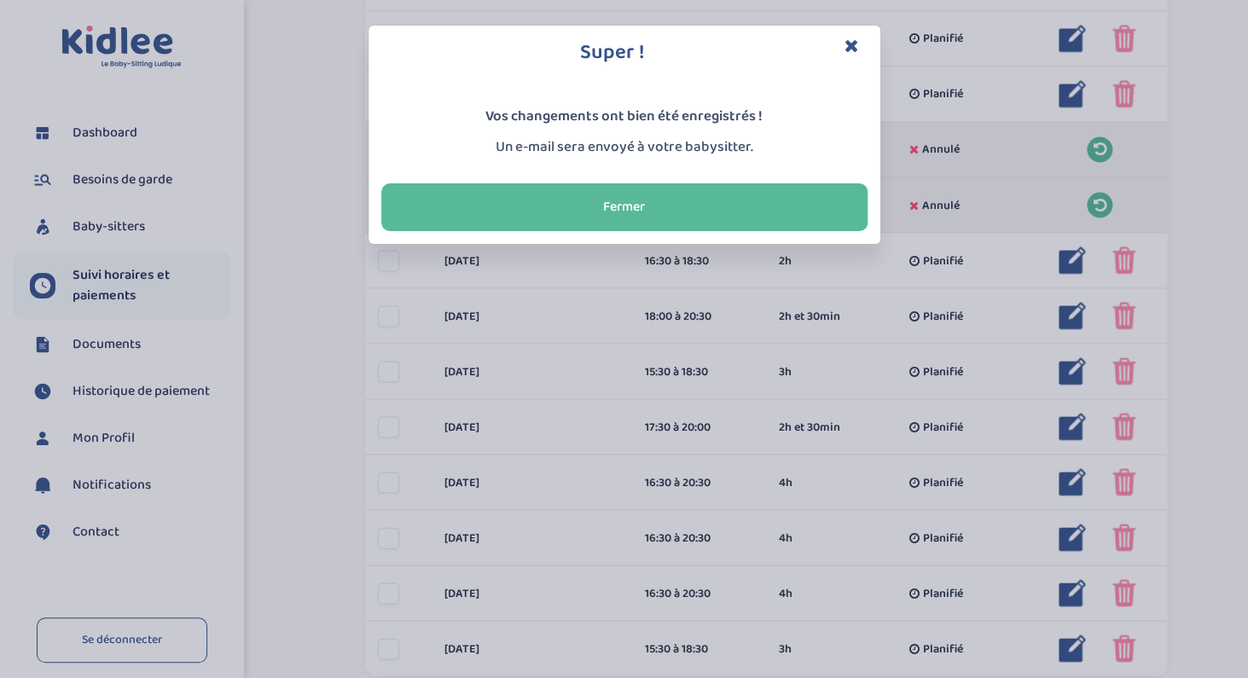
click at [850, 43] on icon "Close" at bounding box center [852, 46] width 15 height 18
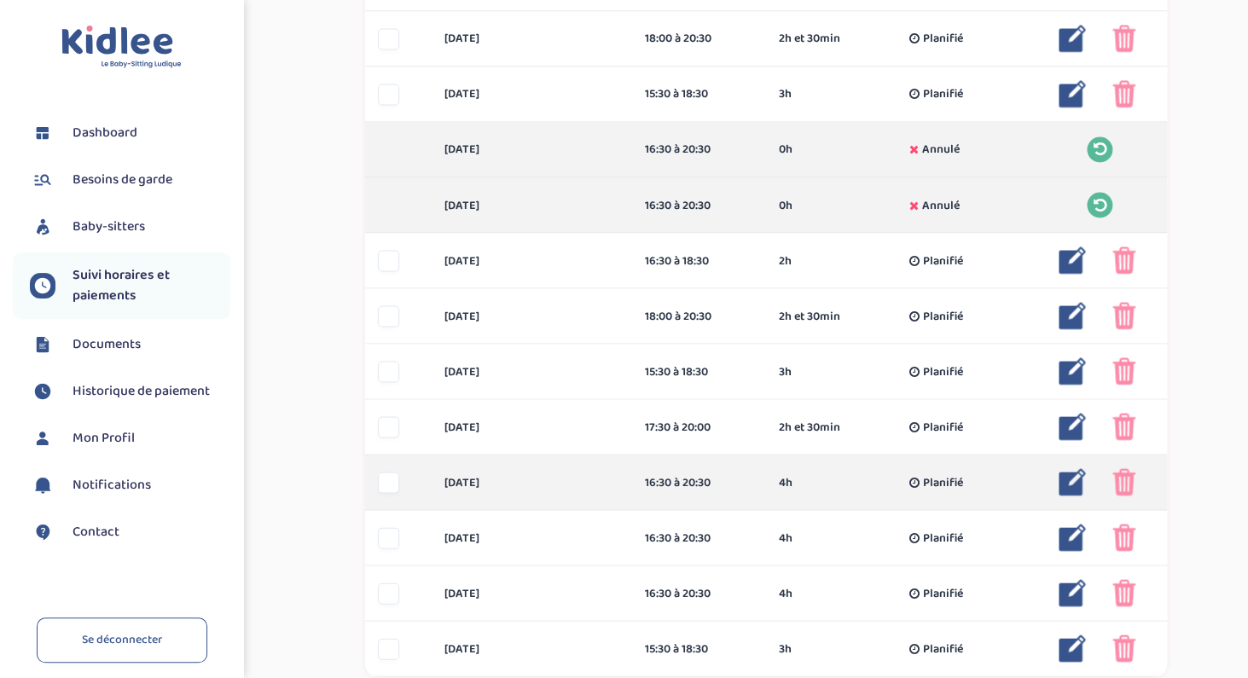
click at [1067, 480] on img at bounding box center [1072, 481] width 27 height 27
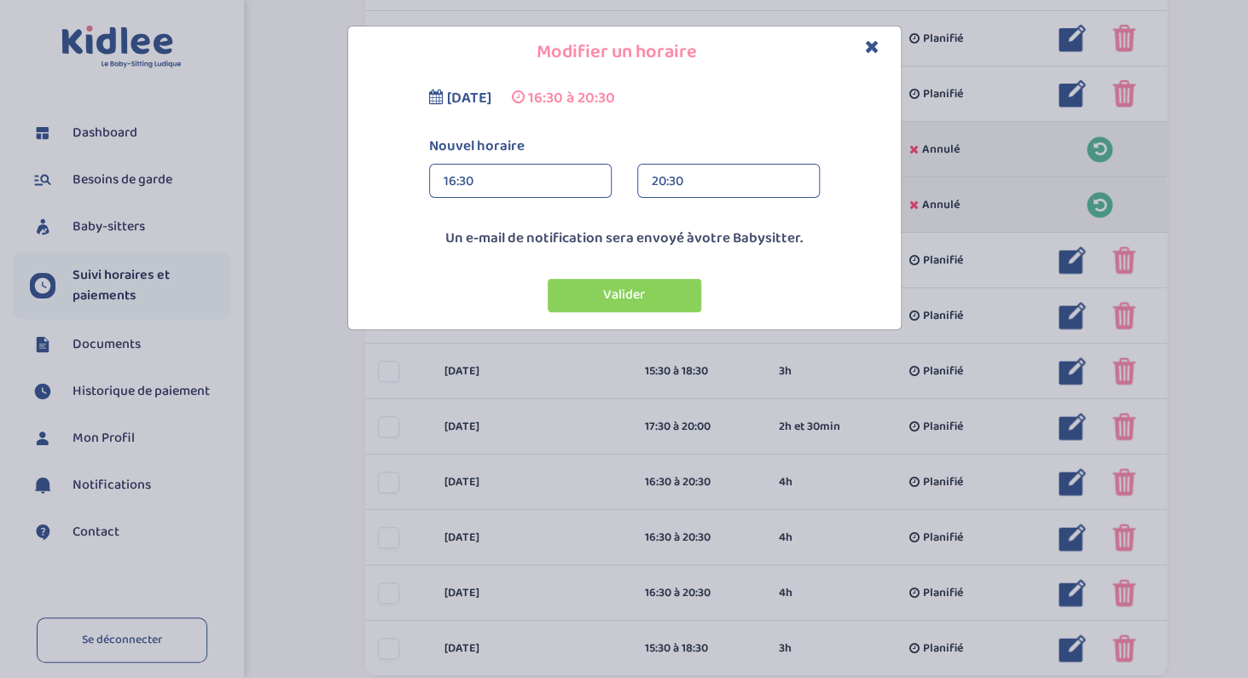
click at [515, 187] on div "16:30" at bounding box center [521, 182] width 154 height 34
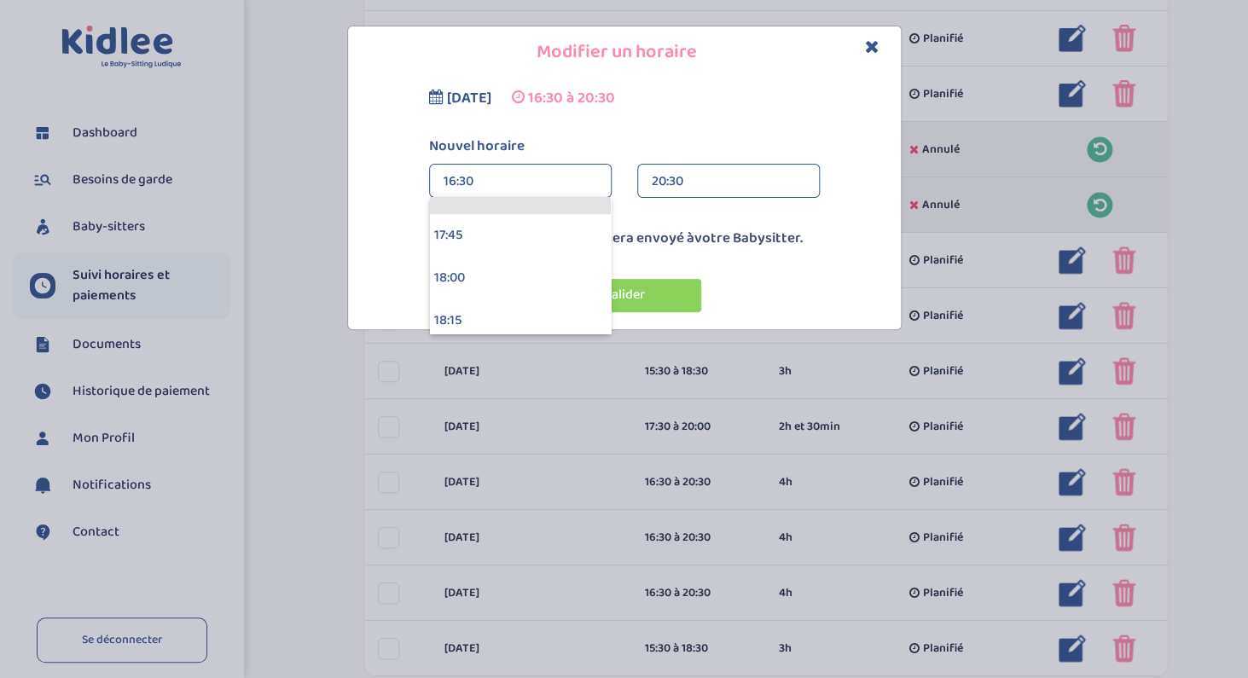
scroll to position [3024, 0]
click at [494, 274] on div "18:00" at bounding box center [520, 265] width 181 height 43
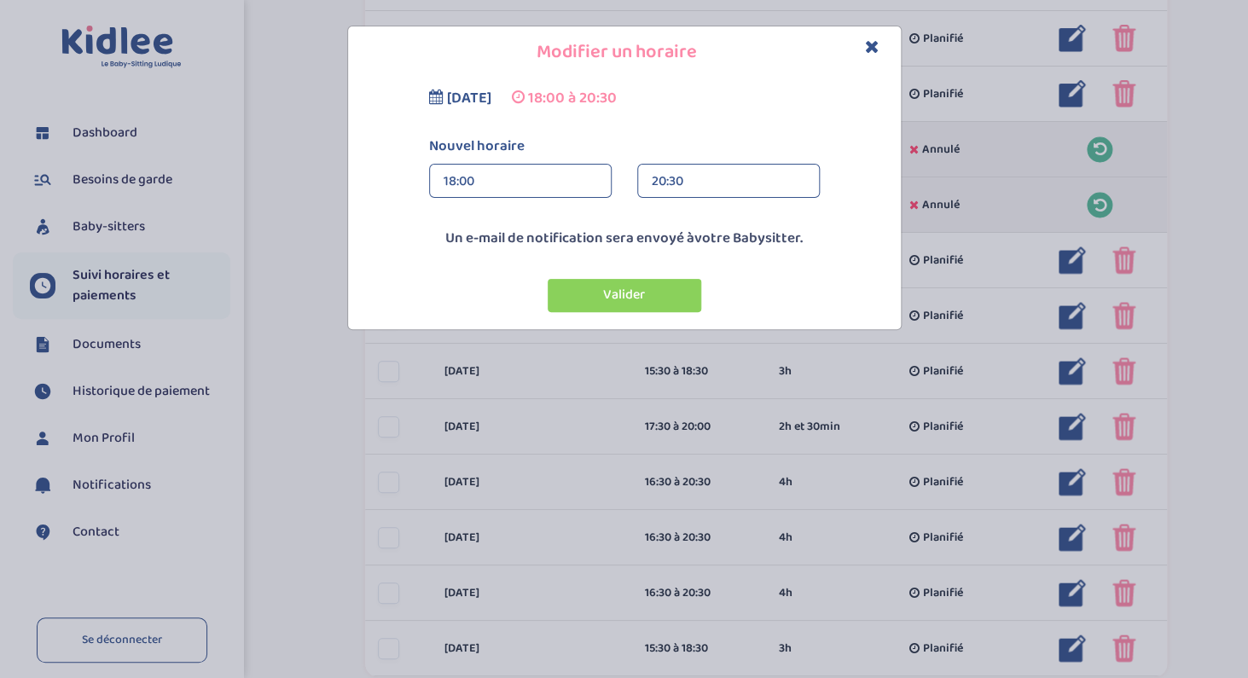
click at [659, 189] on div "20:30" at bounding box center [729, 182] width 154 height 34
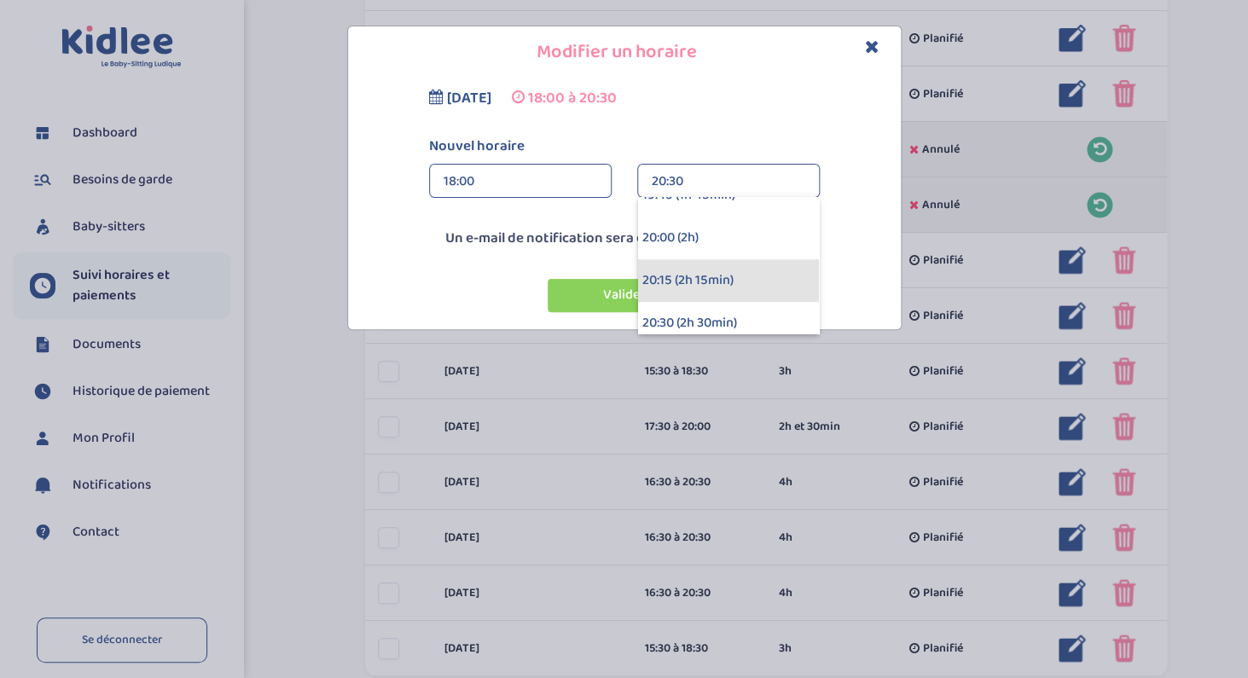
scroll to position [278, 0]
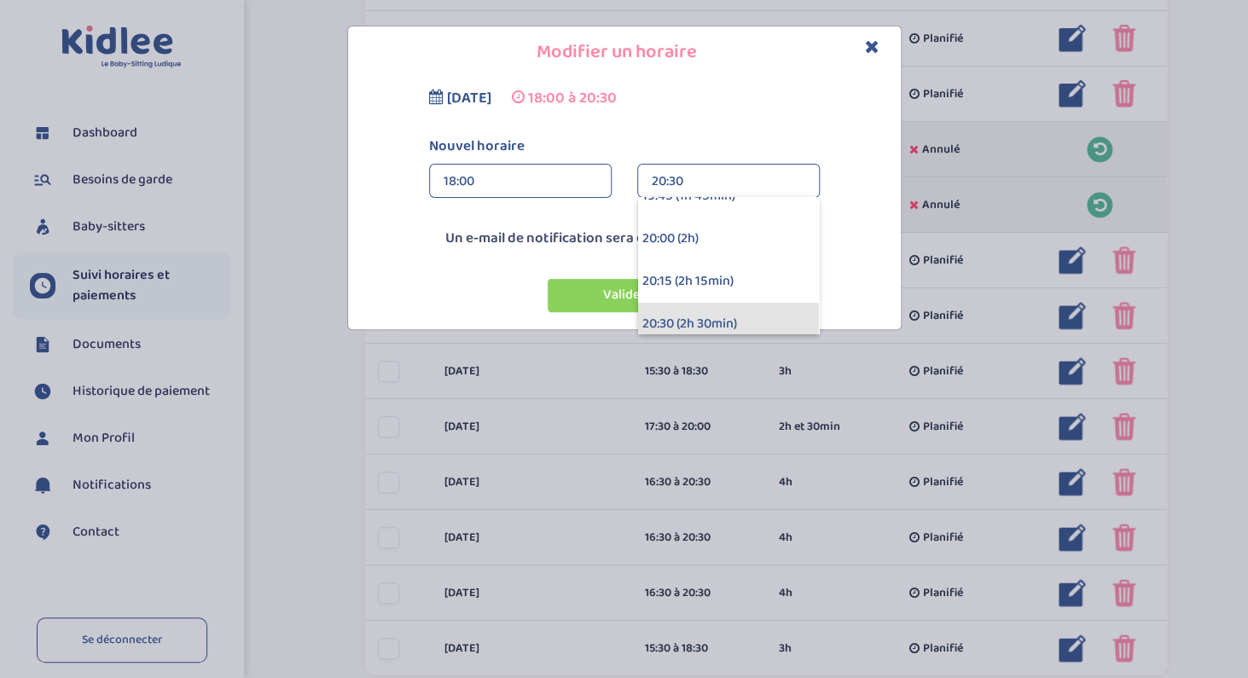
click at [670, 316] on div "20:30 (2h 30min)" at bounding box center [728, 324] width 181 height 43
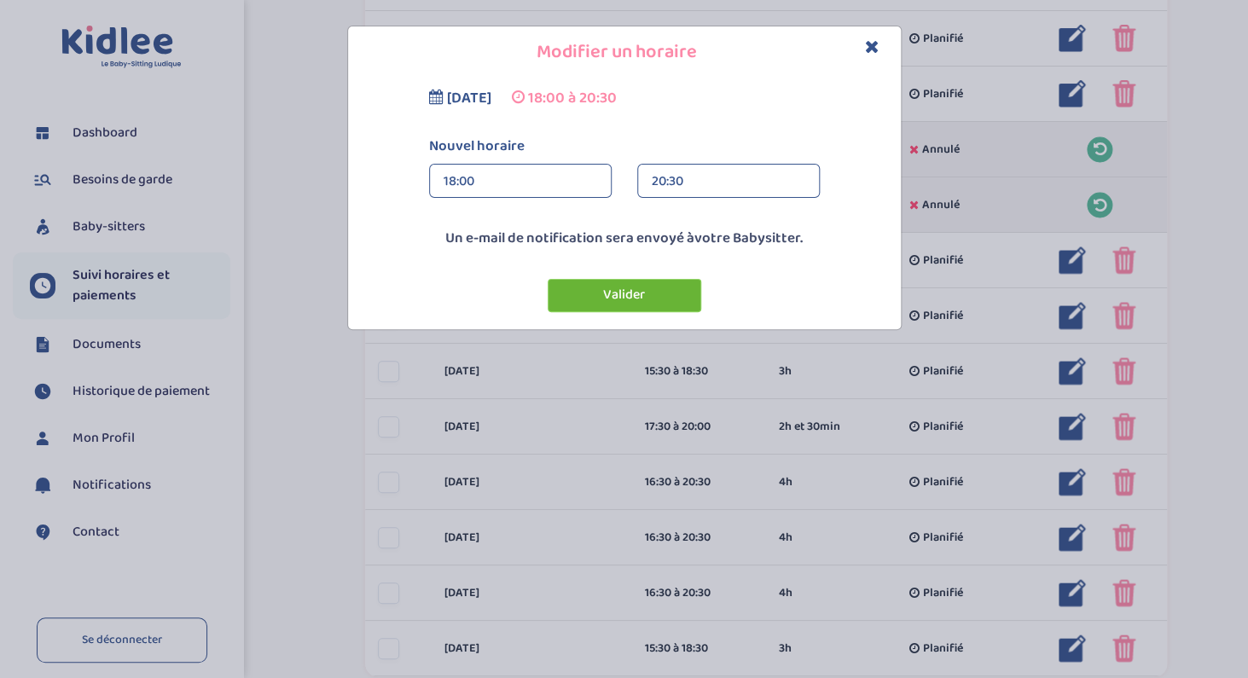
click at [636, 296] on button "Valider" at bounding box center [625, 295] width 154 height 33
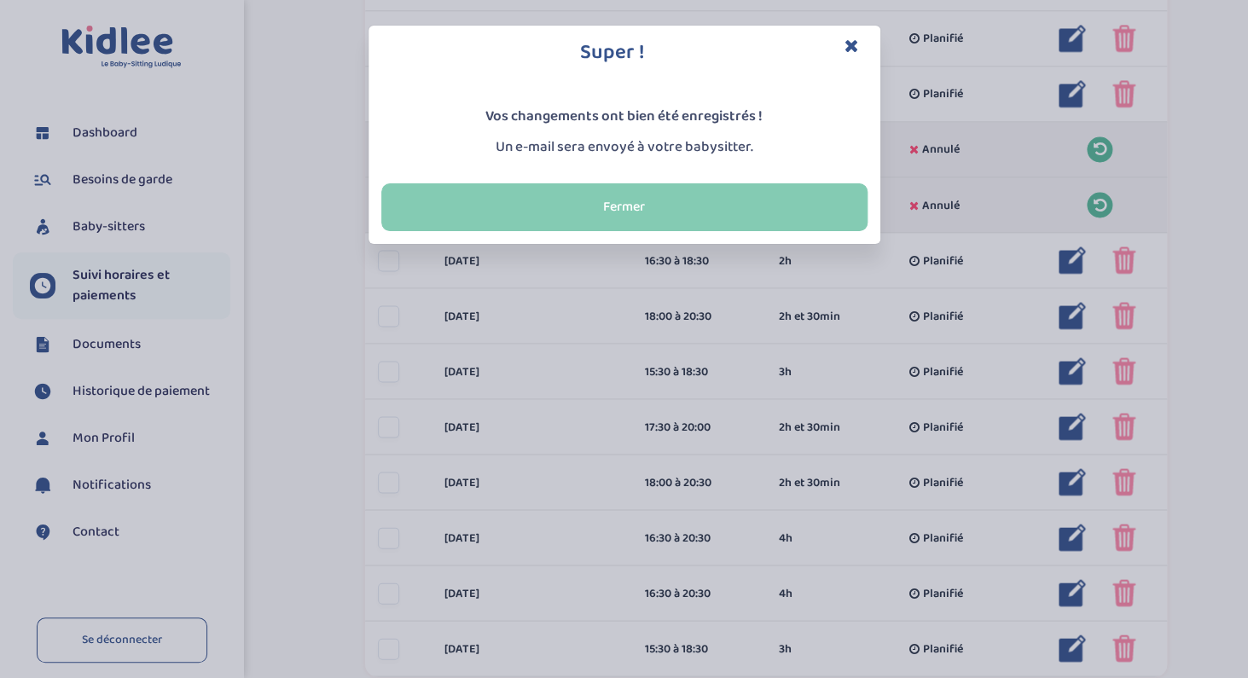
click at [711, 201] on button "Fermer" at bounding box center [624, 207] width 486 height 48
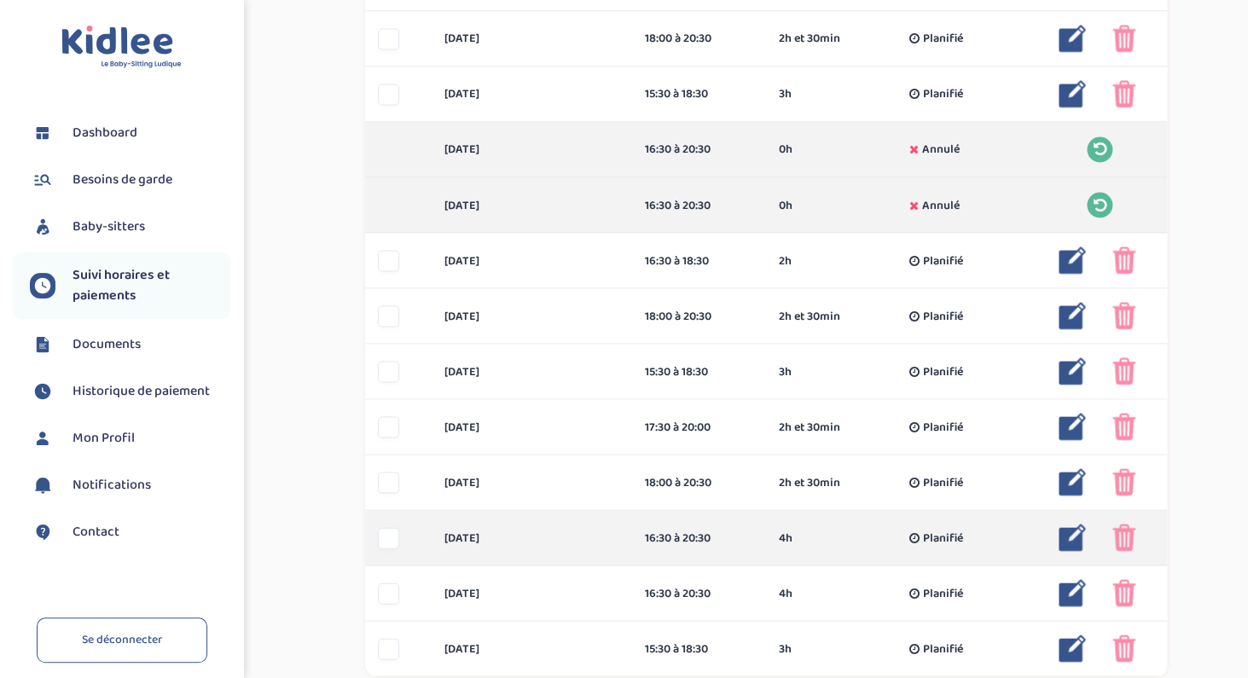
click at [1071, 537] on img at bounding box center [1072, 537] width 27 height 27
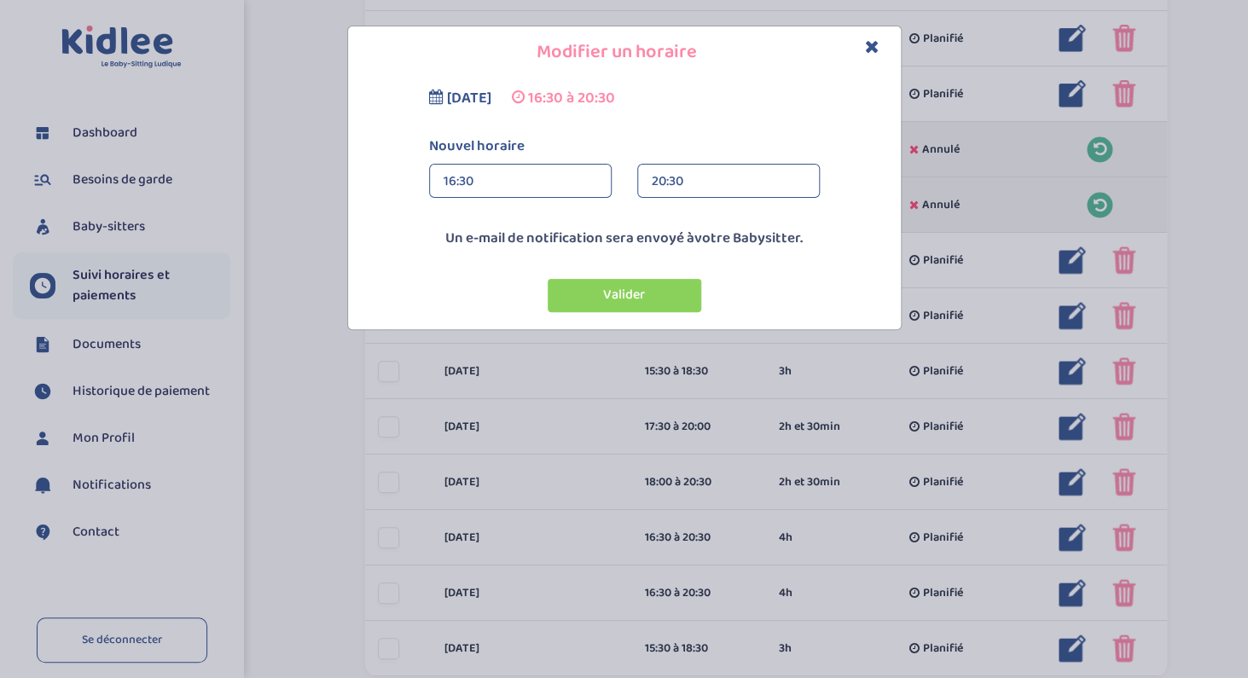
click at [687, 186] on div "20:30" at bounding box center [729, 182] width 154 height 34
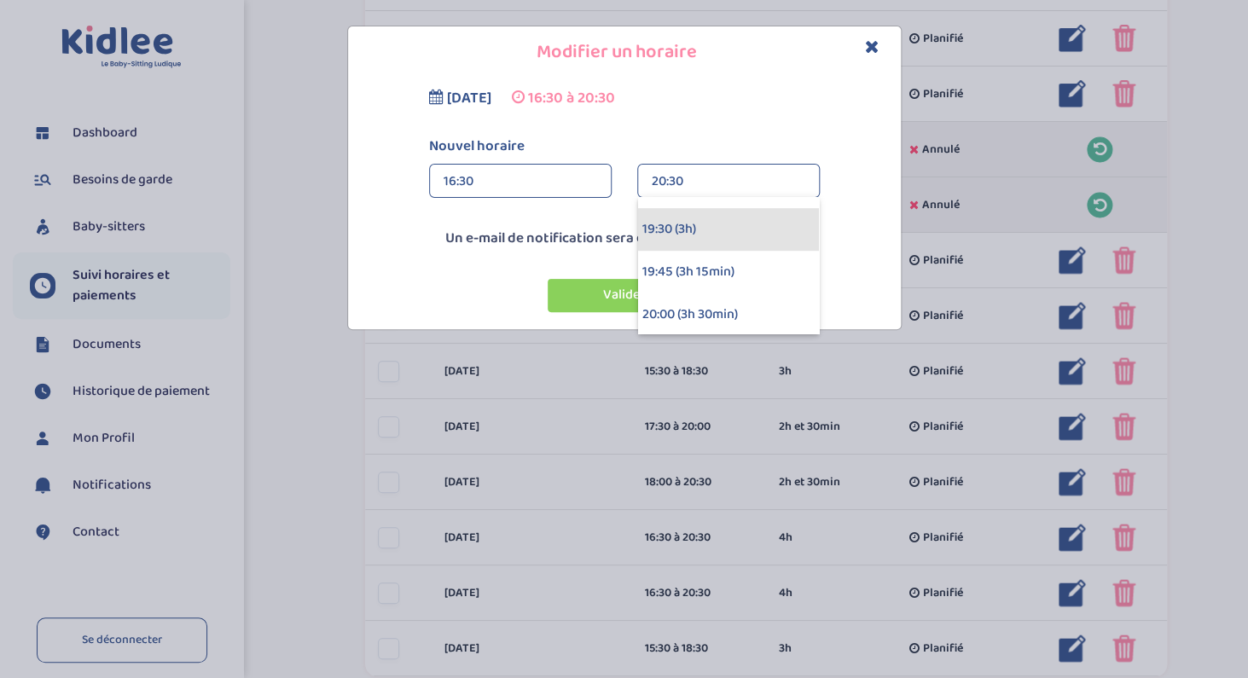
scroll to position [468, 0]
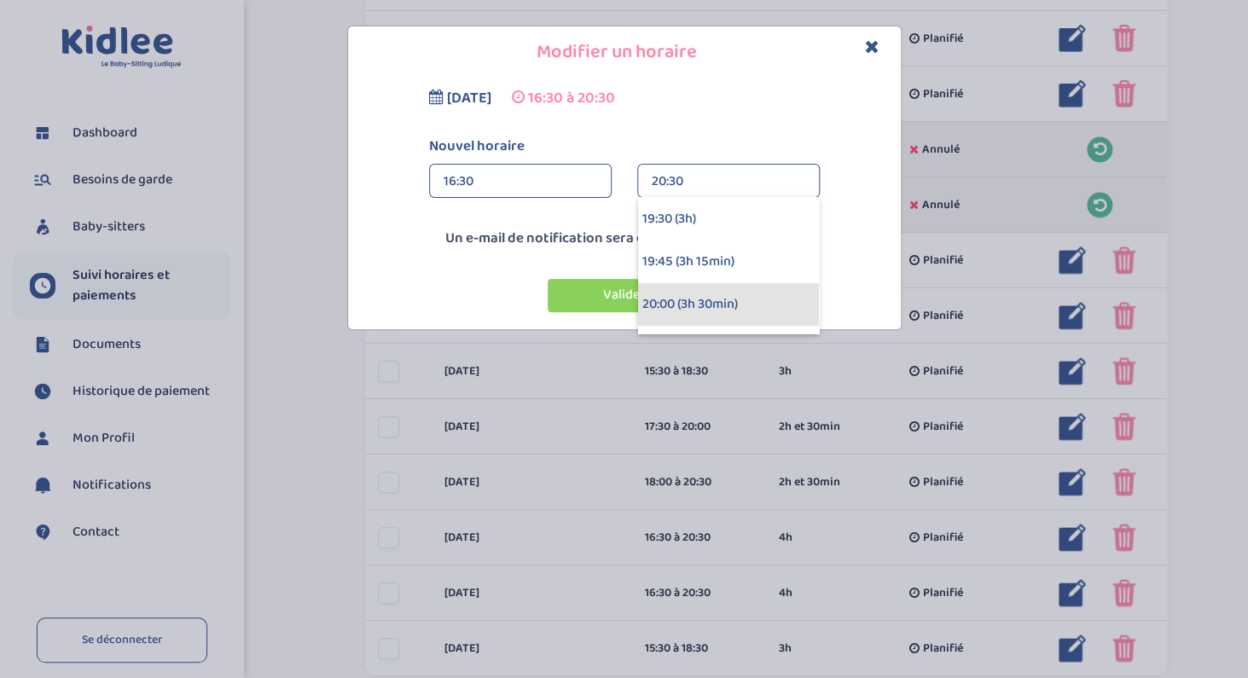
click at [677, 297] on div "20:00 (3h 30min)" at bounding box center [728, 304] width 181 height 43
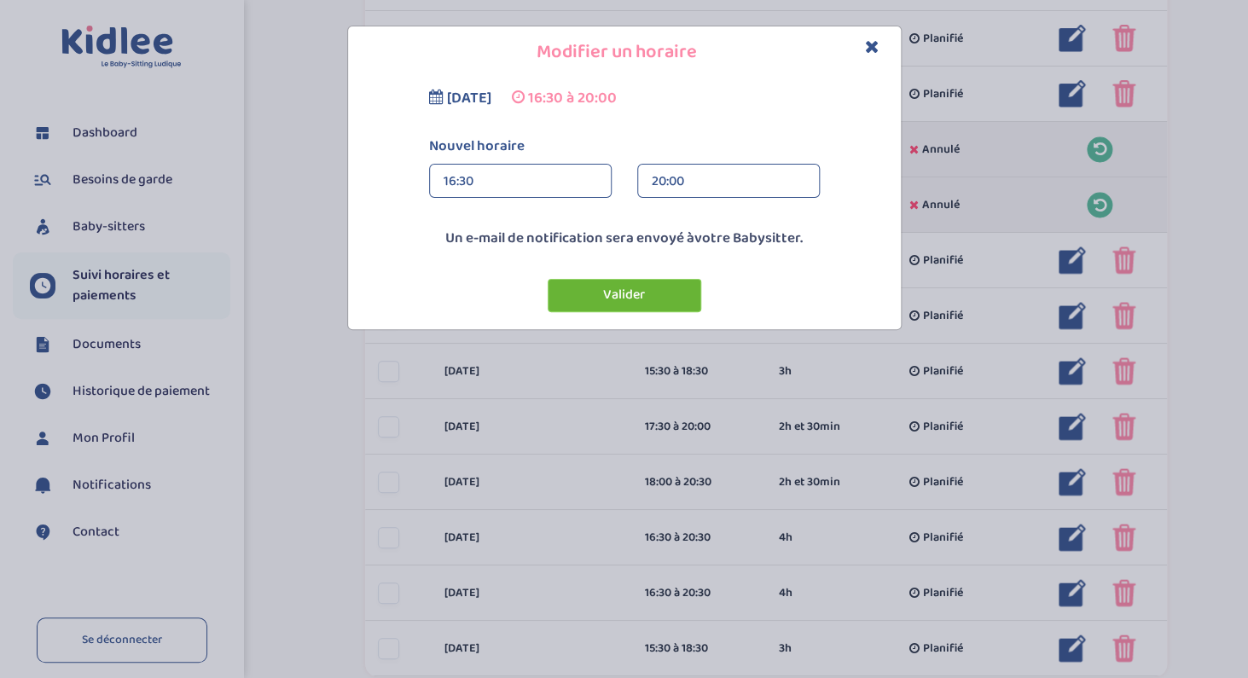
click at [653, 287] on button "Valider" at bounding box center [625, 295] width 154 height 33
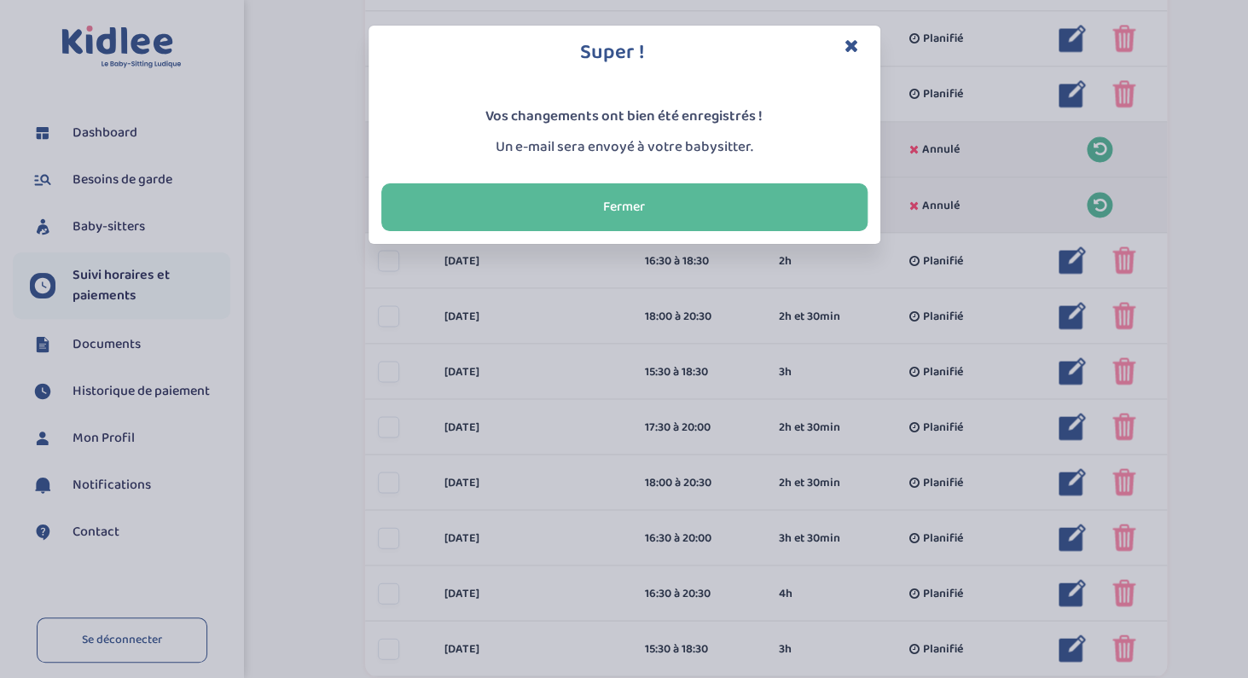
click at [855, 49] on icon "Close" at bounding box center [852, 46] width 15 height 18
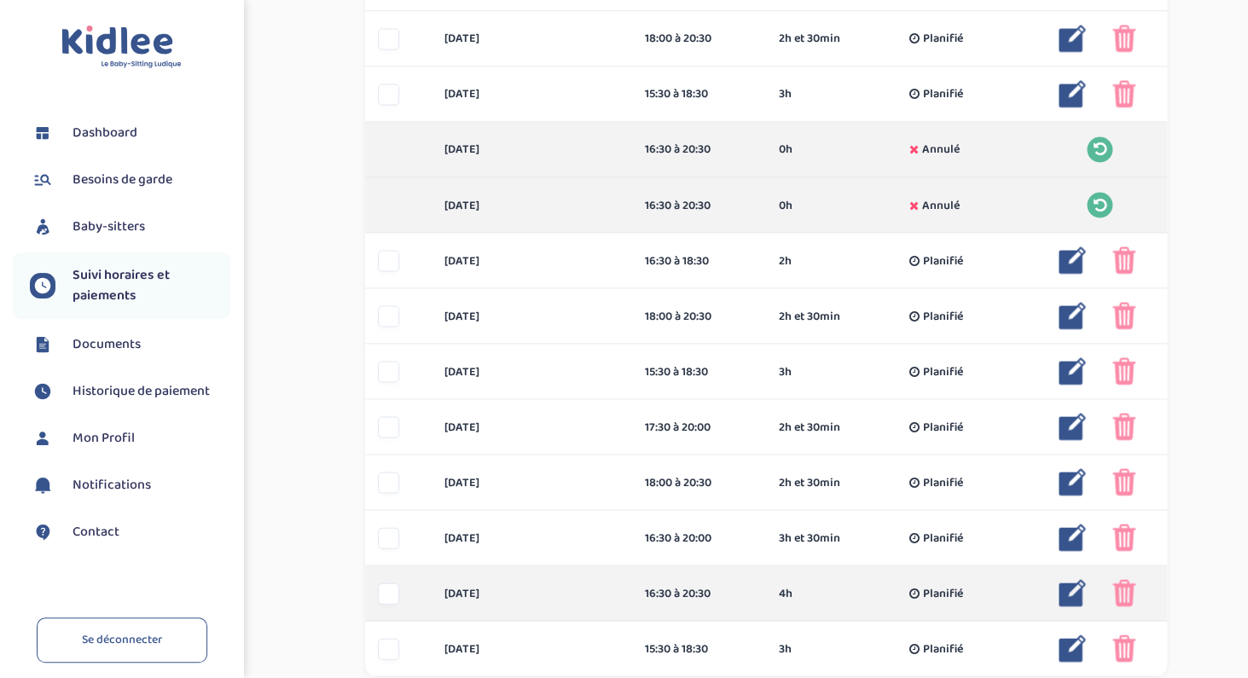
click at [1073, 589] on img at bounding box center [1072, 592] width 27 height 27
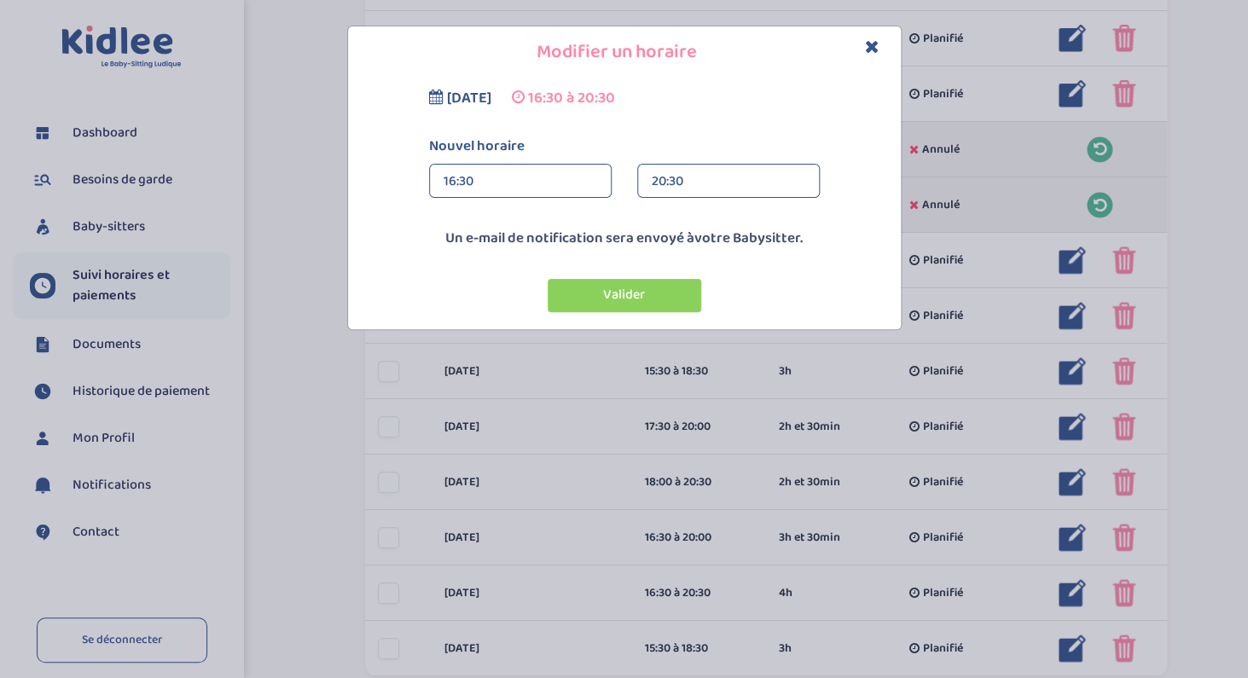
click at [511, 171] on div "16:30" at bounding box center [521, 182] width 154 height 34
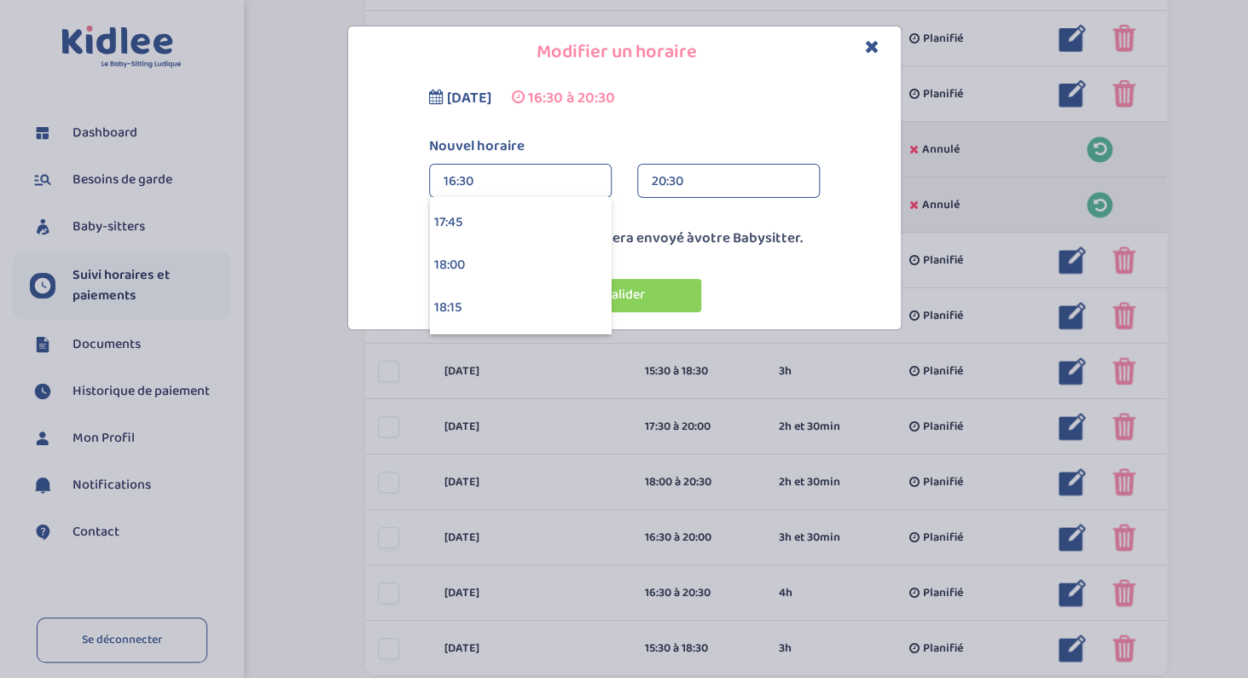
scroll to position [3024, 0]
click at [488, 268] on div "18:00" at bounding box center [520, 265] width 181 height 43
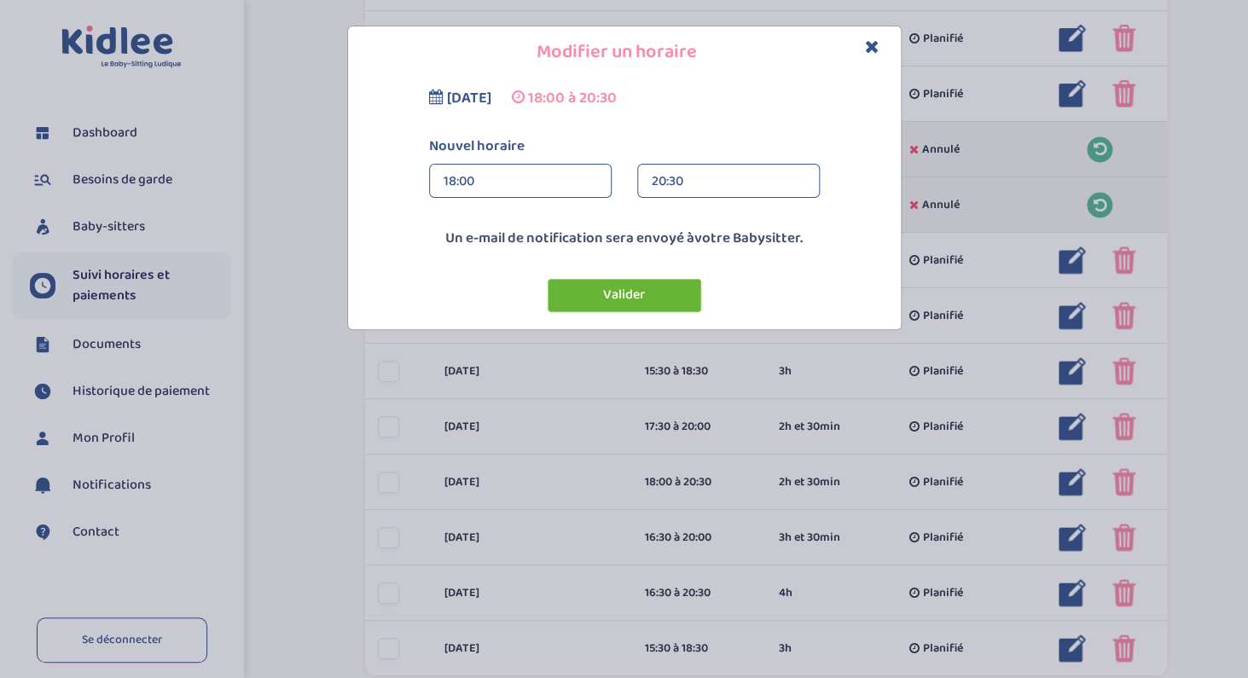
click at [635, 294] on button "Valider" at bounding box center [625, 295] width 154 height 33
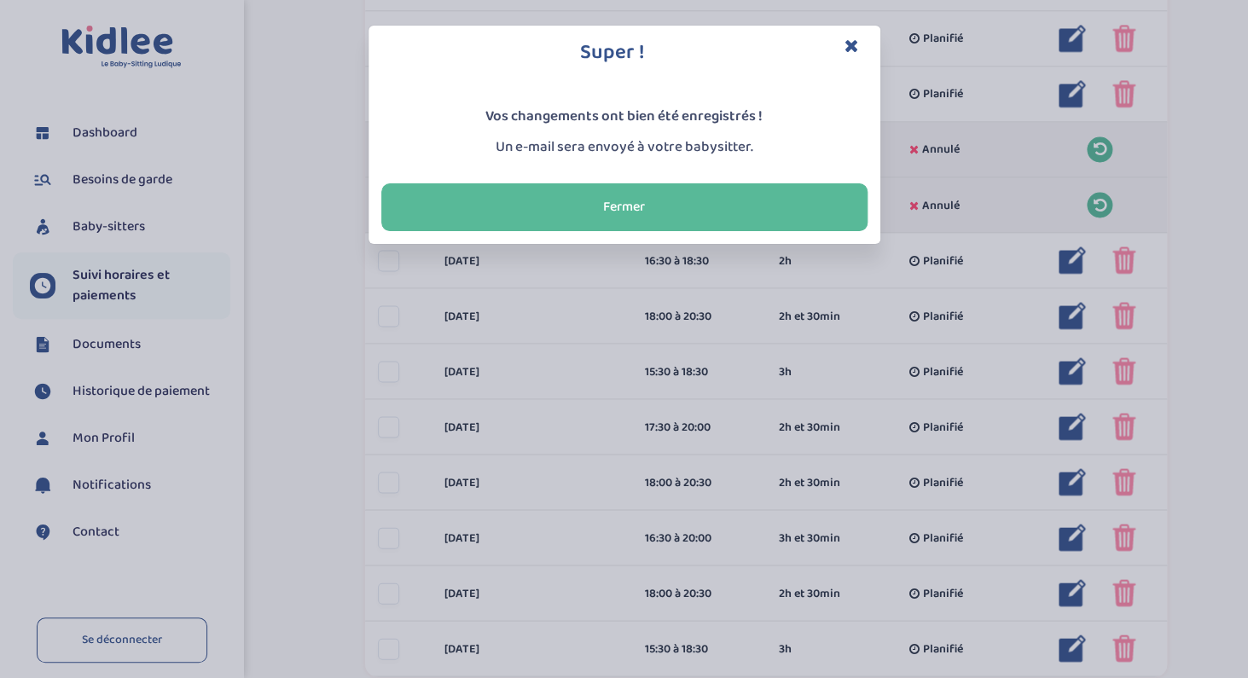
click at [852, 42] on icon "Close" at bounding box center [852, 46] width 15 height 18
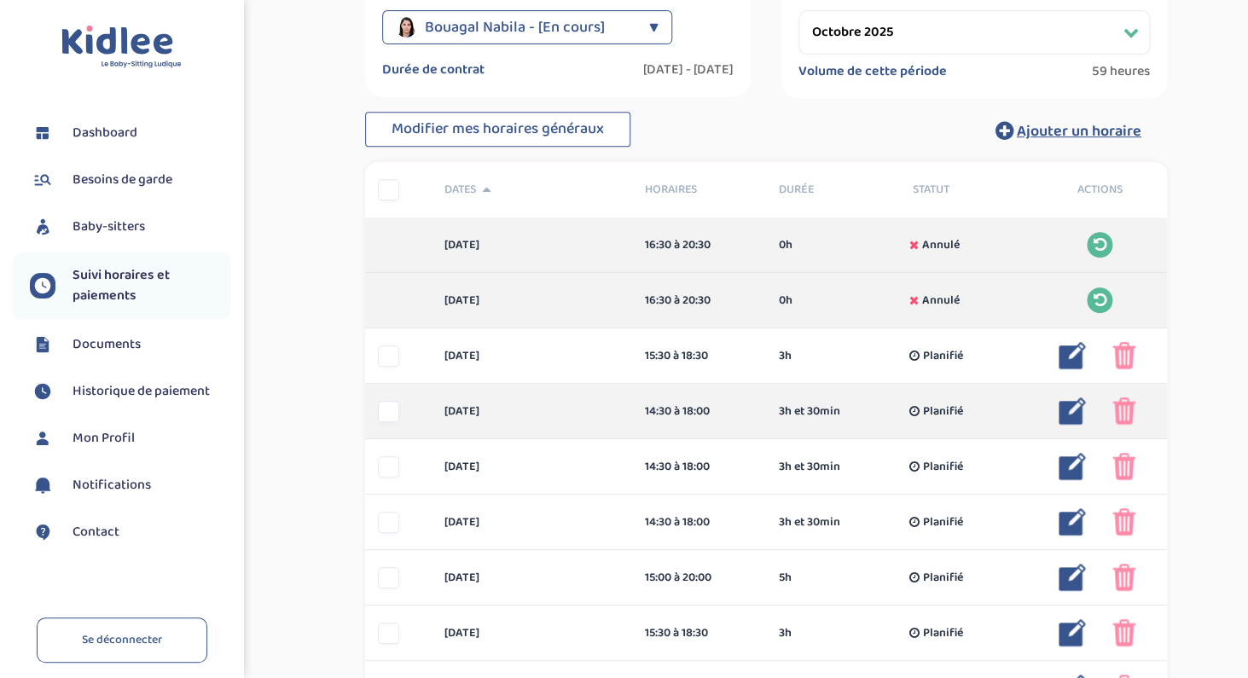
scroll to position [0, 0]
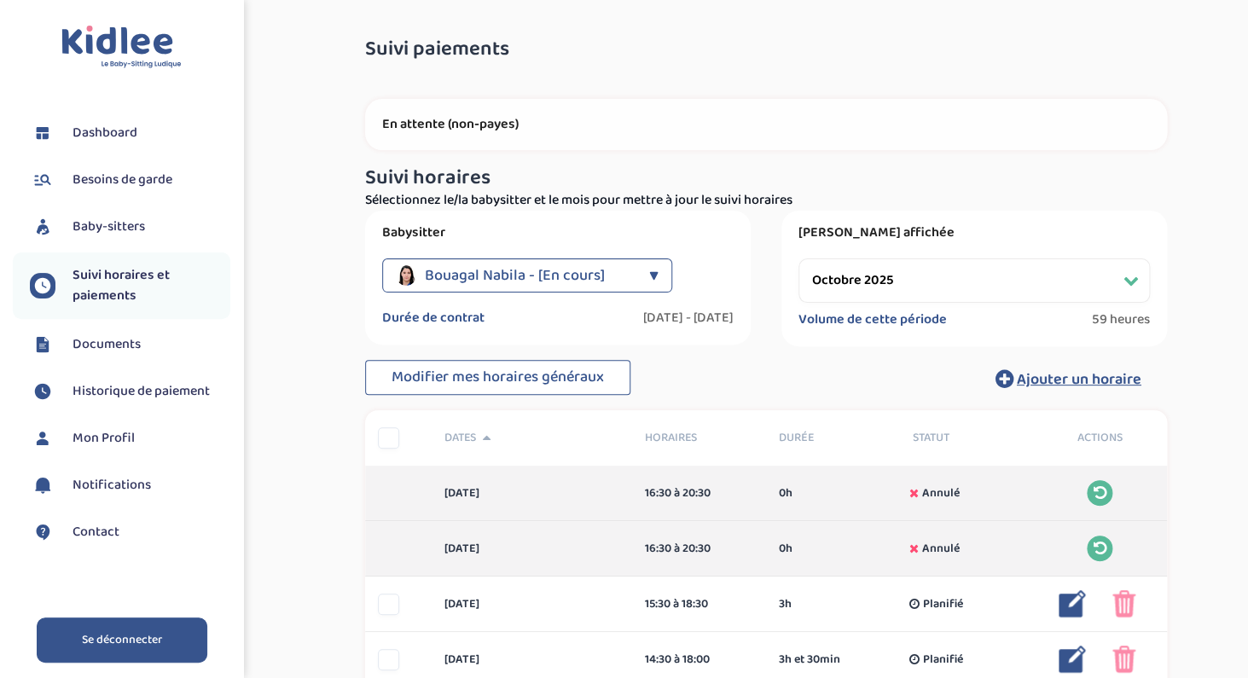
click at [109, 646] on link "Se déconnecter" at bounding box center [122, 640] width 171 height 45
